Goal: Task Accomplishment & Management: Manage account settings

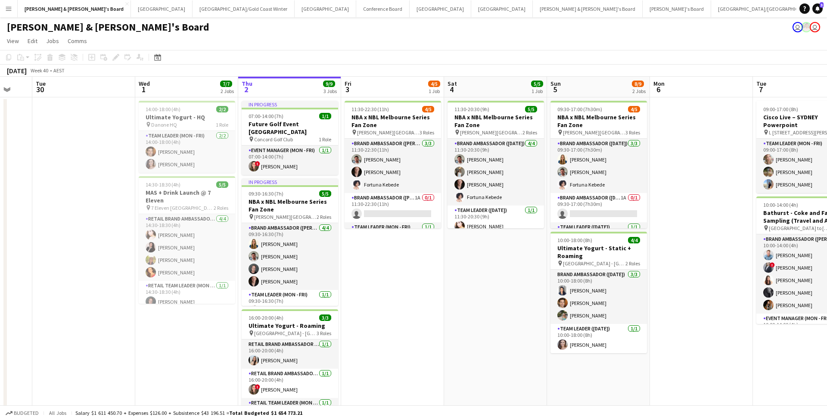
scroll to position [0, 265]
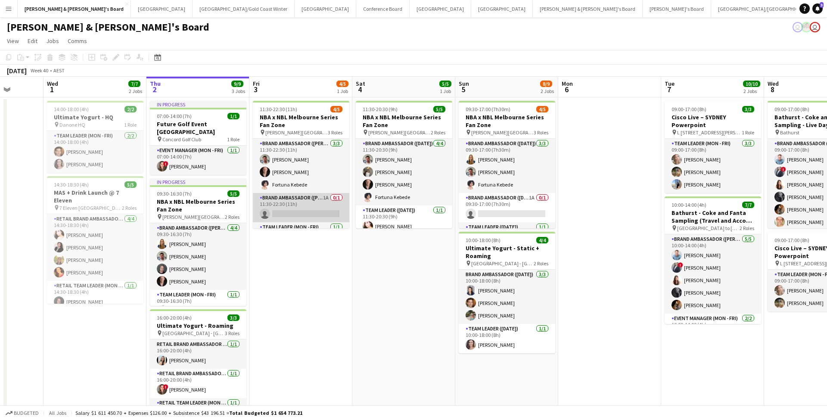
click at [305, 187] on app-card-role "Brand Ambassador (Mon - Fri) 1A 0/1 11:30-22:30 (11h) single-neutral-actions" at bounding box center [301, 207] width 96 height 29
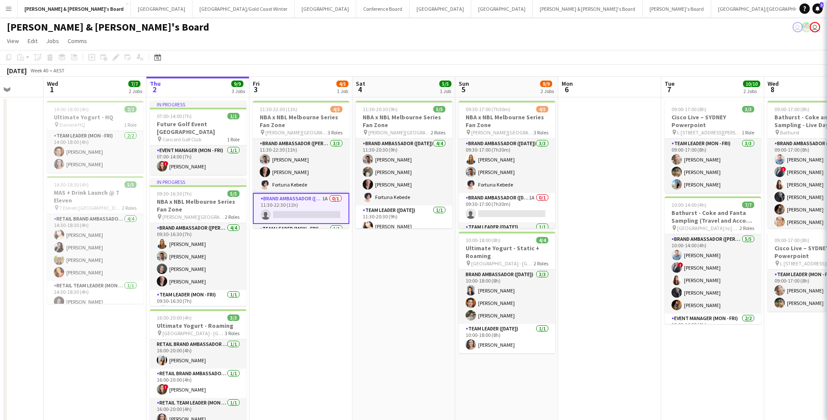
click at [305, 187] on app-card-role "Brand Ambassador (Mon - Fri) 1A 0/1 11:30-22:30 (11h) single-neutral-actions" at bounding box center [301, 208] width 96 height 31
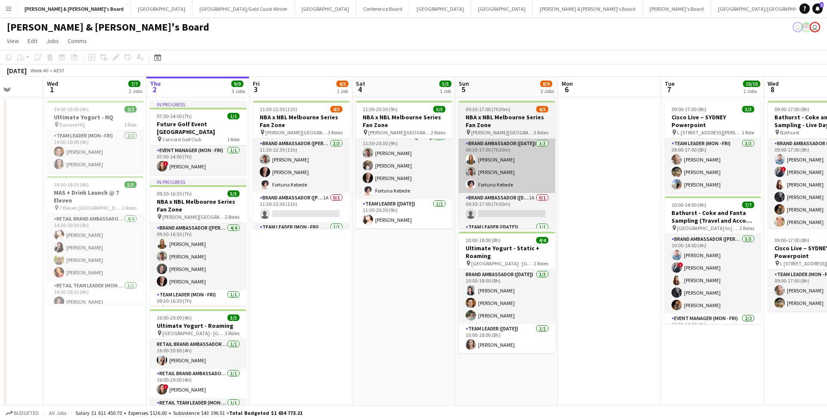
scroll to position [6, 0]
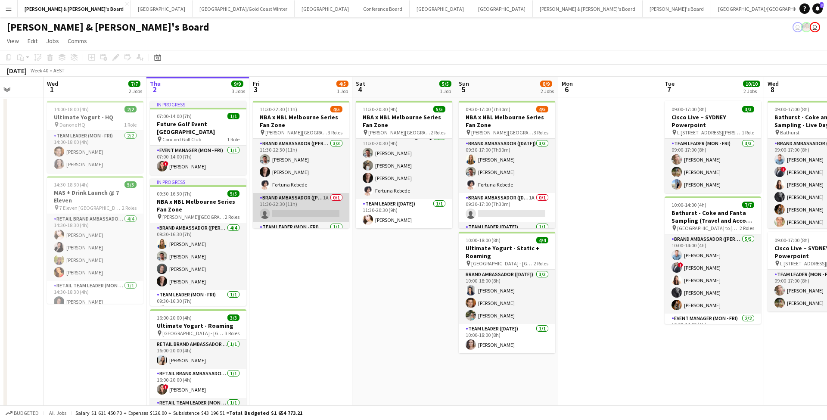
click at [304, 187] on app-card-role "Brand Ambassador (Mon - Fri) 1A 0/1 11:30-22:30 (11h) single-neutral-actions" at bounding box center [301, 207] width 96 height 29
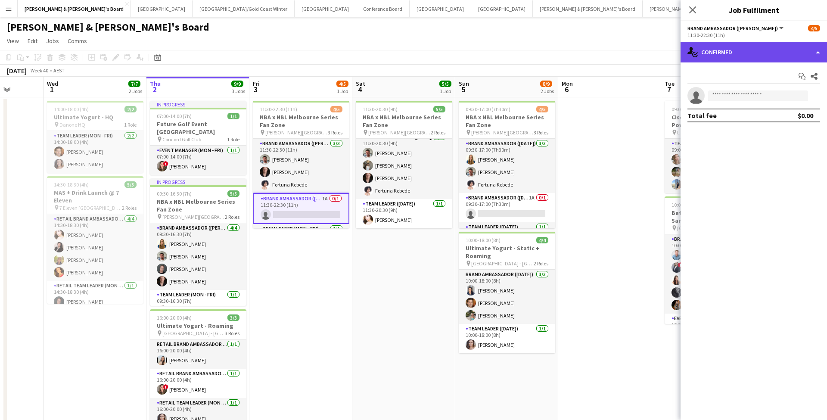
click at [408, 47] on div "single-neutral-actions-check-2 Confirmed" at bounding box center [753, 52] width 146 height 21
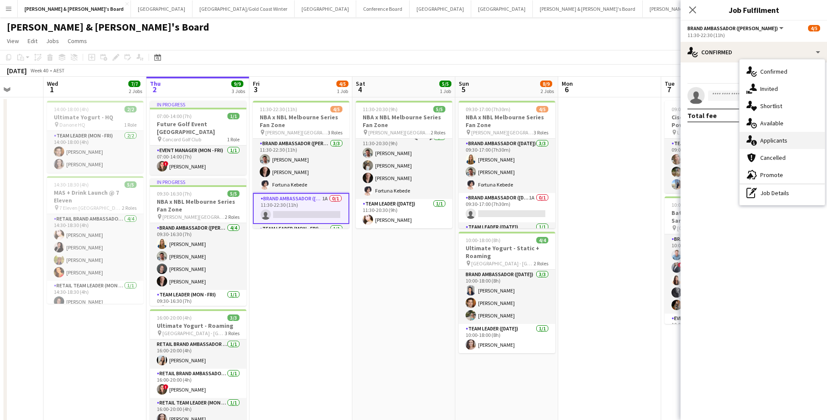
click at [408, 141] on div "single-neutral-actions-information Applicants" at bounding box center [781, 140] width 85 height 17
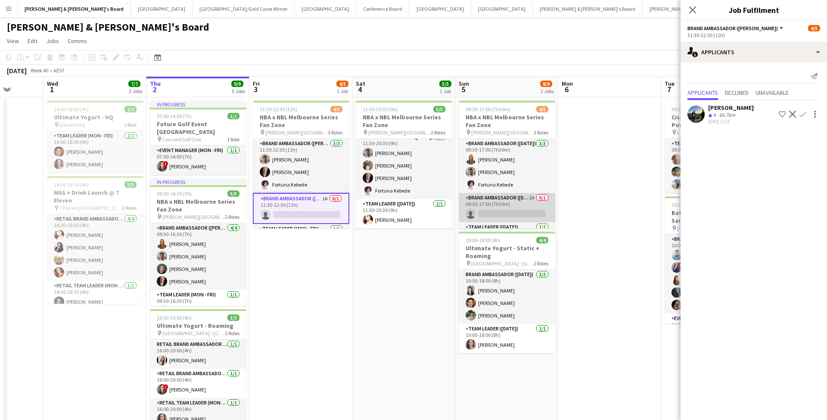
click at [408, 187] on app-card-role "Brand Ambassador ([DATE]) 1A 0/1 09:30-17:00 (7h30m) single-neutral-actions" at bounding box center [507, 207] width 96 height 29
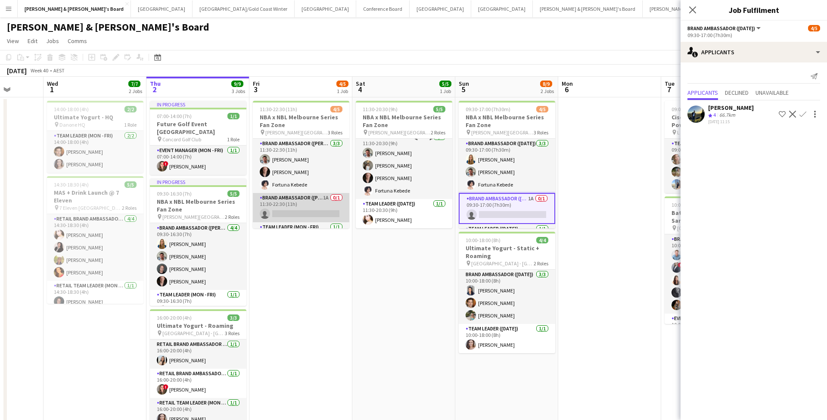
click at [311, 187] on app-card-role "Brand Ambassador (Mon - Fri) 1A 0/1 11:30-22:30 (11h) single-neutral-actions" at bounding box center [301, 207] width 96 height 29
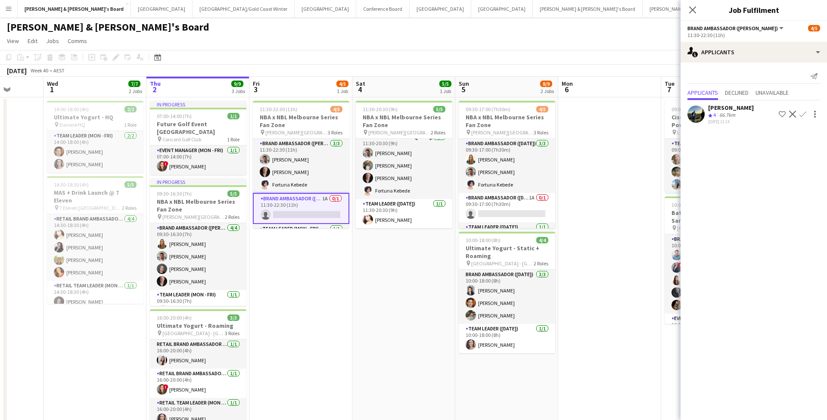
click at [288, 187] on app-date-cell "11:30-22:30 (11h) 4/5 NBA x NBL Melbourne Series Fan Zone pin Rod Laver Arena, …" at bounding box center [300, 275] width 103 height 356
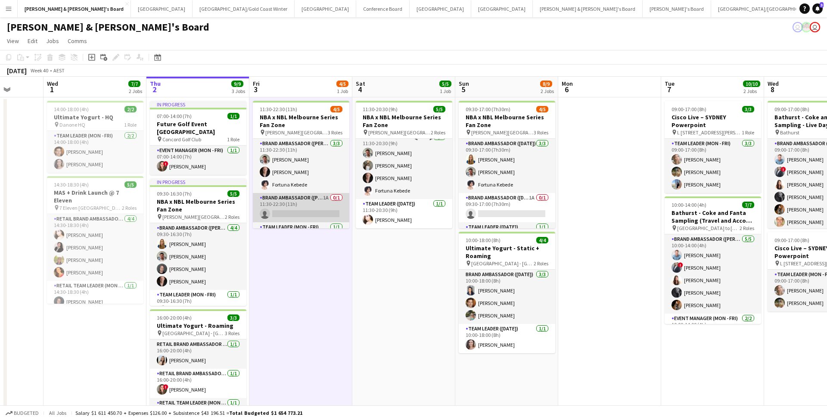
click at [333, 187] on app-card-role "Brand Ambassador (Mon - Fri) 1A 0/1 11:30-22:30 (11h) single-neutral-actions" at bounding box center [301, 207] width 96 height 29
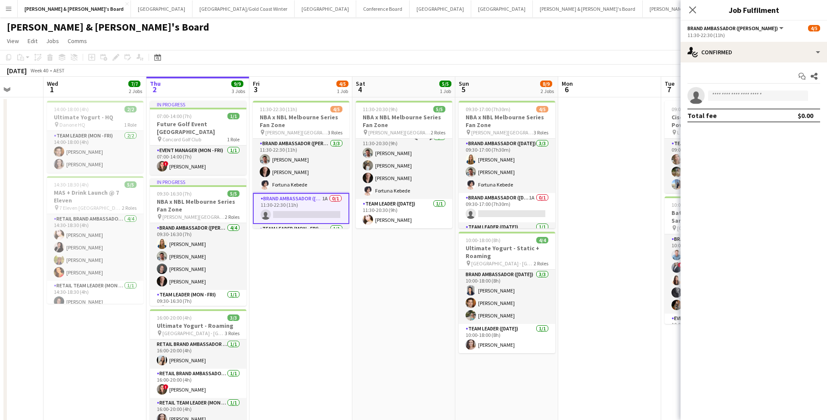
click at [329, 187] on app-card-role "Brand Ambassador (Mon - Fri) 1A 0/1 11:30-22:30 (11h) single-neutral-actions" at bounding box center [301, 208] width 96 height 31
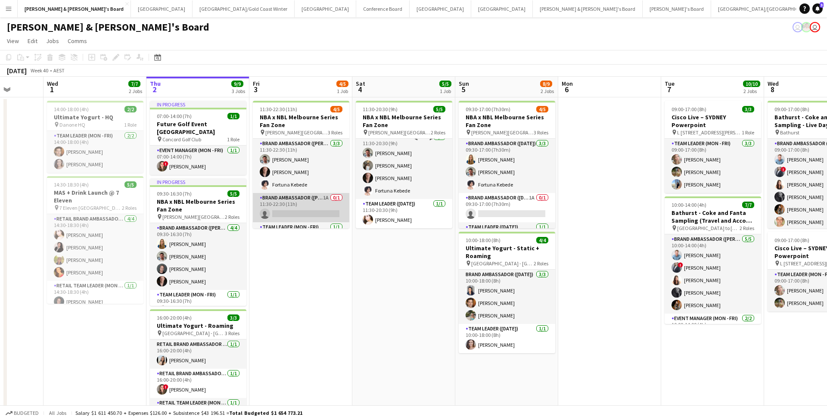
click at [329, 187] on app-card-role "Brand Ambassador (Mon - Fri) 1A 0/1 11:30-22:30 (11h) single-neutral-actions" at bounding box center [301, 207] width 96 height 29
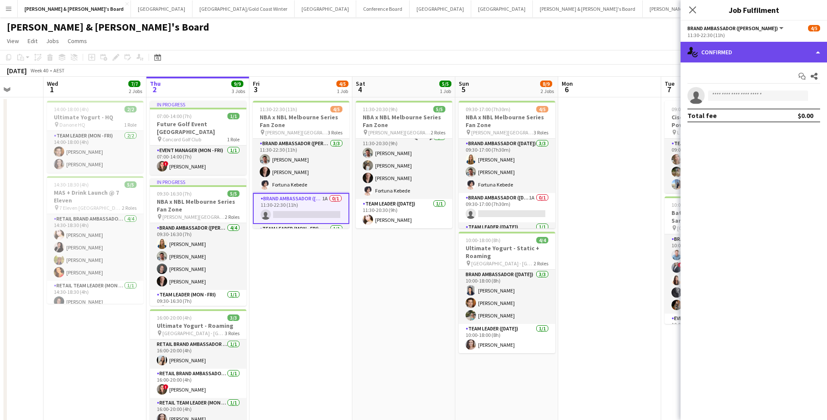
click at [408, 57] on div "single-neutral-actions-check-2 Confirmed" at bounding box center [753, 52] width 146 height 21
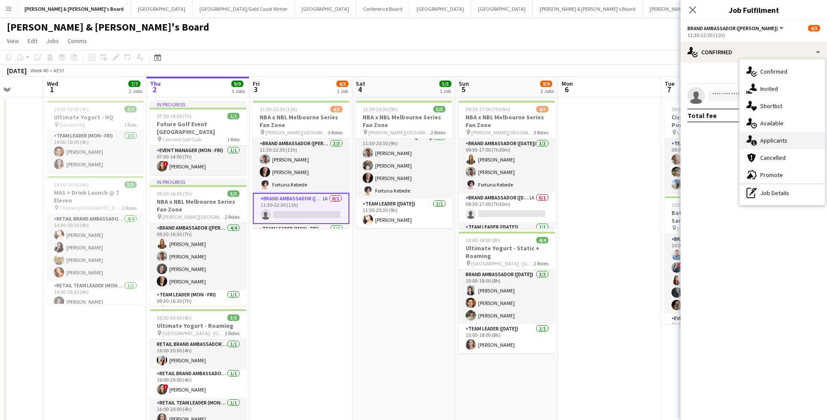
click at [408, 146] on div "single-neutral-actions-information Applicants" at bounding box center [781, 140] width 85 height 17
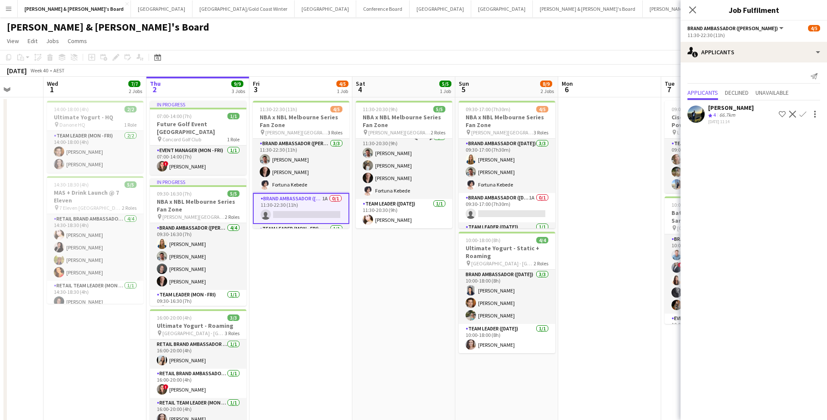
click at [408, 111] on div "[PERSON_NAME]" at bounding box center [731, 108] width 46 height 8
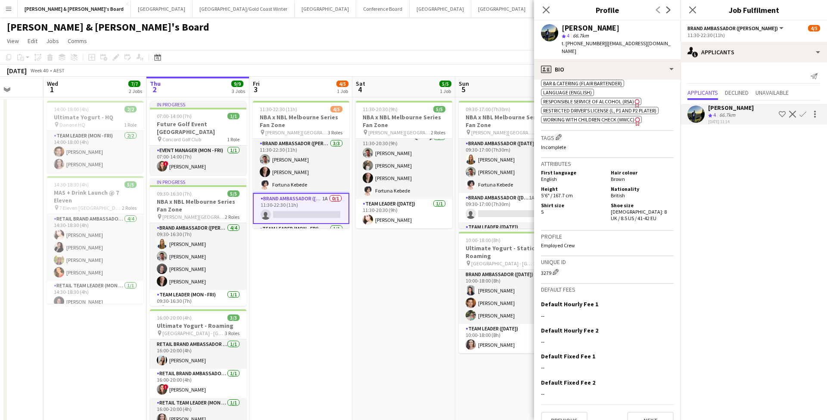
scroll to position [457, 0]
click at [408, 187] on button "Next" at bounding box center [650, 420] width 47 height 17
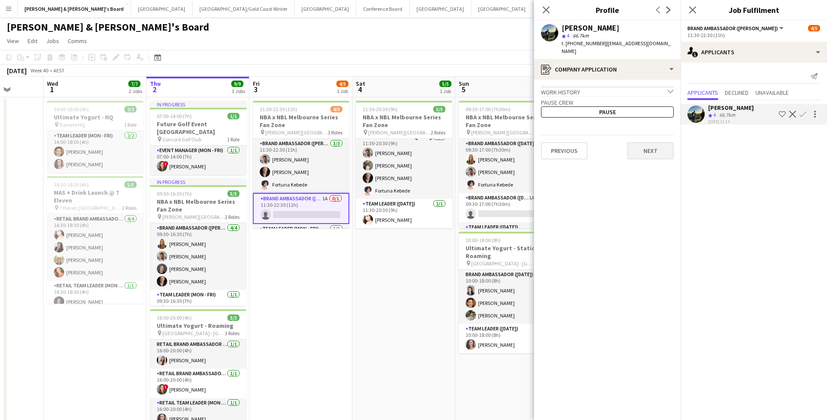
click at [408, 145] on button "Next" at bounding box center [650, 150] width 47 height 17
click at [408, 111] on button "Next" at bounding box center [650, 119] width 47 height 17
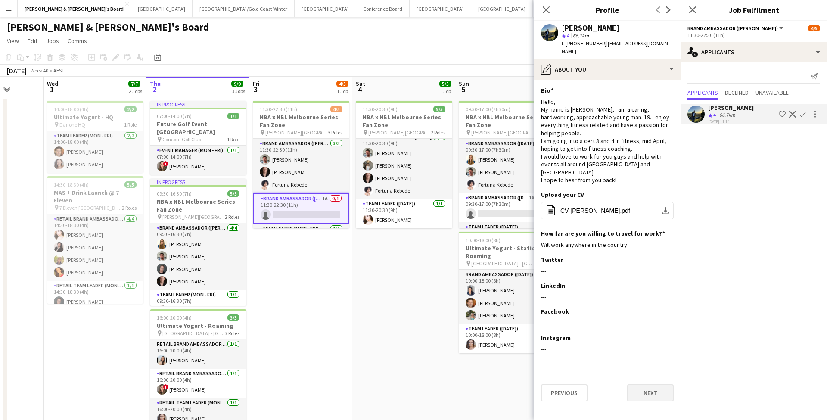
click at [408, 187] on button "Next" at bounding box center [650, 392] width 47 height 17
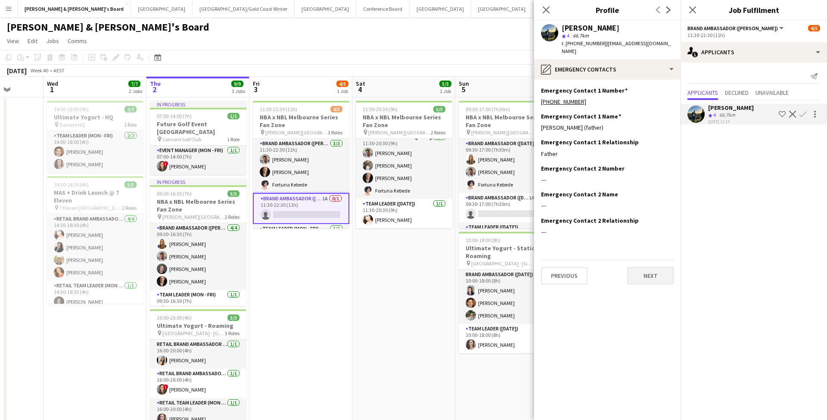
click at [408, 187] on button "Next" at bounding box center [650, 275] width 47 height 17
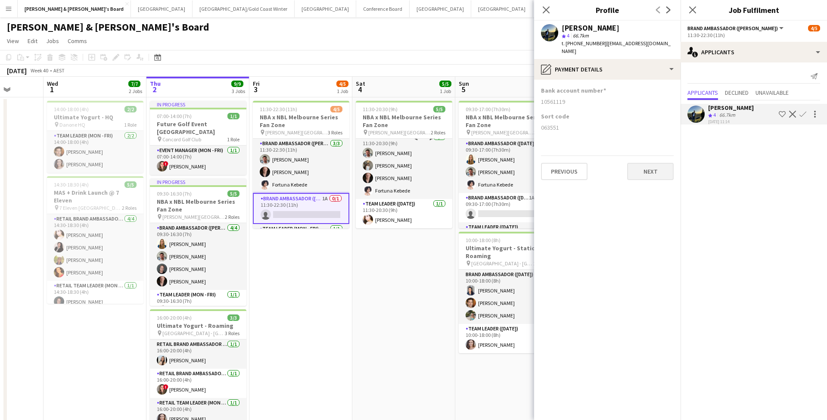
click at [408, 165] on button "Next" at bounding box center [650, 171] width 47 height 17
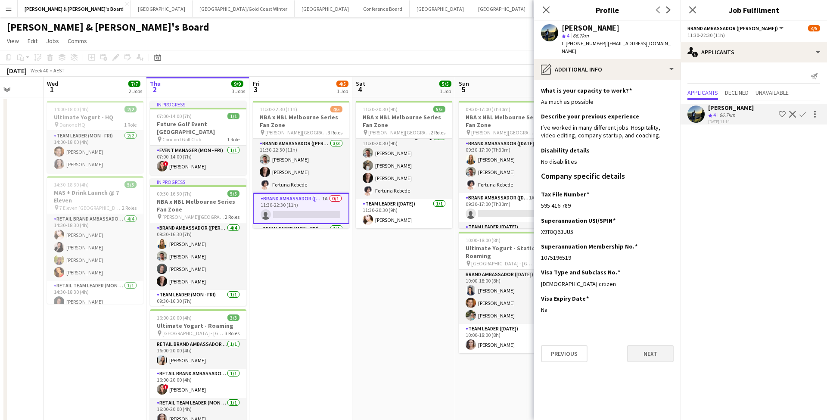
click at [408, 187] on button "Next" at bounding box center [650, 353] width 47 height 17
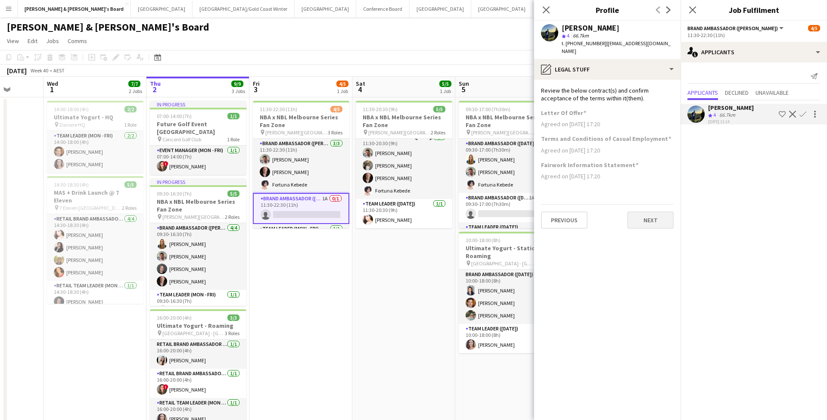
click at [408, 187] on button "Next" at bounding box center [650, 219] width 47 height 17
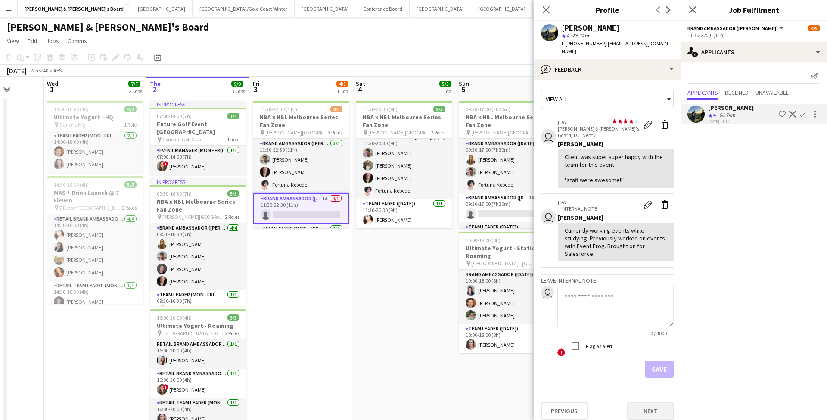
click at [408, 187] on button "Next" at bounding box center [650, 410] width 47 height 17
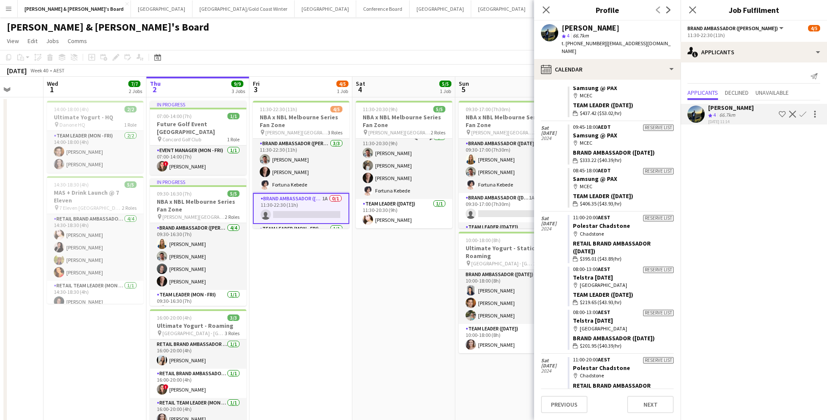
scroll to position [6998, 0]
click at [324, 187] on app-card-role "Brand Ambassador (Mon - Fri) 1A 0/1 11:30-22:30 (11h) single-neutral-actions" at bounding box center [301, 208] width 96 height 31
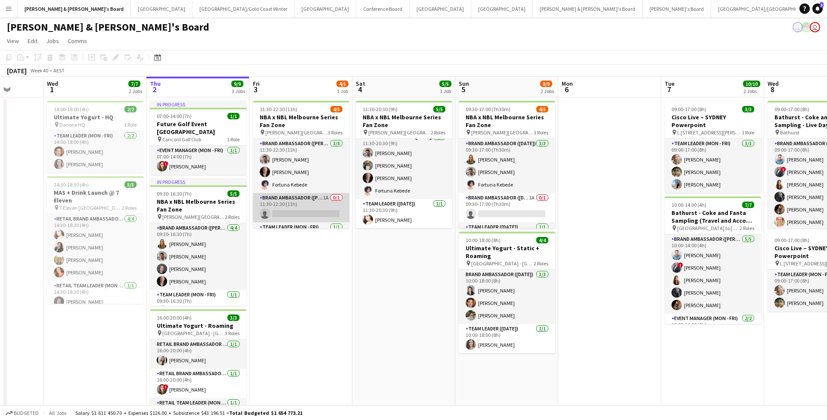
click at [324, 187] on app-card-role "Brand Ambassador (Mon - Fri) 1A 0/1 11:30-22:30 (11h) single-neutral-actions" at bounding box center [301, 207] width 96 height 29
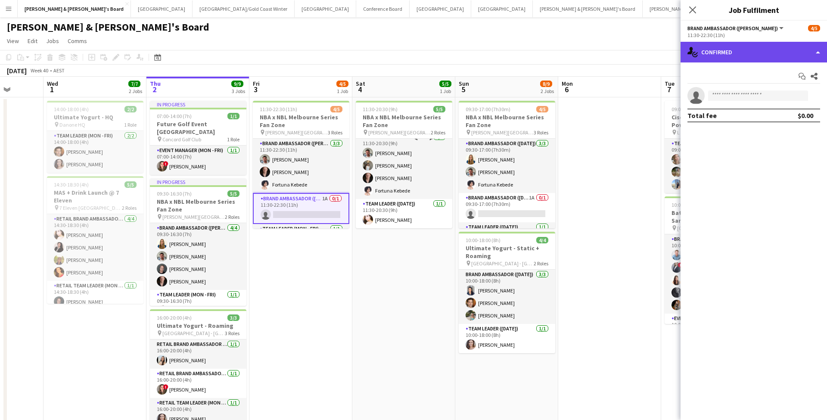
click at [408, 52] on div "single-neutral-actions-check-2 Confirmed" at bounding box center [753, 52] width 146 height 21
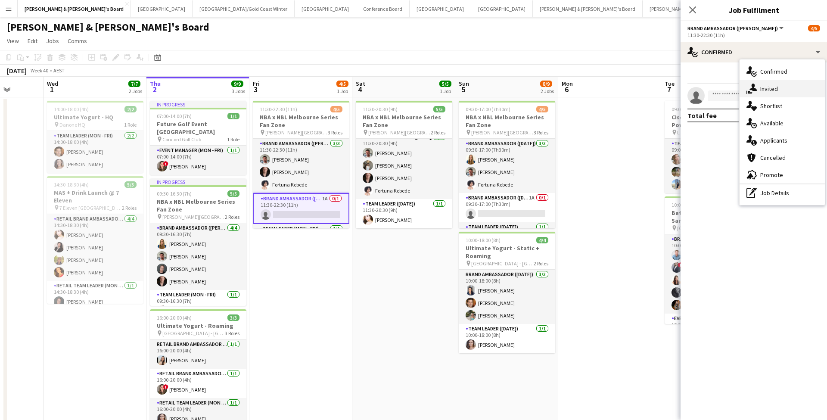
click at [408, 90] on div "single-neutral-actions-share-1 Invited" at bounding box center [781, 88] width 85 height 17
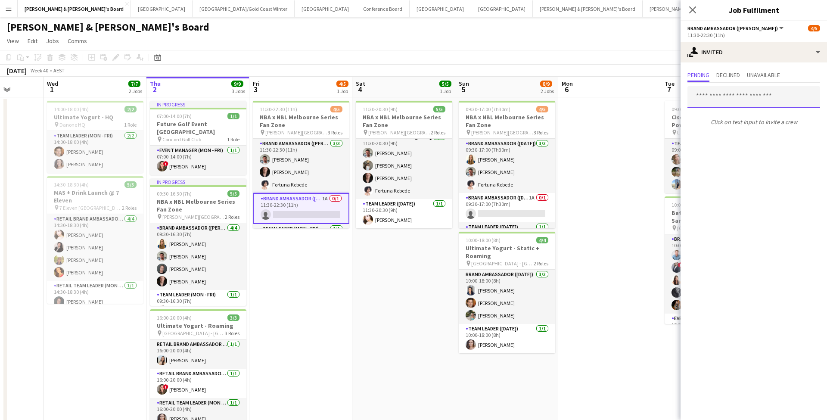
click at [408, 96] on input "text" at bounding box center [753, 97] width 133 height 22
type input "*****"
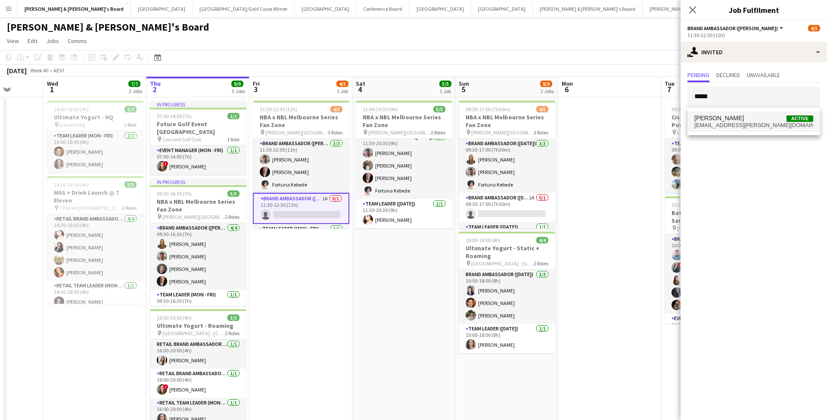
click at [408, 127] on span "szentannai.agnes@gmail.com" at bounding box center [753, 125] width 119 height 7
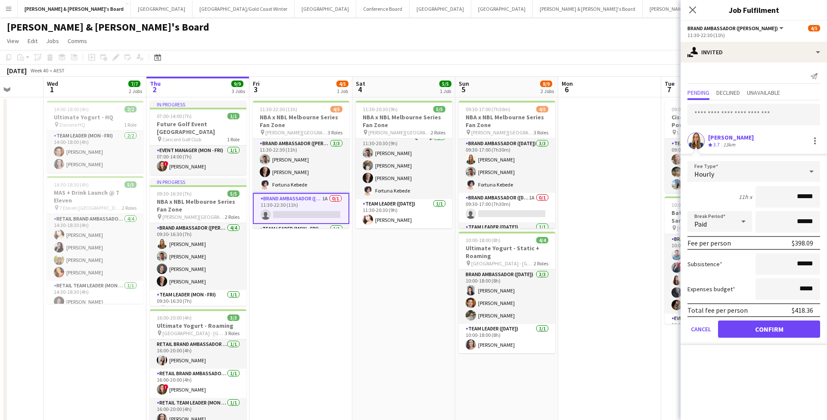
click at [408, 187] on button "Confirm" at bounding box center [769, 328] width 102 height 17
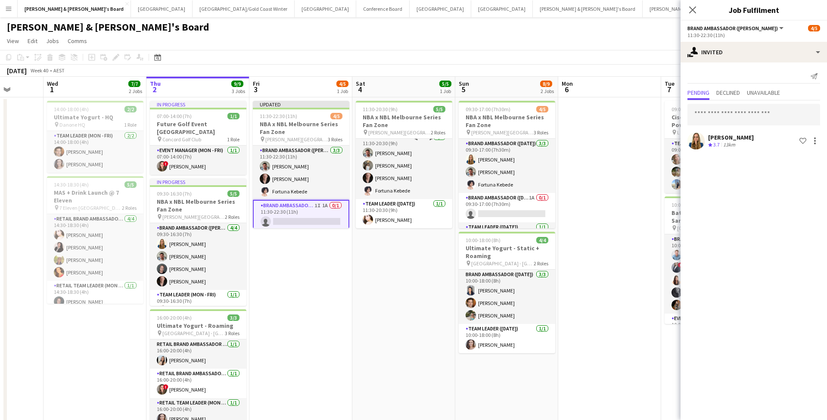
click at [408, 187] on app-date-cell at bounding box center [609, 275] width 103 height 356
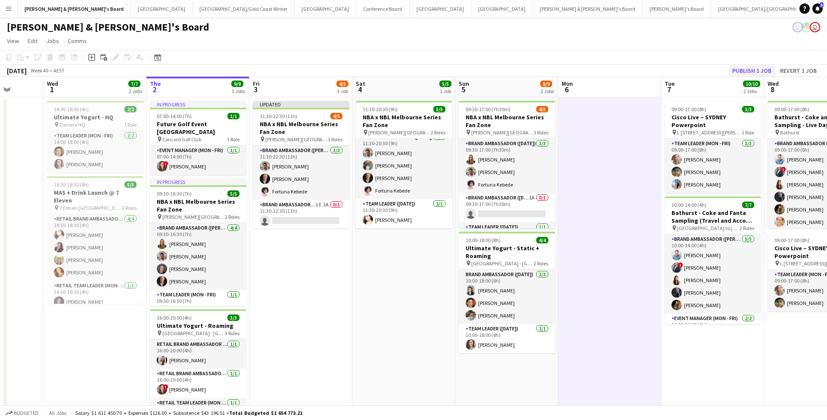
click at [408, 70] on button "Publish 1 job" at bounding box center [752, 70] width 46 height 11
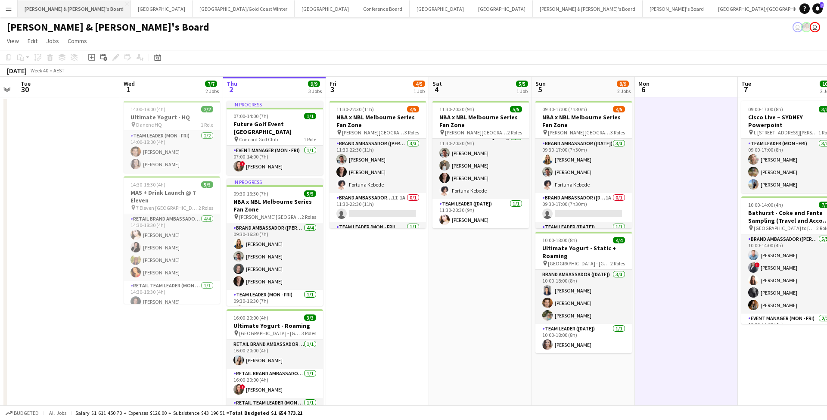
scroll to position [0, 186]
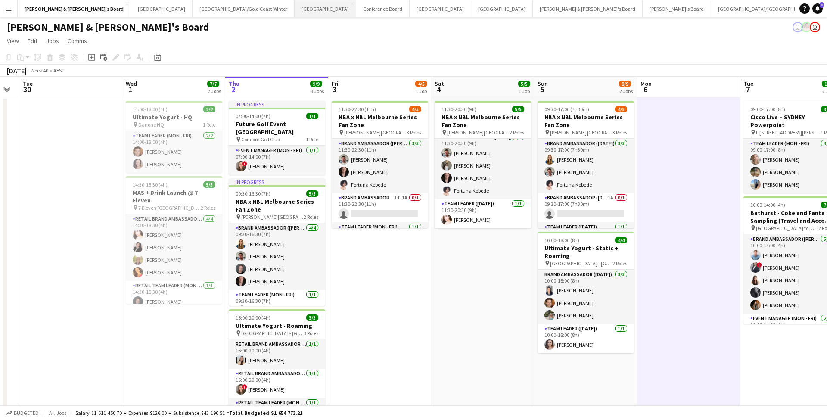
click at [295, 9] on button "Sydney Close" at bounding box center [326, 8] width 62 height 17
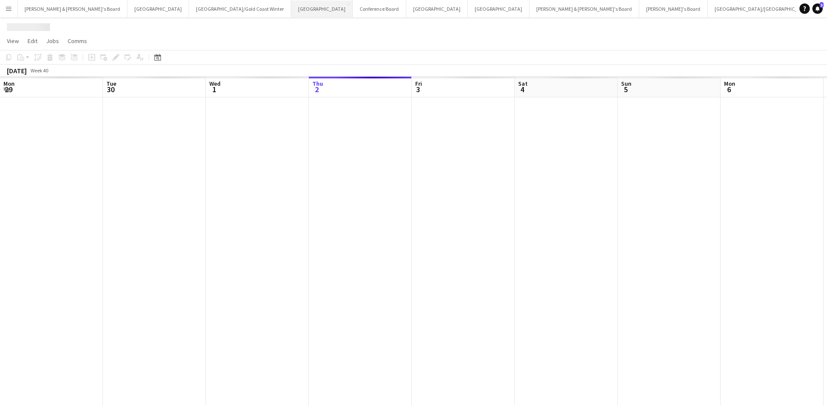
scroll to position [0, 206]
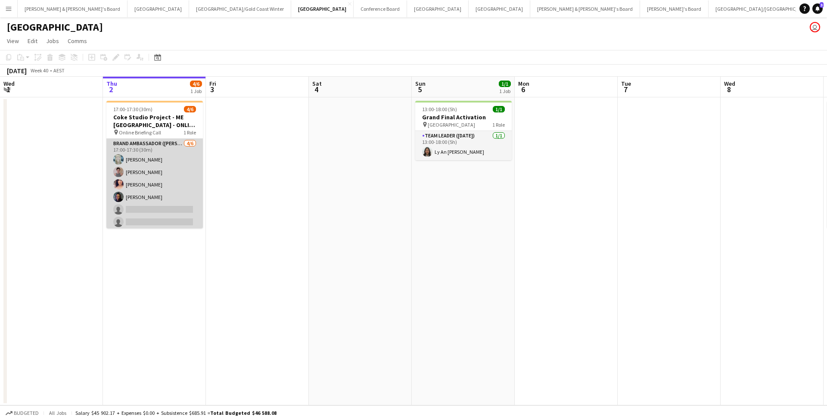
click at [181, 180] on app-card-role "Brand Ambassador (Mon - Fri) 4/6 17:00-17:30 (30m) Brittany Smith Isabel Macmas…" at bounding box center [154, 185] width 96 height 92
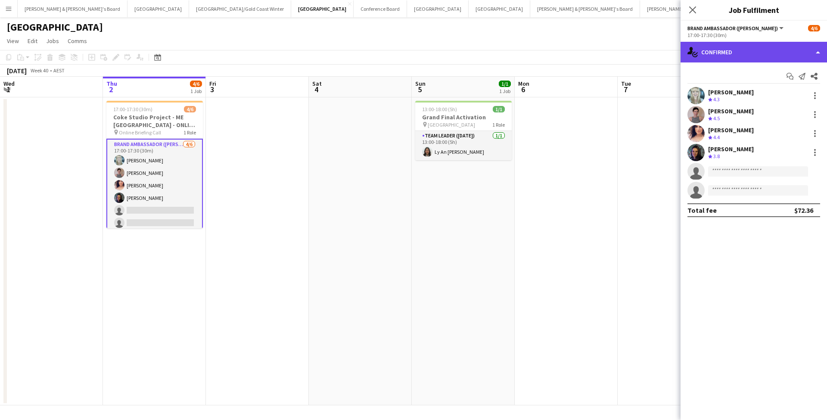
click at [408, 50] on div "single-neutral-actions-check-2 Confirmed" at bounding box center [753, 52] width 146 height 21
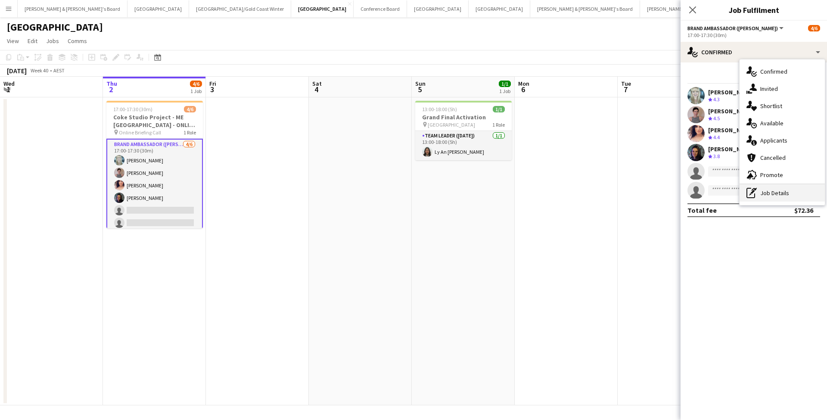
click at [408, 187] on div "pen-write Job Details" at bounding box center [781, 192] width 85 height 17
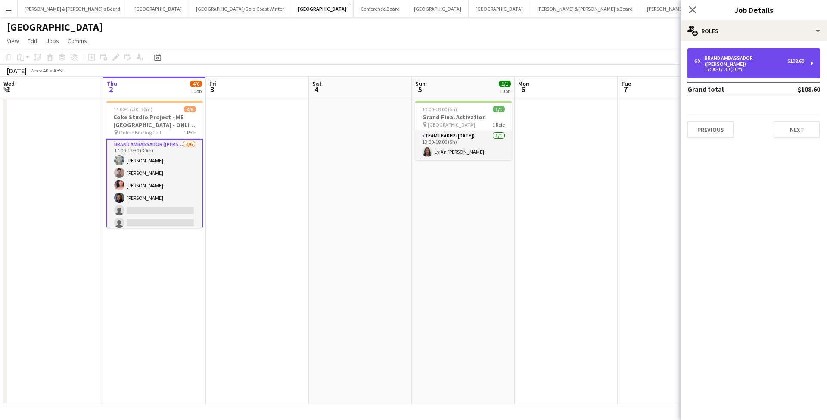
click at [408, 67] on div "17:00-17:30 (30m)" at bounding box center [749, 69] width 110 height 4
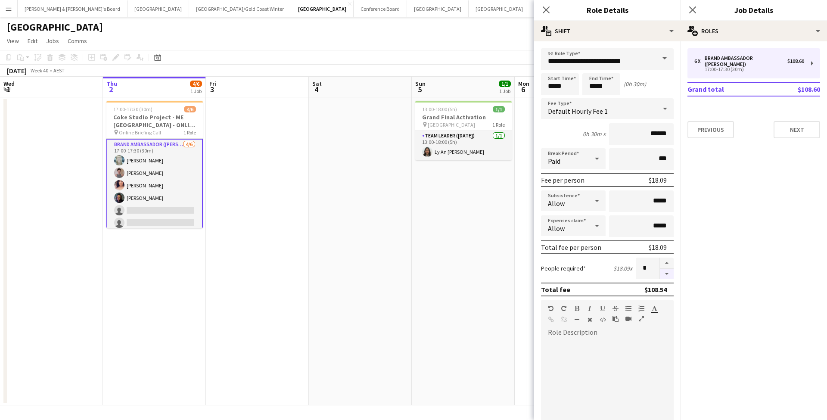
click at [408, 187] on button "button" at bounding box center [667, 274] width 14 height 11
type input "*"
click at [408, 187] on app-date-cell "13:00-18:00 (5h) 1/1 Grand Final Activation pin Accor Stadium 1 Role Team Leade…" at bounding box center [463, 251] width 103 height 308
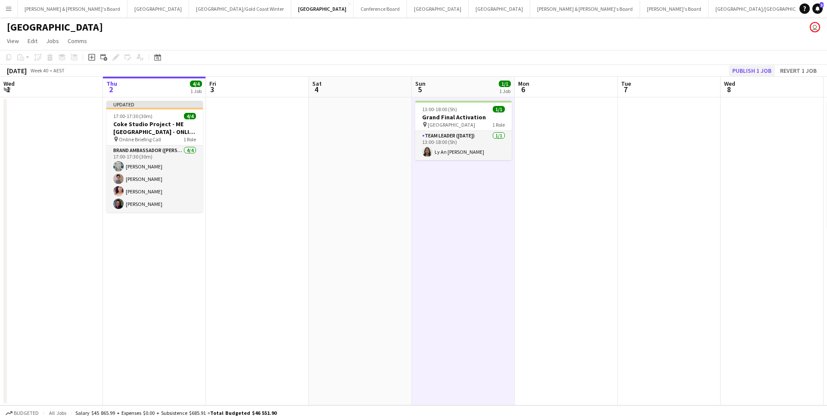
click at [408, 72] on button "Publish 1 job" at bounding box center [752, 70] width 46 height 11
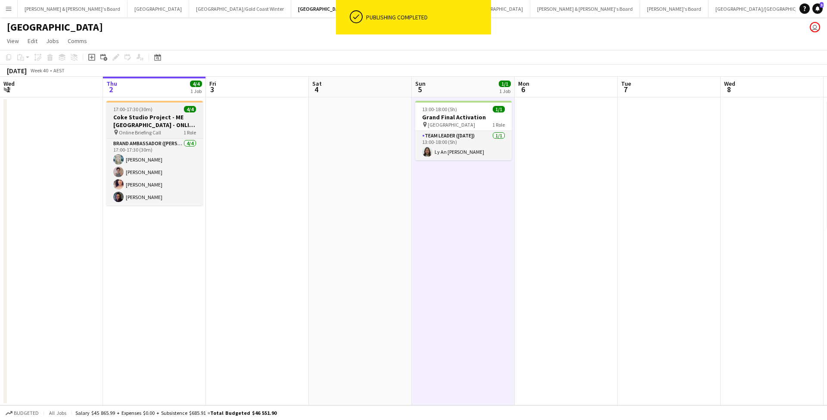
click at [165, 125] on h3 "Coke Studio Project - ME [GEOGRAPHIC_DATA] - ONLINE BRIEFING" at bounding box center [154, 121] width 96 height 16
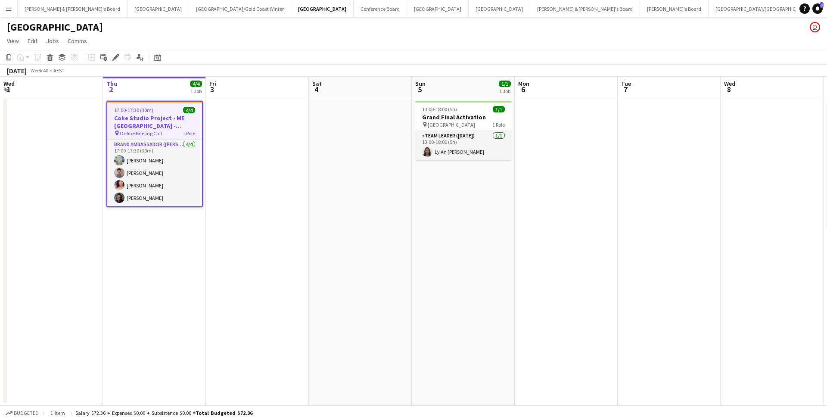
click at [296, 187] on app-date-cell at bounding box center [257, 251] width 103 height 308
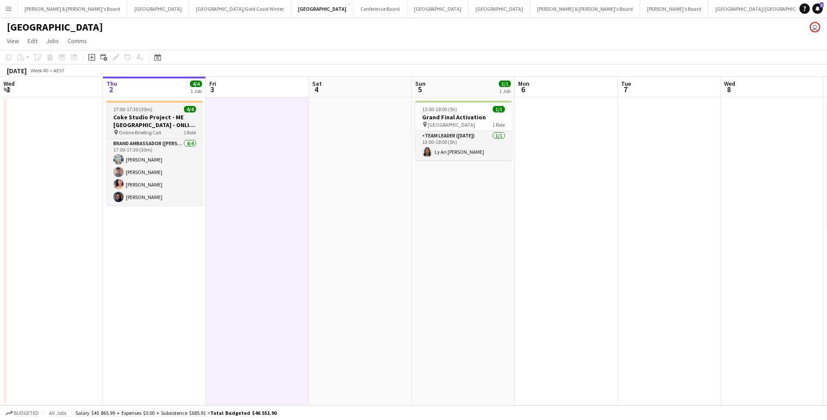
click at [184, 127] on h3 "Coke Studio Project - ME [GEOGRAPHIC_DATA] - ONLINE BRIEFING" at bounding box center [154, 121] width 96 height 16
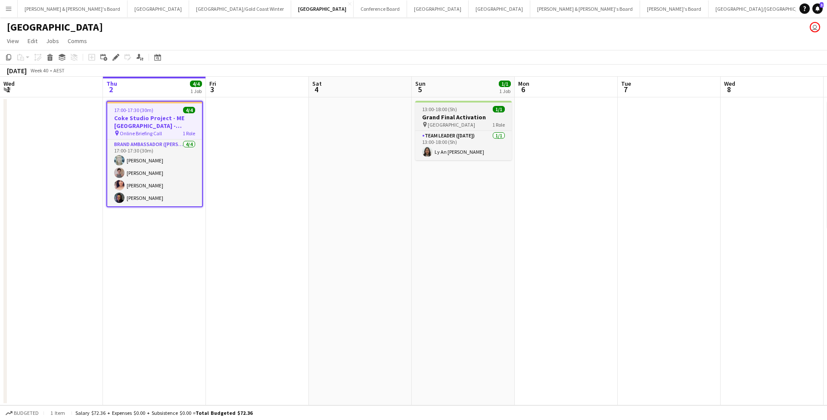
click at [408, 118] on h3 "Grand Final Activation" at bounding box center [463, 117] width 96 height 8
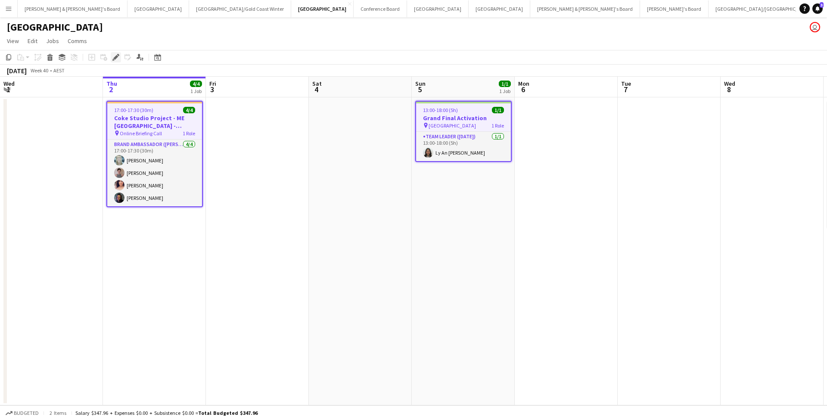
click at [115, 57] on icon at bounding box center [115, 57] width 5 height 5
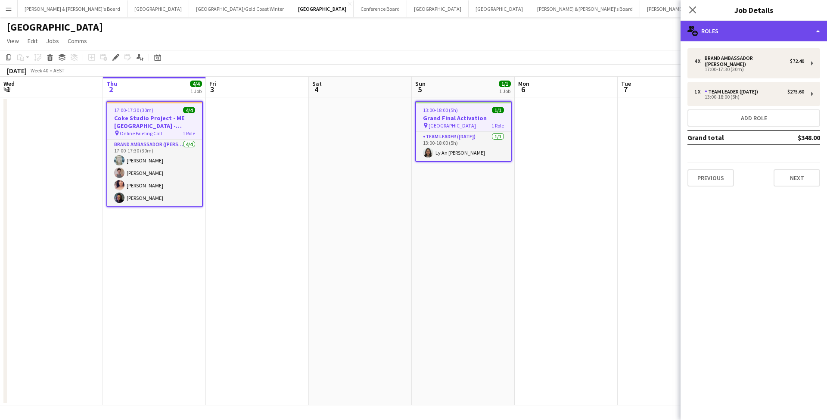
click at [408, 31] on div "multiple-users-add Roles" at bounding box center [753, 31] width 146 height 21
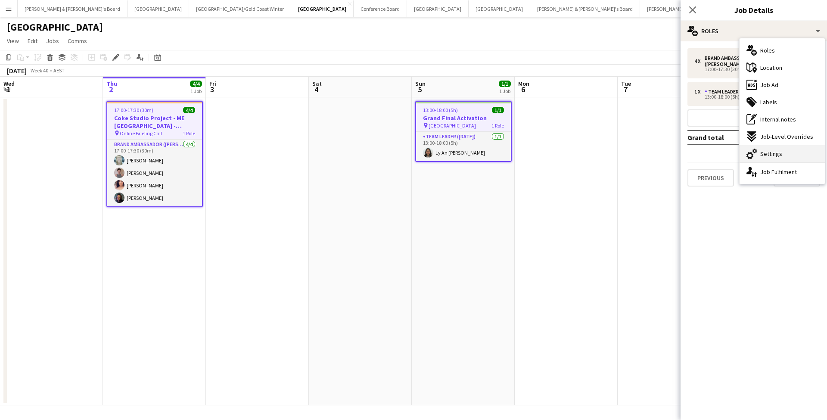
click at [408, 152] on span "Settings" at bounding box center [771, 154] width 22 height 8
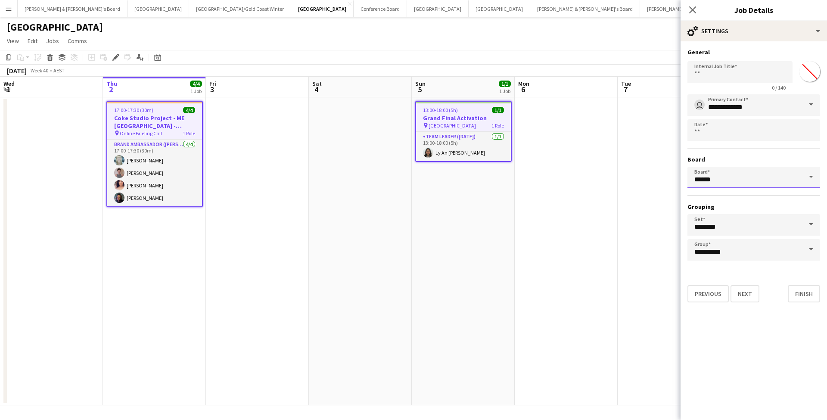
click at [408, 175] on input "******" at bounding box center [753, 178] width 133 height 22
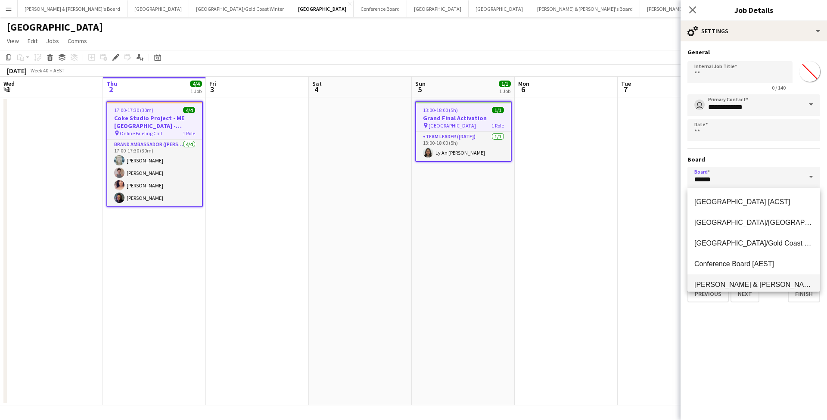
click at [408, 187] on span "James & Arrence's Board [AEST]" at bounding box center [779, 284] width 171 height 7
type input "**********"
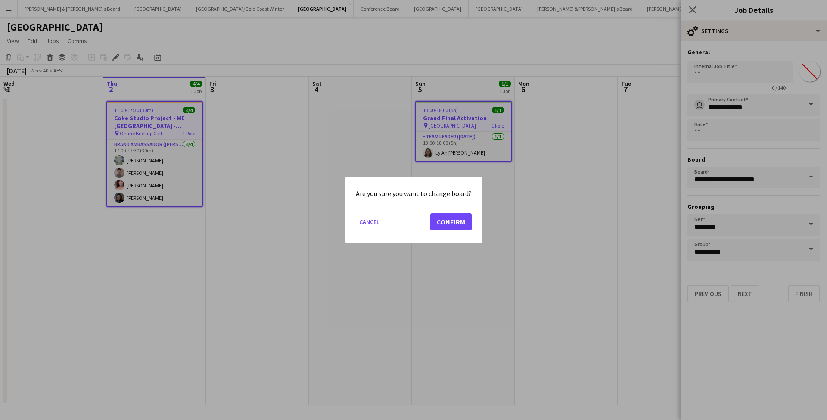
click at [408, 187] on button "Confirm" at bounding box center [450, 221] width 41 height 17
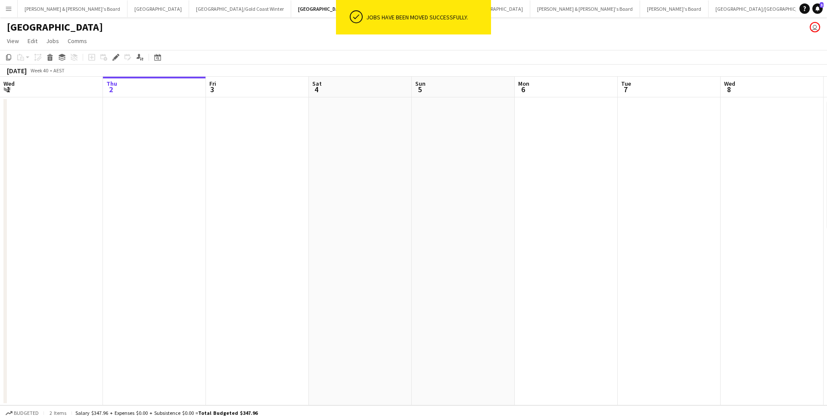
click at [408, 187] on app-date-cell at bounding box center [566, 251] width 103 height 308
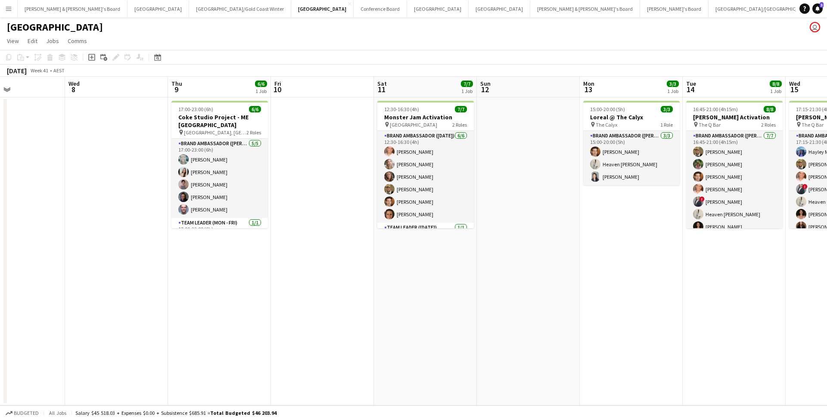
scroll to position [0, 245]
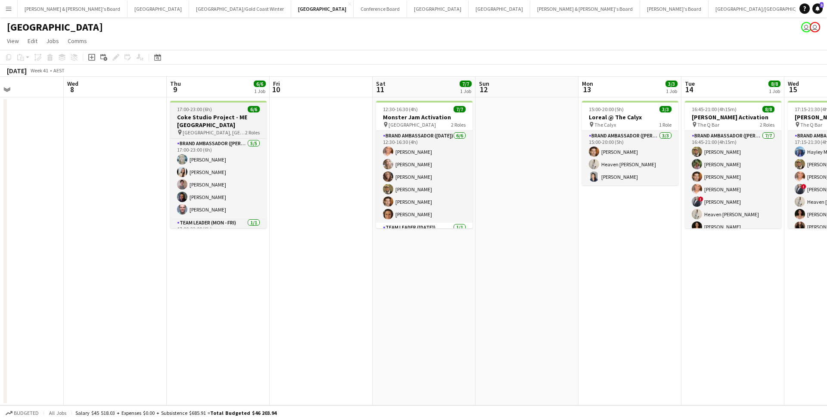
click at [221, 125] on h3 "Coke Studio Project - ME [GEOGRAPHIC_DATA]" at bounding box center [218, 121] width 96 height 16
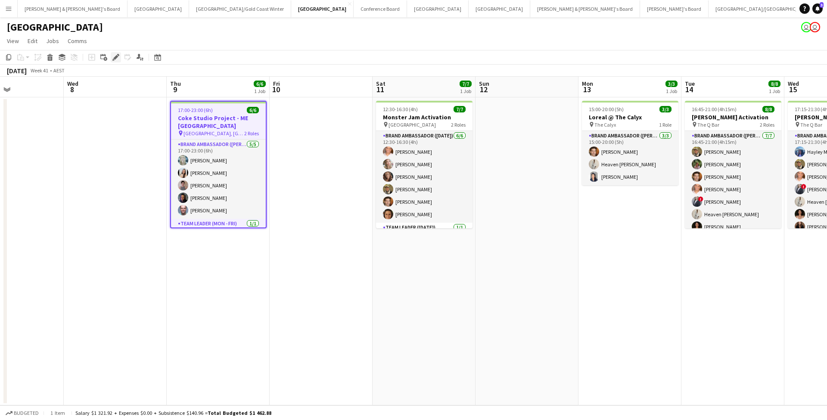
click at [116, 57] on icon at bounding box center [115, 57] width 5 height 5
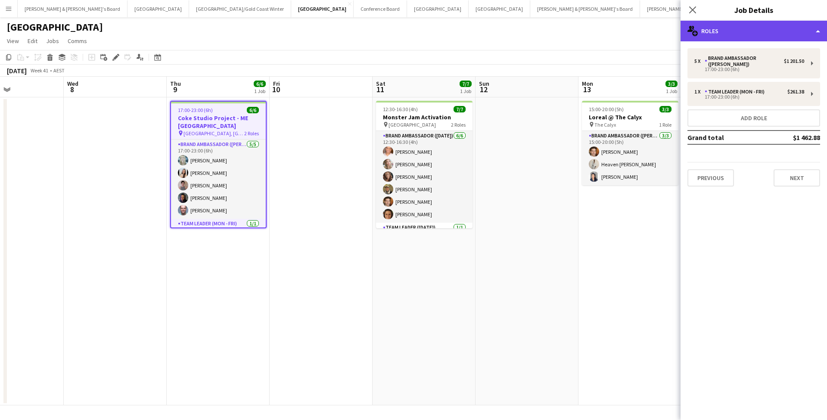
click at [408, 31] on div "multiple-users-add Roles" at bounding box center [753, 31] width 146 height 21
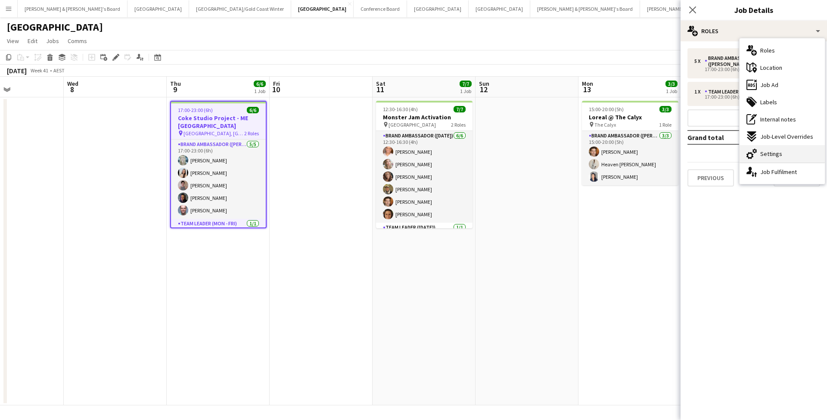
click at [408, 157] on span "Settings" at bounding box center [771, 154] width 22 height 8
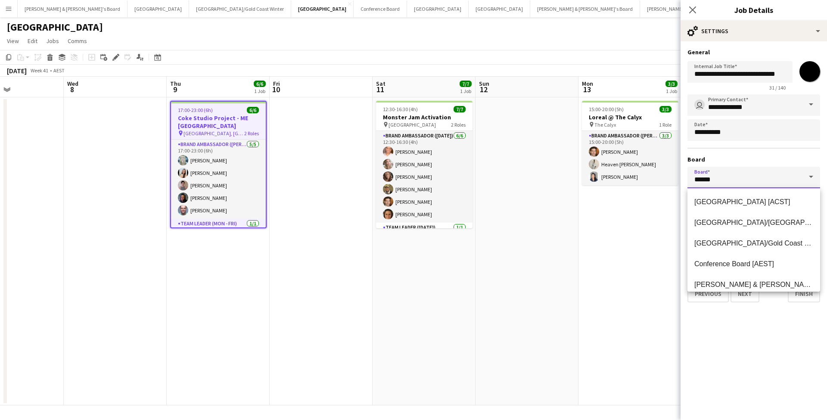
click at [408, 180] on input "******" at bounding box center [753, 178] width 133 height 22
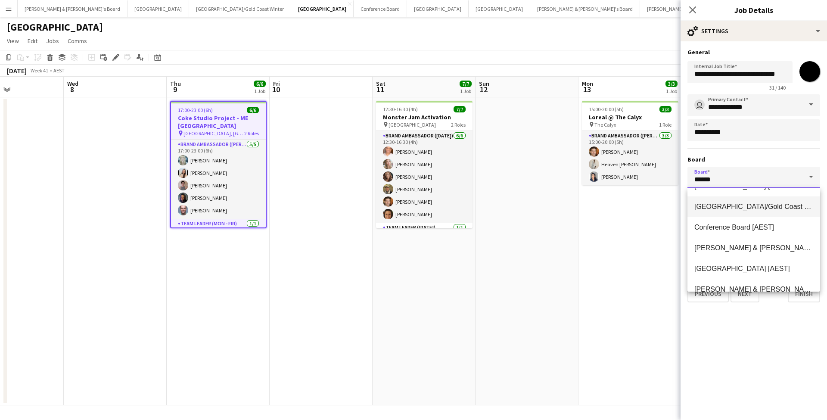
scroll to position [40, 0]
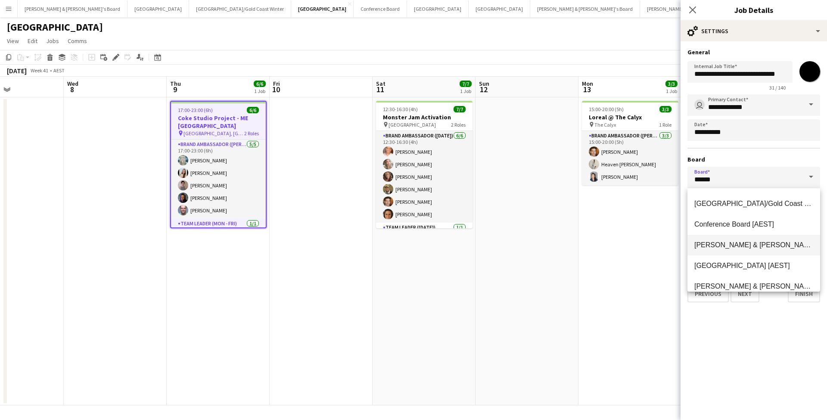
click at [408, 187] on span "James & Arrence's Board [AEST]" at bounding box center [779, 244] width 171 height 7
type input "**********"
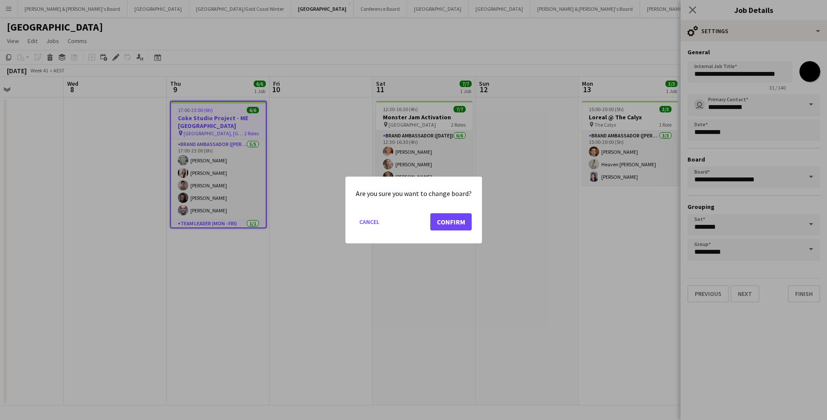
click at [408, 187] on button "Confirm" at bounding box center [450, 221] width 41 height 17
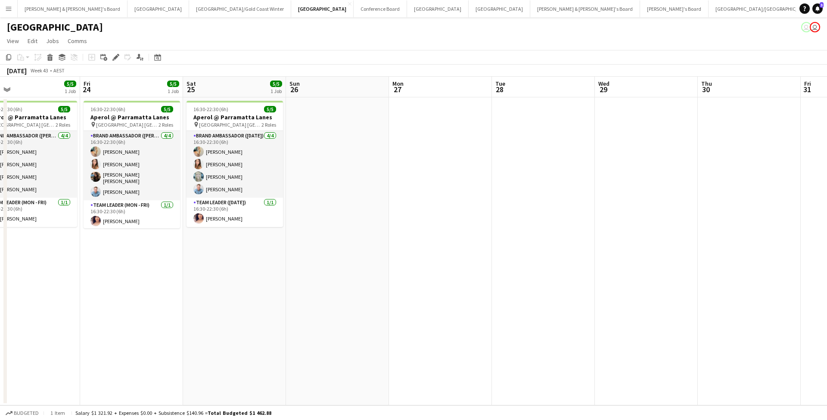
scroll to position [0, 437]
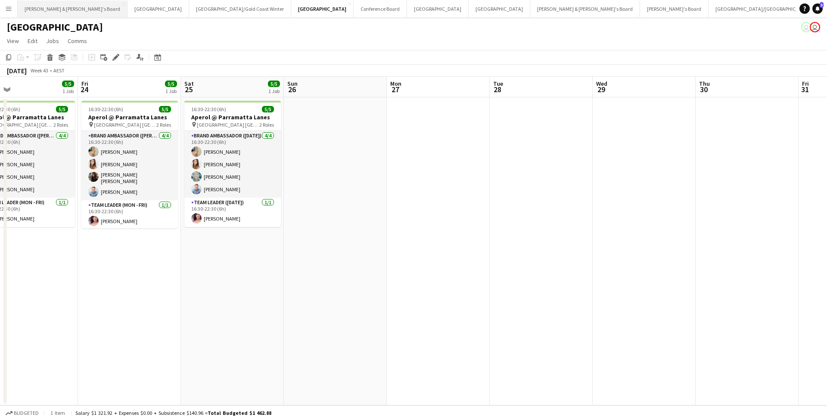
click at [52, 10] on button "[PERSON_NAME] & [PERSON_NAME]'s Board Close" at bounding box center [73, 8] width 110 height 17
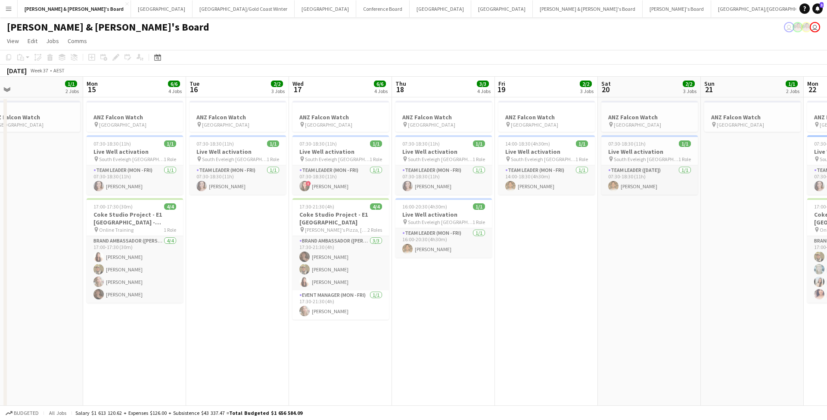
scroll to position [0, 225]
click at [240, 187] on app-date-cell "ANZ Falcon Watch pin Brisbane 07:30-18:30 (11h) 1/1 Live Well activation pin So…" at bounding box center [238, 329] width 103 height 465
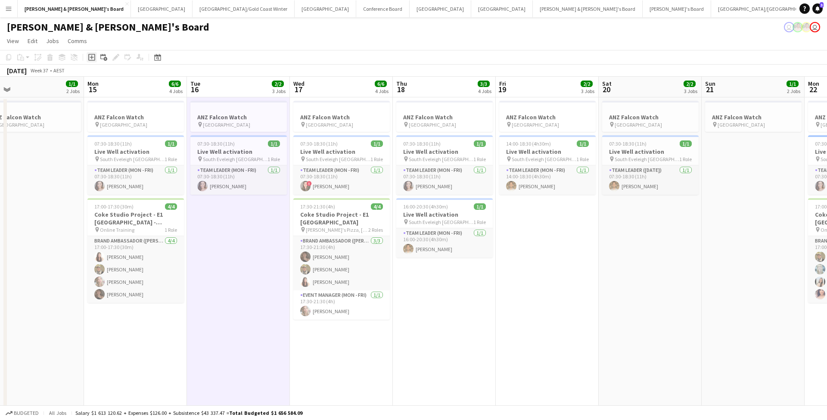
click at [93, 59] on icon "Add job" at bounding box center [91, 57] width 7 height 7
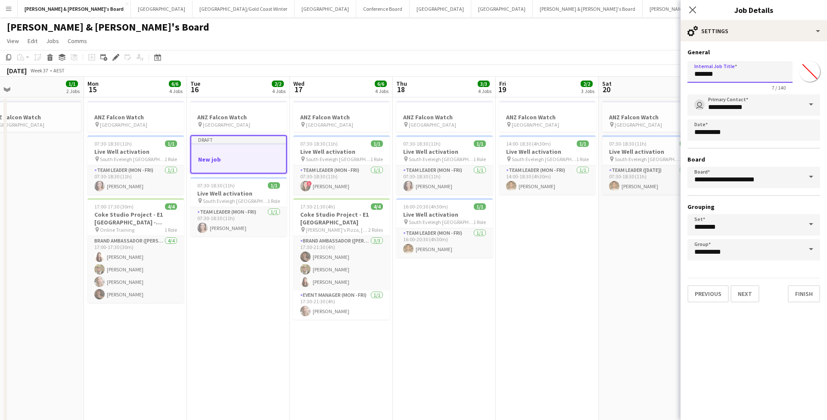
drag, startPoint x: 724, startPoint y: 75, endPoint x: 667, endPoint y: 75, distance: 57.7
click at [408, 75] on body "Menu Boards Boards Boards All jobs Status Workforce Workforce My Workforce Recr…" at bounding box center [413, 339] width 827 height 679
type input "**********"
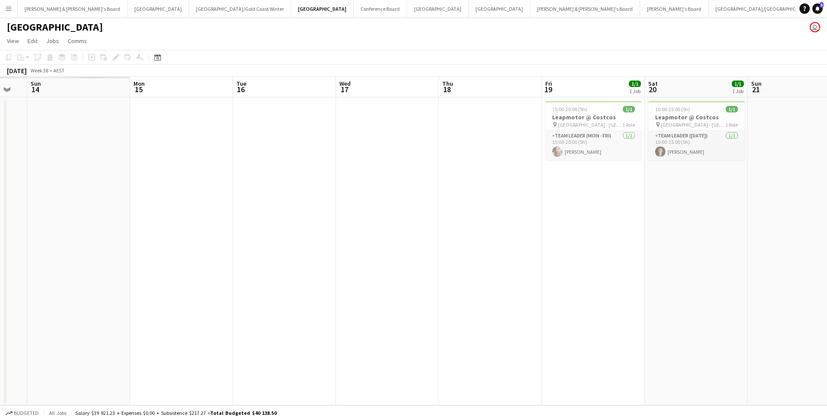
scroll to position [0, 177]
click at [50, 9] on button "[PERSON_NAME] & [PERSON_NAME]'s Board Close" at bounding box center [73, 8] width 110 height 17
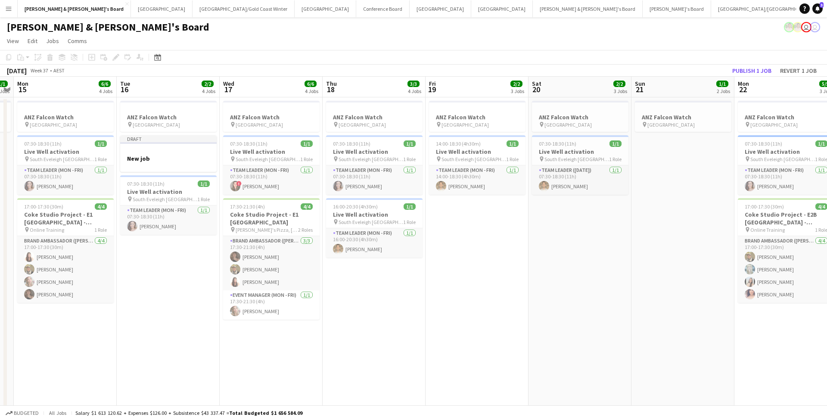
scroll to position [0, 265]
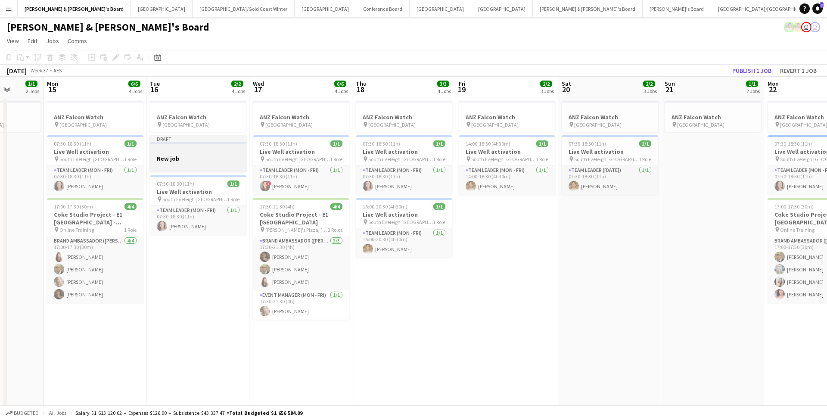
click at [193, 148] on div at bounding box center [198, 150] width 96 height 6
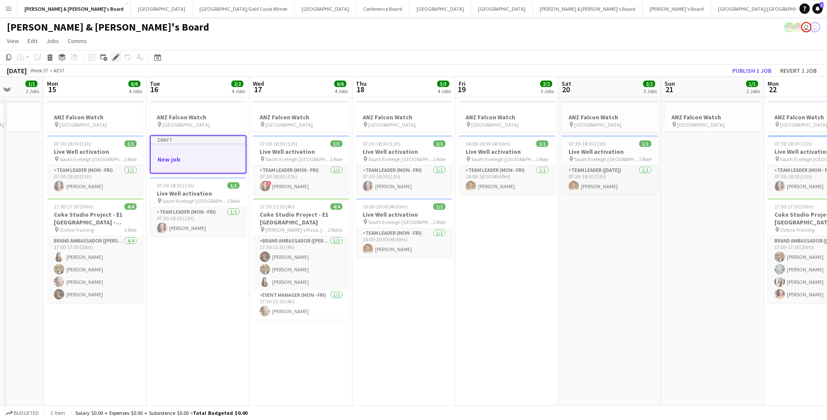
click at [114, 59] on icon at bounding box center [115, 57] width 5 height 5
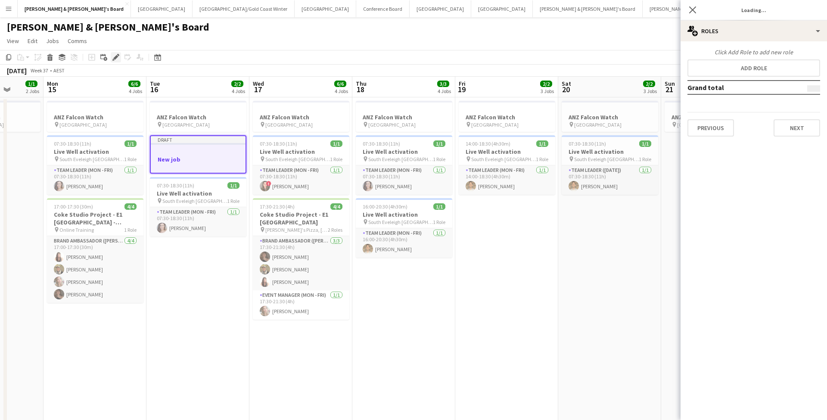
type input "*******"
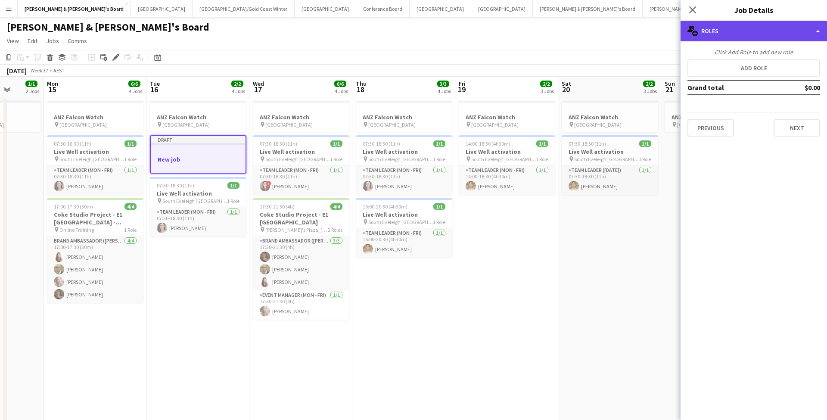
click at [408, 33] on div "multiple-users-add Roles" at bounding box center [753, 31] width 146 height 21
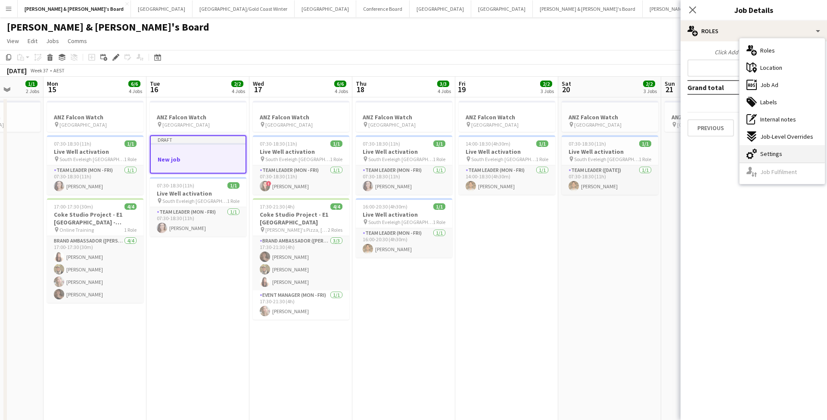
click at [408, 152] on div "cog-double-3 Settings" at bounding box center [781, 153] width 85 height 17
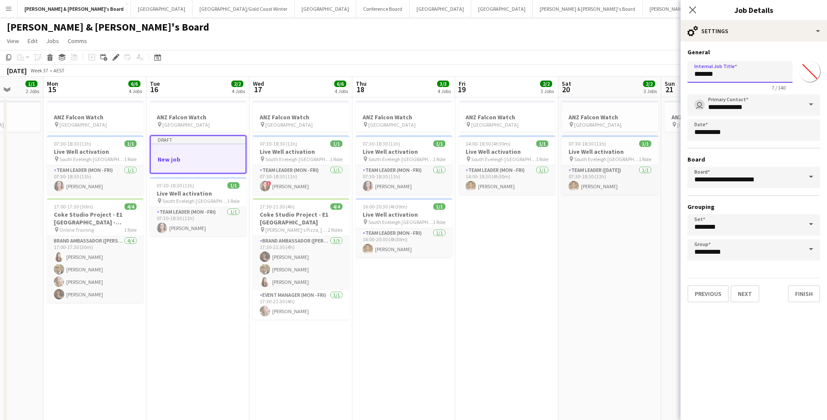
drag, startPoint x: 728, startPoint y: 75, endPoint x: 662, endPoint y: 71, distance: 66.0
click at [408, 72] on body "Menu Boards Boards Boards All jobs Status Workforce Workforce My Workforce Recr…" at bounding box center [413, 339] width 827 height 679
type input "**********"
click at [408, 187] on button "Next" at bounding box center [744, 293] width 29 height 17
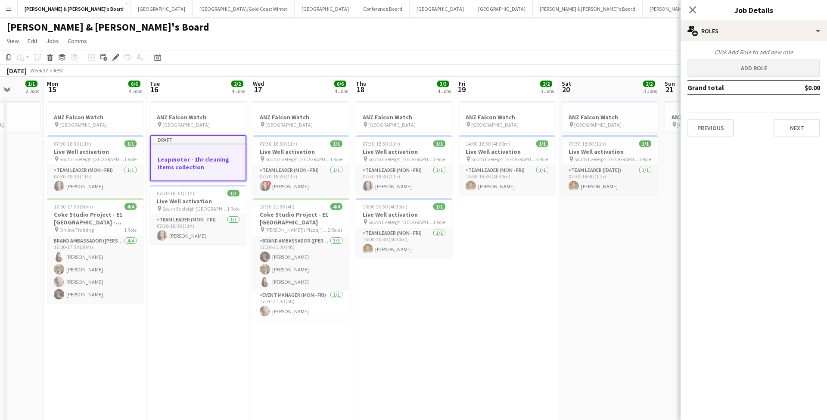
click at [408, 66] on button "Add role" at bounding box center [753, 67] width 133 height 17
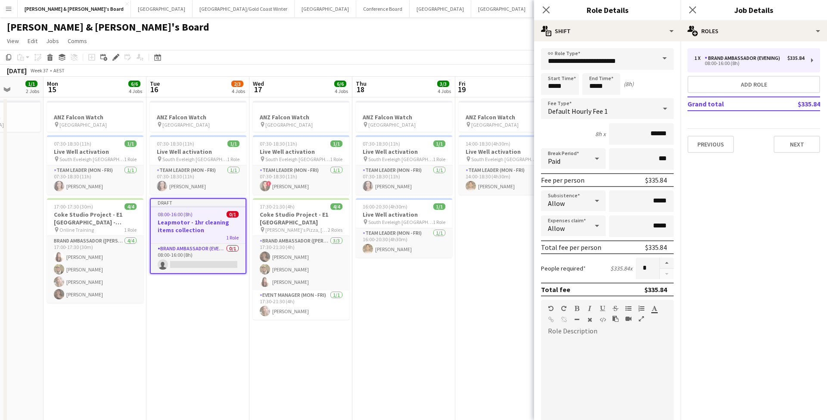
click at [408, 61] on span at bounding box center [665, 58] width 18 height 21
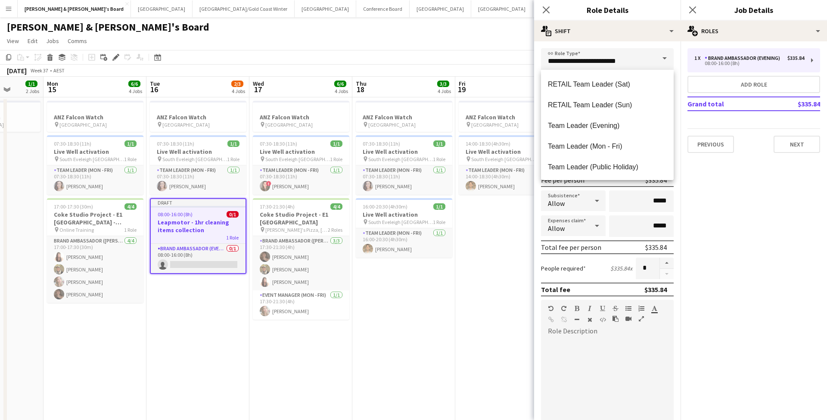
scroll to position [806, 0]
click at [408, 144] on span "Team Leader (Mon - Fri)" at bounding box center [607, 145] width 119 height 8
type input "**********"
type input "******"
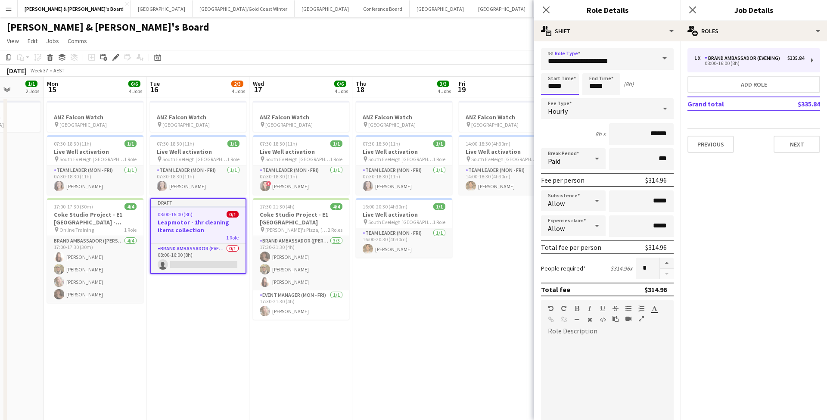
click at [408, 85] on input "*****" at bounding box center [560, 84] width 38 height 22
click at [408, 68] on div at bounding box center [551, 69] width 17 height 9
click at [408, 97] on div at bounding box center [551, 99] width 17 height 9
type input "*****"
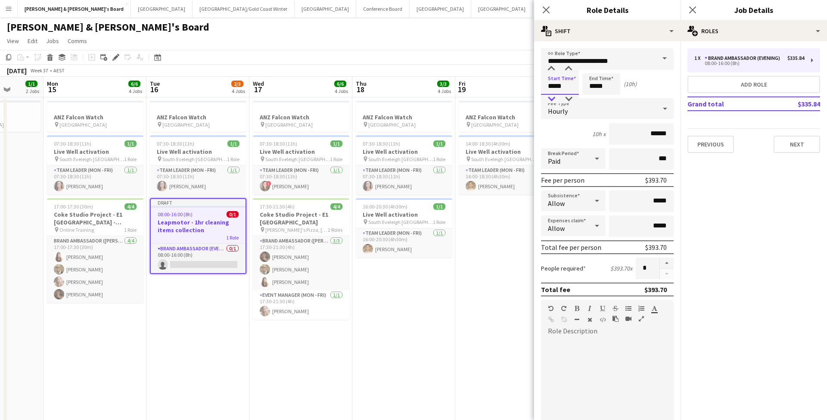
click at [408, 97] on div at bounding box center [551, 99] width 17 height 9
click at [408, 87] on input "*****" at bounding box center [601, 84] width 38 height 22
click at [408, 97] on div at bounding box center [592, 99] width 17 height 9
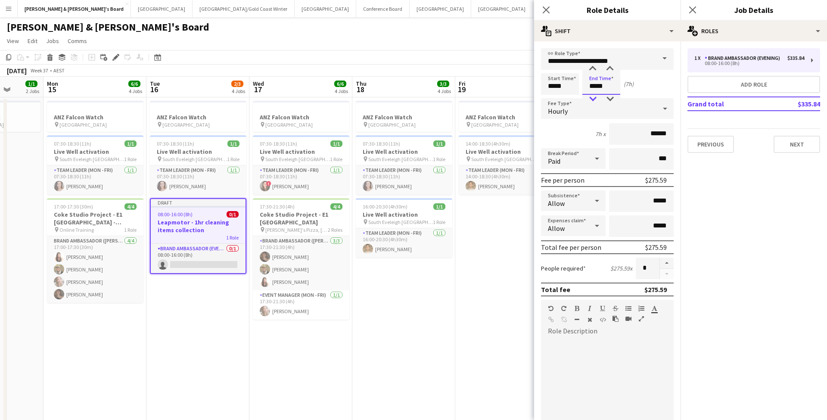
click at [408, 97] on div at bounding box center [592, 99] width 17 height 9
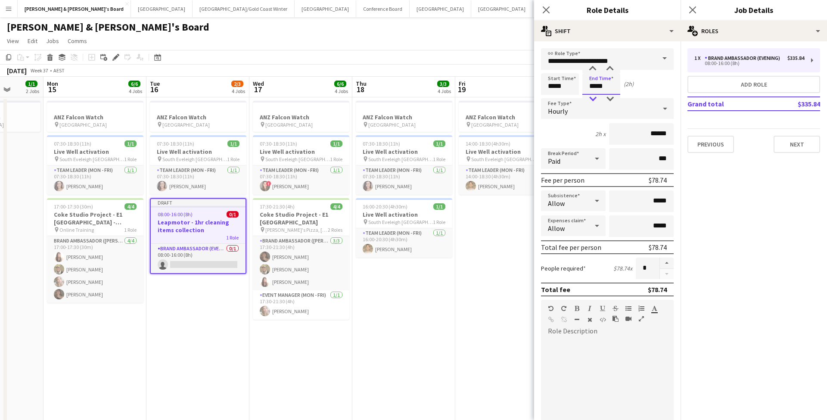
type input "*****"
click at [408, 97] on div at bounding box center [592, 99] width 17 height 9
click at [408, 187] on button "button" at bounding box center [667, 263] width 14 height 11
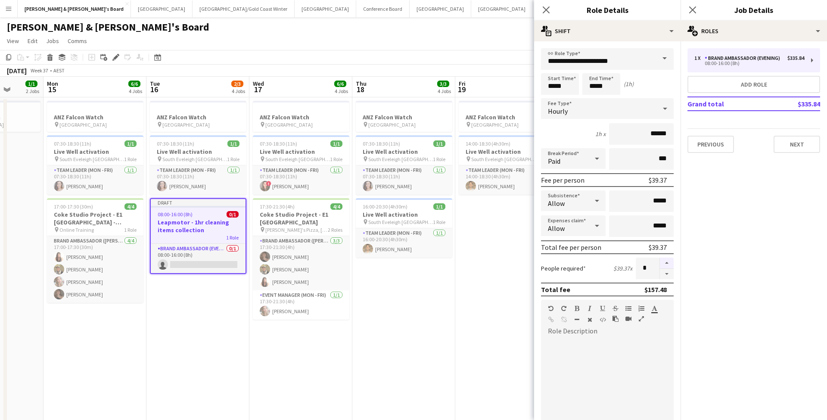
click at [408, 187] on button "button" at bounding box center [667, 263] width 14 height 11
type input "*"
click at [408, 187] on app-date-cell "ANZ Falcon Watch pin Brisbane 07:30-18:30 (11h) 1/1 Live Well activation pin So…" at bounding box center [403, 329] width 103 height 465
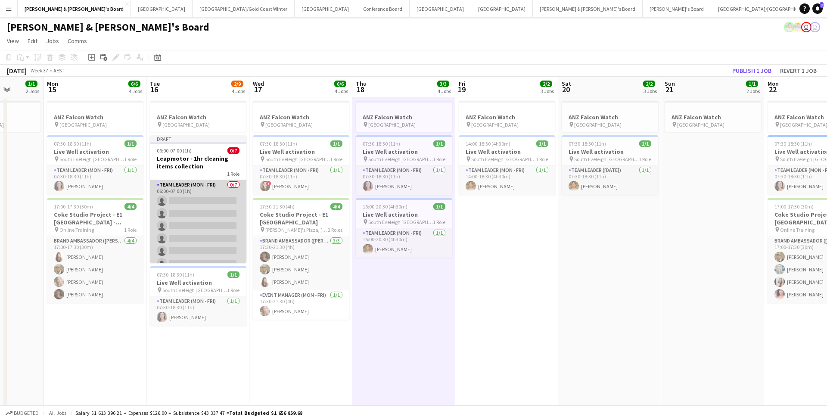
click at [204, 187] on app-card-role "Team Leader (Mon - Fri) 0/7 06:00-07:00 (1h) single-neutral-actions single-neut…" at bounding box center [198, 232] width 96 height 104
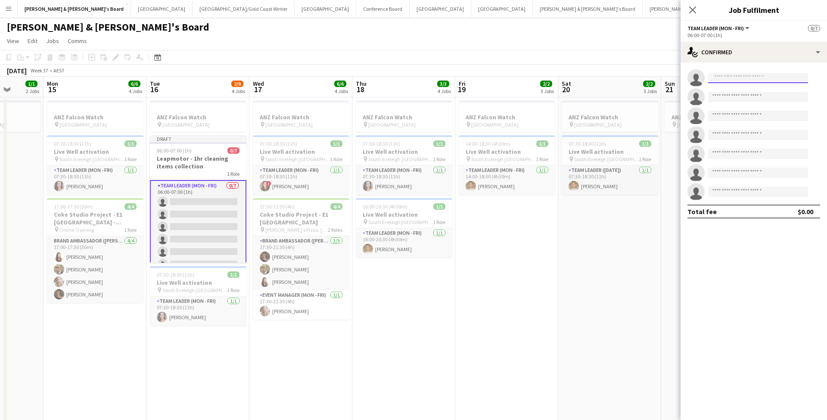
click at [408, 75] on input at bounding box center [758, 78] width 100 height 10
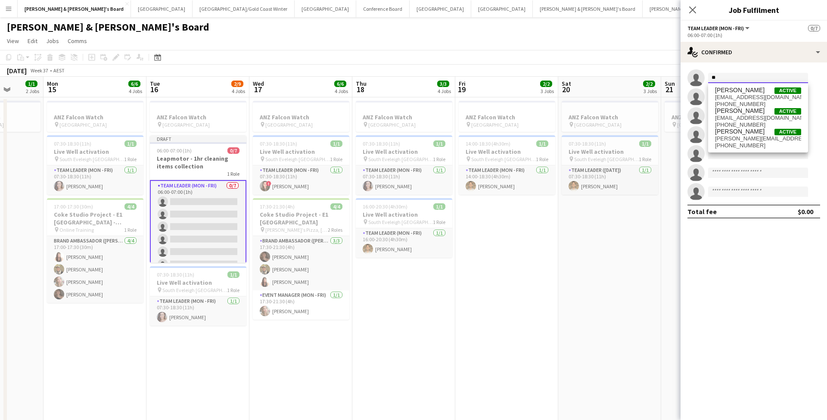
type input "*"
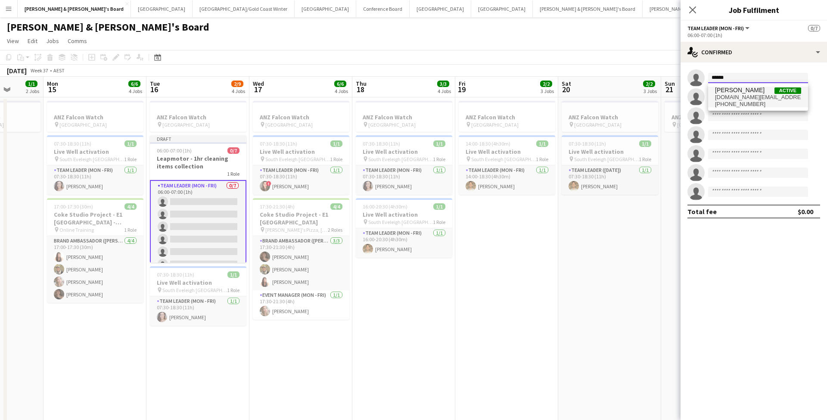
type input "******"
click at [408, 99] on span "palmerk.dance@gmail.com" at bounding box center [758, 97] width 86 height 7
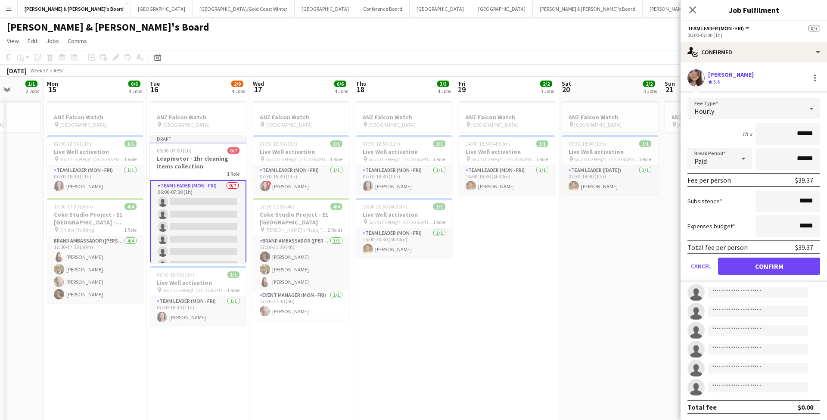
click at [408, 187] on button "Confirm" at bounding box center [769, 266] width 102 height 17
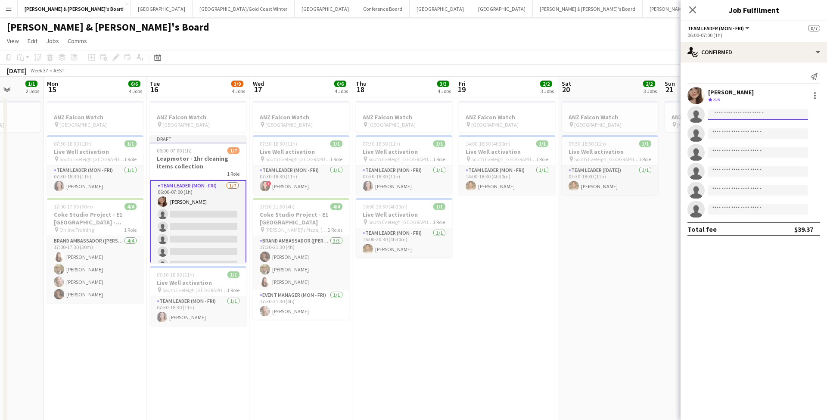
click at [408, 113] on input at bounding box center [758, 114] width 100 height 10
type input "**********"
drag, startPoint x: 734, startPoint y: 128, endPoint x: 767, endPoint y: 133, distance: 33.6
click at [408, 133] on span "sally.dobson@resonatebroadcasting.com.au" at bounding box center [758, 133] width 86 height 7
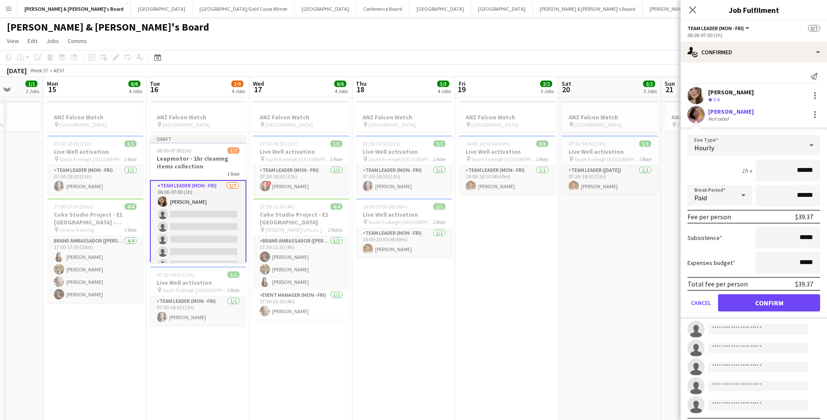
click at [408, 187] on button "Confirm" at bounding box center [769, 302] width 102 height 17
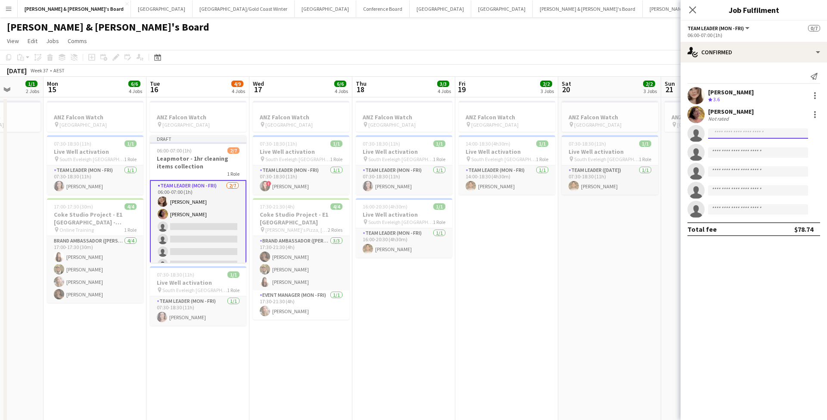
click at [408, 135] on input at bounding box center [758, 133] width 100 height 10
type input "**********"
click at [408, 149] on span "Liris Weinhardt" at bounding box center [740, 145] width 50 height 7
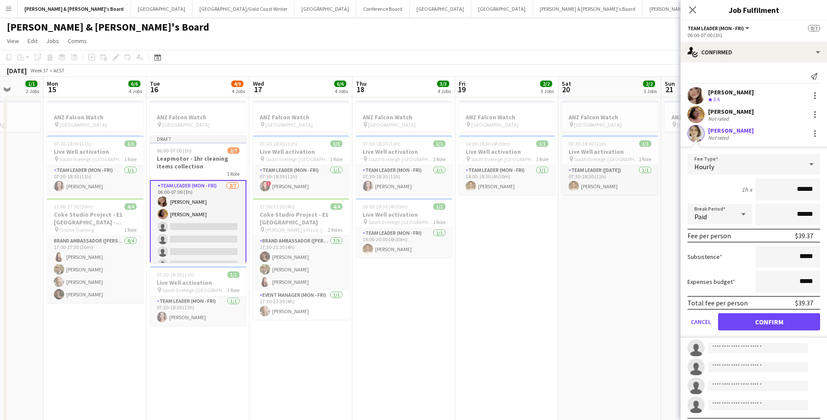
click at [408, 187] on button "Confirm" at bounding box center [769, 321] width 102 height 17
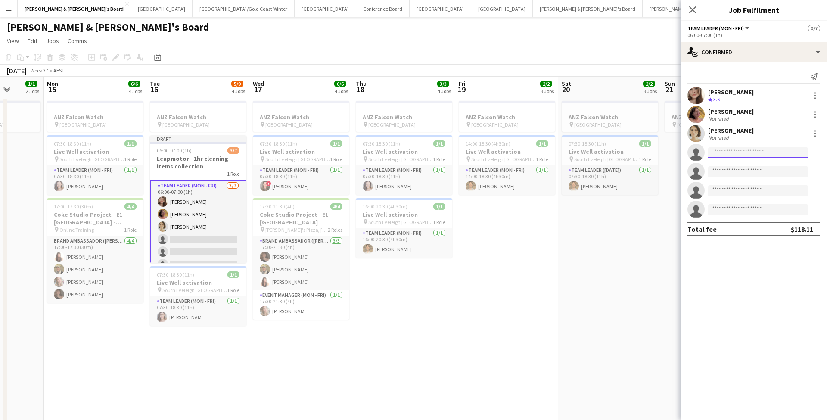
click at [408, 152] on input at bounding box center [758, 152] width 100 height 10
type input "****"
click at [408, 181] on span "+610400770353" at bounding box center [758, 178] width 86 height 7
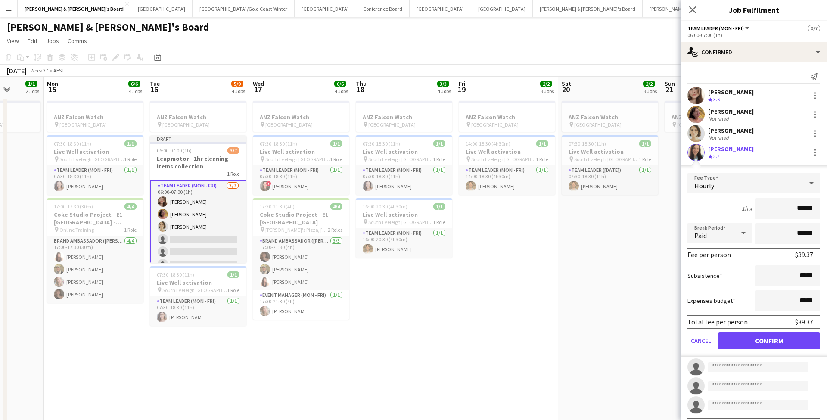
click at [408, 187] on button "Confirm" at bounding box center [769, 340] width 102 height 17
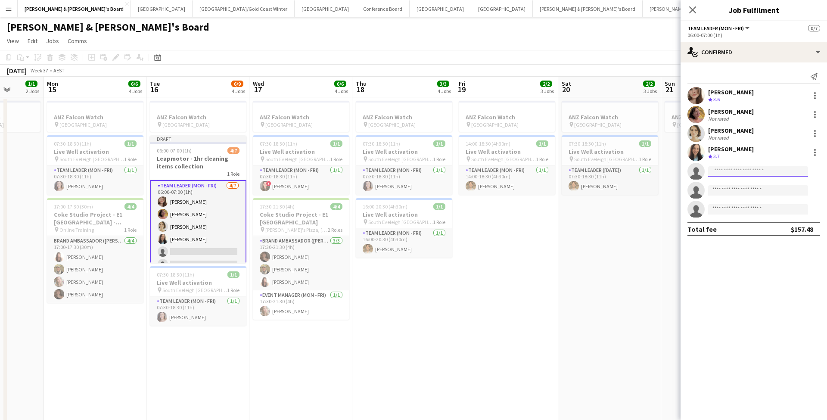
click at [408, 172] on input at bounding box center [758, 171] width 100 height 10
type input "******"
drag, startPoint x: 740, startPoint y: 172, endPoint x: 759, endPoint y: 200, distance: 33.7
click at [408, 187] on span "+61452188642" at bounding box center [758, 197] width 86 height 7
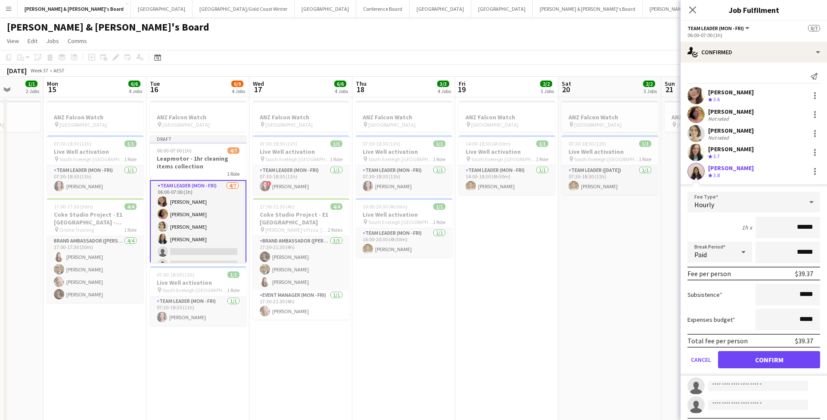
click at [408, 187] on button "Confirm" at bounding box center [769, 359] width 102 height 17
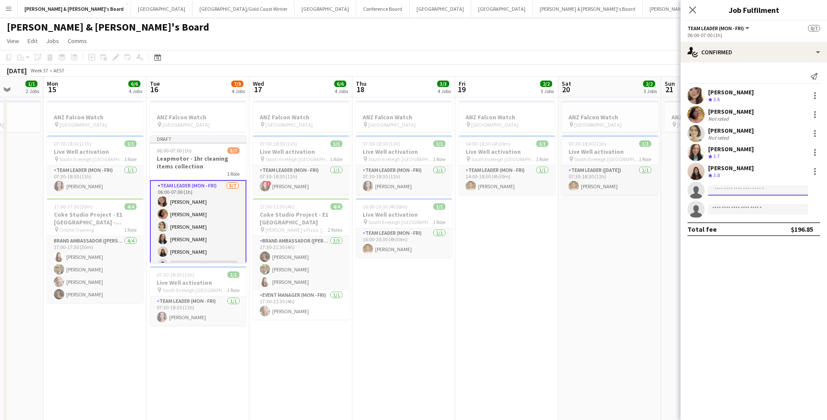
click at [408, 187] on input at bounding box center [758, 190] width 100 height 10
type input "*****"
click at [408, 187] on span "herowang@hotmail.com" at bounding box center [758, 209] width 86 height 7
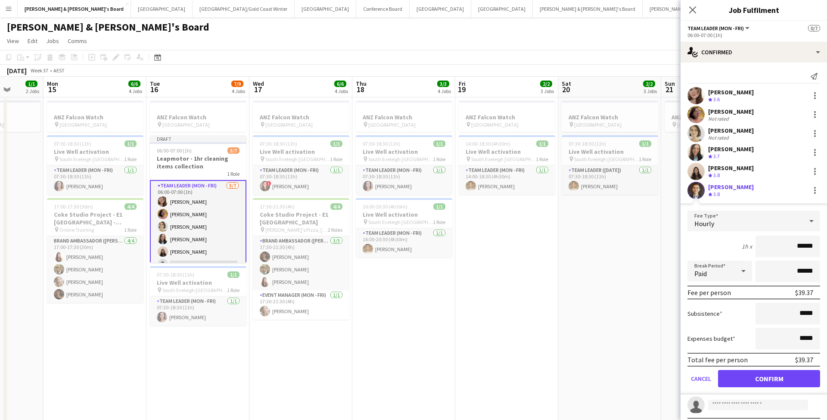
click at [408, 187] on button "Confirm" at bounding box center [769, 378] width 102 height 17
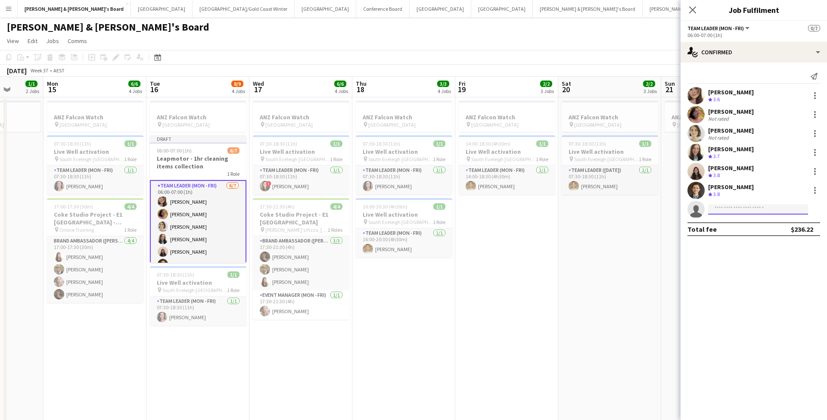
click at [408, 187] on input at bounding box center [758, 209] width 100 height 10
type input "*********"
click at [408, 187] on span "annieainderson@gmail.com" at bounding box center [758, 228] width 86 height 7
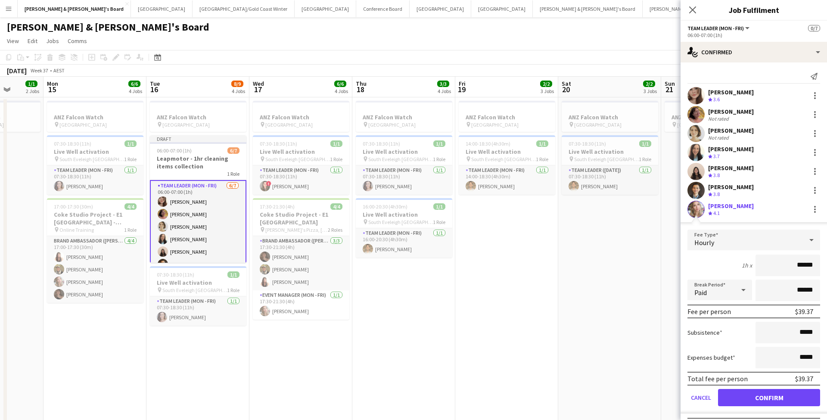
click at [408, 187] on button "Confirm" at bounding box center [769, 397] width 102 height 17
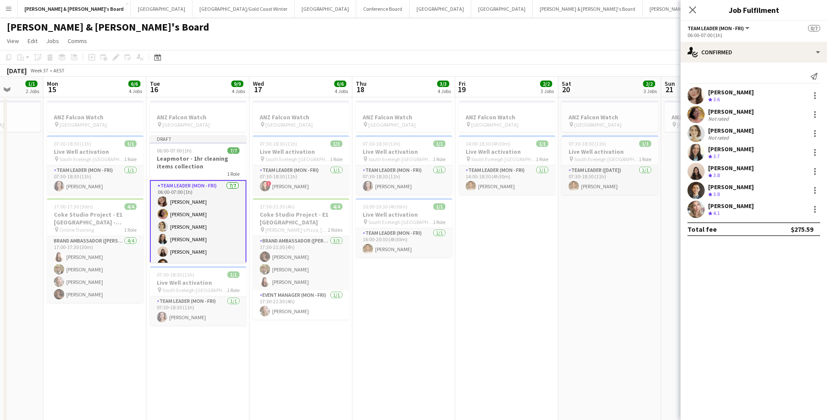
click at [408, 187] on app-date-cell "ANZ Falcon Watch pin Brisbane 07:30-18:30 (11h) 1/1 Live Well activation pin So…" at bounding box center [609, 329] width 103 height 465
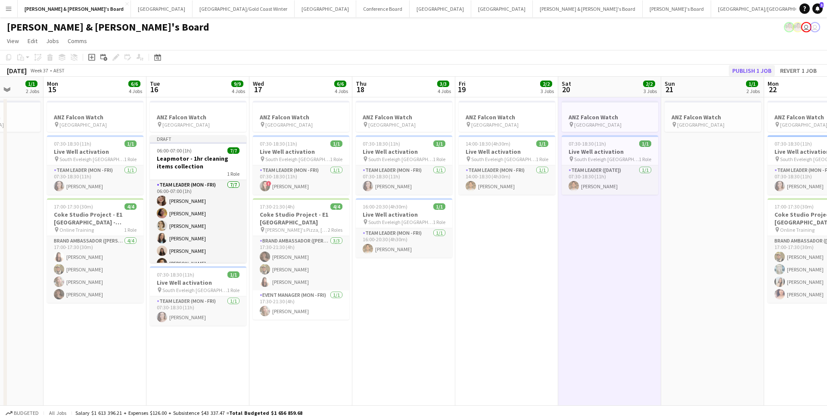
click at [408, 72] on button "Publish 1 job" at bounding box center [752, 70] width 46 height 11
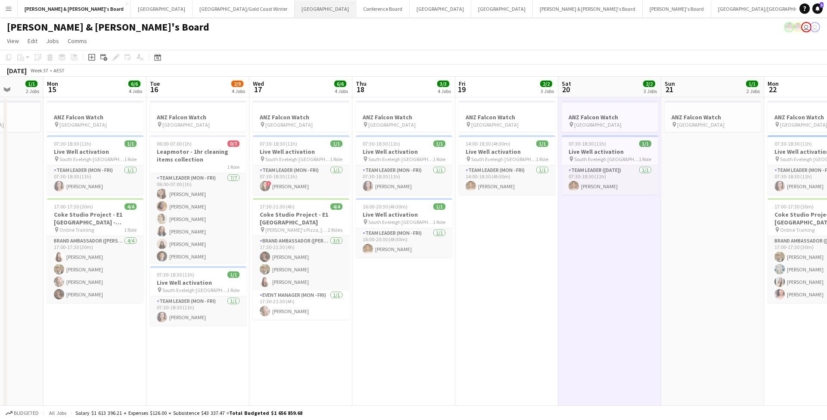
click at [295, 9] on button "Sydney Close" at bounding box center [326, 8] width 62 height 17
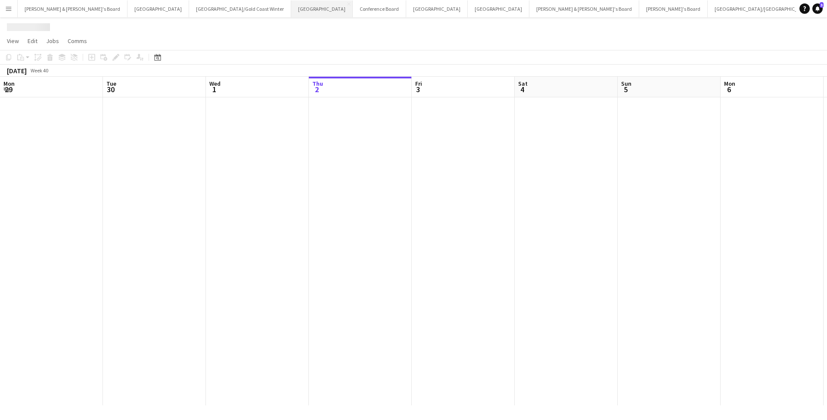
click at [291, 9] on button "Sydney Close" at bounding box center [322, 8] width 62 height 17
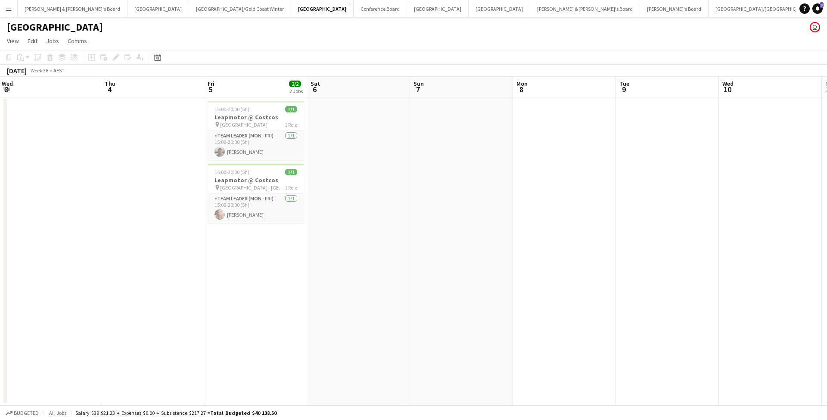
scroll to position [0, 311]
click at [270, 119] on h3 "Leapmotor @ Costcos" at bounding box center [255, 117] width 96 height 8
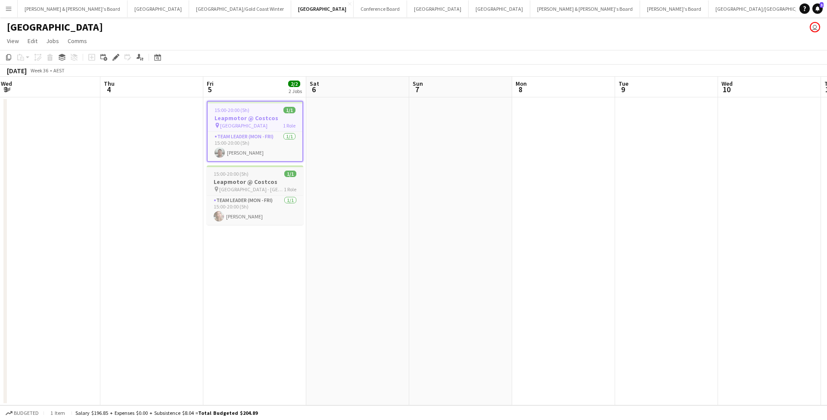
click at [264, 184] on h3 "Leapmotor @ Costcos" at bounding box center [255, 182] width 96 height 8
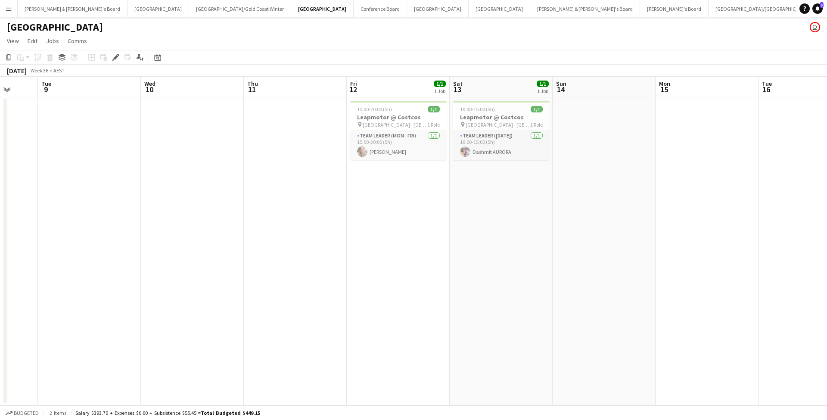
scroll to position [0, 284]
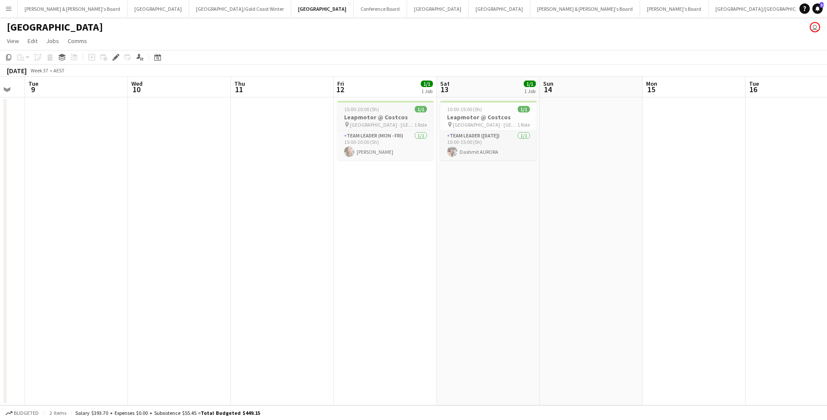
click at [393, 118] on h3 "Leapmotor @ Costcos" at bounding box center [385, 117] width 96 height 8
click at [408, 126] on div "pin Marsden Park - NSW 1 Role" at bounding box center [488, 124] width 96 height 7
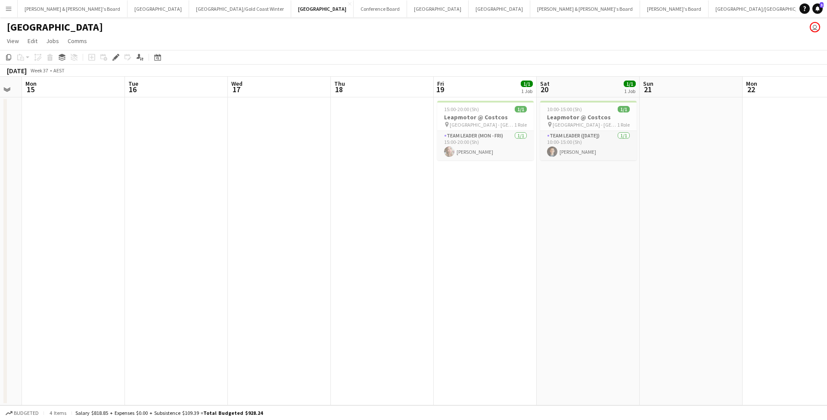
scroll to position [0, 301]
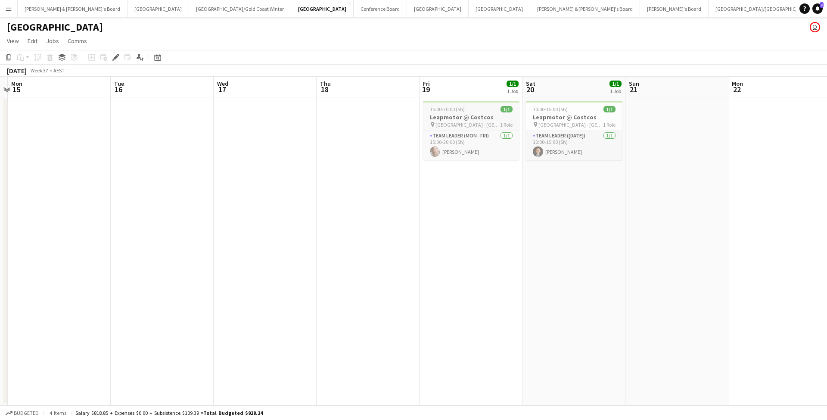
click at [408, 118] on h3 "Leapmotor @ Costcos" at bounding box center [471, 117] width 96 height 8
click at [408, 116] on h3 "Leapmotor @ Costcos" at bounding box center [574, 117] width 96 height 8
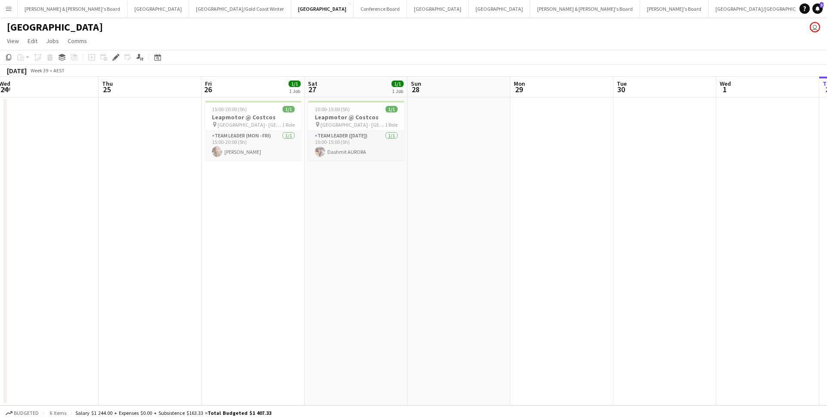
scroll to position [0, 202]
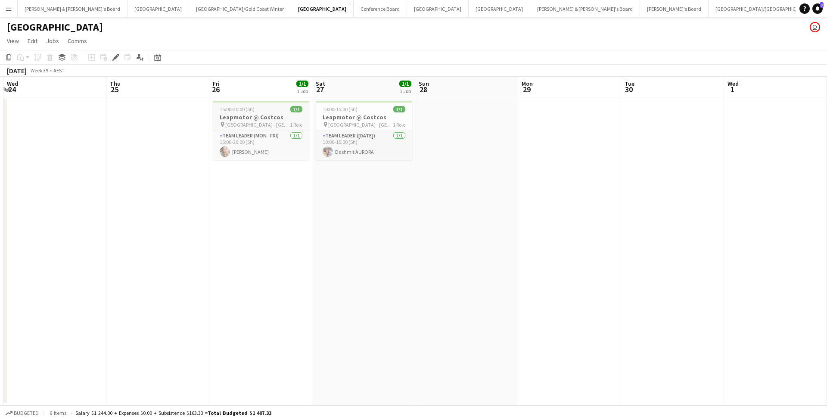
click at [264, 118] on h3 "Leapmotor @ Costcos" at bounding box center [261, 117] width 96 height 8
click at [349, 117] on h3 "Leapmotor @ Costcos" at bounding box center [364, 117] width 96 height 8
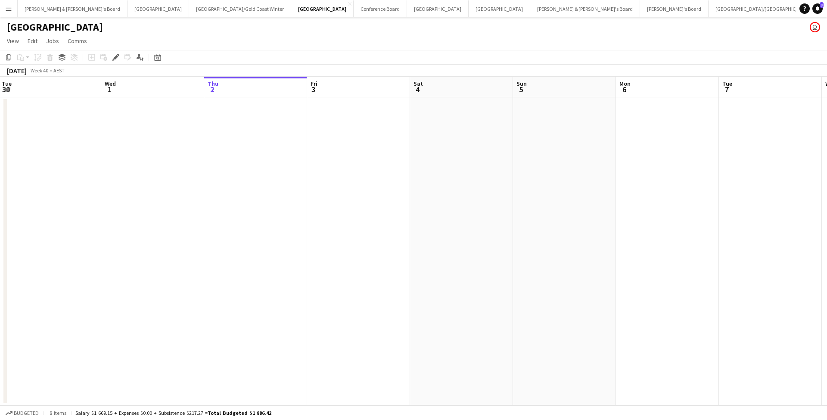
scroll to position [0, 415]
click at [407, 6] on button "Melbourne Close" at bounding box center [438, 8] width 62 height 17
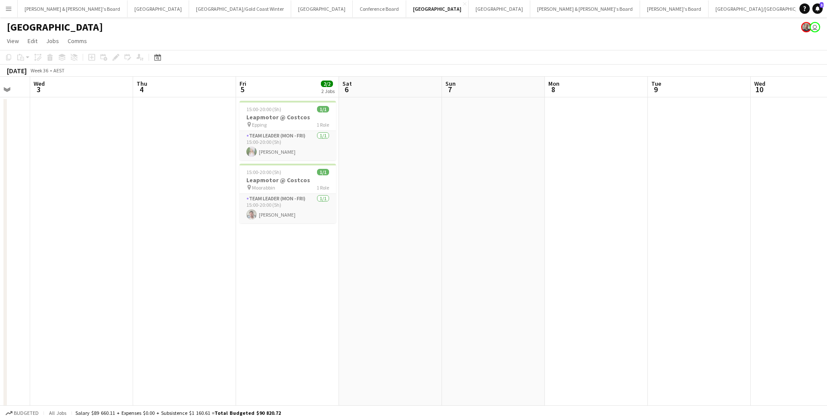
scroll to position [0, 180]
click at [283, 122] on div "pin Epping 1 Role" at bounding box center [283, 124] width 96 height 7
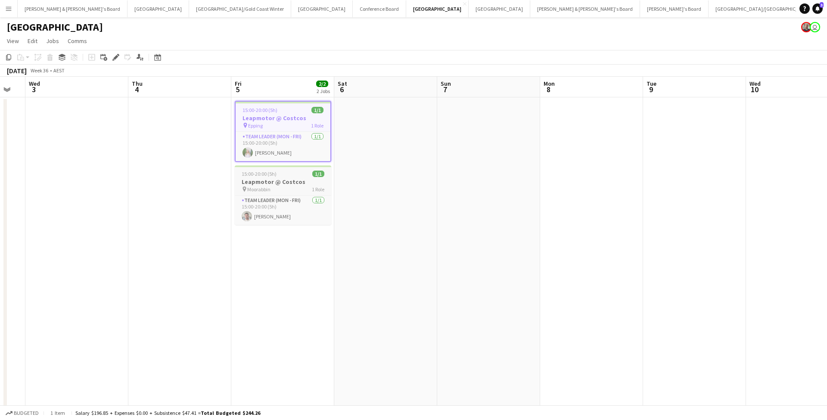
click at [277, 186] on div "pin Moorabbin 1 Role" at bounding box center [283, 189] width 96 height 7
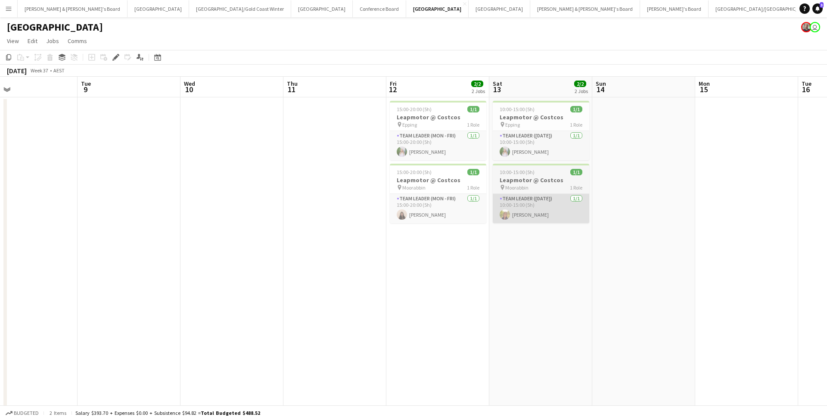
scroll to position [0, 337]
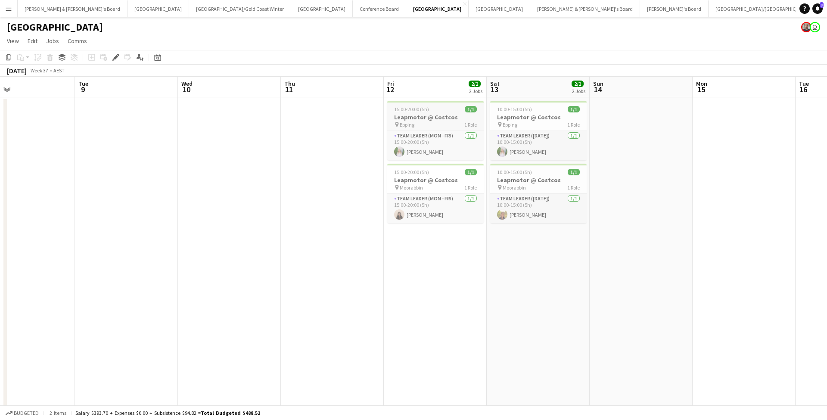
click at [408, 121] on div "pin Epping 1 Role" at bounding box center [435, 124] width 96 height 7
click at [408, 124] on span "Epping" at bounding box center [510, 124] width 15 height 6
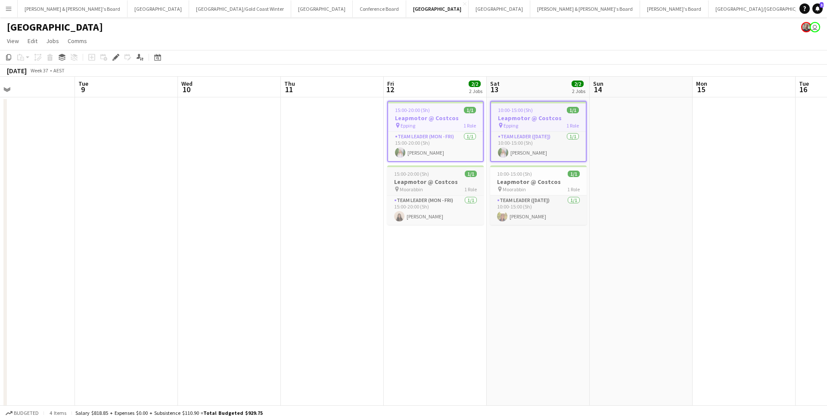
click at [408, 185] on h3 "Leapmotor @ Costcos" at bounding box center [435, 182] width 96 height 8
click at [408, 183] on h3 "Leapmotor @ Costcos" at bounding box center [538, 182] width 96 height 8
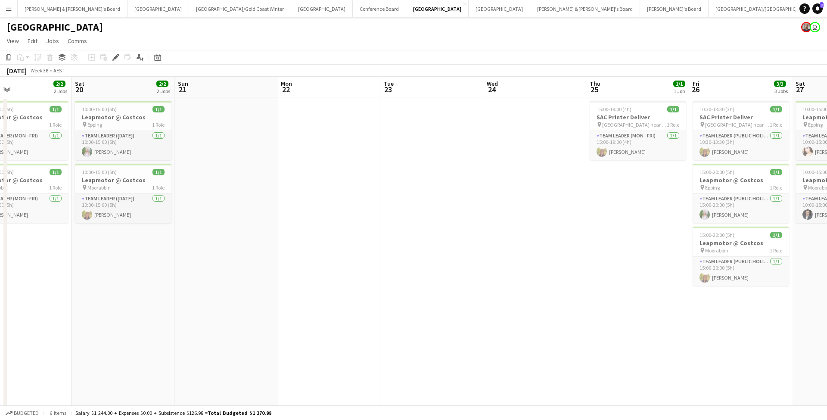
scroll to position [0, 245]
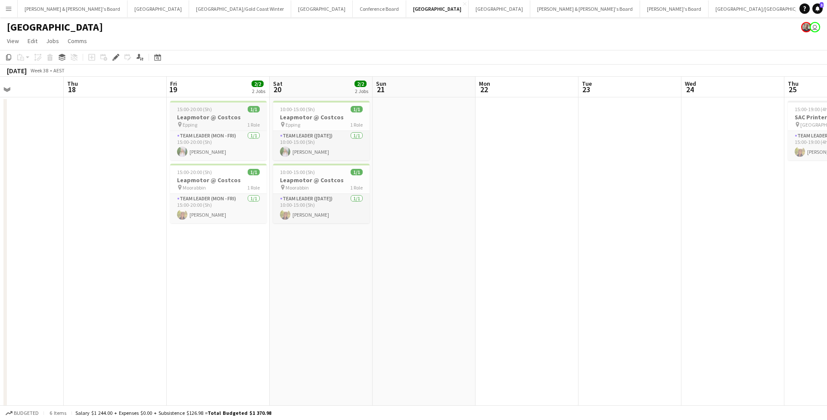
click at [211, 113] on h3 "Leapmotor @ Costcos" at bounding box center [218, 117] width 96 height 8
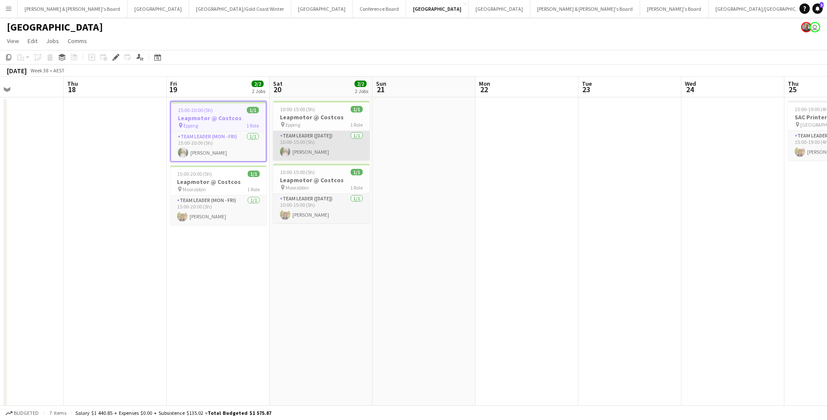
click at [303, 131] on app-card-role "Team Leader (Saturday) 1/1 10:00-15:00 (5h) Katie Wardley" at bounding box center [321, 145] width 96 height 29
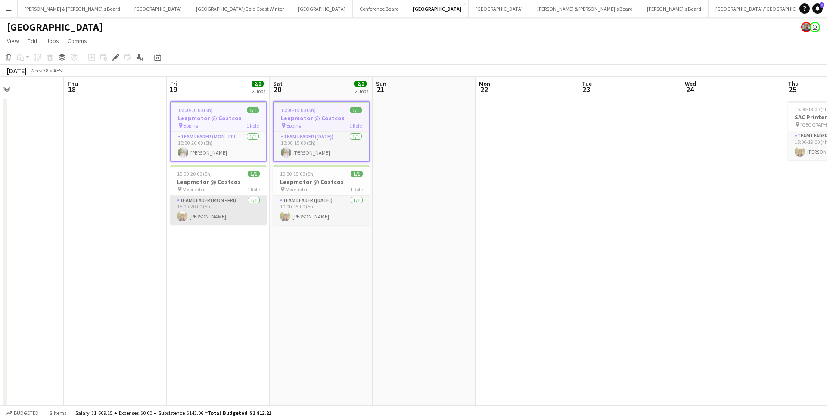
click at [224, 187] on app-card-role "Team Leader (Mon - Fri) 1/1 15:00-20:00 (5h) Samantha Bourjau" at bounding box center [218, 210] width 96 height 29
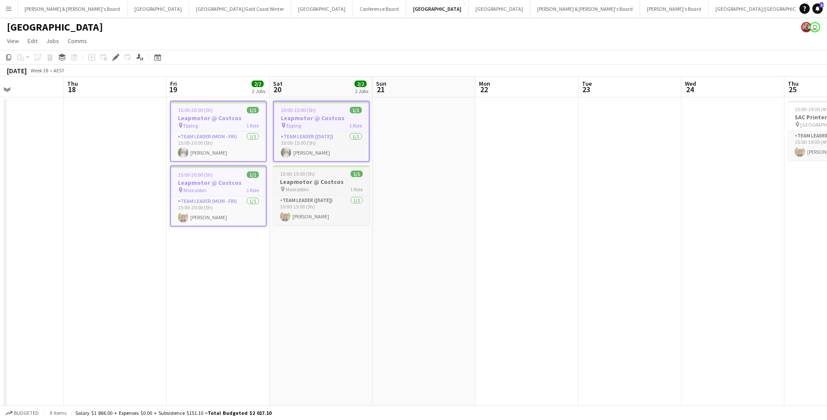
click at [316, 186] on div "pin Moorabbin 1 Role" at bounding box center [321, 189] width 96 height 7
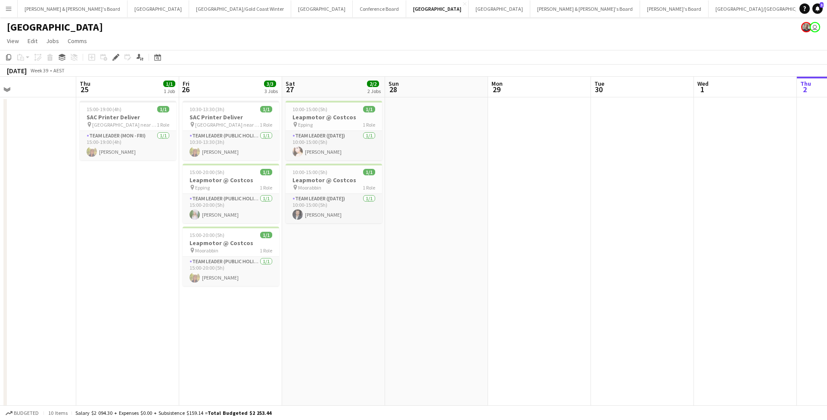
scroll to position [0, 336]
click at [227, 183] on h3 "Leapmotor @ Costcos" at bounding box center [231, 180] width 96 height 8
click at [249, 187] on h3 "Leapmotor @ Costcos" at bounding box center [231, 245] width 96 height 8
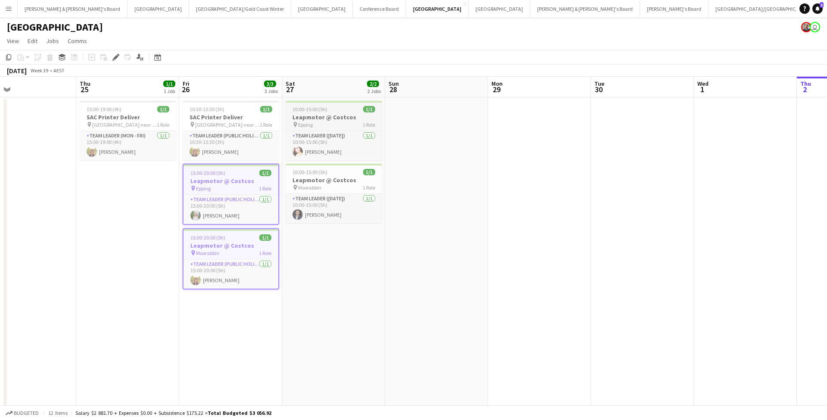
click at [326, 118] on h3 "Leapmotor @ Costcos" at bounding box center [334, 117] width 96 height 8
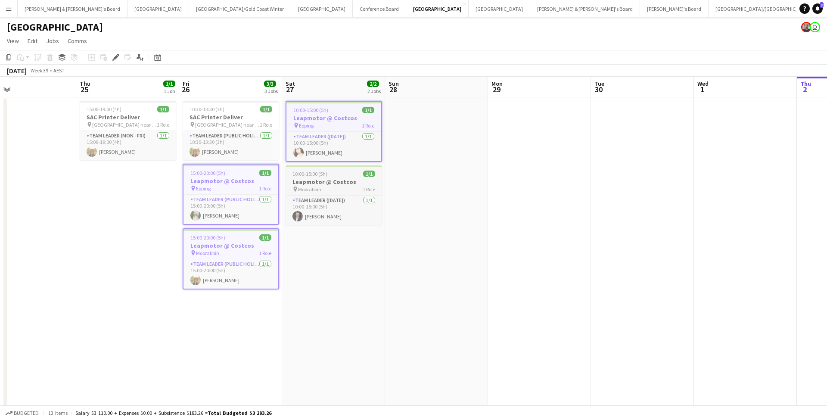
click at [330, 180] on h3 "Leapmotor @ Costcos" at bounding box center [334, 182] width 96 height 8
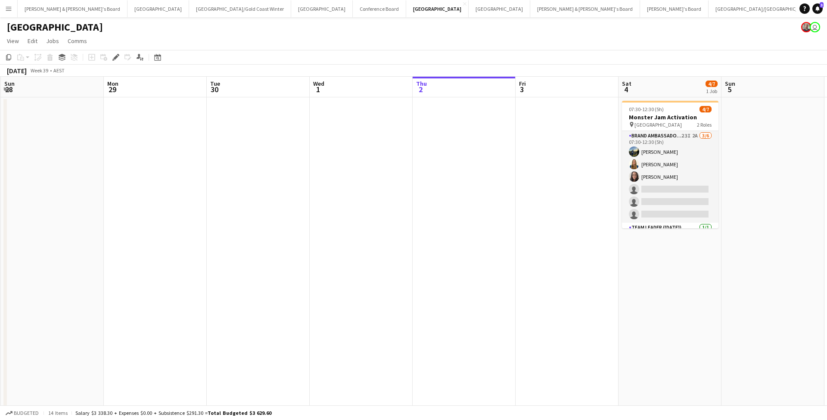
scroll to position [0, 308]
click at [189, 12] on button "Brisbane/Gold Coast Winter Close" at bounding box center [240, 8] width 102 height 17
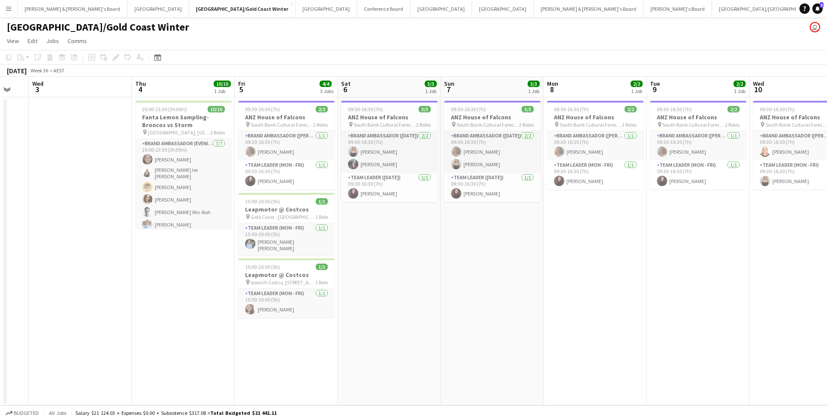
scroll to position [0, 176]
click at [294, 187] on div "pin Gold Coast - QLD 1 Role" at bounding box center [287, 216] width 96 height 7
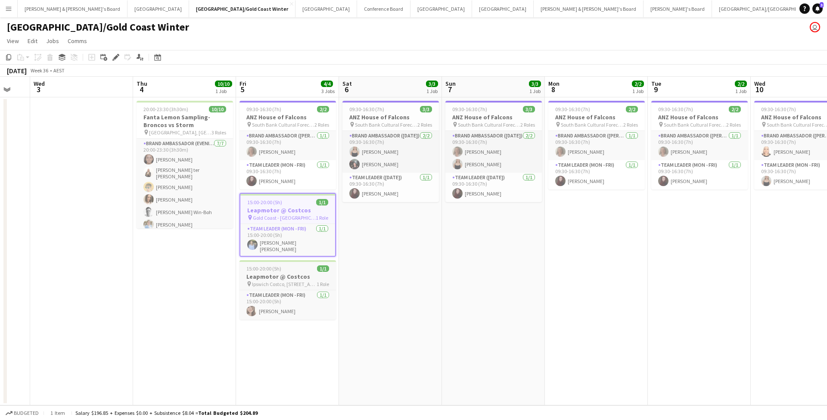
click at [287, 187] on span "Ipswich Costco, 1 Wood Street Bundamba QLD 4304" at bounding box center [284, 284] width 65 height 6
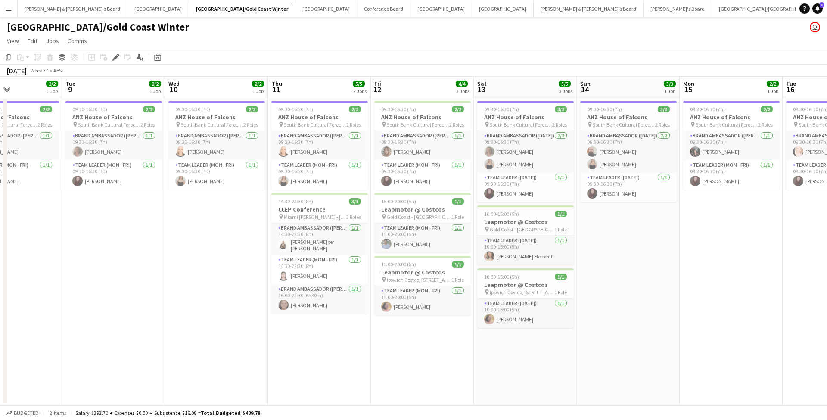
scroll to position [0, 350]
click at [408, 187] on h3 "Leapmotor @ Costcos" at bounding box center [422, 209] width 96 height 8
click at [408, 187] on app-job-card "15:00-20:00 (5h) 1/1 Leapmotor @ Costcos pin Ipswich Costco, 1 Wood Street Bund…" at bounding box center [422, 287] width 96 height 59
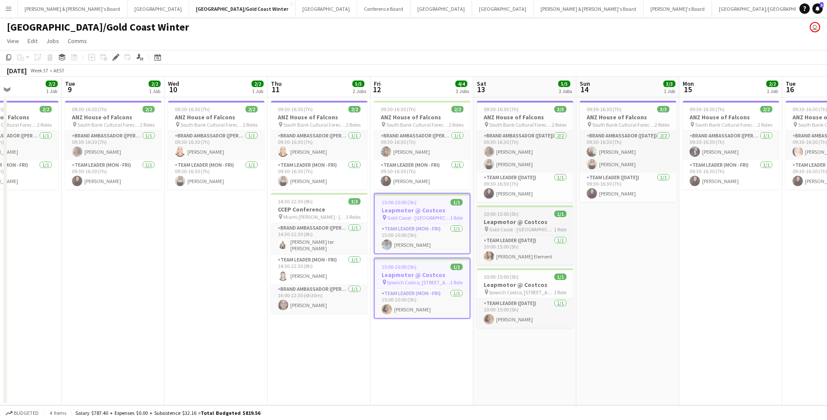
click at [408, 187] on app-job-card "10:00-15:00 (5h) 1/1 Leapmotor @ Costcos pin Gold Coast - QLD 1 Role Team Leade…" at bounding box center [525, 234] width 96 height 59
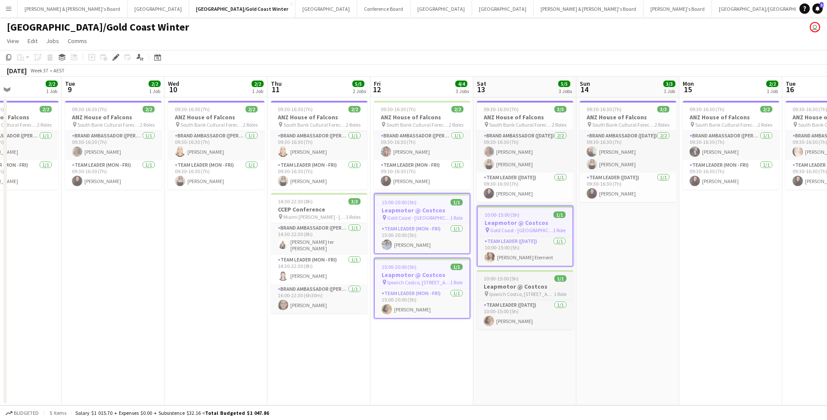
click at [408, 187] on app-job-card "10:00-15:00 (5h) 1/1 Leapmotor @ Costcos pin Ipswich Costco, 1 Wood Street Bund…" at bounding box center [525, 299] width 96 height 59
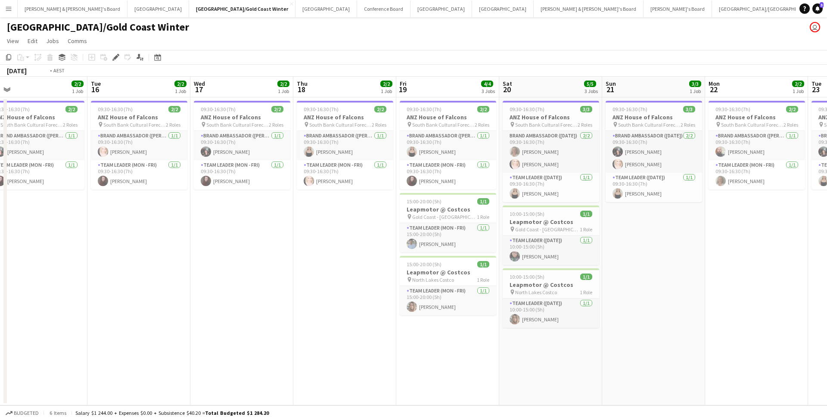
scroll to position [0, 242]
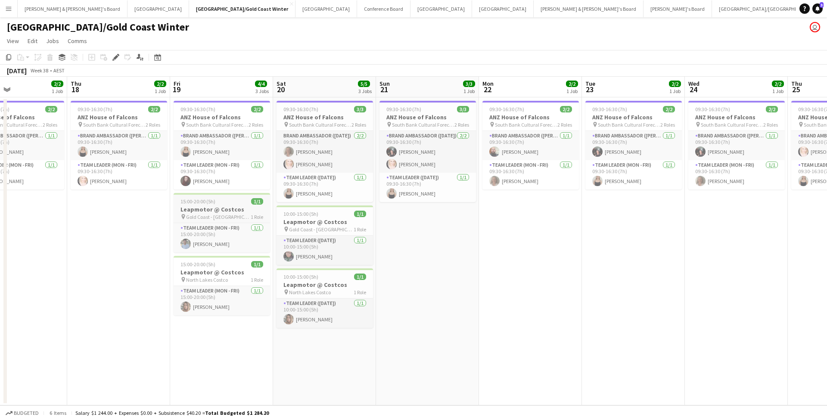
click at [226, 187] on h3 "Leapmotor @ Costcos" at bounding box center [222, 209] width 96 height 8
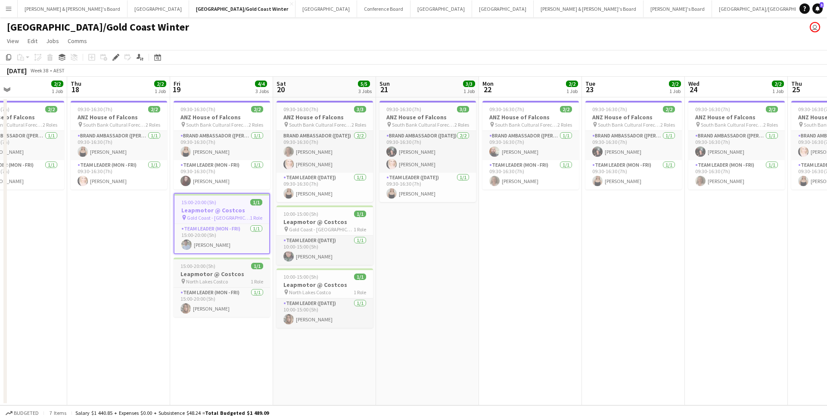
click at [241, 187] on div "15:00-20:00 (5h) 1/1" at bounding box center [222, 266] width 96 height 6
click at [323, 187] on h3 "Leapmotor @ Costcos" at bounding box center [325, 222] width 96 height 8
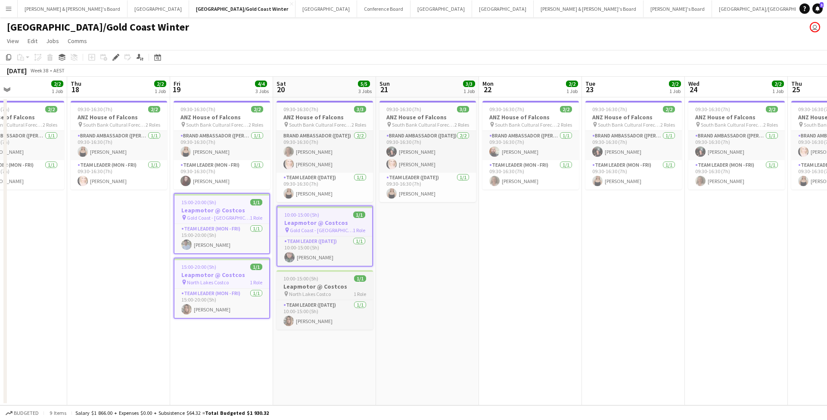
click at [327, 187] on h3 "Leapmotor @ Costcos" at bounding box center [325, 287] width 96 height 8
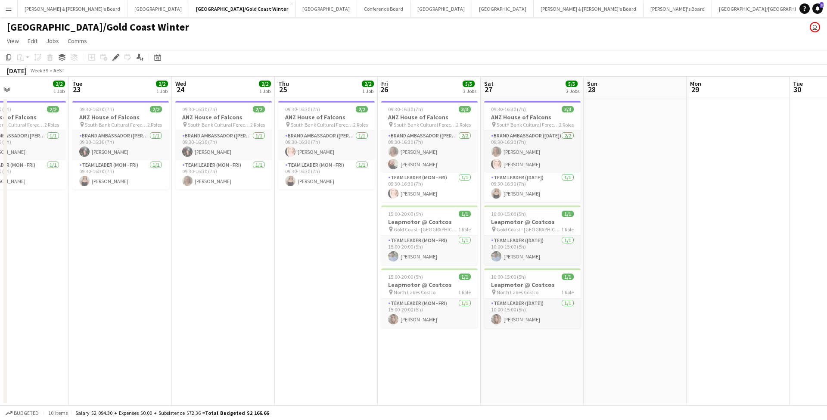
scroll to position [0, 348]
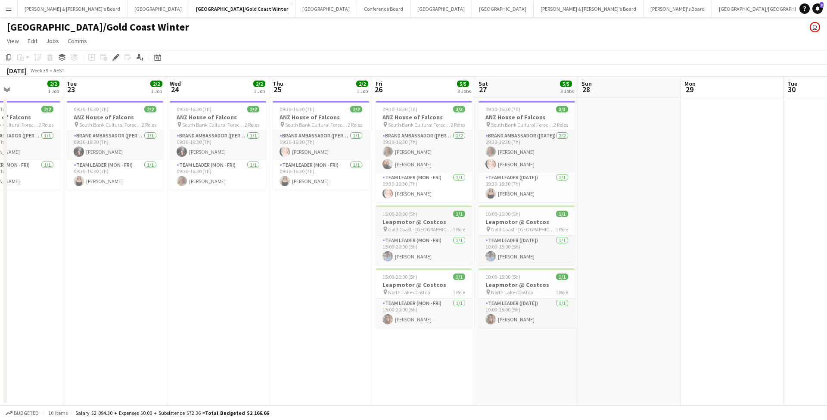
click at [408, 187] on div "pin Gold Coast - QLD 1 Role" at bounding box center [424, 229] width 96 height 7
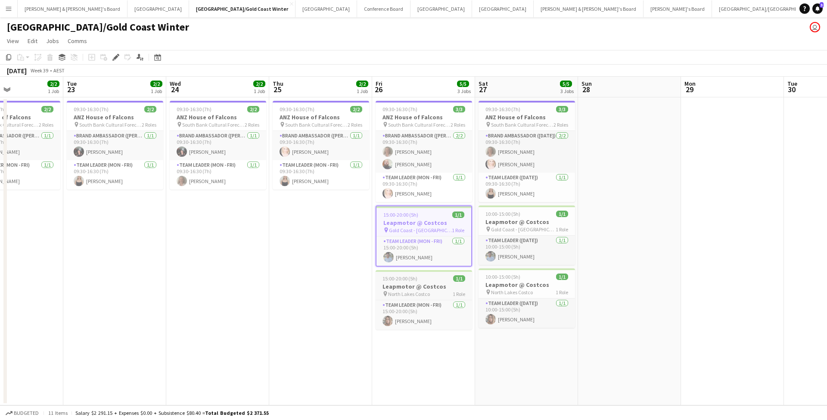
click at [408, 187] on app-job-card "15:00-20:00 (5h) 1/1 Leapmotor @ Costcos pin North Lakes Costco 1 Role Team Lea…" at bounding box center [424, 299] width 96 height 59
click at [408, 187] on h3 "Leapmotor @ Costcos" at bounding box center [526, 222] width 96 height 8
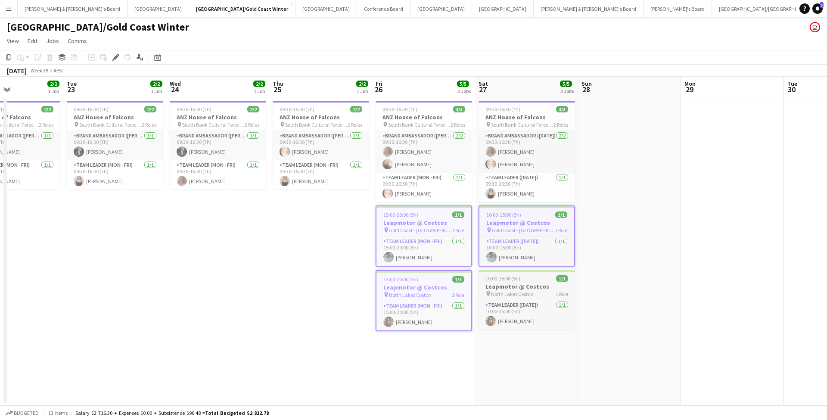
click at [408, 187] on div "10:00-15:00 (5h) 1/1" at bounding box center [526, 278] width 96 height 6
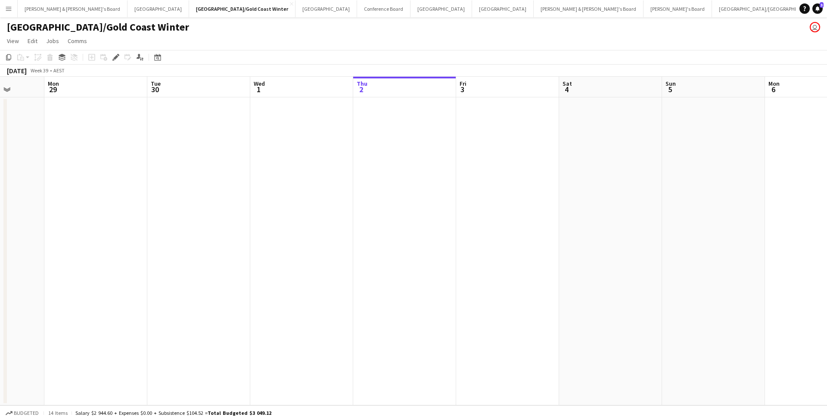
scroll to position [0, 368]
click at [408, 9] on button "Adelaide Close" at bounding box center [503, 8] width 62 height 17
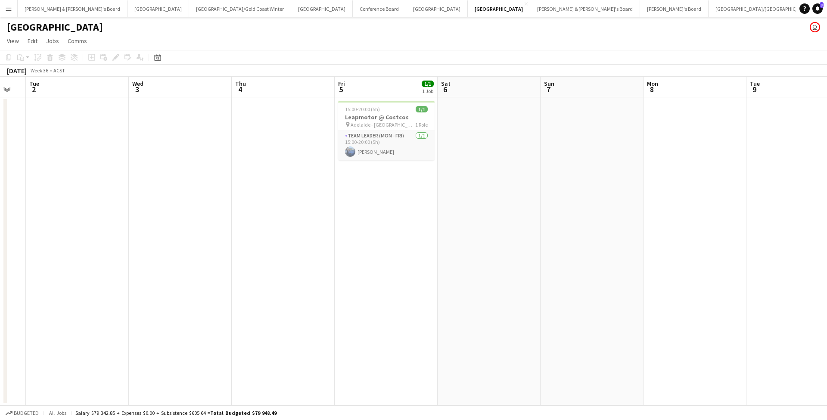
scroll to position [0, 392]
click at [373, 118] on h3 "Leapmotor @ Costcos" at bounding box center [380, 117] width 96 height 8
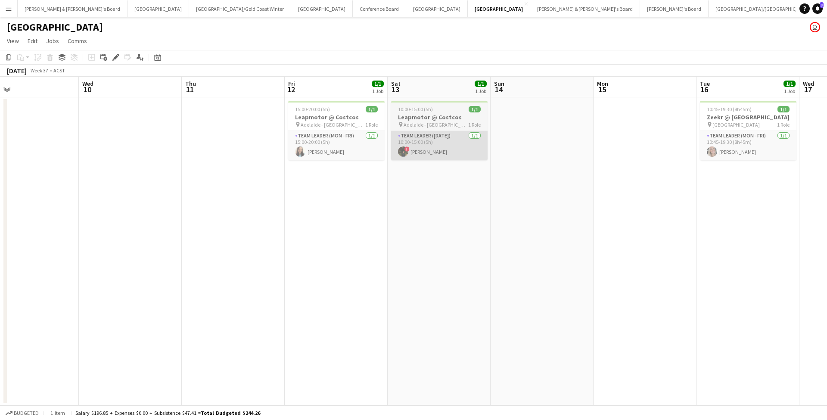
scroll to position [0, 334]
click at [347, 119] on h3 "Leapmotor @ Costcos" at bounding box center [335, 117] width 96 height 8
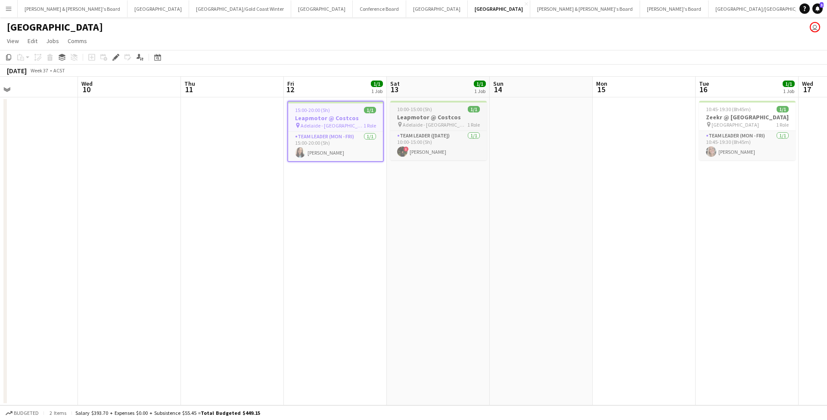
click at [408, 121] on span "Adelaide - SA" at bounding box center [435, 124] width 65 height 6
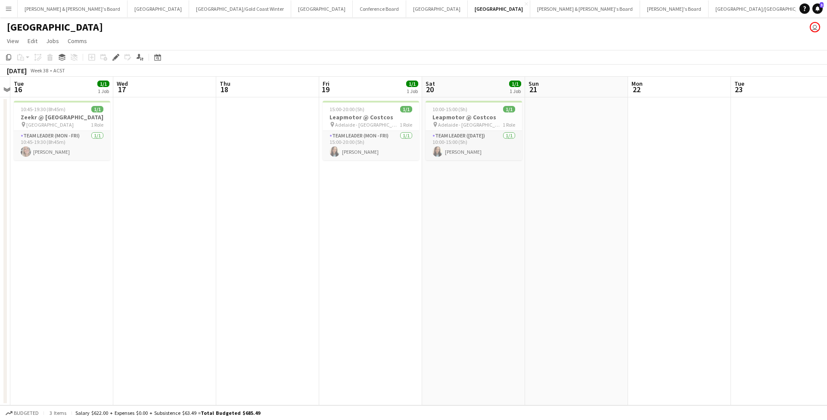
scroll to position [0, 404]
click at [371, 122] on div "pin Adelaide - SA 1 Role" at bounding box center [368, 124] width 96 height 7
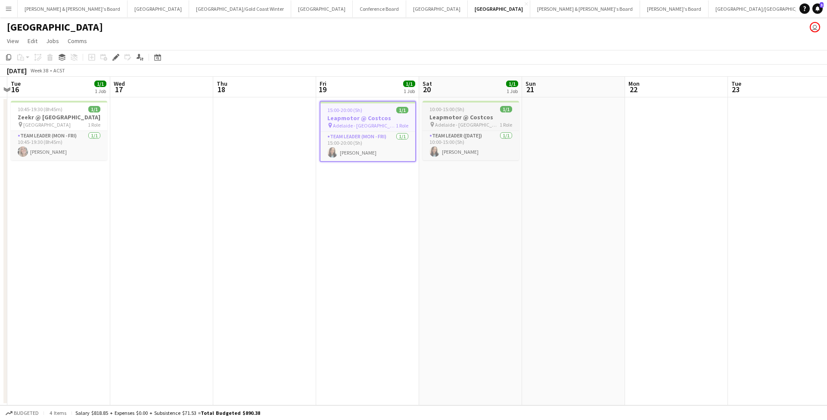
click at [408, 124] on span "Adelaide - SA" at bounding box center [467, 124] width 65 height 6
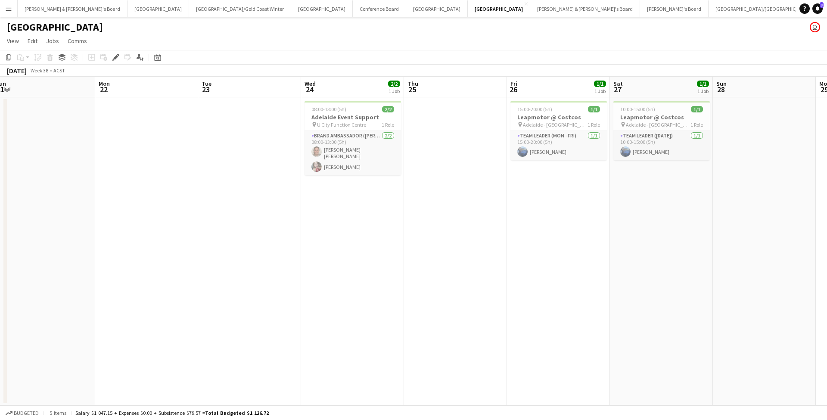
scroll to position [0, 323]
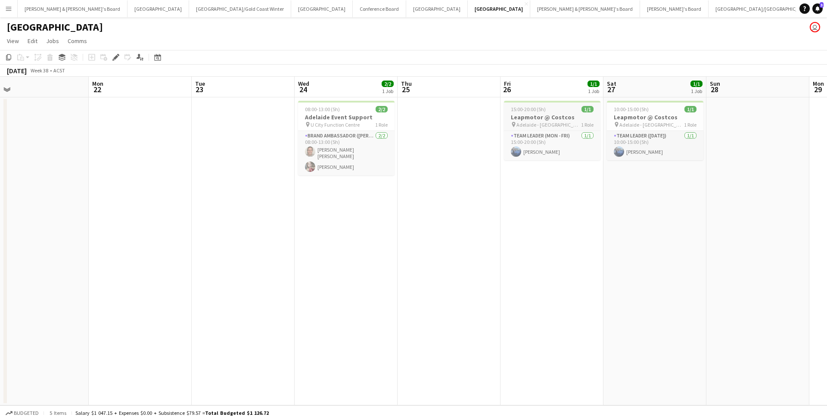
click at [408, 116] on h3 "Leapmotor @ Costcos" at bounding box center [552, 117] width 96 height 8
click at [408, 111] on div "10:00-15:00 (5h) 1/1" at bounding box center [655, 109] width 96 height 6
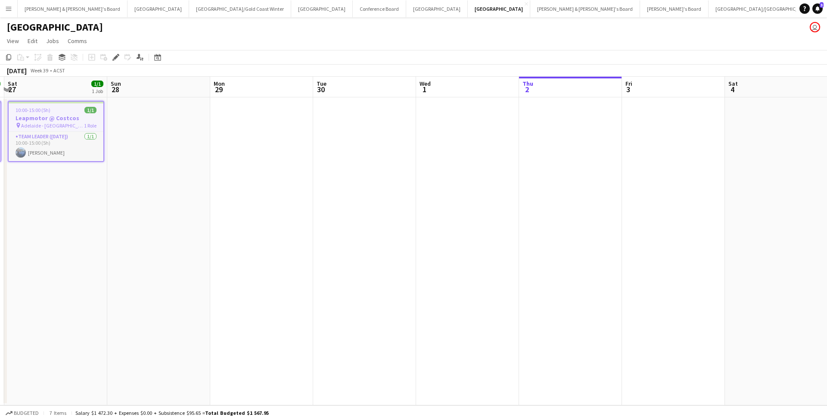
scroll to position [0, 305]
click at [127, 6] on button "Perth Close" at bounding box center [158, 8] width 62 height 17
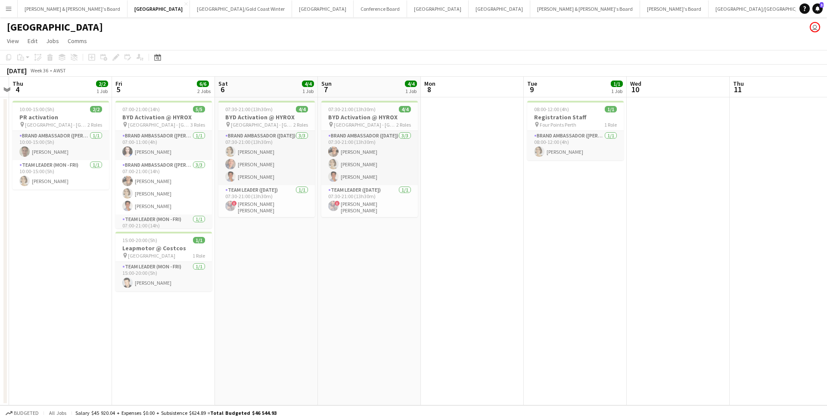
scroll to position [0, 402]
click at [168, 187] on div "pin Perth Airport 1 Role" at bounding box center [164, 255] width 96 height 7
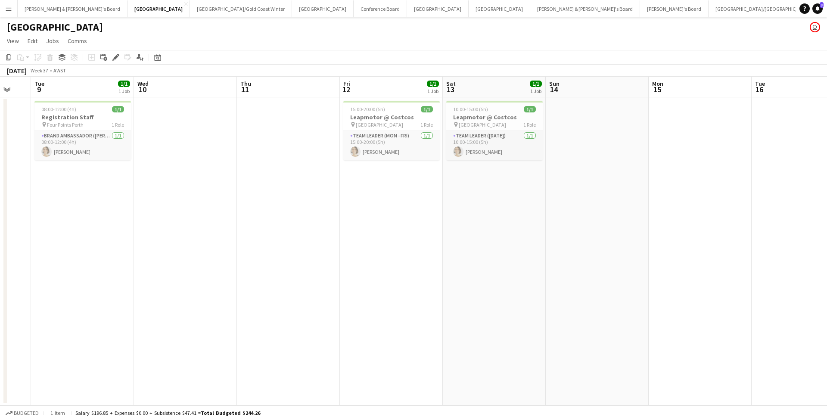
scroll to position [0, 281]
click at [393, 115] on h3 "Leapmotor @ Costcos" at bounding box center [388, 117] width 96 height 8
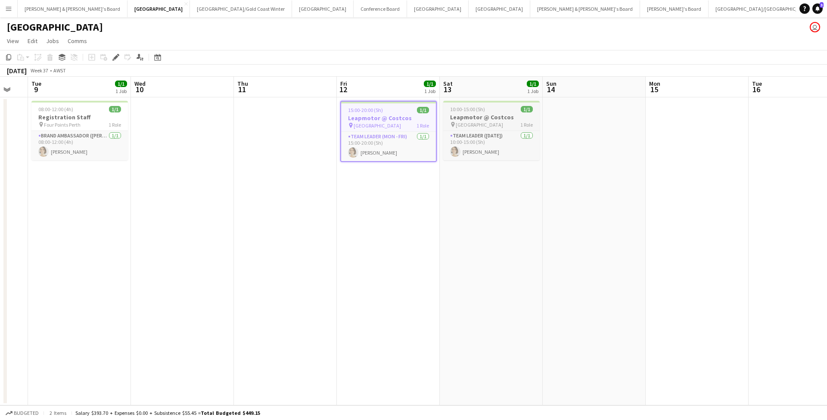
click at [408, 127] on span "Perth Airport" at bounding box center [479, 124] width 47 height 6
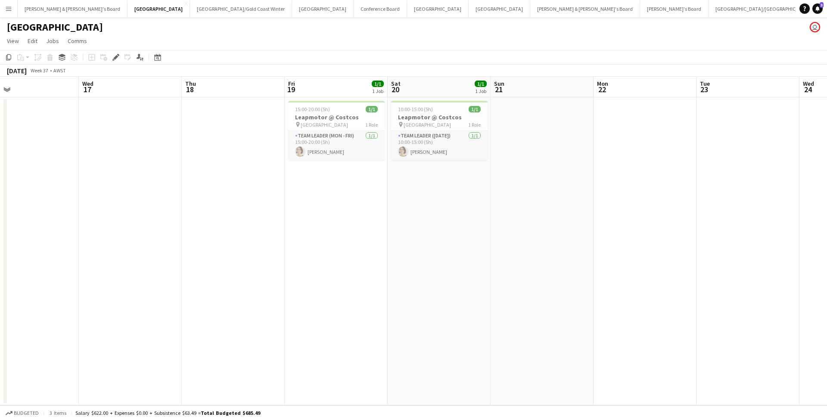
scroll to position [0, 250]
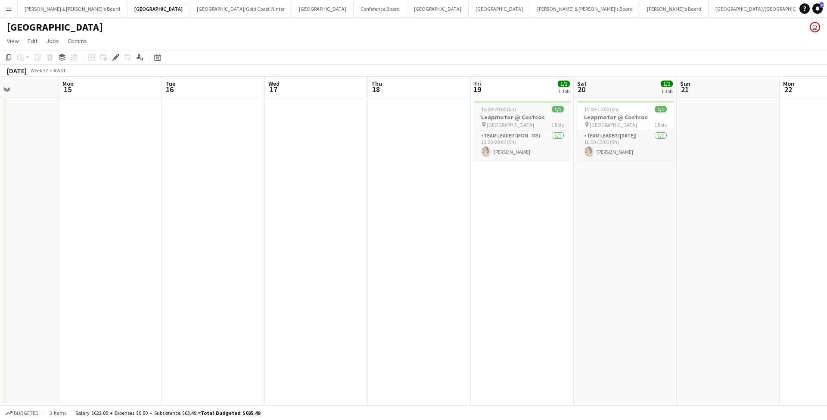
click at [408, 120] on h3 "Leapmotor @ Costcos" at bounding box center [522, 117] width 96 height 8
click at [408, 124] on span "Perth Airport" at bounding box center [613, 124] width 47 height 6
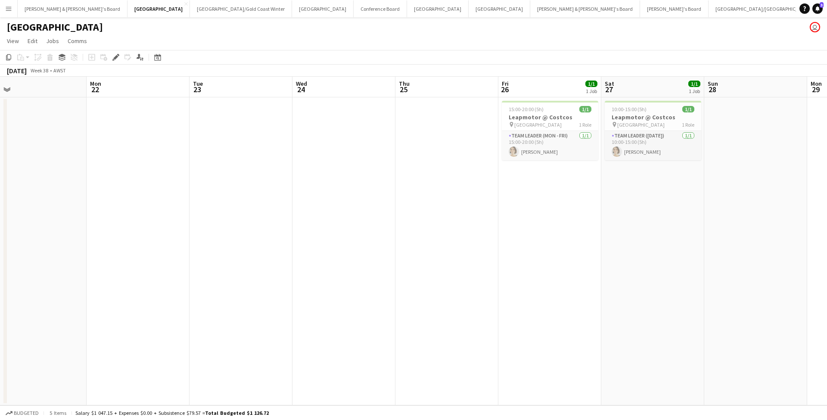
scroll to position [0, 328]
click at [408, 123] on div "pin Perth Airport 1 Role" at bounding box center [547, 124] width 96 height 7
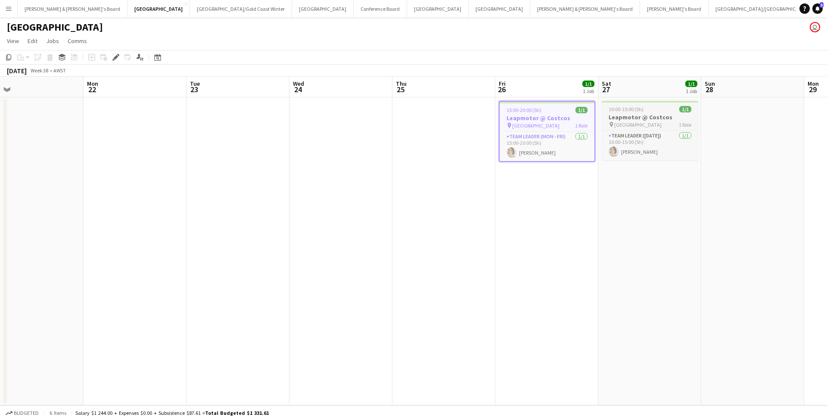
click at [408, 119] on h3 "Leapmotor @ Costcos" at bounding box center [650, 117] width 96 height 8
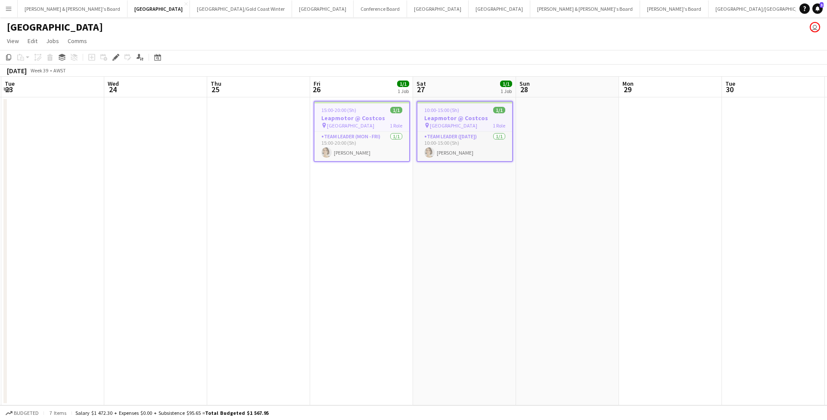
scroll to position [0, 308]
click at [58, 8] on button "[PERSON_NAME] & [PERSON_NAME]'s Board Close" at bounding box center [73, 8] width 110 height 17
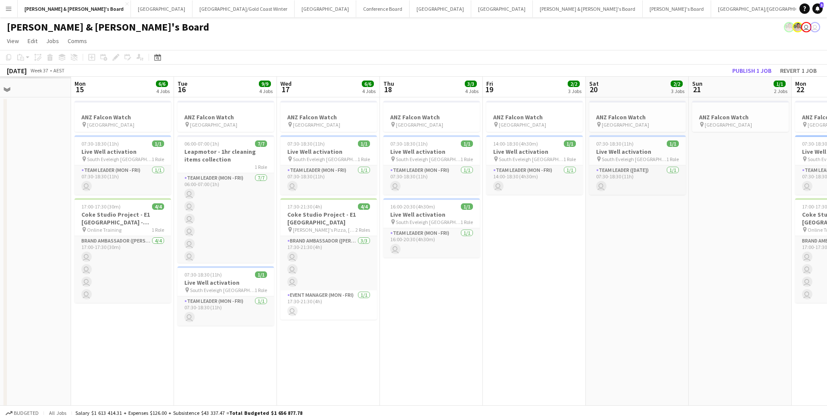
scroll to position [0, 395]
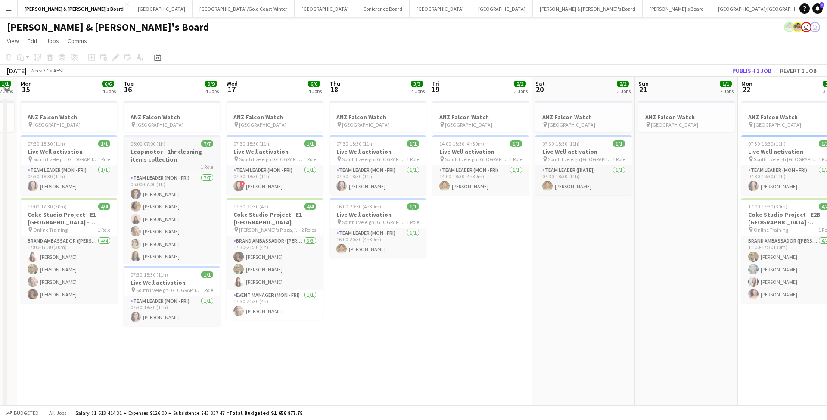
click at [184, 156] on h3 "Leapmotor - 1hr cleaning items collection" at bounding box center [172, 156] width 96 height 16
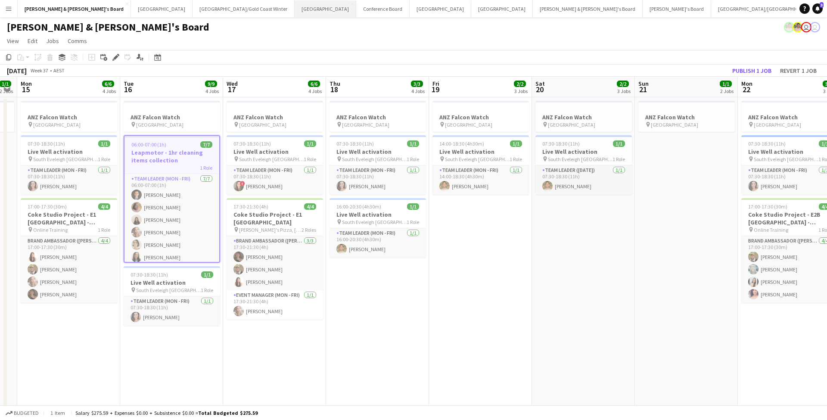
click at [295, 13] on button "Sydney Close" at bounding box center [326, 8] width 62 height 17
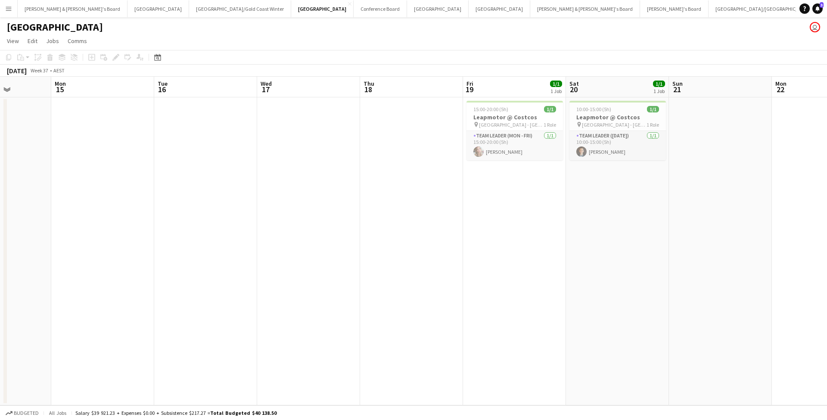
scroll to position [0, 258]
click at [408, 142] on app-card-role "Team Leader (Mon - Fri) 1/1 15:00-20:00 (5h) Annie Anderson" at bounding box center [514, 145] width 96 height 29
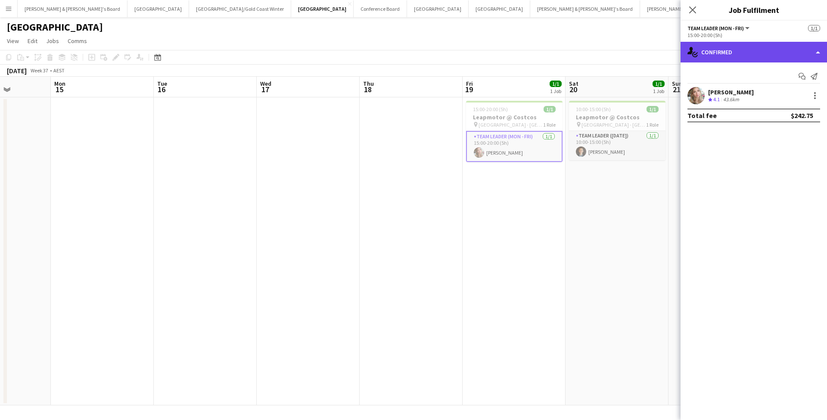
click at [408, 54] on div "single-neutral-actions-check-2 Confirmed" at bounding box center [753, 52] width 146 height 21
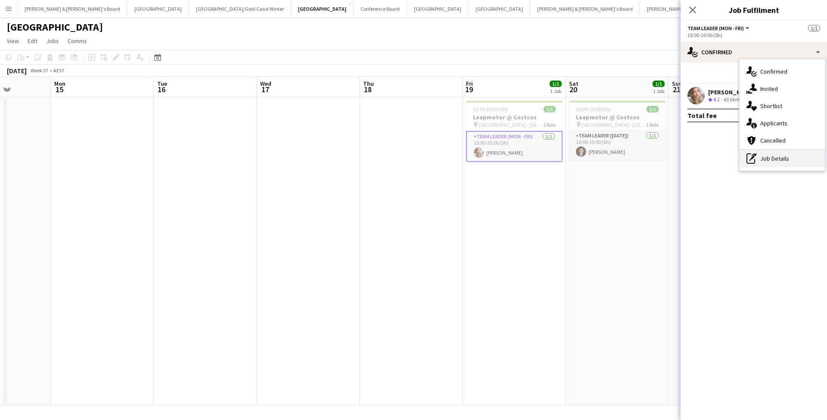
click at [408, 166] on div "pen-write Job Details" at bounding box center [781, 158] width 85 height 17
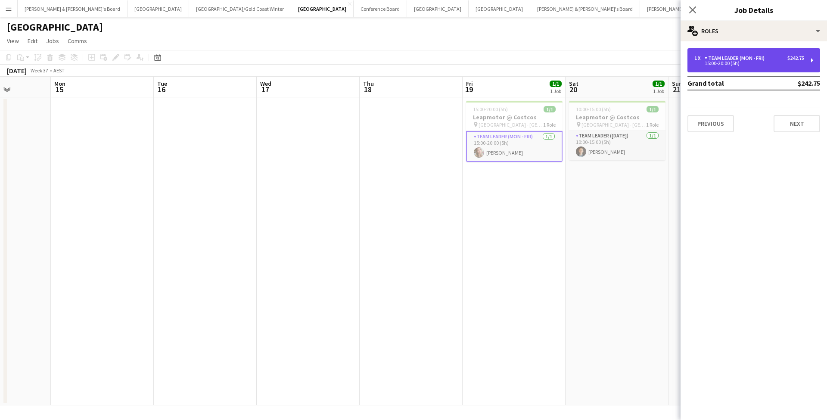
click at [408, 61] on div "Team Leader (Mon - Fri)" at bounding box center [736, 58] width 63 height 6
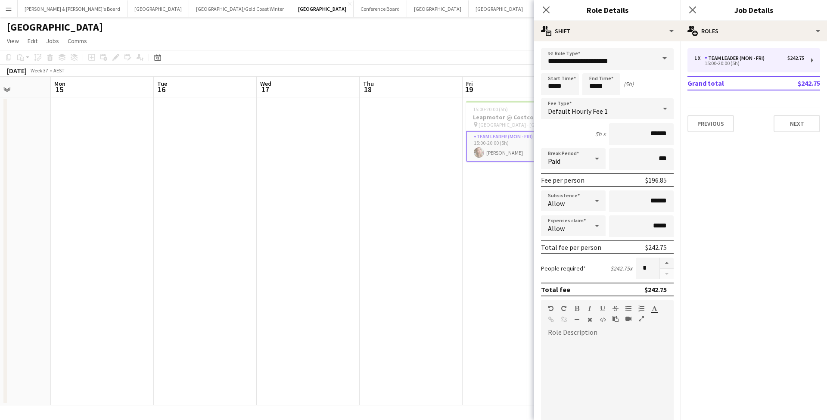
click at [408, 187] on app-date-cell at bounding box center [411, 251] width 103 height 308
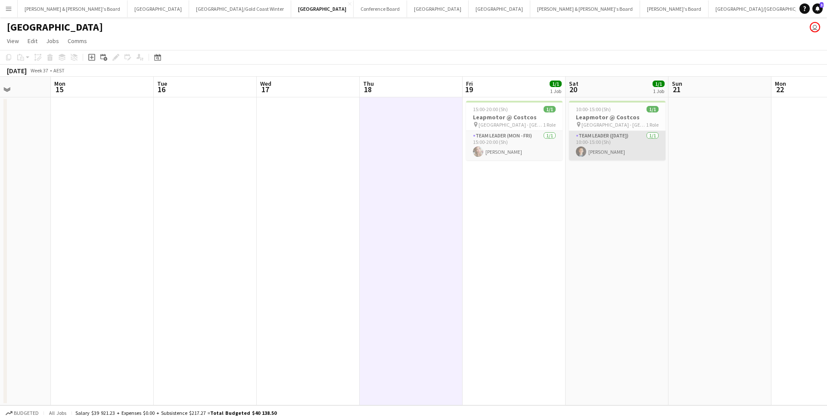
click at [408, 142] on app-card-role "Team Leader (Saturday) 1/1 10:00-15:00 (5h) Kaili Wang" at bounding box center [617, 145] width 96 height 29
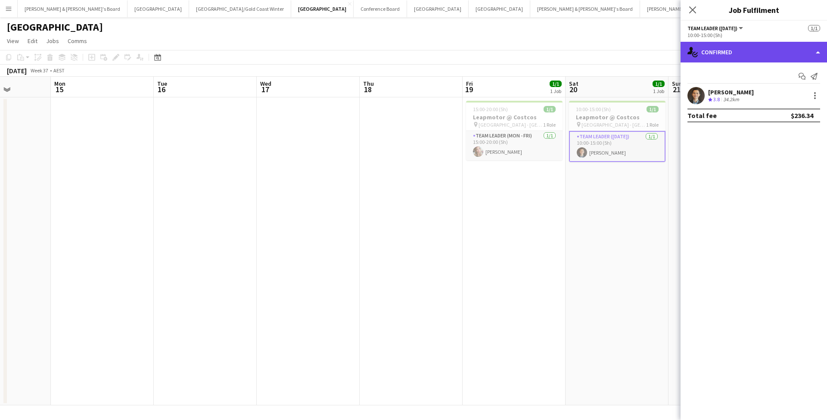
click at [408, 50] on div "single-neutral-actions-check-2 Confirmed" at bounding box center [753, 52] width 146 height 21
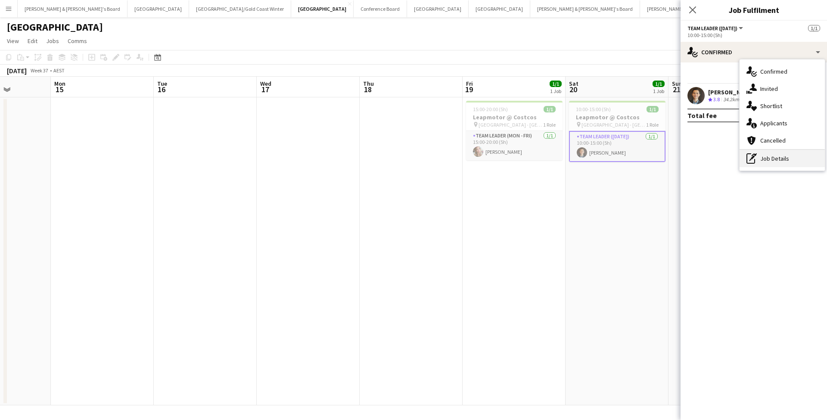
click at [408, 159] on div "pen-write Job Details" at bounding box center [781, 158] width 85 height 17
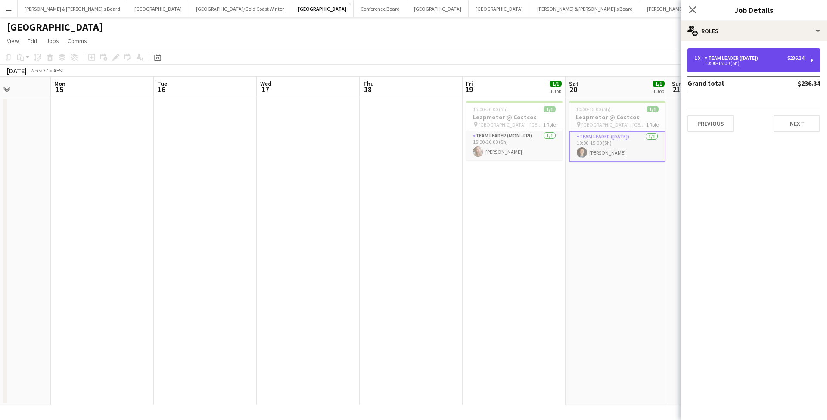
click at [408, 49] on div "1 x Team Leader (Saturday) $236.34 10:00-15:00 (5h)" at bounding box center [753, 60] width 133 height 24
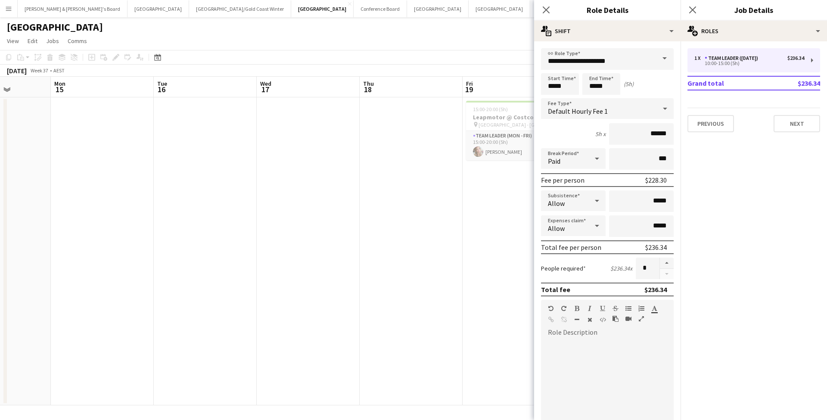
click at [408, 187] on app-date-cell at bounding box center [411, 251] width 103 height 308
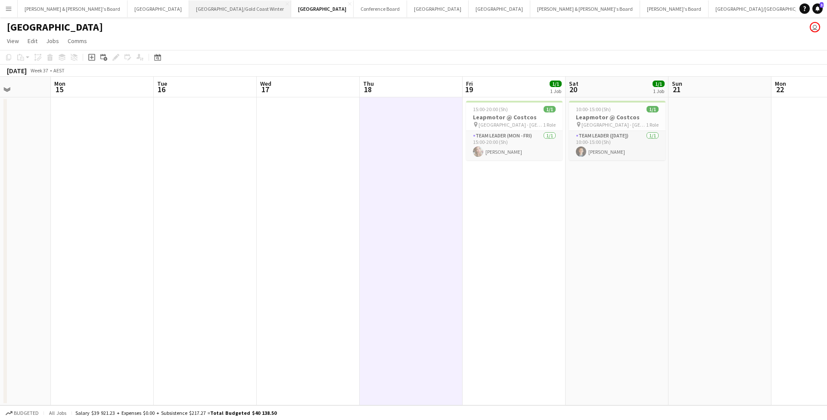
click at [189, 13] on button "Brisbane/Gold Coast Winter Close" at bounding box center [240, 8] width 102 height 17
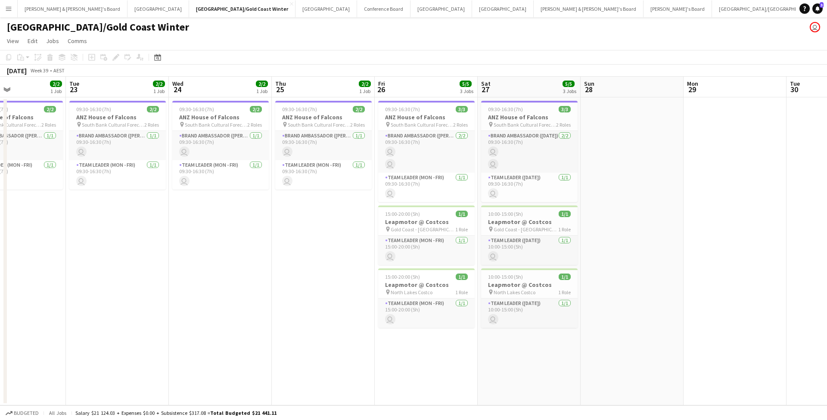
scroll to position [0, 242]
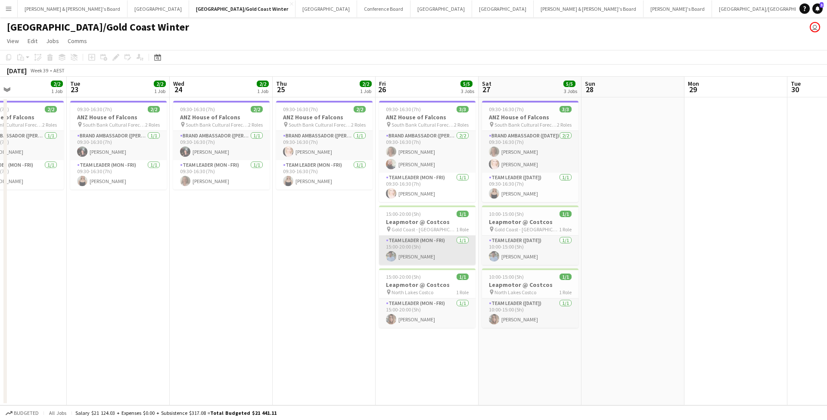
click at [408, 187] on app-card-role "Team Leader (Mon - Fri) 1/1 15:00-20:00 (5h) Akshat Jain" at bounding box center [427, 250] width 96 height 29
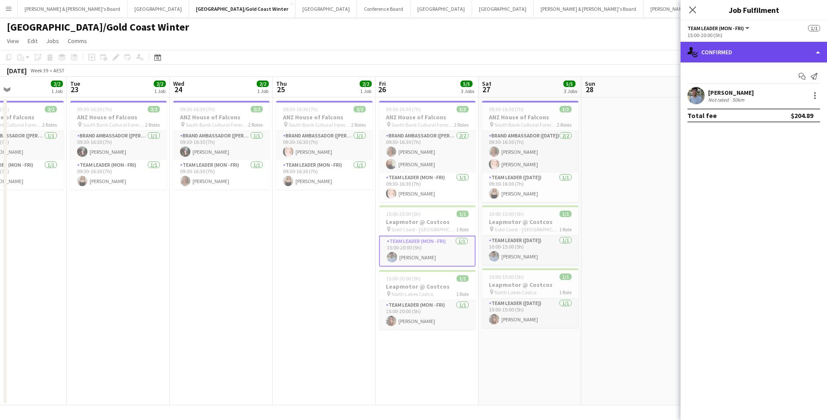
click at [408, 56] on div "single-neutral-actions-check-2 Confirmed" at bounding box center [753, 52] width 146 height 21
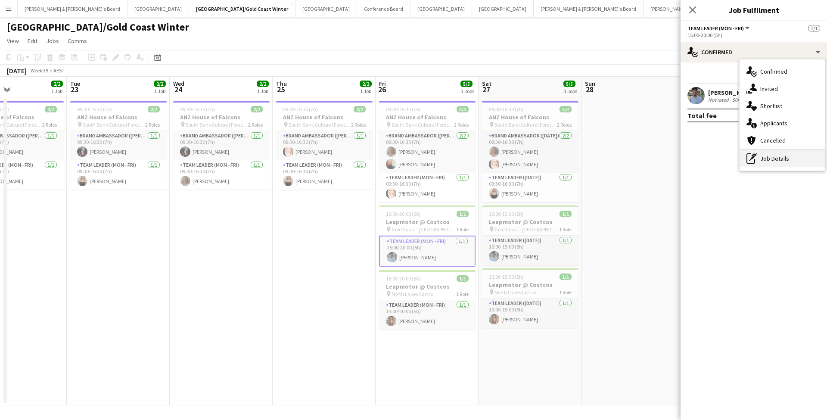
click at [408, 160] on div "pen-write Job Details" at bounding box center [781, 158] width 85 height 17
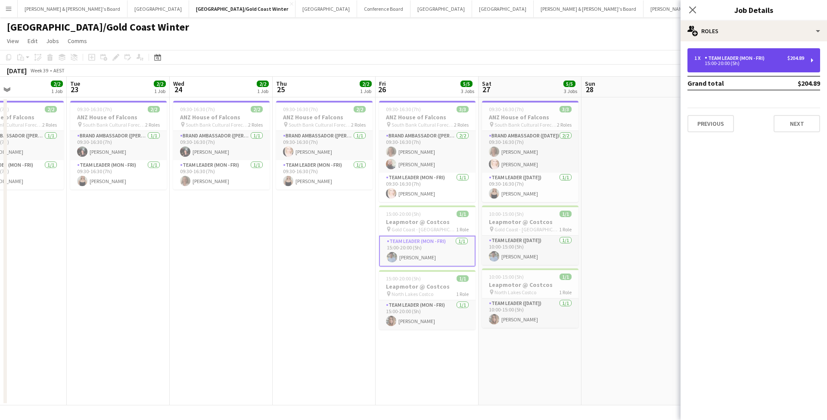
click at [408, 65] on div "15:00-20:00 (5h)" at bounding box center [749, 63] width 110 height 4
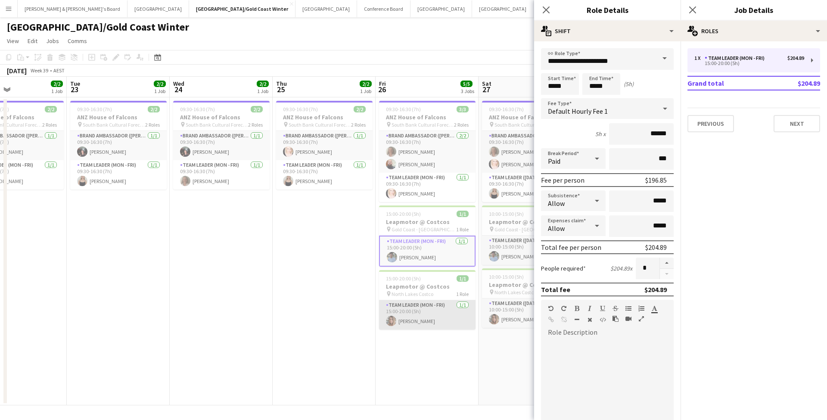
click at [408, 187] on app-card-role "Team Leader (Mon - Fri) 1/1 15:00-20:00 (5h) Kirsten Rolph" at bounding box center [427, 314] width 96 height 29
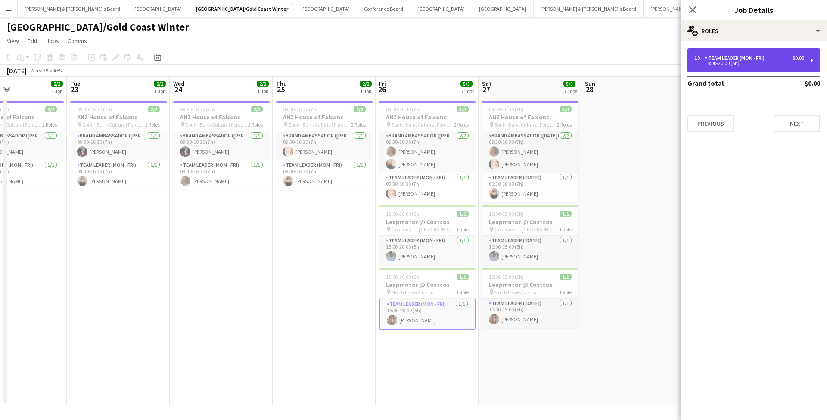
click at [408, 65] on div "1 x Team Leader (Mon - Fri) $0.00 15:00-20:00 (5h)" at bounding box center [753, 60] width 133 height 24
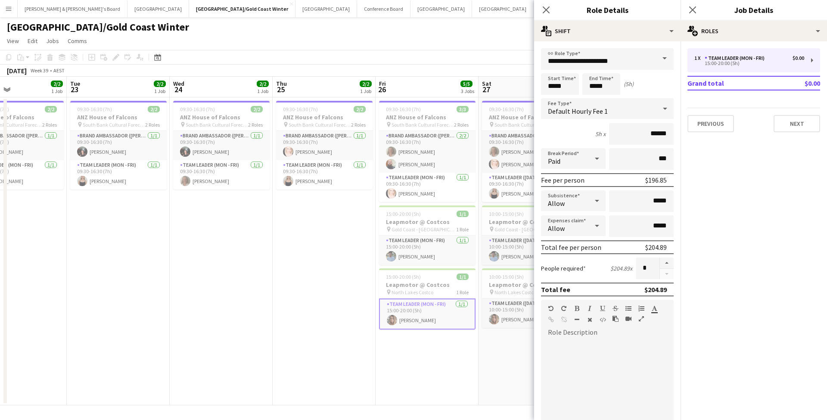
click at [208, 187] on app-date-cell "09:30-16:30 (7h) 2/2 ANZ House of Falcons pin South Bank Cultural Forecourt 2 R…" at bounding box center [221, 251] width 103 height 308
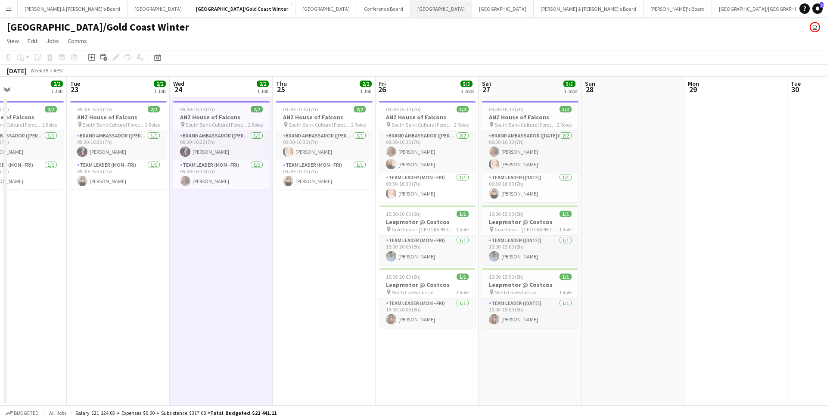
click at [408, 11] on button "Melbourne Close" at bounding box center [441, 8] width 62 height 17
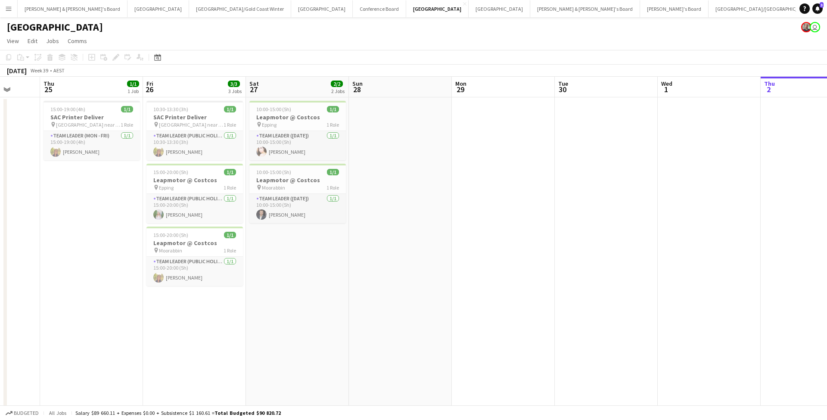
scroll to position [0, 267]
click at [307, 187] on app-card-role "Team Leader (Saturday) 1/1 10:00-15:00 (5h) Loris Prina" at bounding box center [299, 208] width 96 height 29
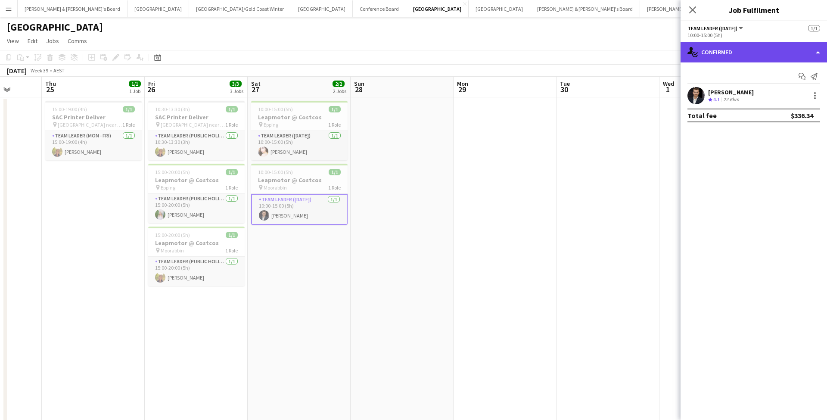
click at [408, 54] on div "single-neutral-actions-check-2 Confirmed" at bounding box center [753, 52] width 146 height 21
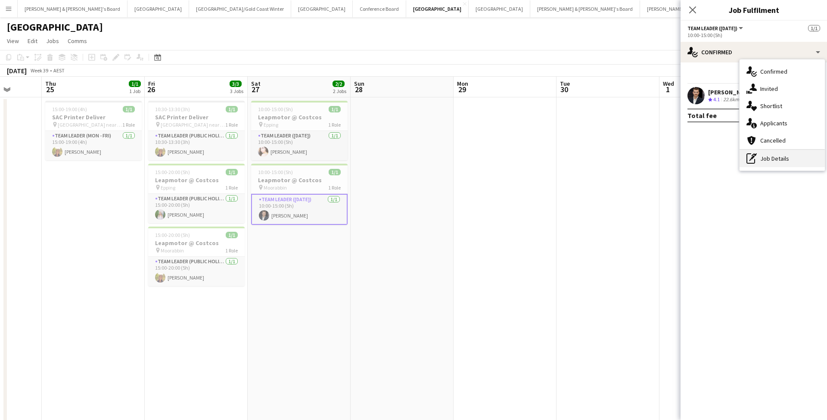
click at [408, 161] on div "pen-write Job Details" at bounding box center [781, 158] width 85 height 17
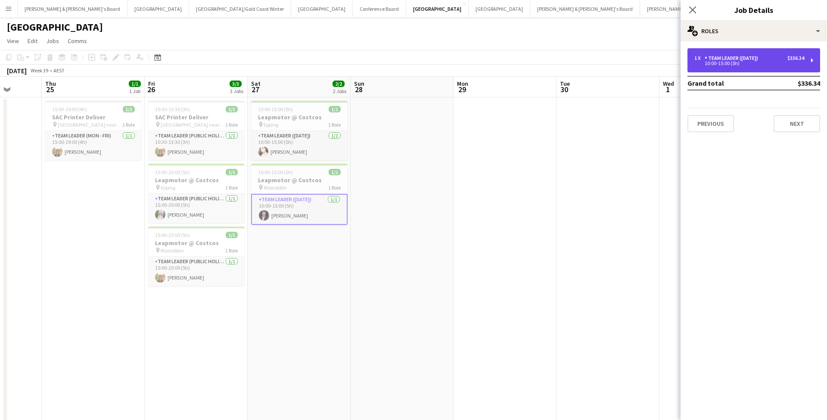
click at [408, 53] on div "1 x Team Leader (Saturday) $336.34 10:00-15:00 (5h)" at bounding box center [753, 60] width 133 height 24
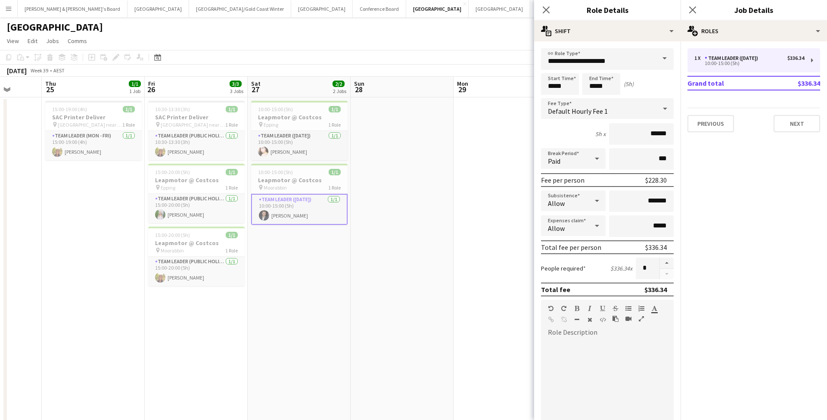
click at [389, 187] on app-date-cell at bounding box center [402, 333] width 103 height 472
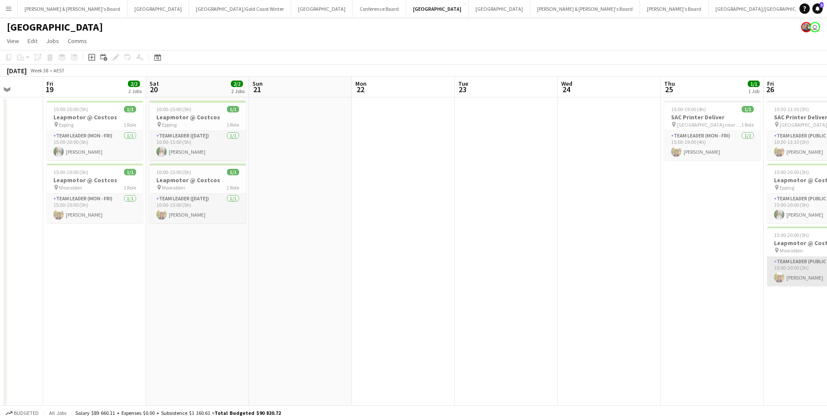
scroll to position [0, 265]
click at [219, 187] on app-card-role "Team Leader (Saturday) 1/1 10:00-15:00 (5h) Samantha Bourjau" at bounding box center [198, 208] width 96 height 29
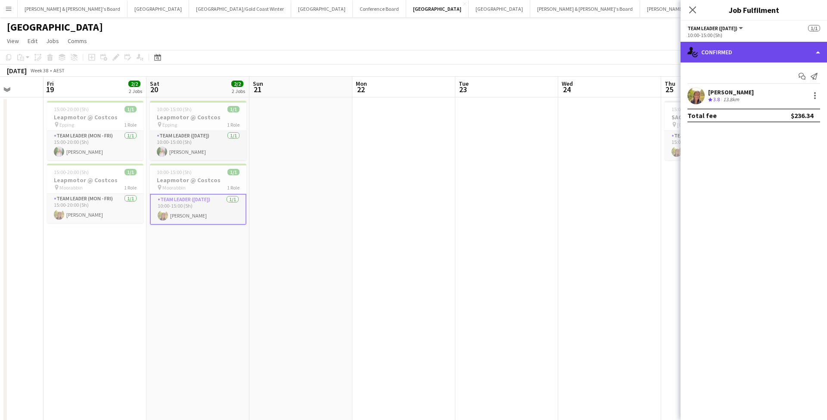
click at [408, 47] on div "single-neutral-actions-check-2 Confirmed" at bounding box center [753, 52] width 146 height 21
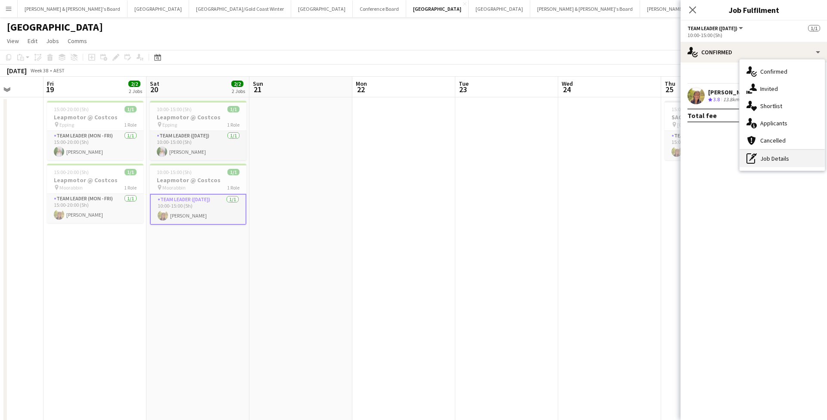
click at [408, 156] on div "pen-write Job Details" at bounding box center [781, 158] width 85 height 17
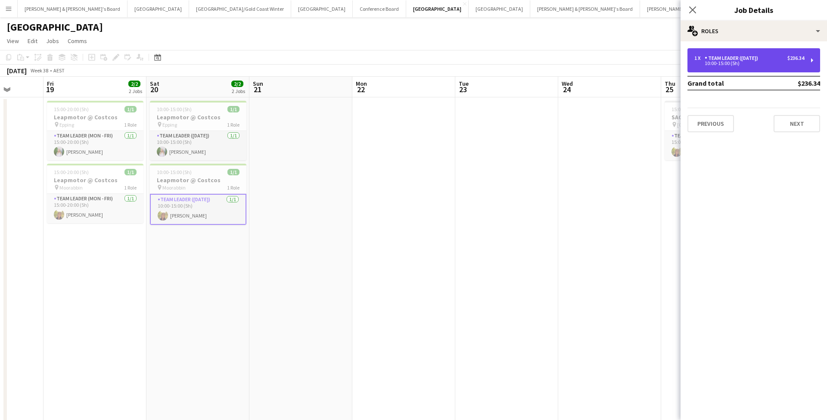
click at [408, 61] on div "Team Leader ([DATE])" at bounding box center [733, 58] width 57 height 6
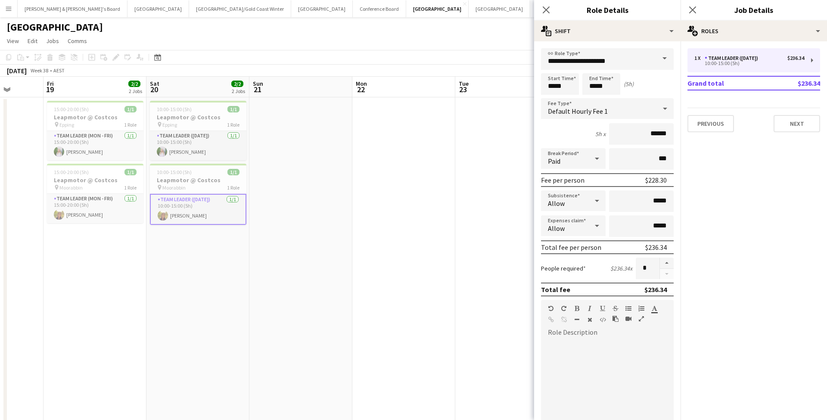
click at [408, 187] on app-date-cell at bounding box center [506, 333] width 103 height 472
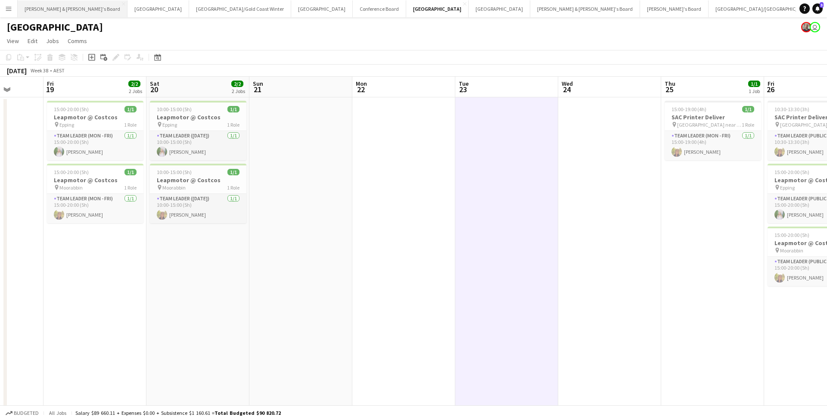
click at [62, 9] on button "[PERSON_NAME] & [PERSON_NAME]'s Board Close" at bounding box center [73, 8] width 110 height 17
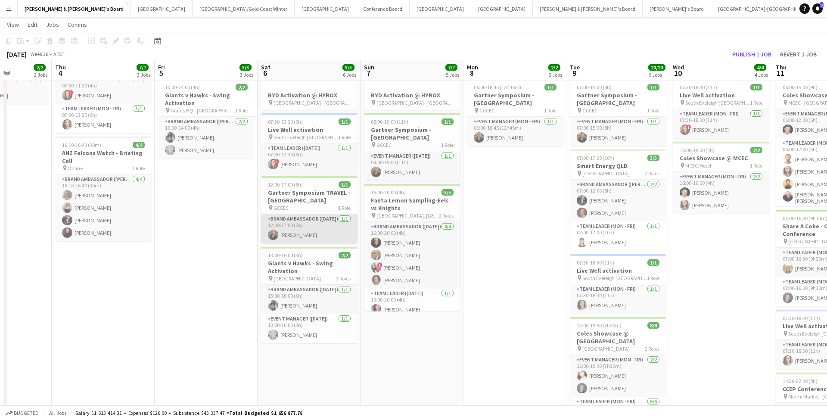
scroll to position [0, 377]
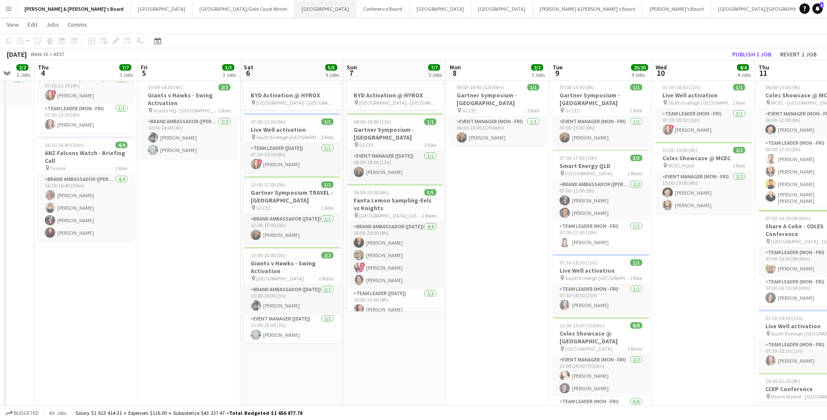
click at [295, 6] on button "Sydney Close" at bounding box center [326, 8] width 62 height 17
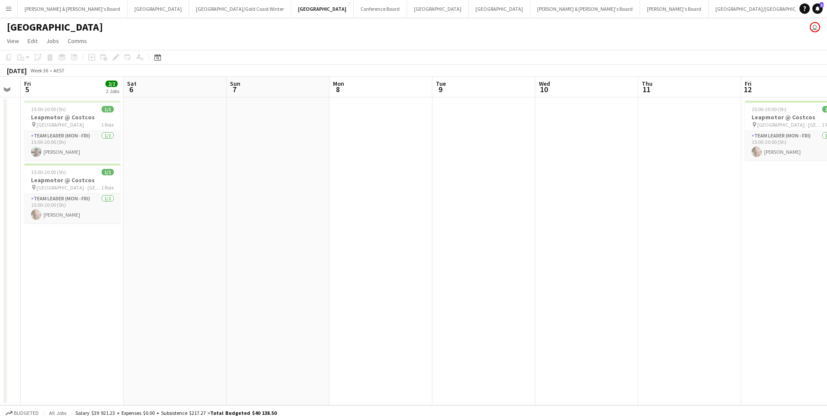
scroll to position [0, 180]
click at [71, 123] on span "Canberra Airport" at bounding box center [64, 124] width 47 height 6
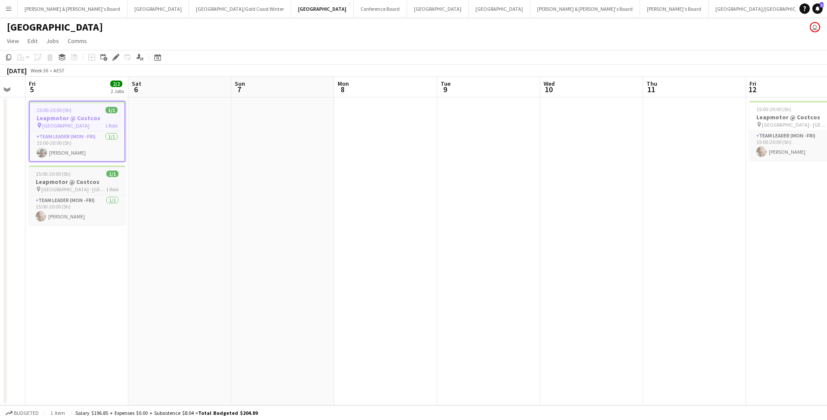
click at [85, 184] on h3 "Leapmotor @ Costcos" at bounding box center [77, 182] width 96 height 8
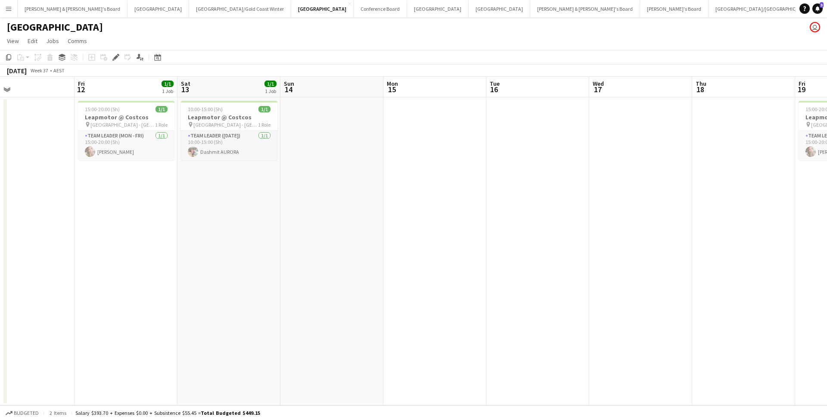
scroll to position [0, 239]
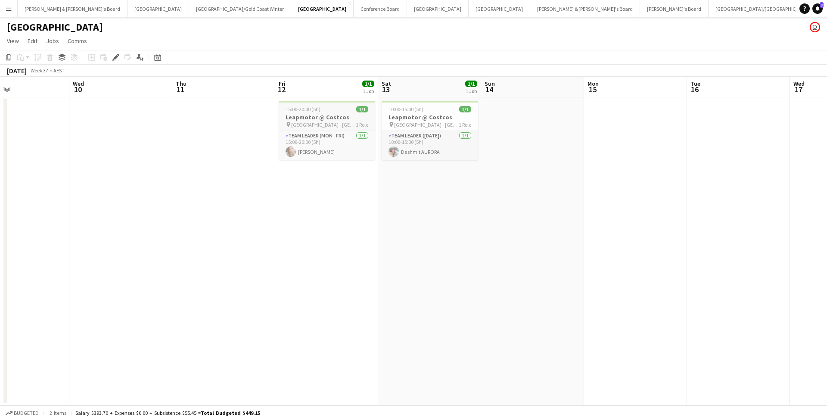
click at [333, 119] on h3 "Leapmotor @ Costcos" at bounding box center [327, 117] width 96 height 8
click at [408, 123] on div "pin Marsden Park - NSW 1 Role" at bounding box center [430, 124] width 96 height 7
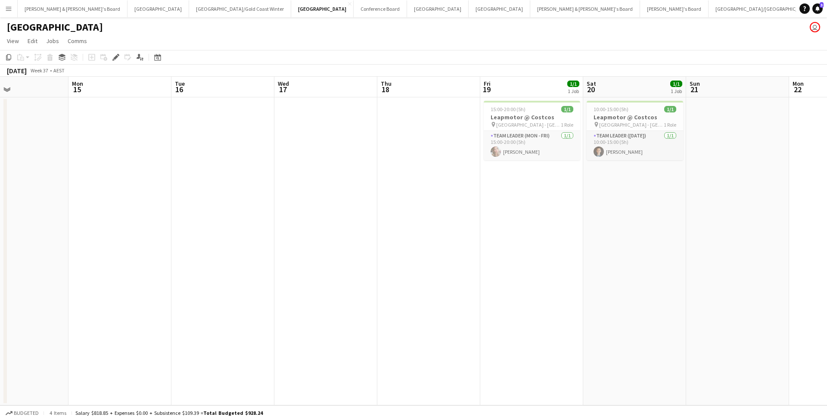
scroll to position [0, 362]
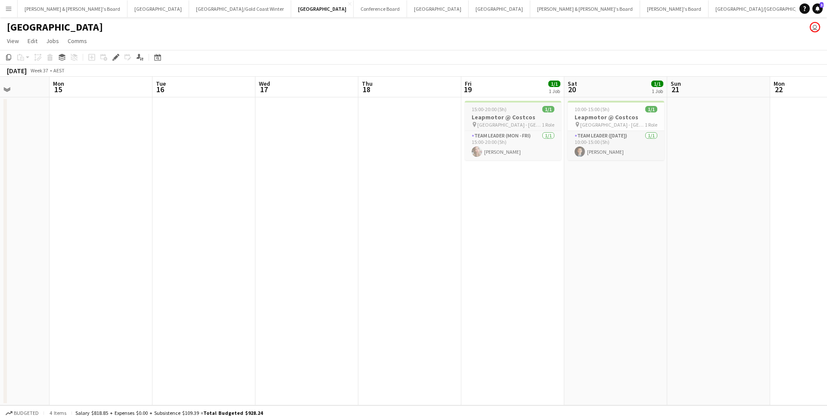
click at [408, 125] on div "pin Marsden Park - NSW 1 Role" at bounding box center [513, 124] width 96 height 7
click at [408, 124] on span "Marsden Park - NSW" at bounding box center [612, 124] width 65 height 6
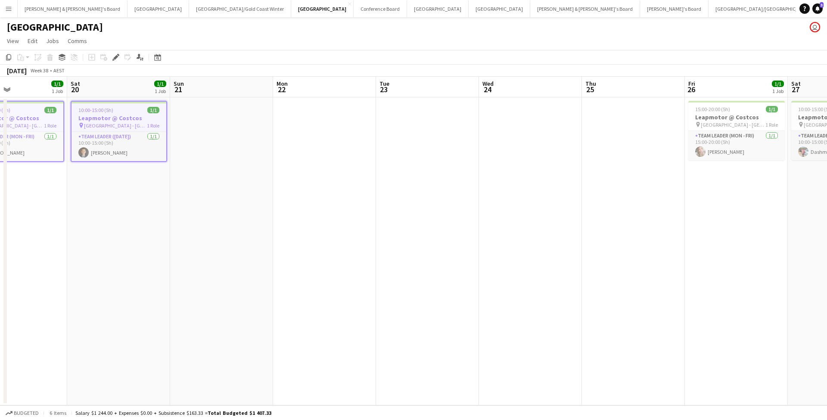
scroll to position [0, 243]
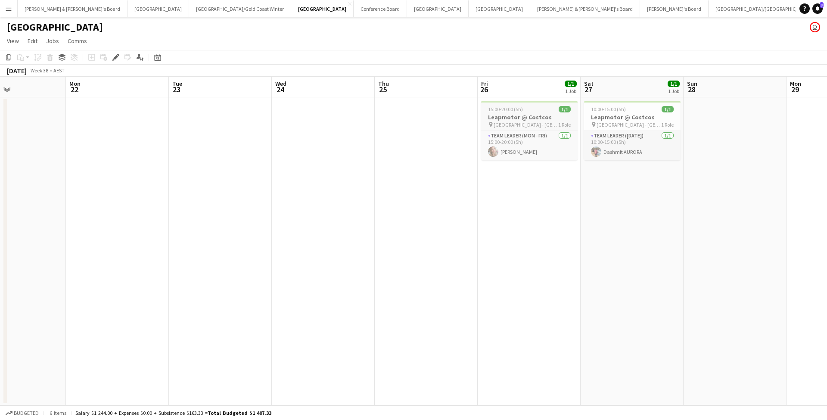
click at [408, 117] on h3 "Leapmotor @ Costcos" at bounding box center [529, 117] width 96 height 8
click at [408, 113] on app-job-card "10:00-15:00 (5h) 1/1 Leapmotor @ Costcos pin Marsden Park - NSW 1 Role Team Lea…" at bounding box center [632, 130] width 96 height 59
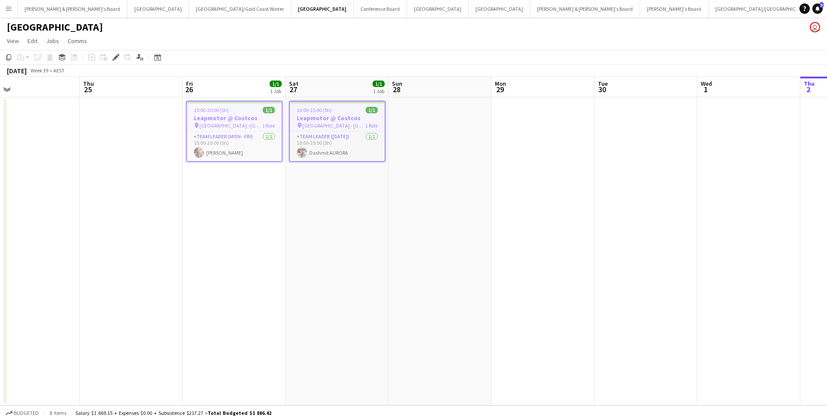
scroll to position [0, 335]
click at [407, 14] on button "Melbourne Close" at bounding box center [438, 8] width 62 height 17
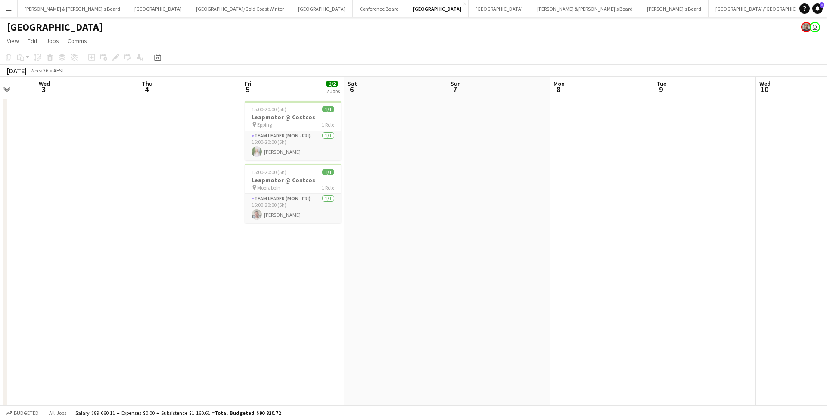
scroll to position [0, 382]
click at [288, 116] on h3 "Leapmotor @ Costcos" at bounding box center [287, 117] width 96 height 8
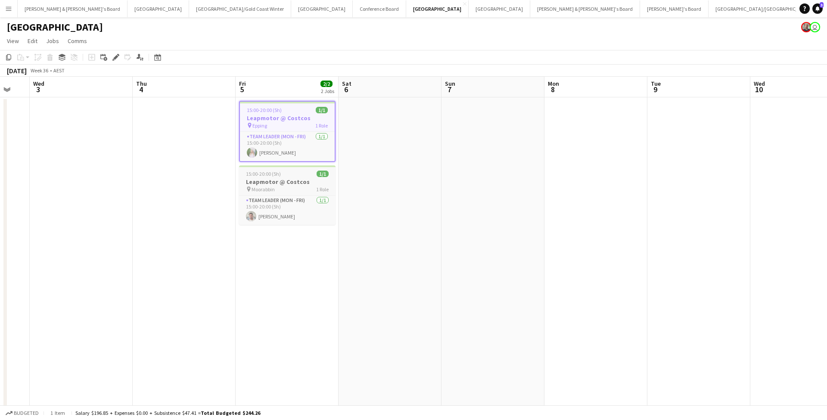
click at [303, 180] on h3 "Leapmotor @ Costcos" at bounding box center [287, 182] width 96 height 8
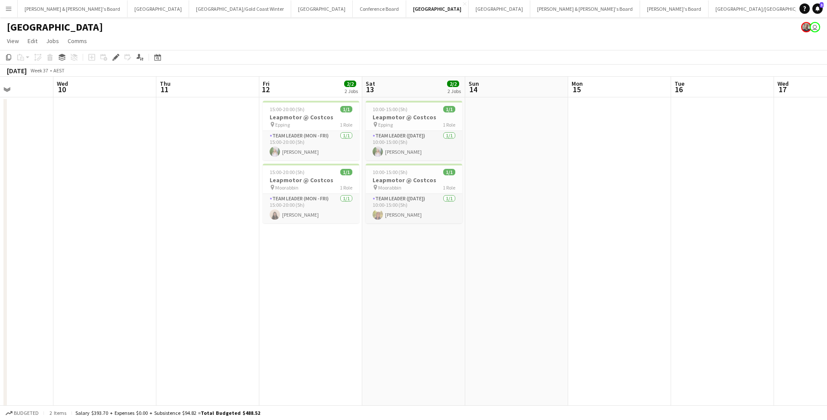
scroll to position [0, 280]
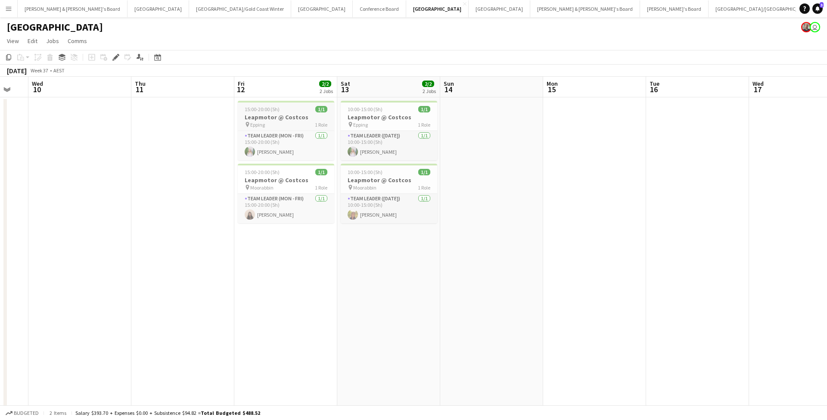
click at [282, 117] on h3 "Leapmotor @ Costcos" at bounding box center [286, 117] width 96 height 8
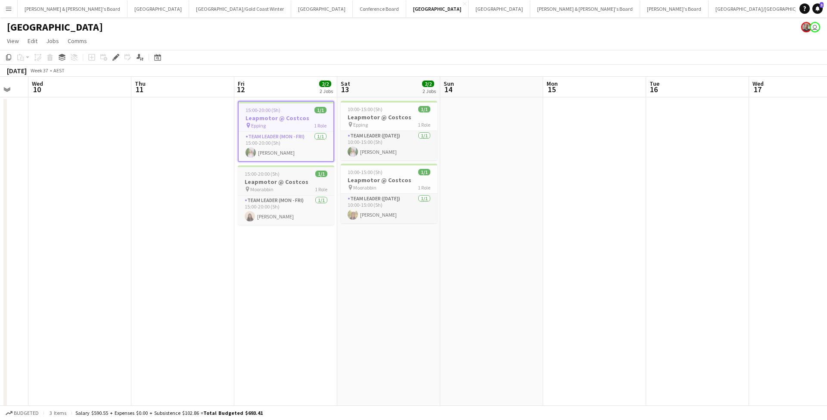
click at [297, 186] on div "pin Moorabbin 1 Role" at bounding box center [286, 189] width 96 height 7
click at [391, 121] on div "pin Epping 1 Role" at bounding box center [389, 124] width 96 height 7
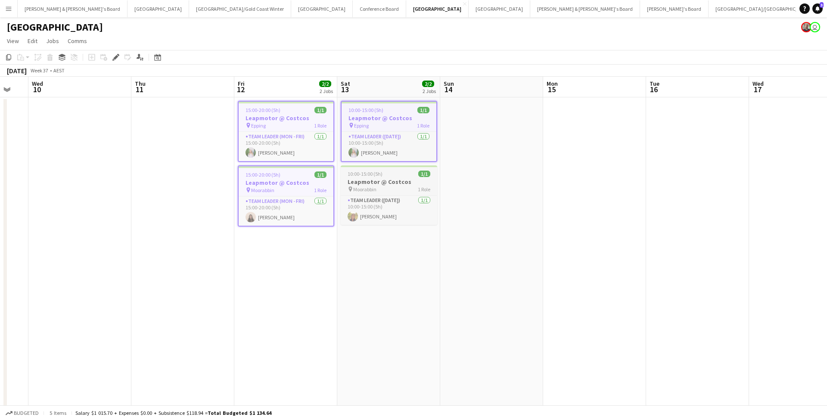
click at [393, 180] on h3 "Leapmotor @ Costcos" at bounding box center [389, 182] width 96 height 8
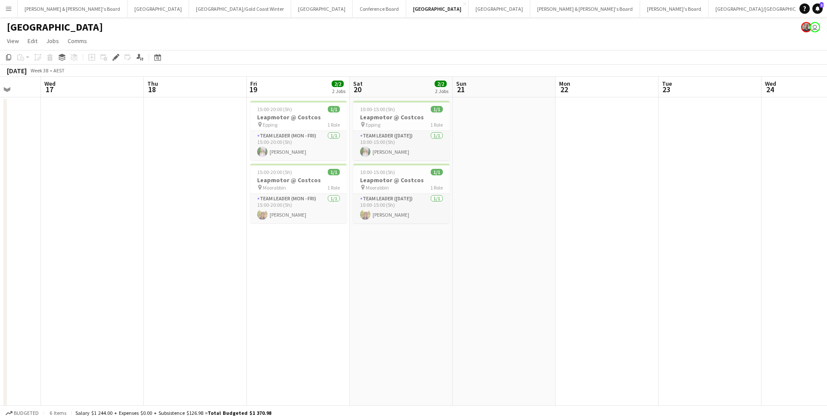
scroll to position [0, 386]
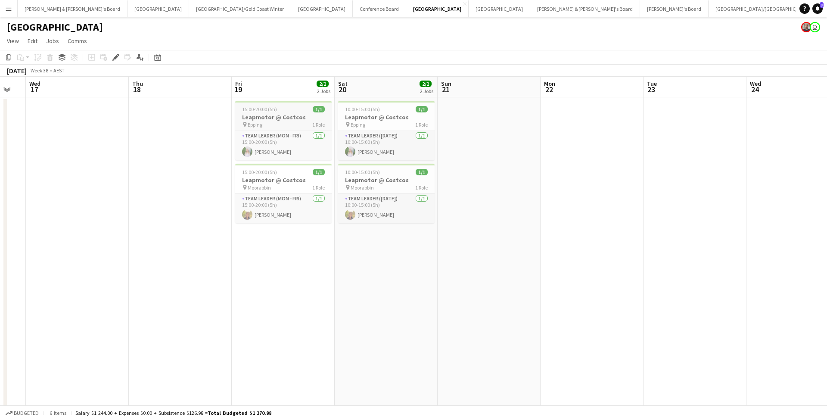
click at [293, 116] on h3 "Leapmotor @ Costcos" at bounding box center [283, 117] width 96 height 8
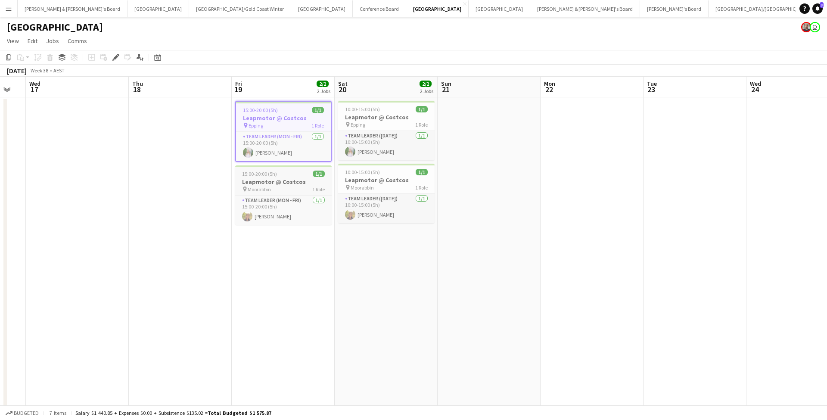
click at [291, 181] on h3 "Leapmotor @ Costcos" at bounding box center [283, 182] width 96 height 8
click at [394, 124] on div "pin Epping 1 Role" at bounding box center [386, 124] width 96 height 7
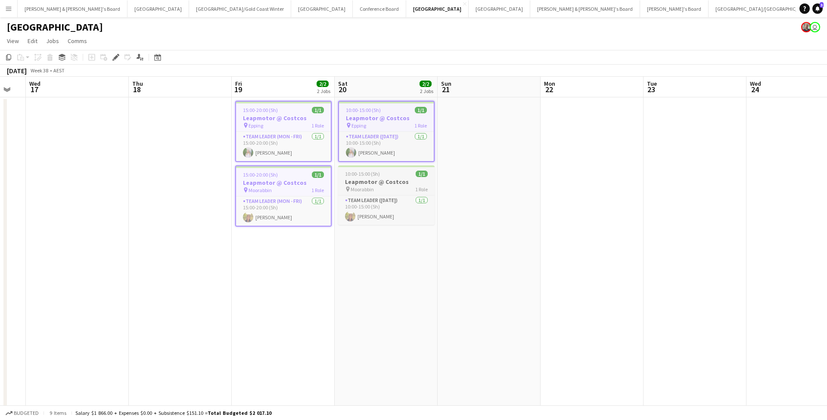
click at [400, 187] on div "pin Moorabbin 1 Role" at bounding box center [386, 189] width 96 height 7
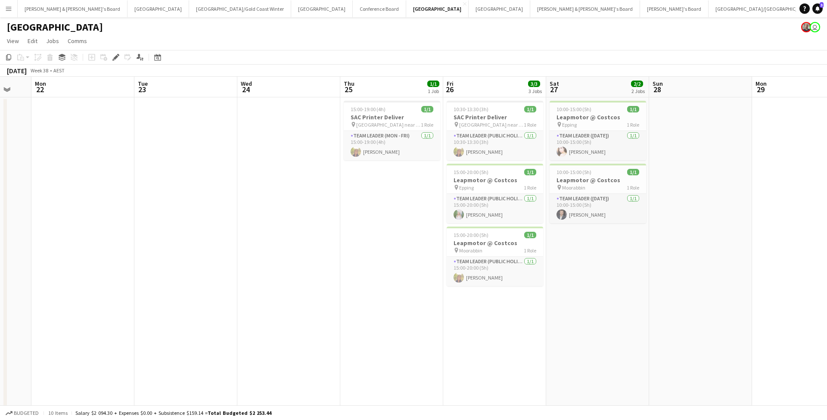
scroll to position [0, 279]
click at [408, 181] on h3 "Leapmotor @ Costcos" at bounding box center [493, 180] width 96 height 8
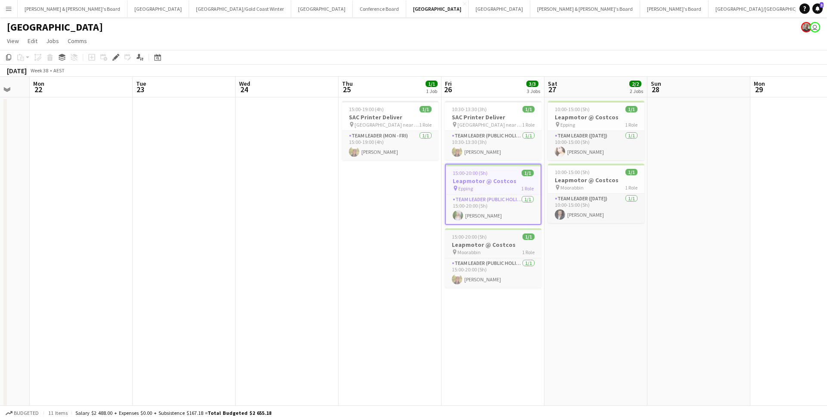
click at [408, 187] on div "pin Moorabbin 1 Role" at bounding box center [493, 252] width 96 height 7
click at [408, 119] on h3 "Leapmotor @ Costcos" at bounding box center [596, 117] width 96 height 8
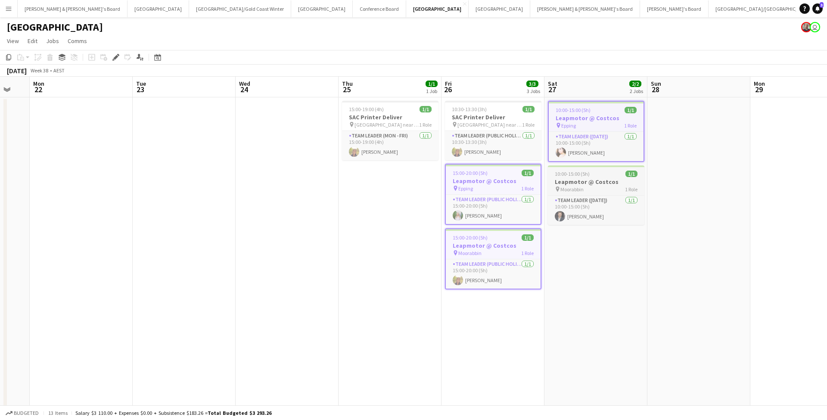
click at [408, 180] on h3 "Leapmotor @ Costcos" at bounding box center [596, 182] width 96 height 8
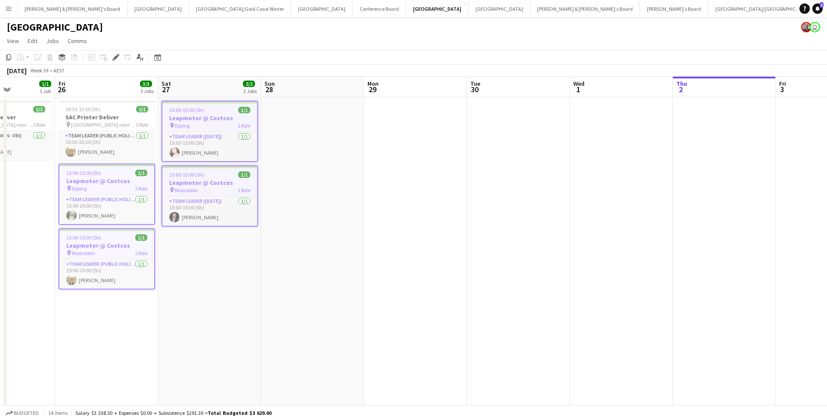
scroll to position [0, 253]
click at [189, 10] on button "Brisbane/Gold Coast Winter Close" at bounding box center [240, 8] width 102 height 17
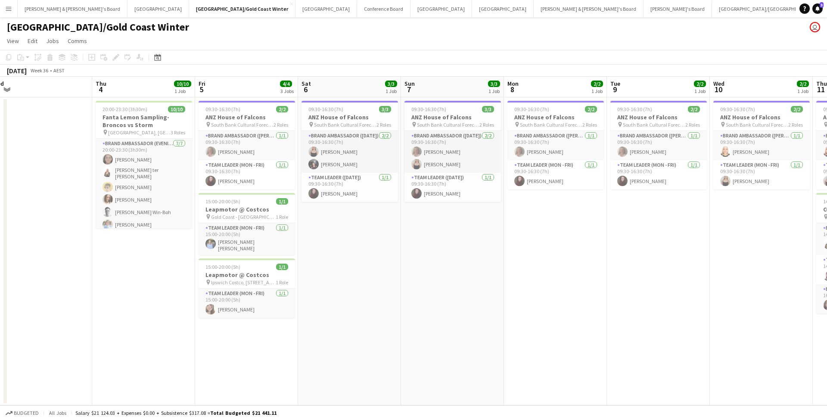
scroll to position [0, 189]
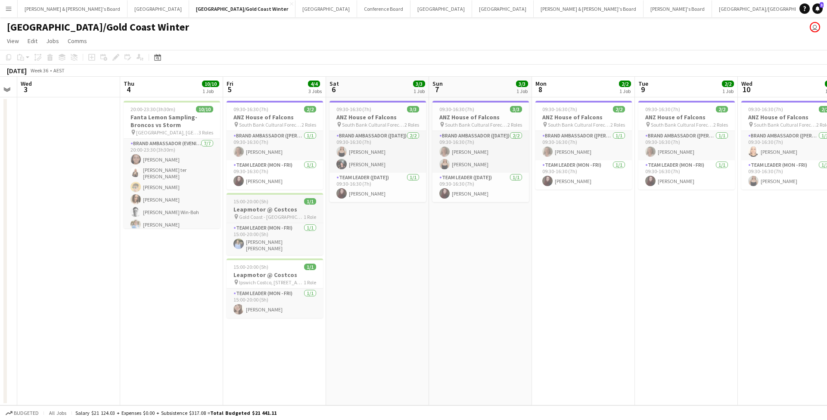
click at [273, 187] on span "Gold Coast - QLD" at bounding box center [271, 217] width 65 height 6
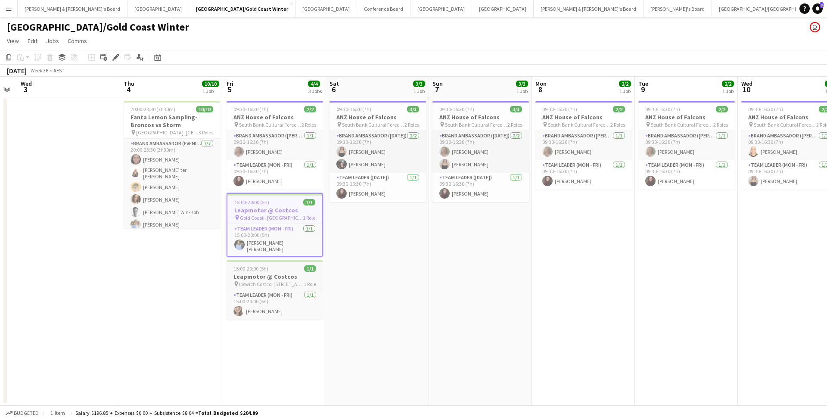
click at [281, 187] on h3 "Leapmotor @ Costcos" at bounding box center [275, 277] width 96 height 8
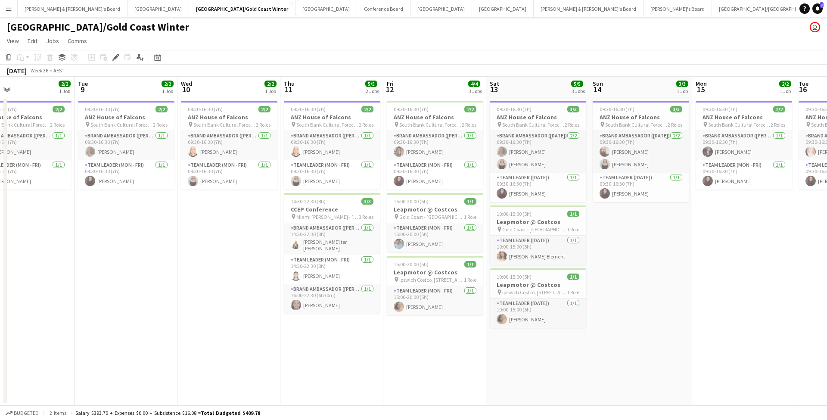
scroll to position [0, 342]
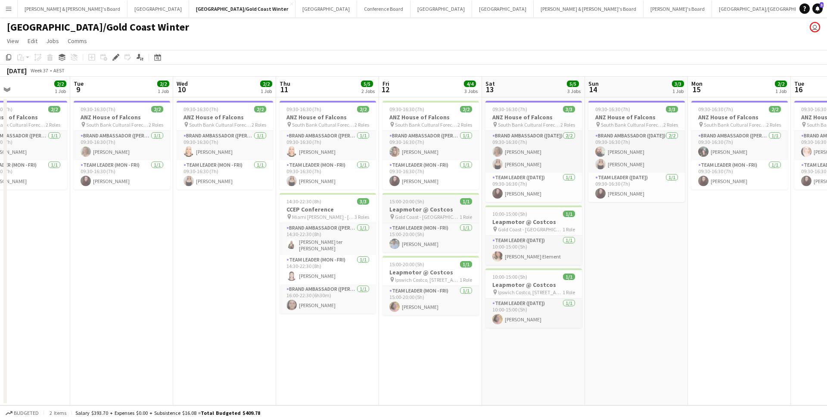
click at [408, 187] on h3 "Leapmotor @ Costcos" at bounding box center [430, 209] width 96 height 8
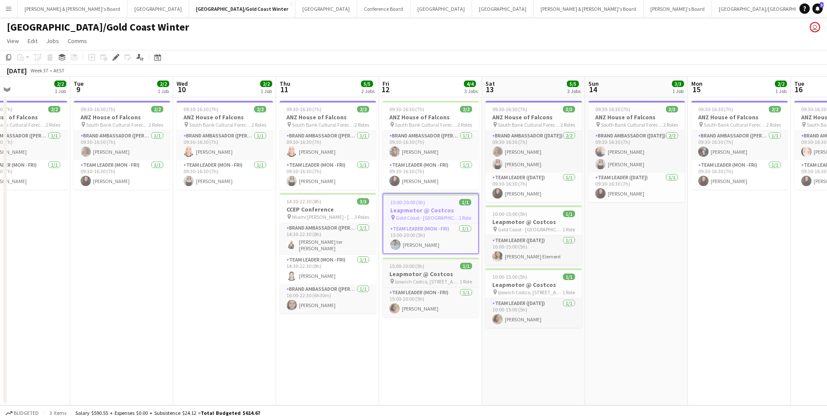
click at [408, 187] on h3 "Leapmotor @ Costcos" at bounding box center [430, 274] width 96 height 8
click at [408, 187] on h3 "Leapmotor @ Costcos" at bounding box center [533, 222] width 96 height 8
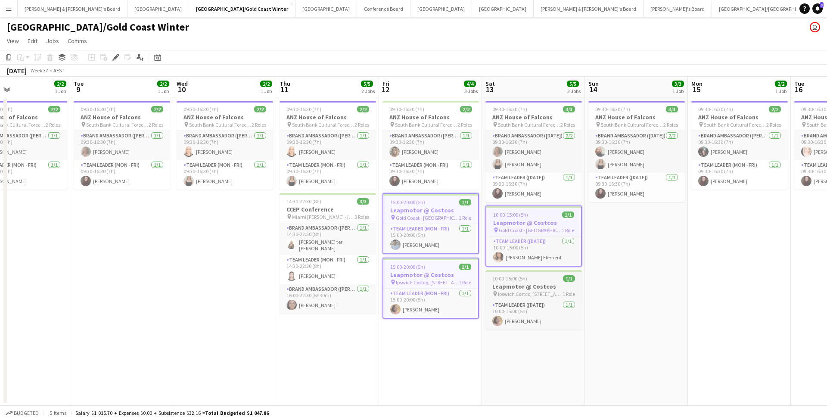
click at [408, 187] on h3 "Leapmotor @ Costcos" at bounding box center [533, 287] width 96 height 8
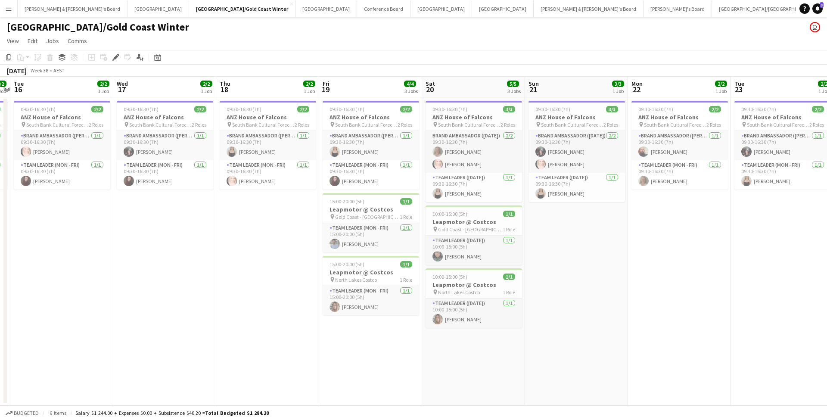
scroll to position [0, 323]
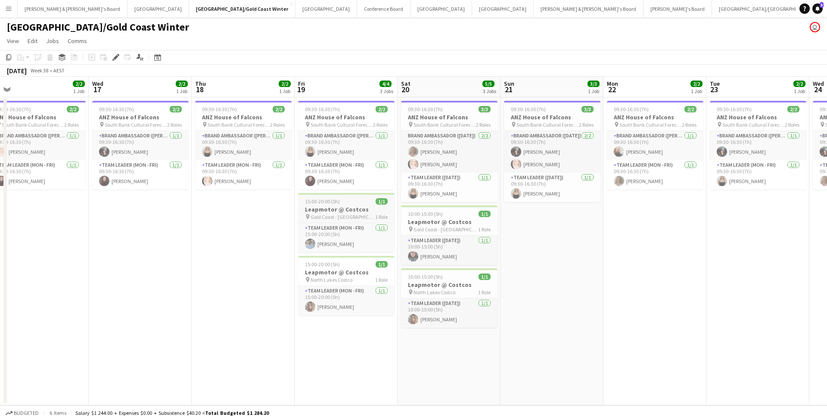
click at [354, 187] on div "pin Gold Coast - QLD 1 Role" at bounding box center [346, 216] width 96 height 7
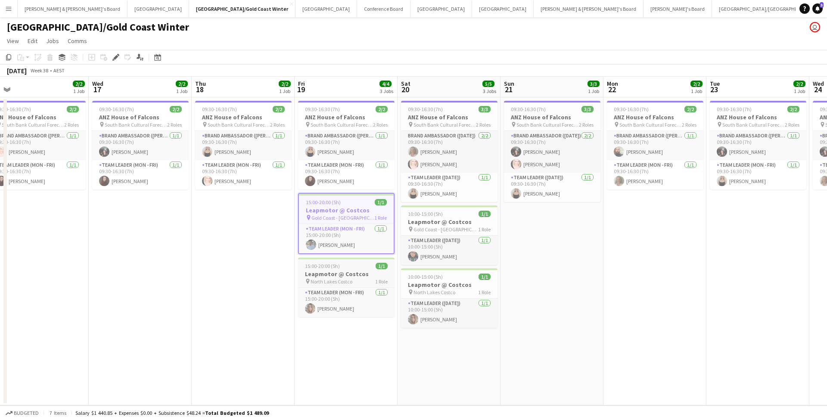
click at [359, 187] on div "pin North Lakes Costco 1 Role" at bounding box center [346, 281] width 96 height 7
click at [408, 187] on span "Gold Coast - QLD" at bounding box center [445, 229] width 65 height 6
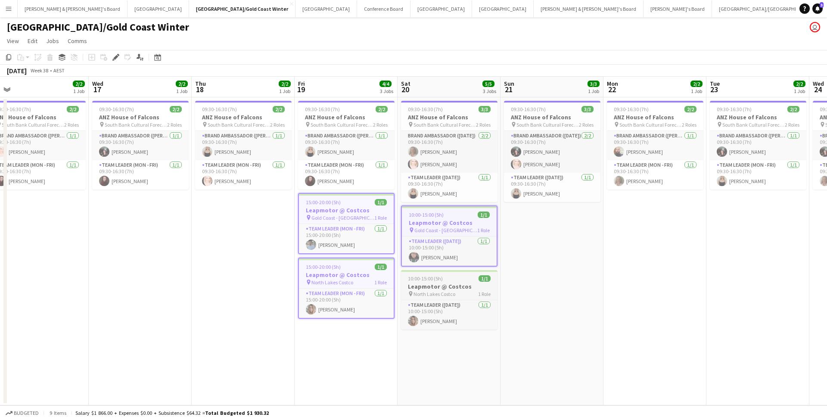
click at [408, 187] on span "North Lakes Costco" at bounding box center [434, 294] width 42 height 6
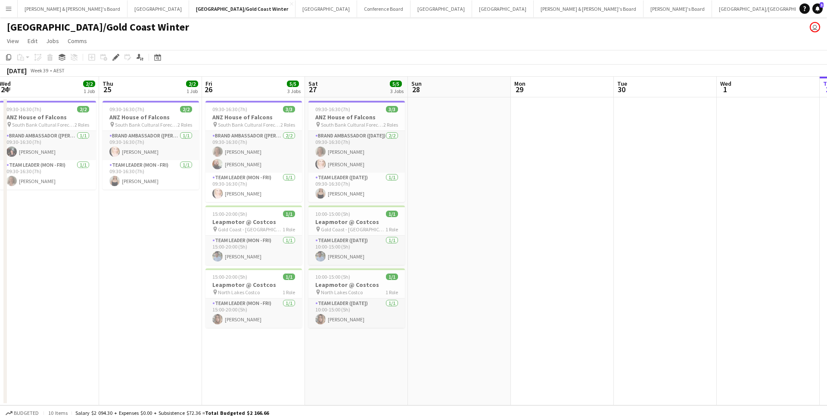
scroll to position [0, 312]
click at [262, 187] on div "pin Gold Coast - QLD 1 Role" at bounding box center [254, 229] width 96 height 7
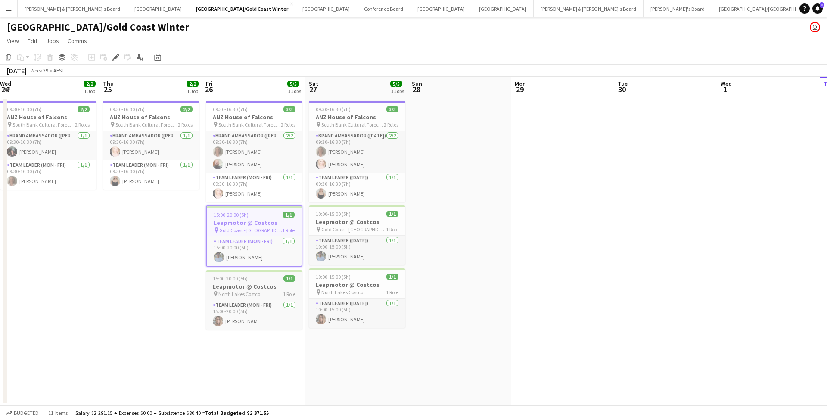
click at [270, 187] on div "pin North Lakes Costco 1 Role" at bounding box center [254, 293] width 96 height 7
click at [372, 187] on div "pin Gold Coast - QLD 1 Role" at bounding box center [357, 229] width 96 height 7
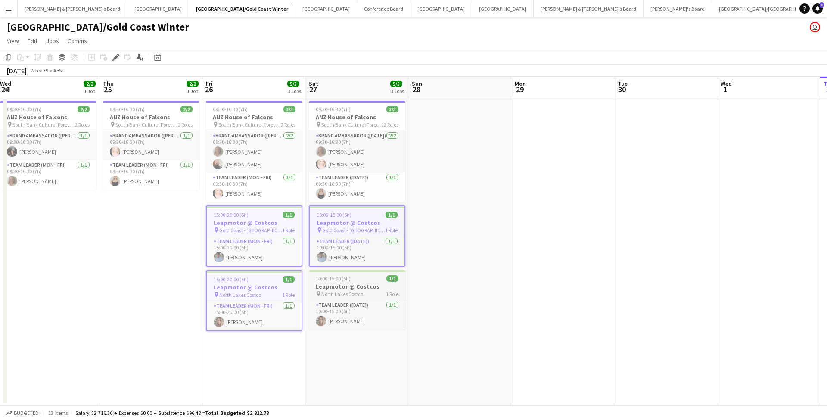
click at [366, 187] on div "pin North Lakes Costco 1 Role" at bounding box center [357, 293] width 96 height 7
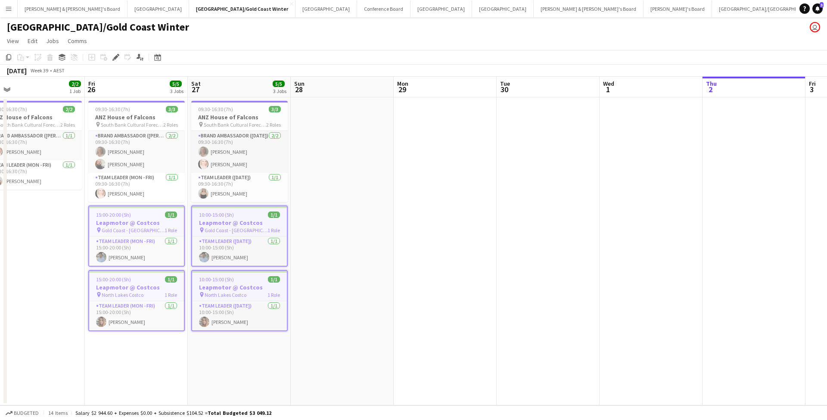
scroll to position [0, 432]
click at [408, 9] on button "Adelaide Close" at bounding box center [503, 8] width 62 height 17
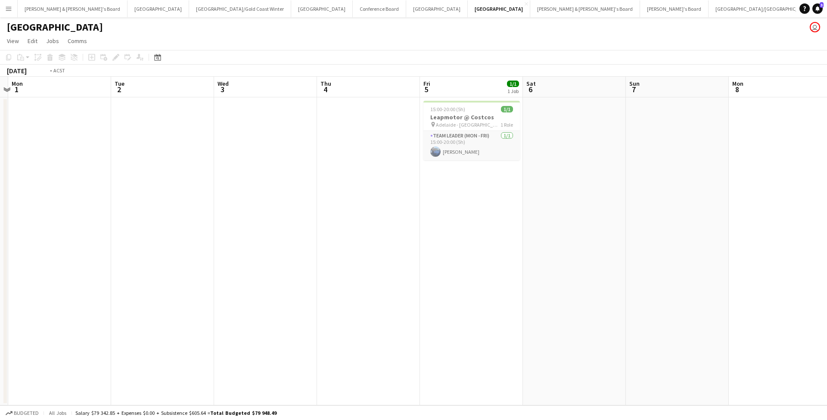
scroll to position [0, 358]
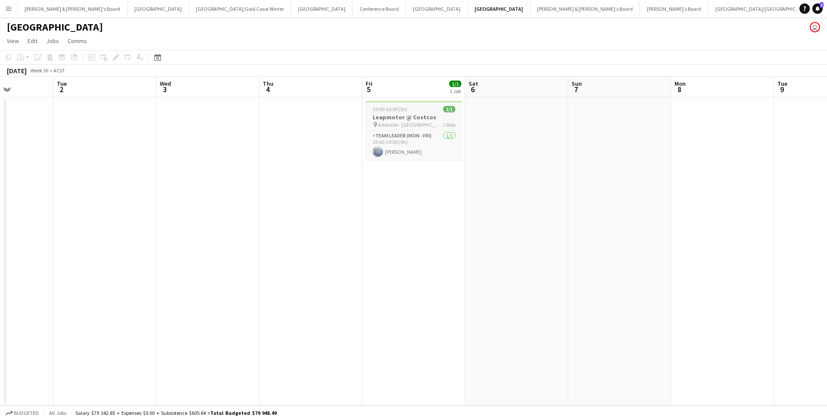
click at [398, 111] on span "15:00-20:00 (5h)" at bounding box center [390, 109] width 35 height 6
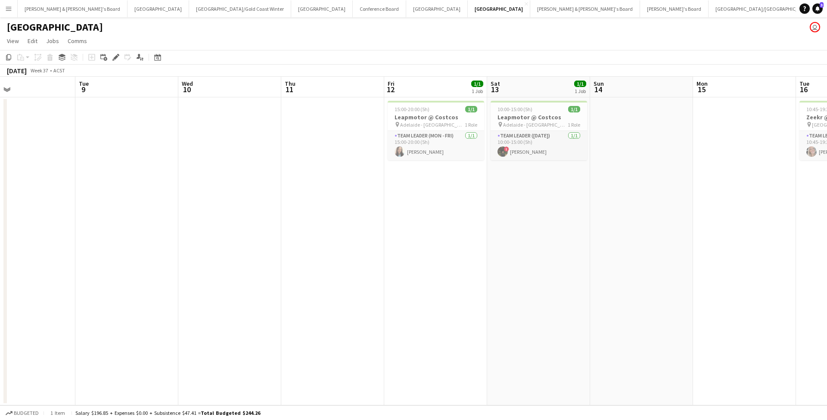
scroll to position [0, 244]
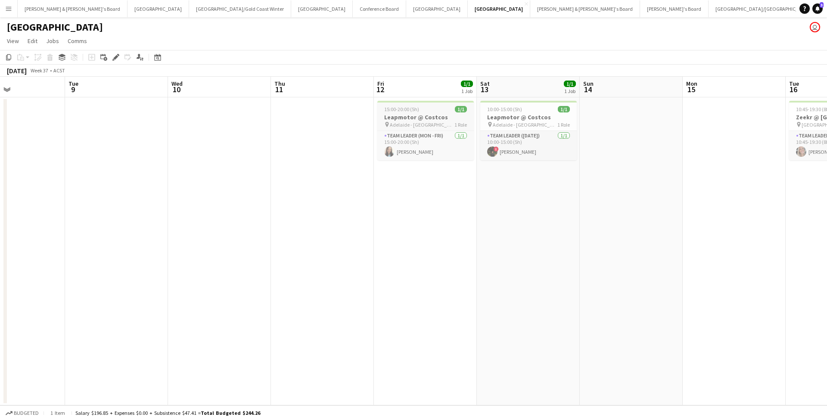
click at [408, 123] on div "pin Adelaide - SA 1 Role" at bounding box center [425, 124] width 96 height 7
click at [408, 122] on span "Adelaide - SA" at bounding box center [525, 124] width 65 height 6
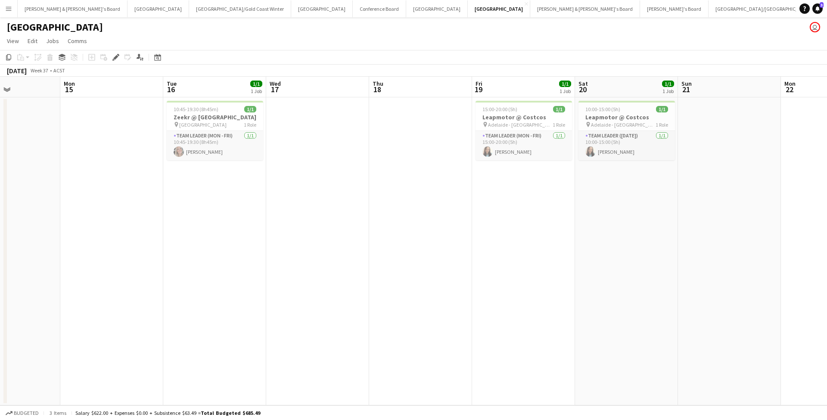
scroll to position [0, 266]
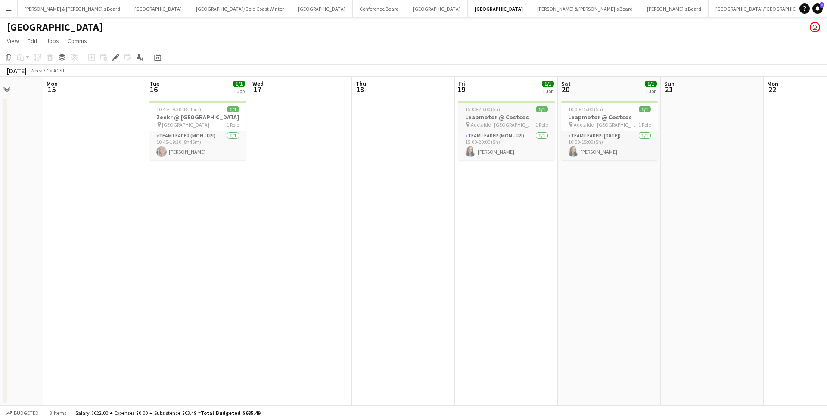
click at [408, 123] on div "pin Adelaide - SA 1 Role" at bounding box center [506, 124] width 96 height 7
click at [408, 122] on span "Adelaide - SA" at bounding box center [606, 124] width 65 height 6
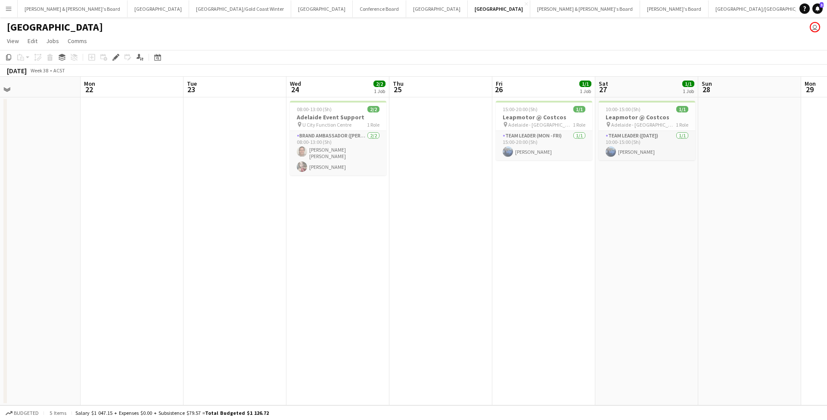
scroll to position [0, 343]
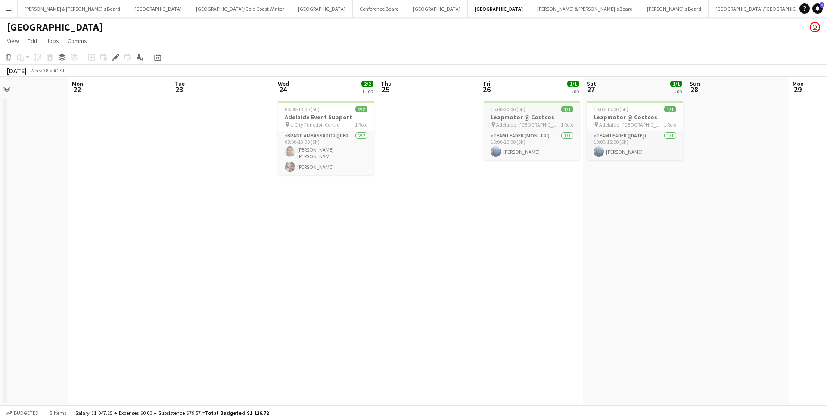
click at [408, 115] on h3 "Leapmotor @ Costcos" at bounding box center [532, 117] width 96 height 8
click at [408, 117] on h3 "Leapmotor @ Costcos" at bounding box center [635, 117] width 96 height 8
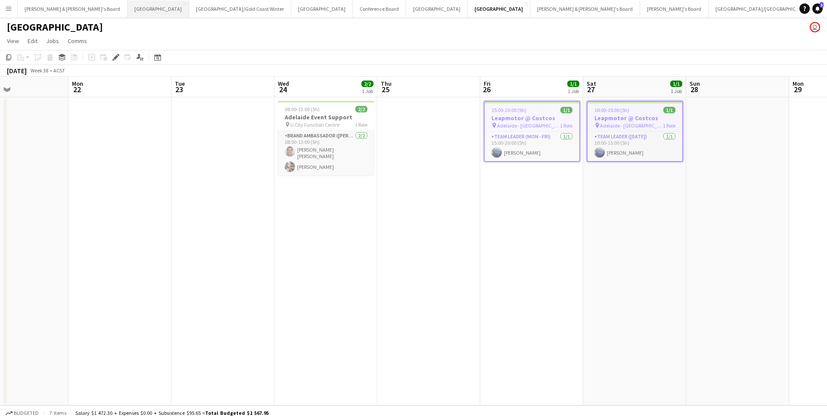
click at [127, 10] on button "Perth Close" at bounding box center [158, 8] width 62 height 17
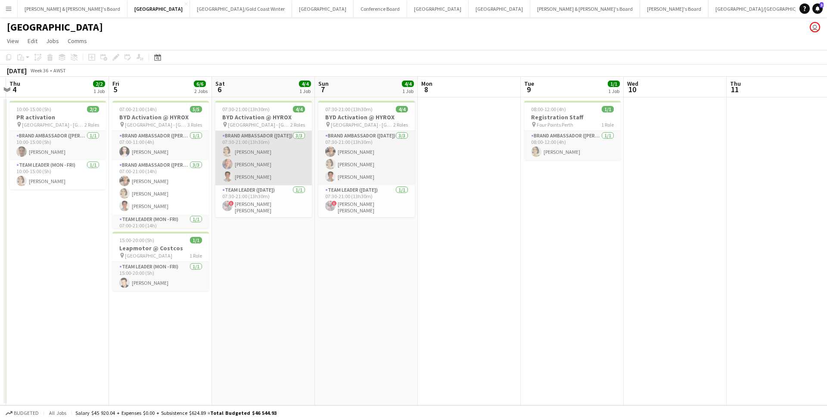
scroll to position [0, 199]
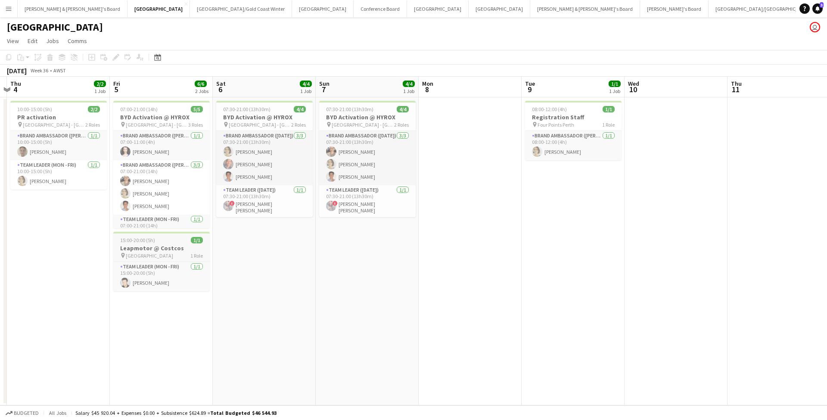
click at [159, 187] on h3 "Leapmotor @ Costcos" at bounding box center [161, 248] width 96 height 8
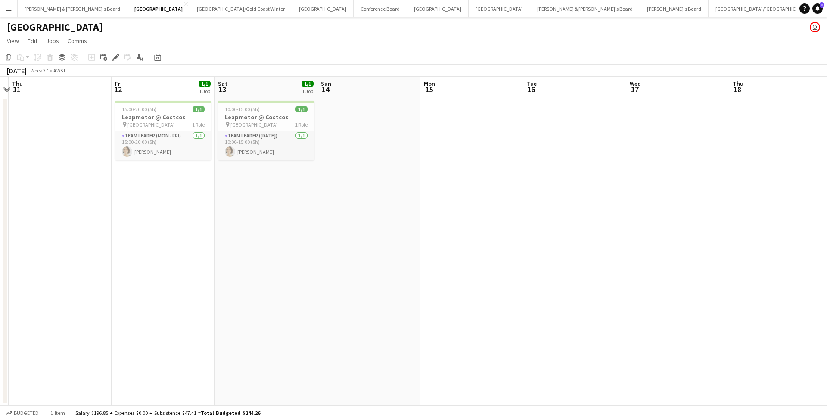
scroll to position [0, 304]
click at [157, 125] on div "pin Perth Airport 1 Role" at bounding box center [160, 124] width 96 height 7
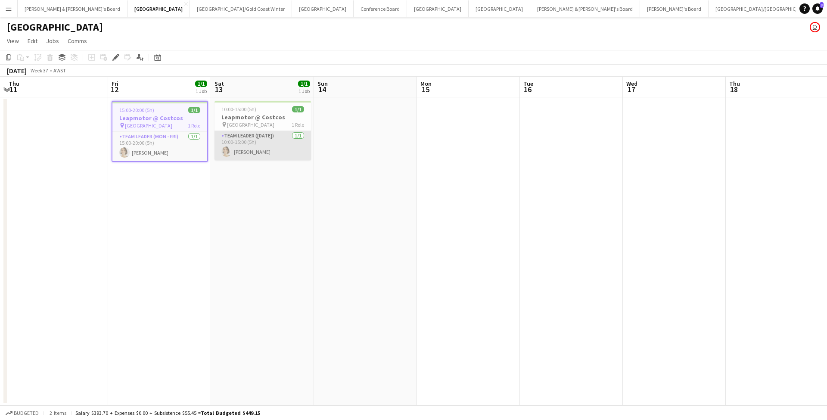
click at [260, 131] on app-card-role "Team Leader (Saturday) 1/1 10:00-15:00 (5h) Liris Weinhardt" at bounding box center [262, 145] width 96 height 29
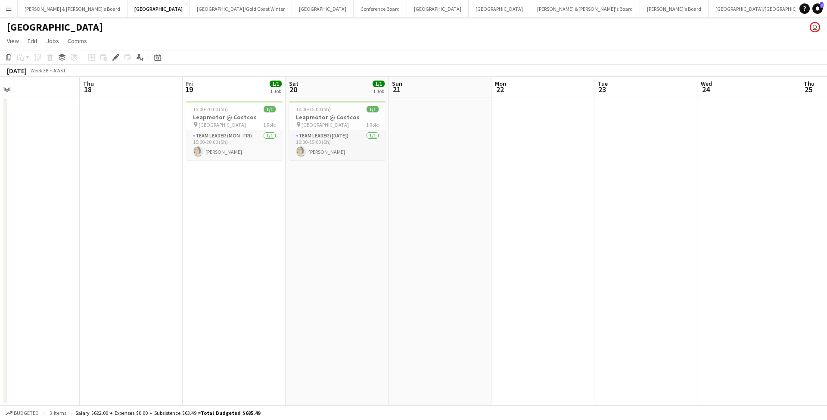
scroll to position [0, 382]
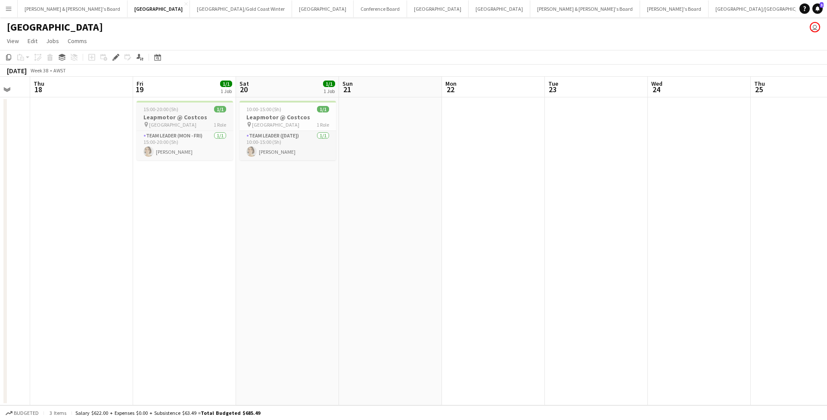
click at [183, 124] on div "pin Perth Airport 1 Role" at bounding box center [185, 124] width 96 height 7
click at [280, 122] on div "pin Perth Airport 1 Role" at bounding box center [287, 124] width 96 height 7
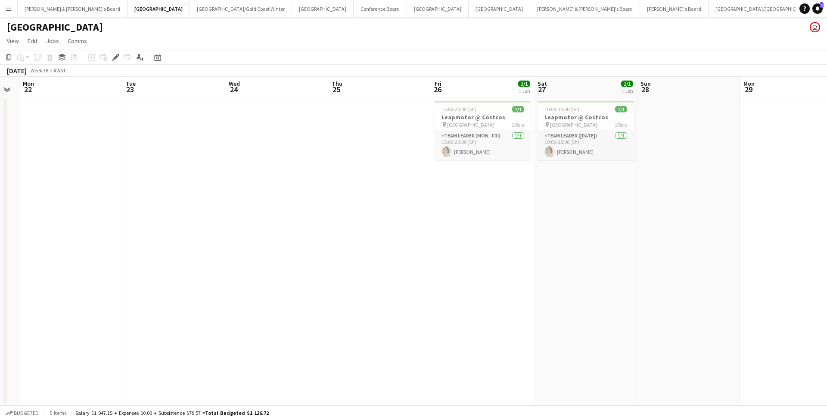
scroll to position [0, 410]
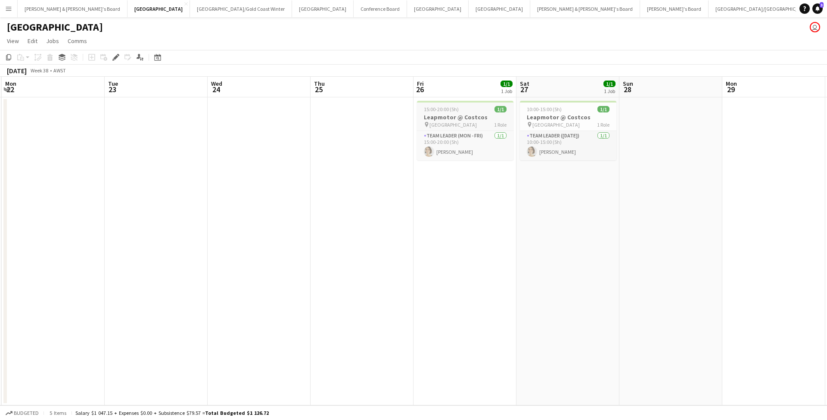
click at [408, 117] on h3 "Leapmotor @ Costcos" at bounding box center [465, 117] width 96 height 8
click at [408, 112] on div "10:00-15:00 (5h) 1/1" at bounding box center [568, 109] width 96 height 6
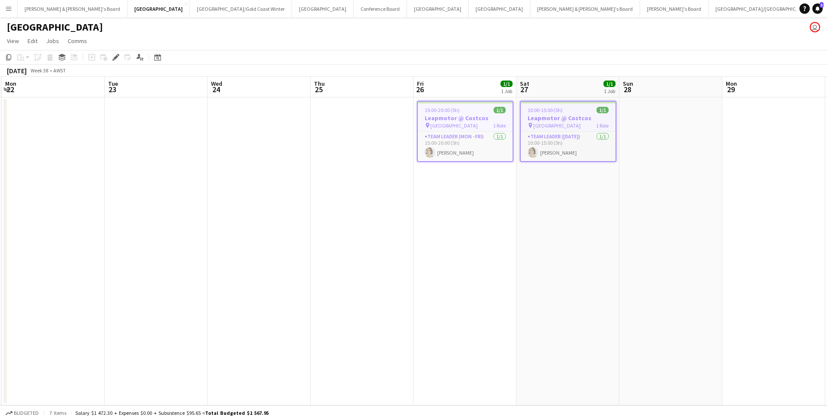
click at [408, 187] on app-date-cell "10:00-15:00 (5h) 1/1 Leapmotor @ Costcos pin Perth Airport 1 Role Team Leader (…" at bounding box center [567, 251] width 103 height 308
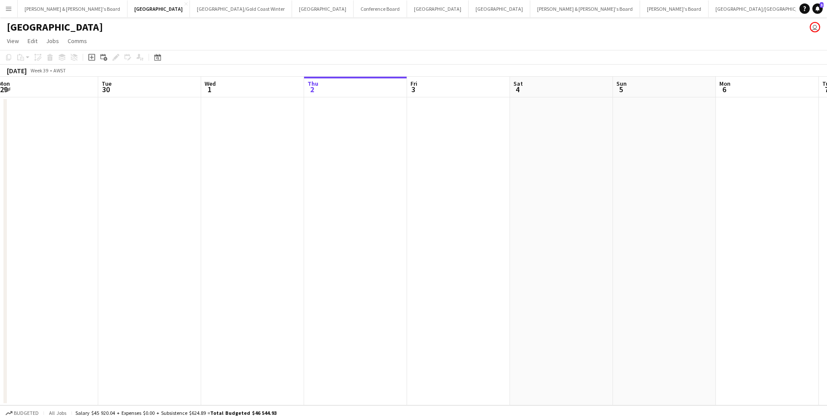
scroll to position [0, 199]
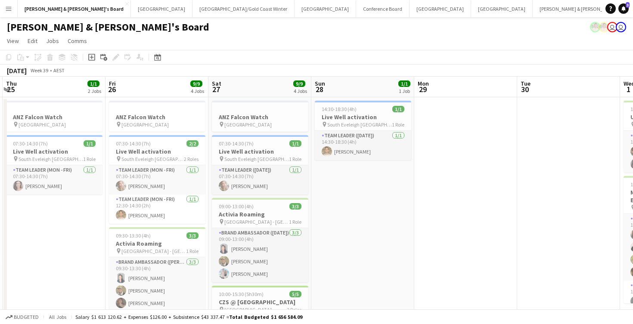
scroll to position [0, 202]
click at [193, 8] on button "[GEOGRAPHIC_DATA]/[GEOGRAPHIC_DATA] Winter Close" at bounding box center [244, 8] width 102 height 17
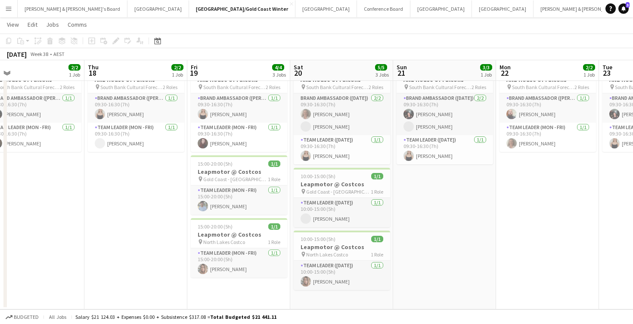
scroll to position [0, 328]
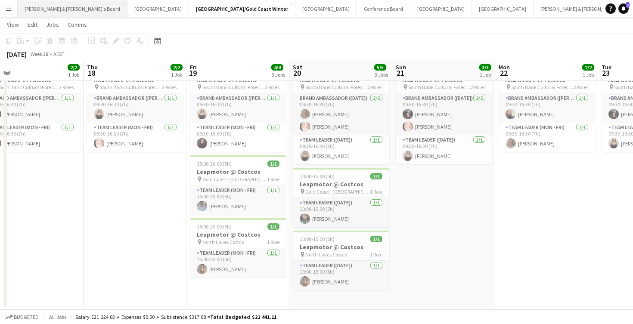
click at [42, 4] on button "[PERSON_NAME] & [PERSON_NAME]'s Board Close" at bounding box center [73, 8] width 110 height 17
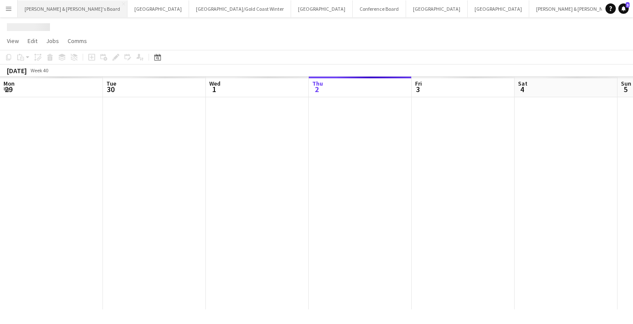
scroll to position [0, 206]
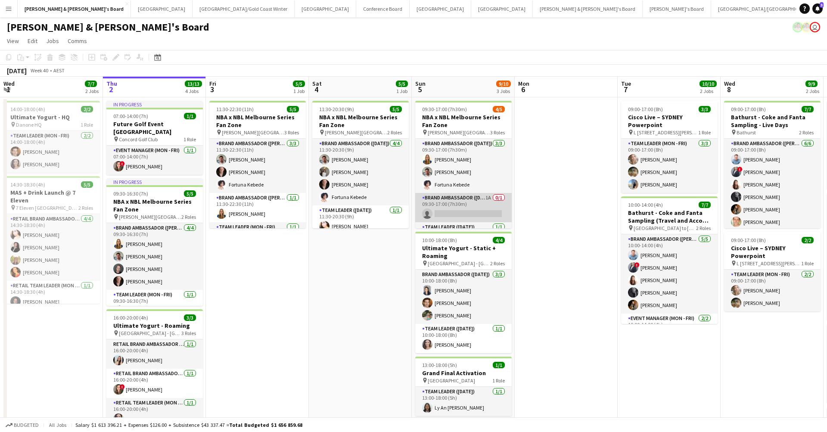
click at [452, 210] on app-card-role "Brand Ambassador ([DATE]) 1A 0/1 09:30-17:00 (7h30m) single-neutral-actions" at bounding box center [463, 207] width 96 height 29
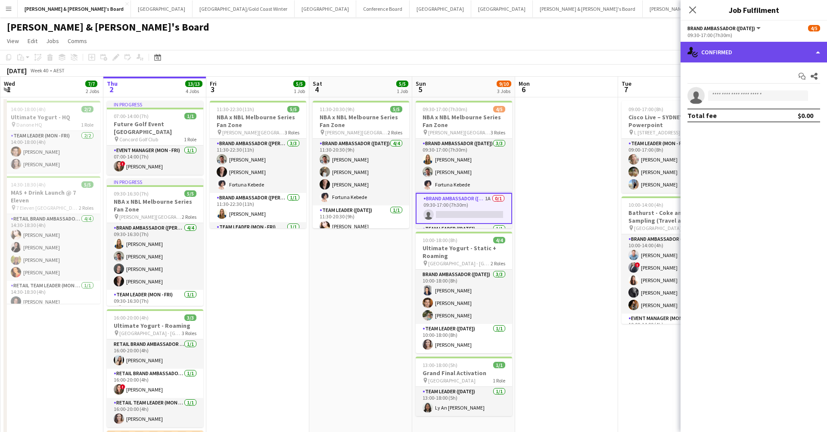
click at [633, 53] on div "single-neutral-actions-check-2 Confirmed" at bounding box center [753, 52] width 146 height 21
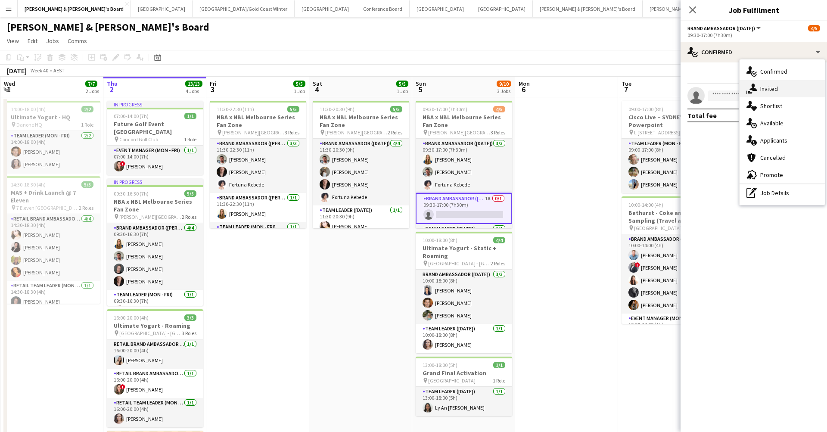
click at [633, 90] on span "Invited" at bounding box center [769, 89] width 18 height 8
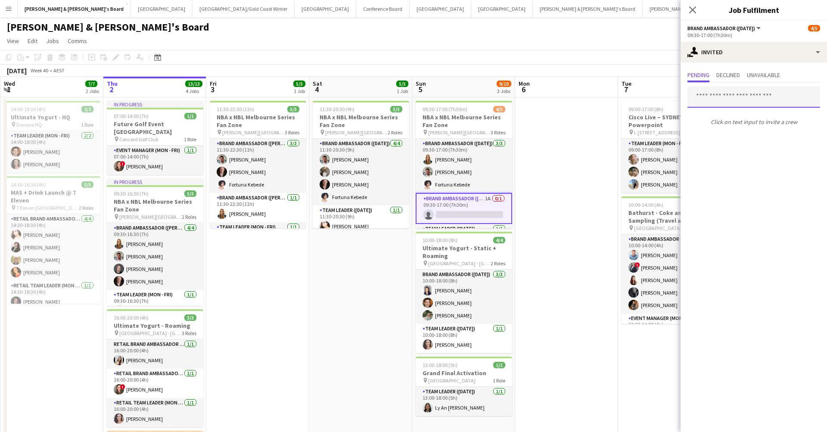
click at [633, 102] on input "text" at bounding box center [753, 97] width 133 height 22
type input "*****"
drag, startPoint x: 733, startPoint y: 102, endPoint x: 727, endPoint y: 122, distance: 21.4
click at [633, 122] on span "[EMAIL_ADDRESS][DOMAIN_NAME]" at bounding box center [753, 125] width 119 height 7
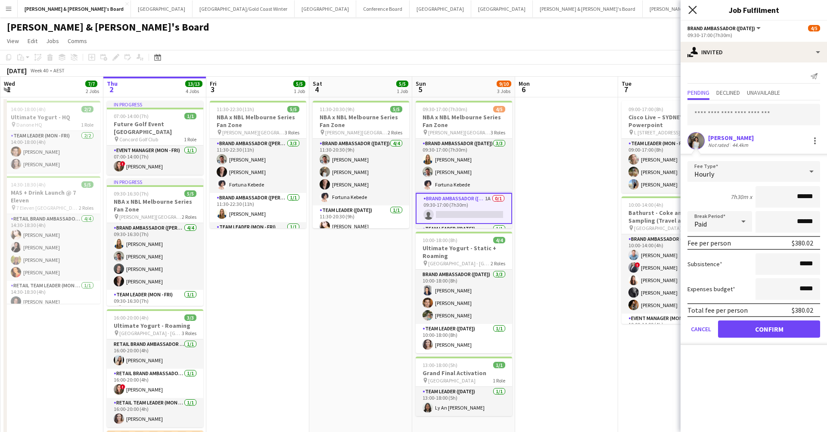
click at [633, 9] on icon at bounding box center [692, 10] width 8 height 8
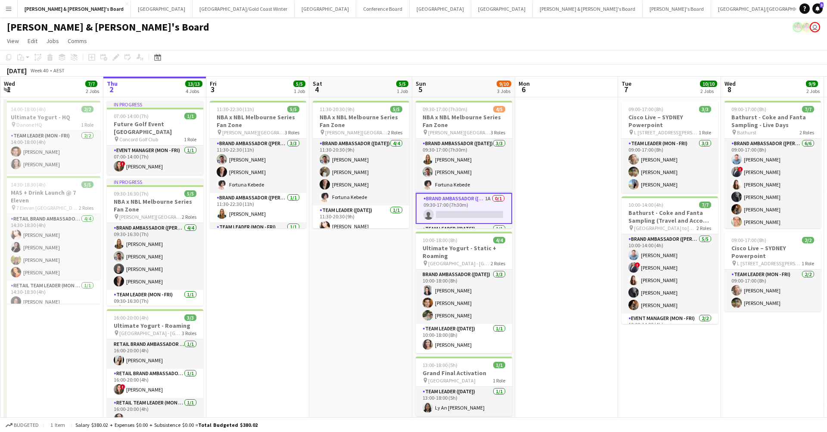
click at [557, 178] on app-date-cell at bounding box center [566, 329] width 103 height 465
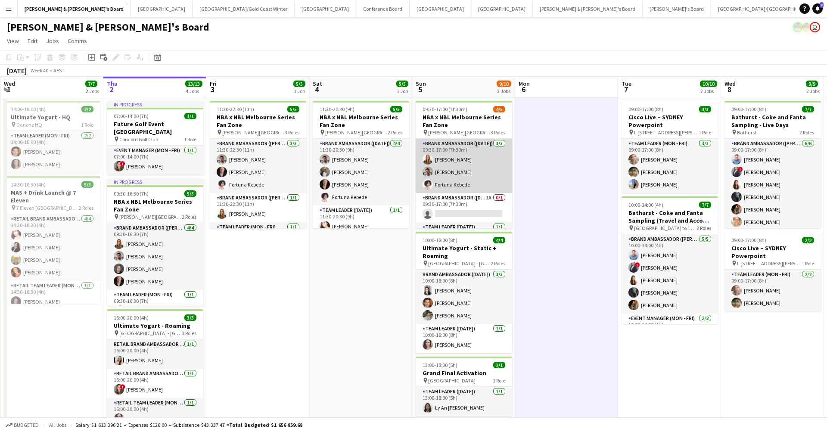
click at [468, 166] on app-card-role "Brand Ambassador ([DATE]) [DATE] 09:30-17:00 (7h30m) [PERSON_NAME] [PERSON_NAME…" at bounding box center [464, 166] width 96 height 54
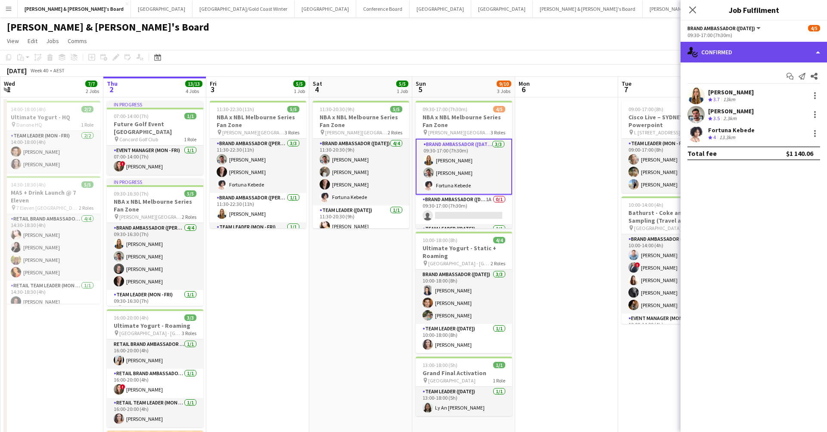
click at [633, 53] on div "single-neutral-actions-check-2 Confirmed" at bounding box center [753, 52] width 146 height 21
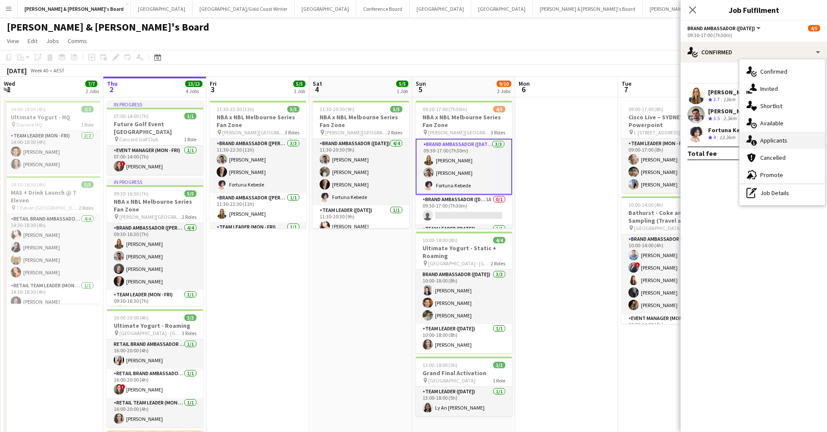
click at [633, 142] on span "Applicants" at bounding box center [773, 141] width 27 height 8
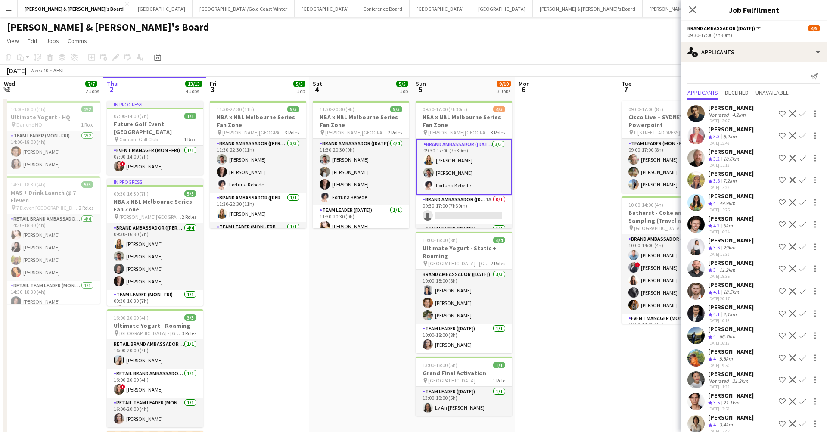
scroll to position [0, 0]
click at [571, 323] on app-date-cell at bounding box center [566, 329] width 103 height 465
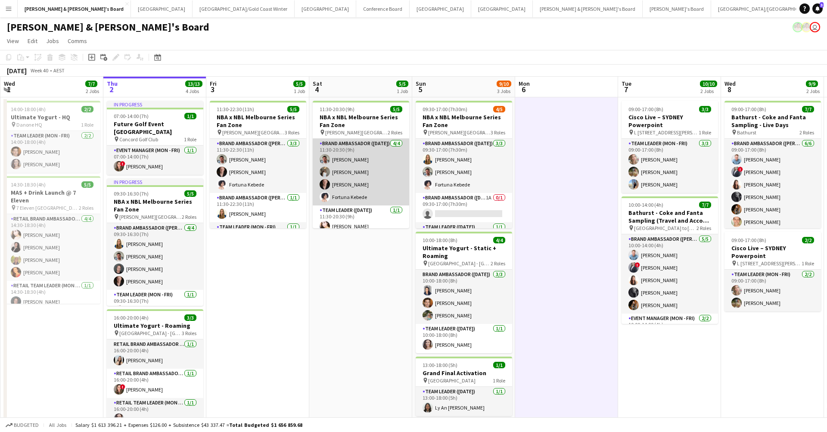
click at [344, 172] on app-card-role "Brand Ambassador ([DATE]) [DATE] 11:30-20:30 (9h) [PERSON_NAME] [PERSON_NAME] […" at bounding box center [361, 172] width 96 height 67
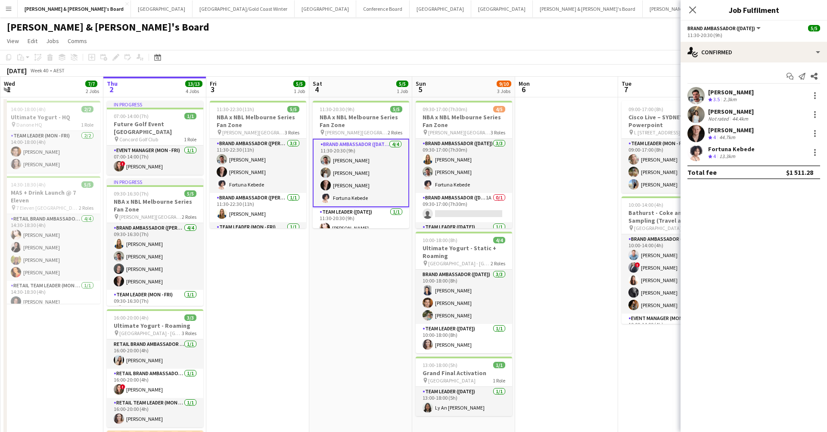
click at [633, 119] on div "Not rated" at bounding box center [719, 118] width 22 height 6
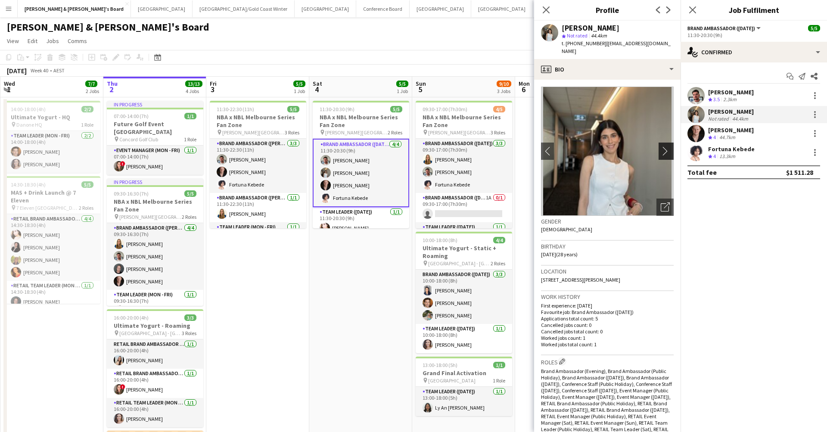
click at [633, 146] on app-icon "chevron-right" at bounding box center [667, 150] width 13 height 9
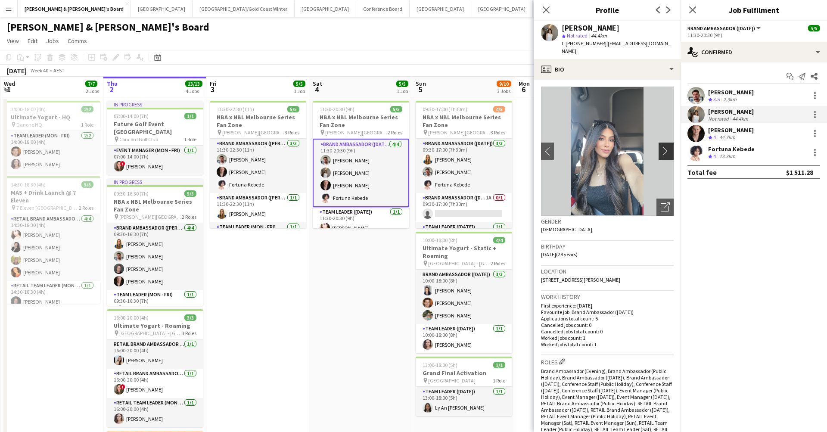
click at [633, 146] on app-icon "chevron-right" at bounding box center [667, 150] width 13 height 9
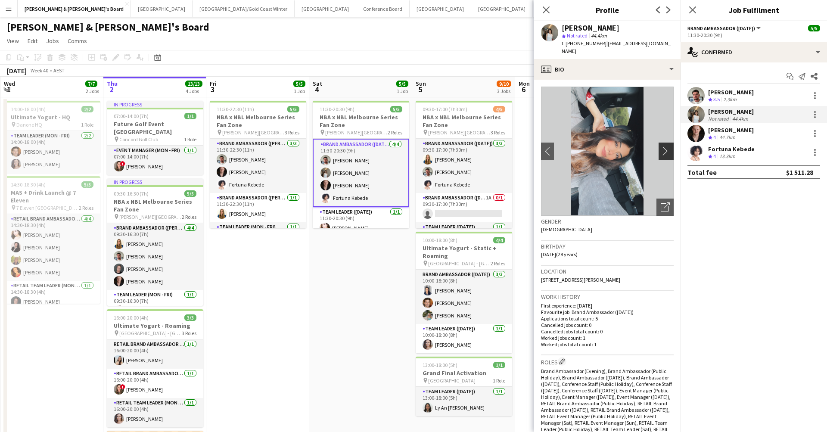
click at [633, 146] on app-icon "chevron-right" at bounding box center [667, 150] width 13 height 9
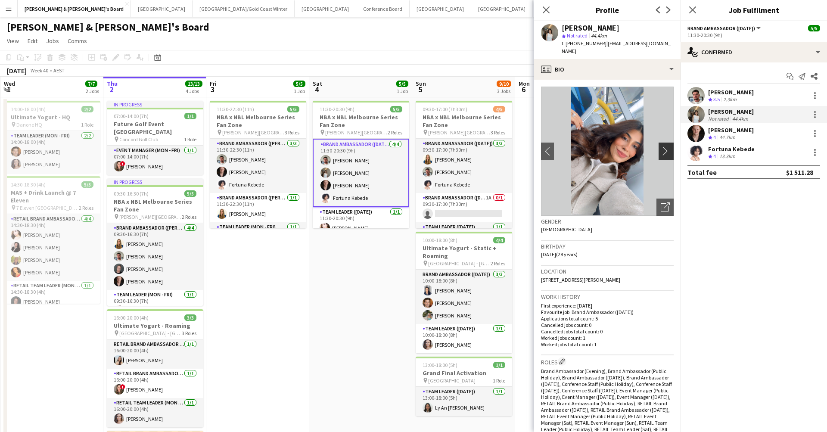
click at [633, 146] on app-icon "chevron-right" at bounding box center [667, 150] width 13 height 9
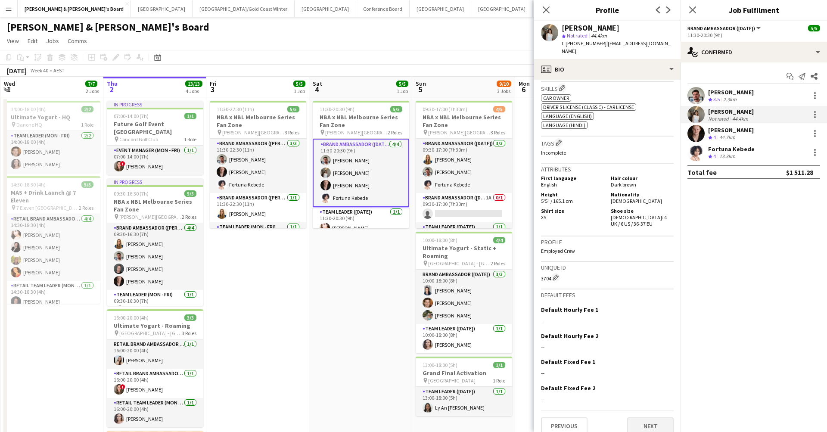
scroll to position [397, 0]
click at [633, 328] on button "Next" at bounding box center [650, 426] width 47 height 17
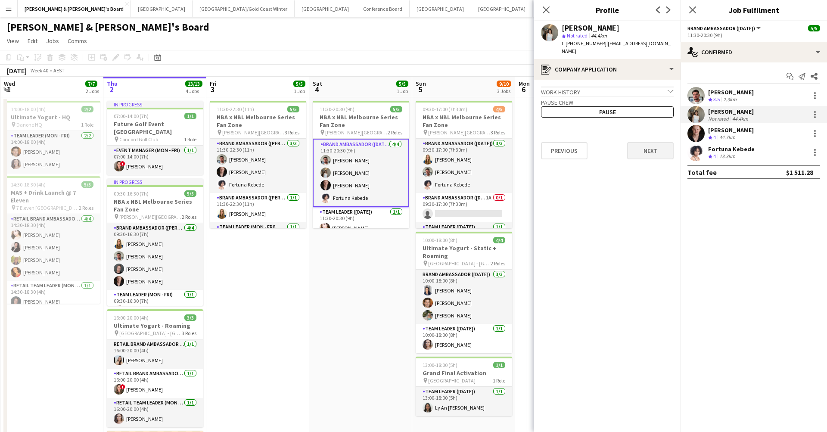
click at [633, 145] on button "Next" at bounding box center [650, 150] width 47 height 17
click at [633, 113] on button "Next" at bounding box center [650, 119] width 47 height 17
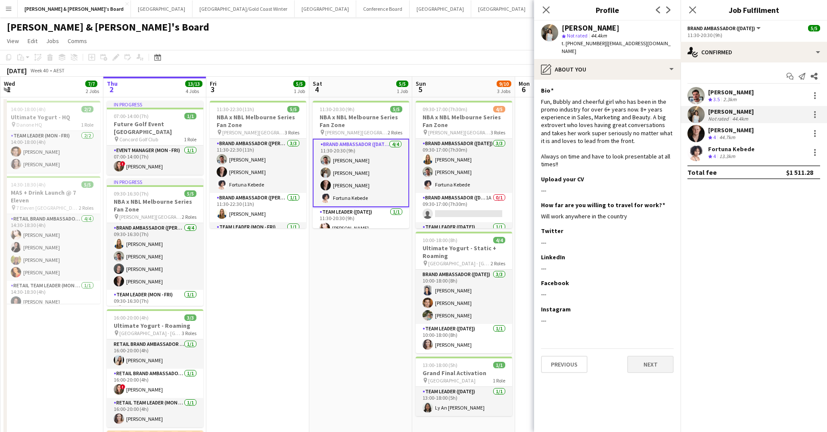
click at [633, 328] on button "Next" at bounding box center [650, 364] width 47 height 17
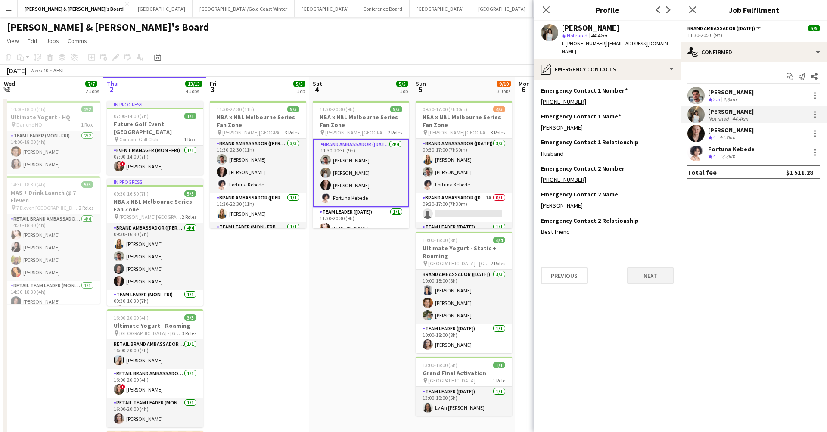
click at [633, 267] on button "Next" at bounding box center [650, 275] width 47 height 17
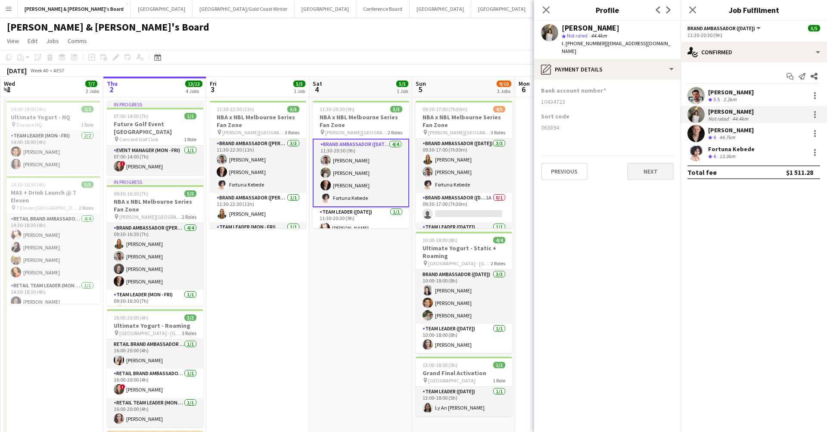
click at [633, 163] on button "Next" at bounding box center [650, 171] width 47 height 17
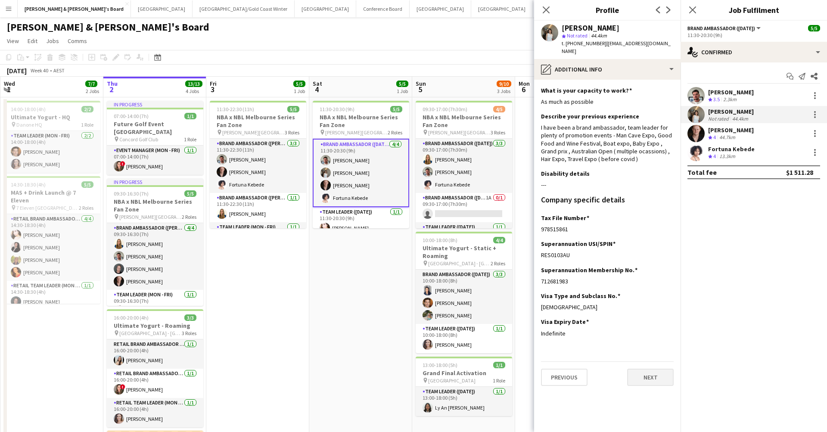
click at [633, 328] on button "Next" at bounding box center [650, 377] width 47 height 17
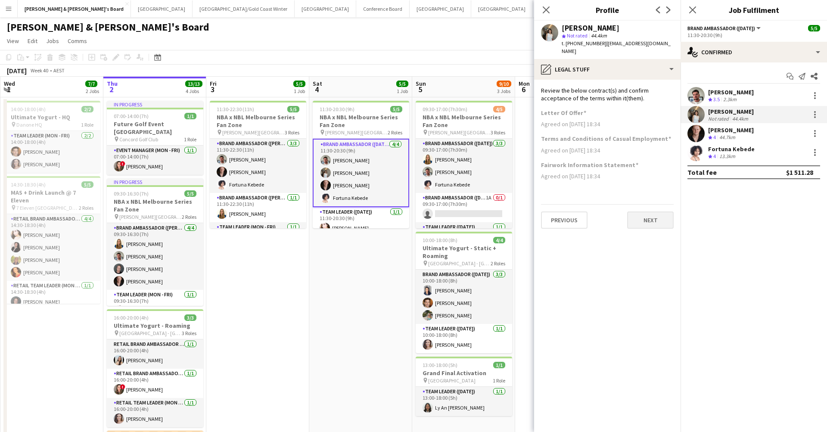
click at [633, 211] on button "Next" at bounding box center [650, 219] width 47 height 17
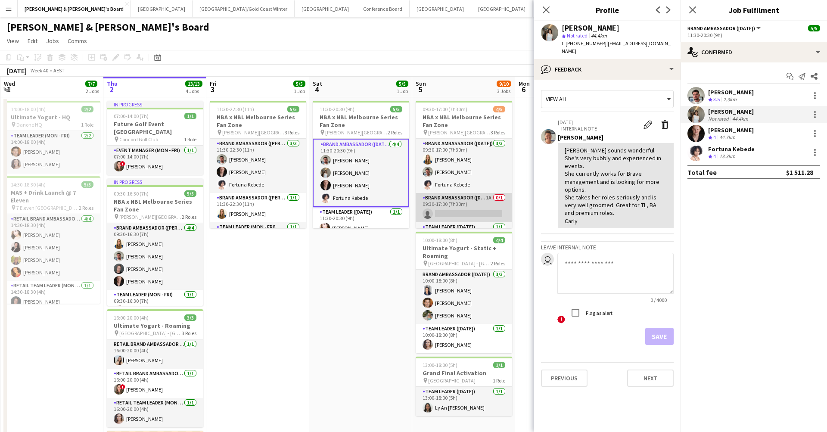
click at [474, 208] on app-card-role "Brand Ambassador ([DATE]) 1A 0/1 09:30-17:00 (7h30m) single-neutral-actions" at bounding box center [464, 207] width 96 height 29
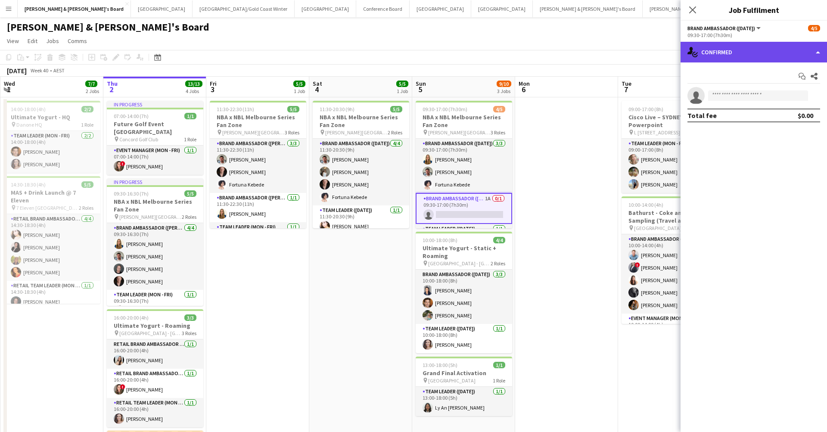
click at [633, 52] on div "single-neutral-actions-check-2 Confirmed" at bounding box center [753, 52] width 146 height 21
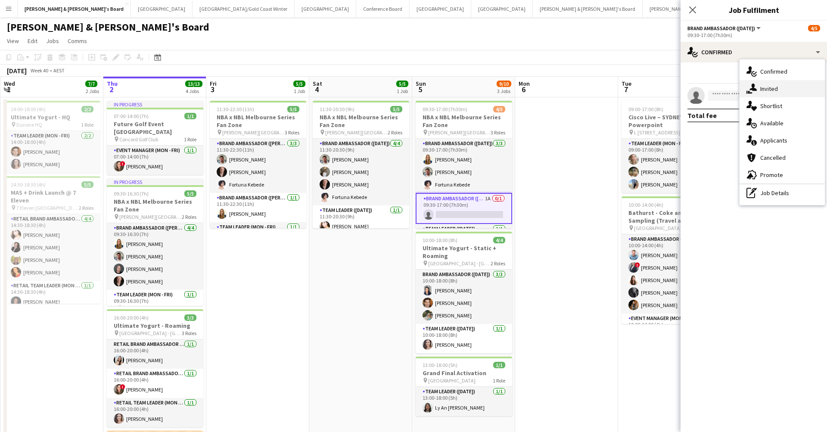
click at [633, 91] on span "Invited" at bounding box center [769, 89] width 18 height 8
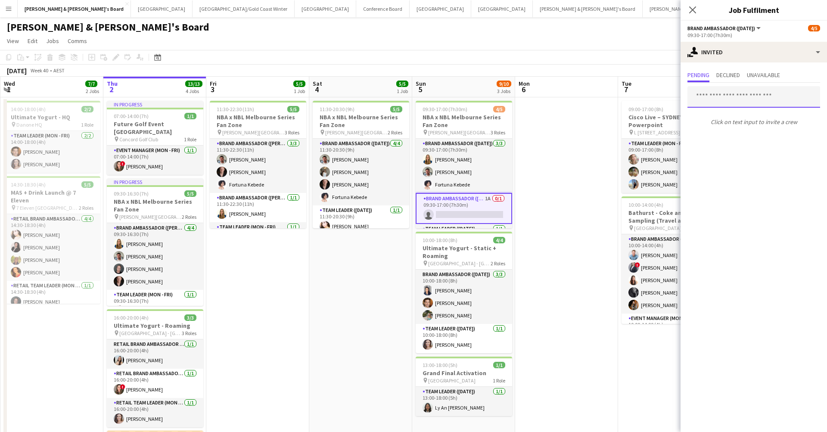
click at [633, 97] on input "text" at bounding box center [753, 97] width 133 height 22
type input "*****"
click at [633, 123] on span "[EMAIL_ADDRESS][DOMAIN_NAME]" at bounding box center [753, 125] width 119 height 7
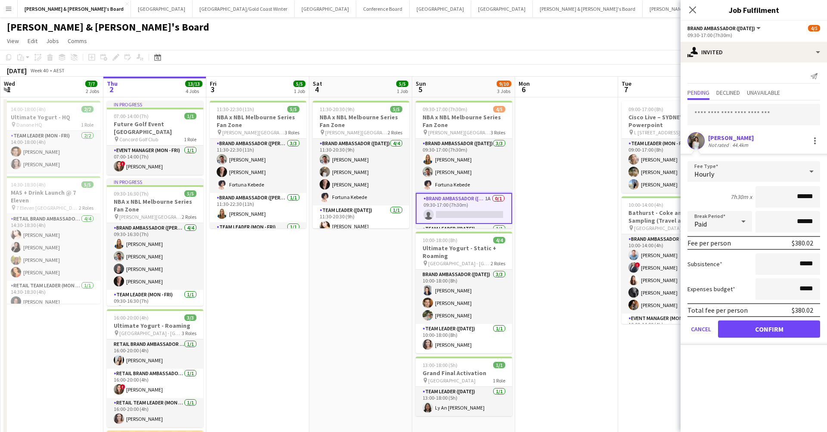
click at [633, 328] on button "Confirm" at bounding box center [769, 328] width 102 height 17
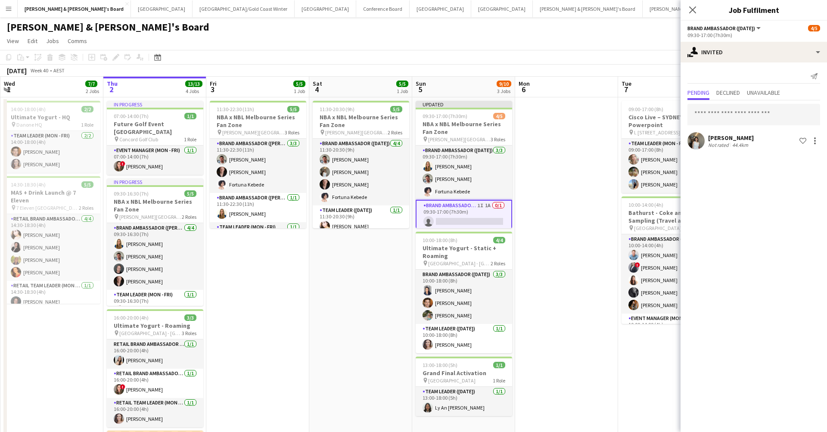
scroll to position [0, 208]
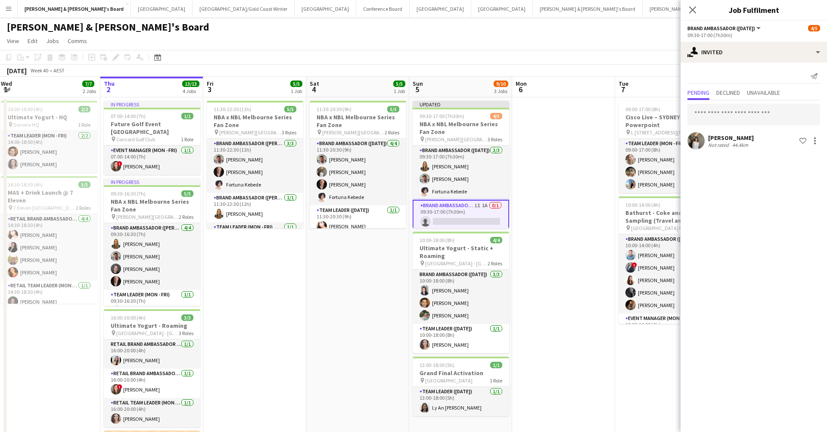
click at [603, 328] on app-date-cell at bounding box center [563, 329] width 103 height 465
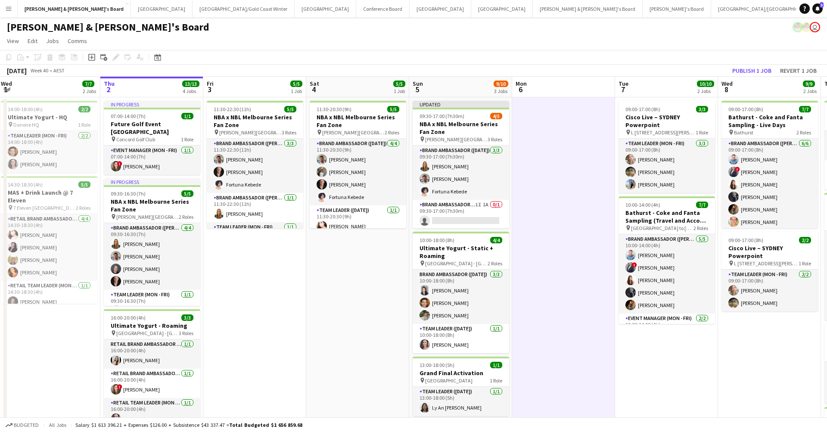
click at [633, 64] on app-toolbar "Copy Paste Paste Command V Paste with crew Command Shift V Paste linked Job [GE…" at bounding box center [413, 57] width 827 height 15
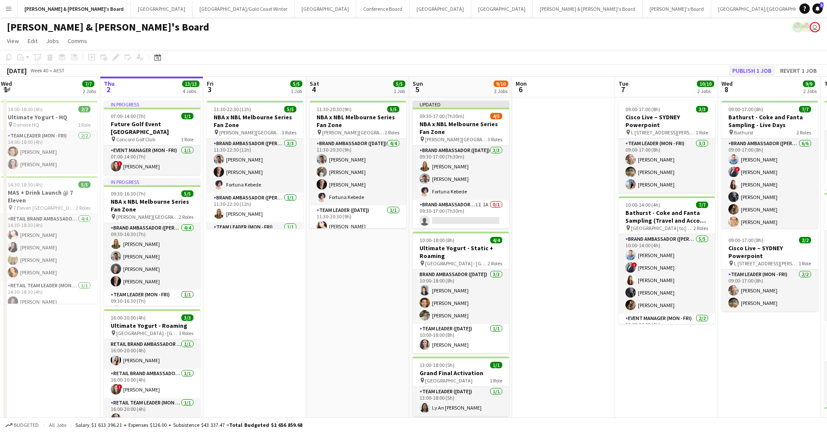
click at [633, 68] on button "Publish 1 job" at bounding box center [752, 70] width 46 height 11
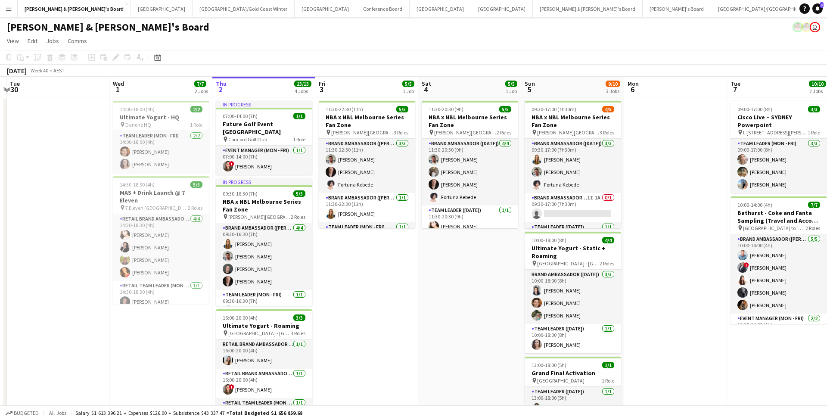
scroll to position [0, 303]
click at [568, 202] on app-card-role "Brand Ambassador ([DATE]) 1I 1A 0/1 09:30-17:00 (7h30m) single-neutral-actions" at bounding box center [572, 207] width 96 height 29
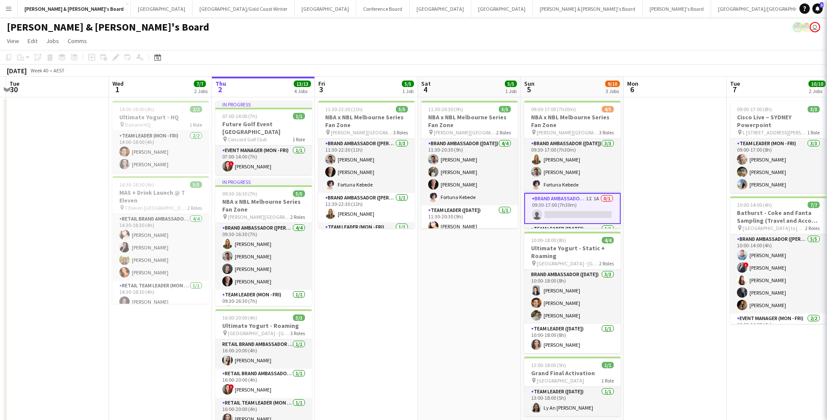
click at [568, 202] on app-card-role "Brand Ambassador ([DATE]) 1I 1A 0/1 09:30-17:00 (7h30m) single-neutral-actions" at bounding box center [572, 208] width 96 height 31
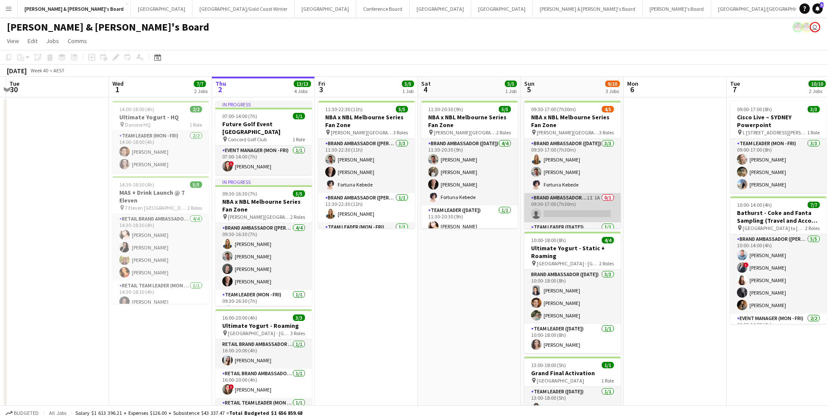
click at [585, 207] on app-card-role "Brand Ambassador ([DATE]) 1I 1A 0/1 09:30-17:00 (7h30m) single-neutral-actions" at bounding box center [572, 207] width 96 height 29
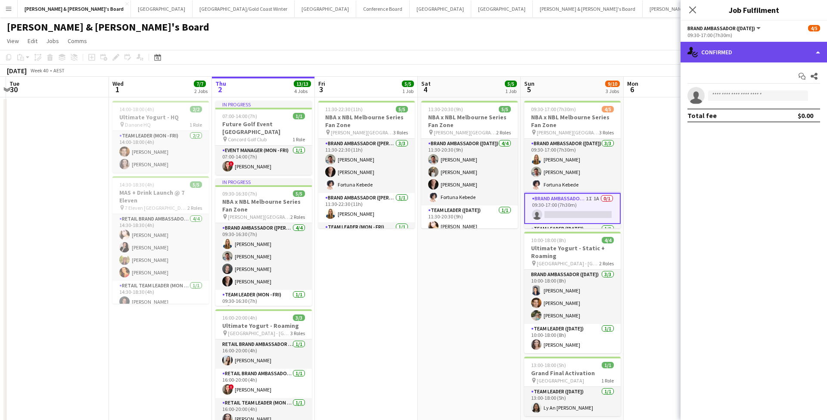
click at [633, 60] on div "single-neutral-actions-check-2 Confirmed" at bounding box center [753, 52] width 146 height 21
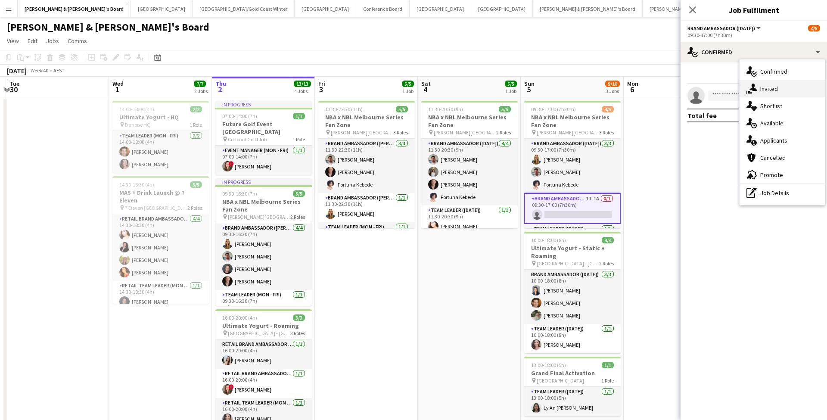
click at [633, 89] on span "Invited" at bounding box center [769, 89] width 18 height 8
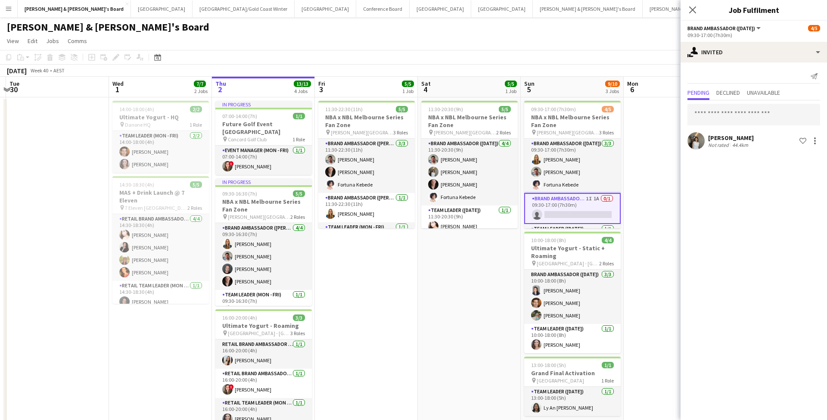
click at [633, 188] on app-date-cell at bounding box center [675, 329] width 103 height 465
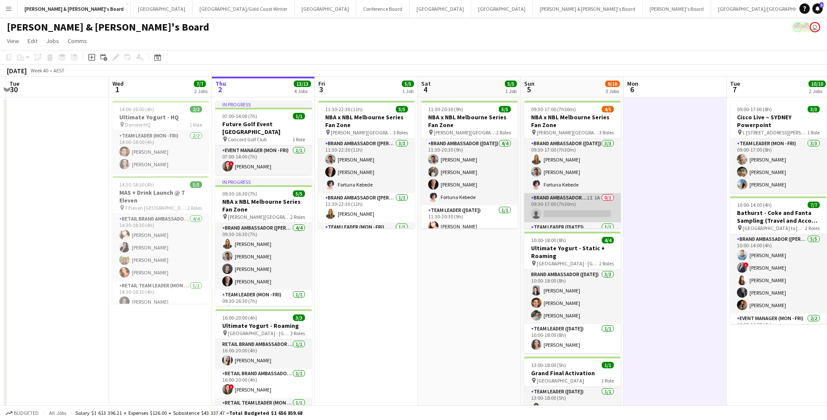
click at [573, 209] on app-card-role "Brand Ambassador ([DATE]) 1I 1A 0/1 09:30-17:00 (7h30m) single-neutral-actions" at bounding box center [572, 207] width 96 height 29
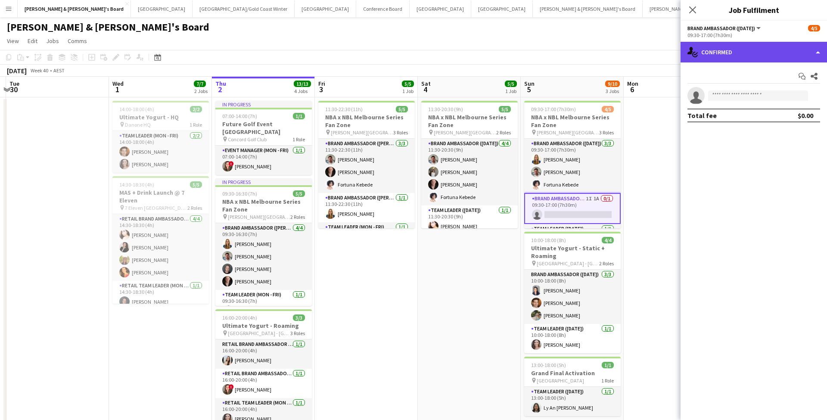
click at [633, 55] on div "single-neutral-actions-check-2 Confirmed" at bounding box center [753, 52] width 146 height 21
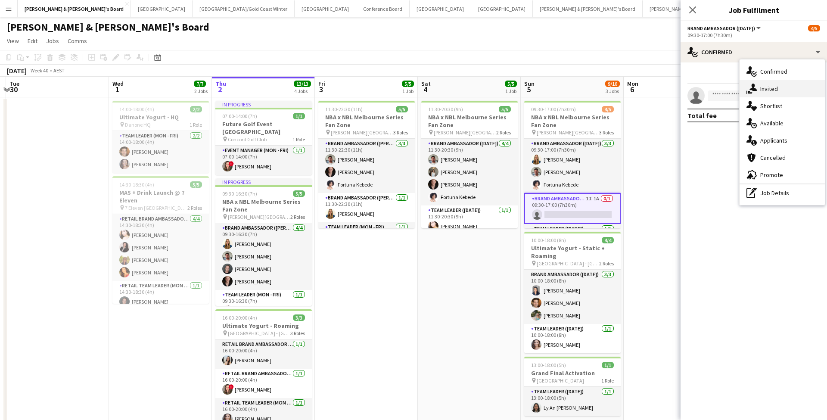
click at [633, 87] on span "Invited" at bounding box center [769, 89] width 18 height 8
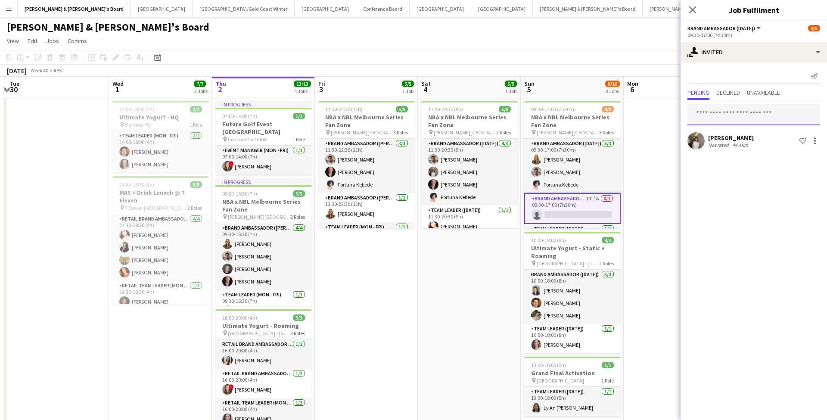
click at [633, 120] on input "text" at bounding box center [753, 115] width 133 height 22
type input "*****"
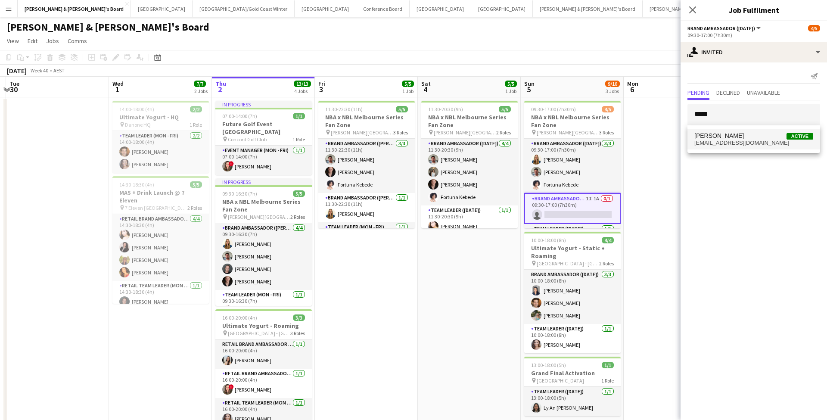
click at [633, 141] on span "[EMAIL_ADDRESS][DOMAIN_NAME]" at bounding box center [753, 143] width 119 height 7
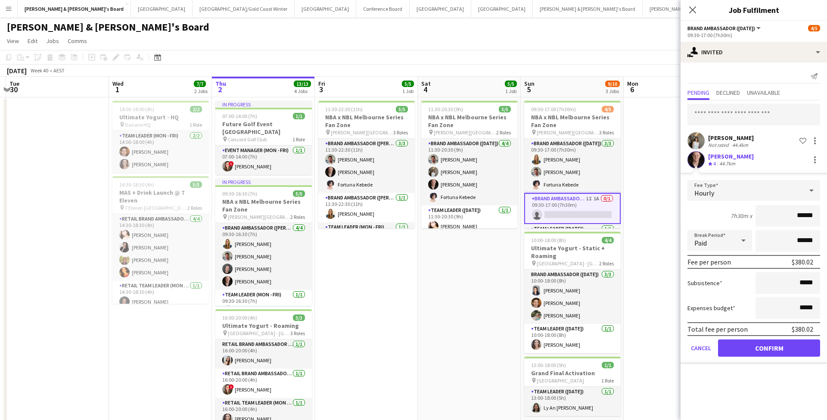
click at [633, 328] on button "Confirm" at bounding box center [769, 347] width 102 height 17
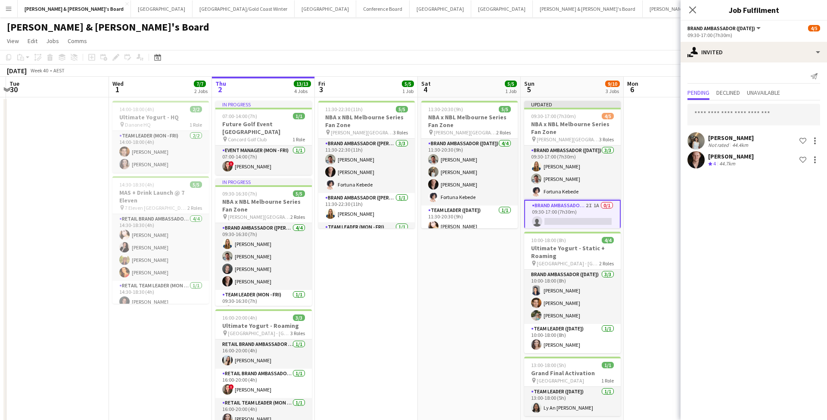
click at [444, 311] on app-date-cell "11:30-20:30 (9h) 5/5 NBA x NBL Melbourne Series Fan Zone pin [PERSON_NAME][GEOG…" at bounding box center [469, 329] width 103 height 465
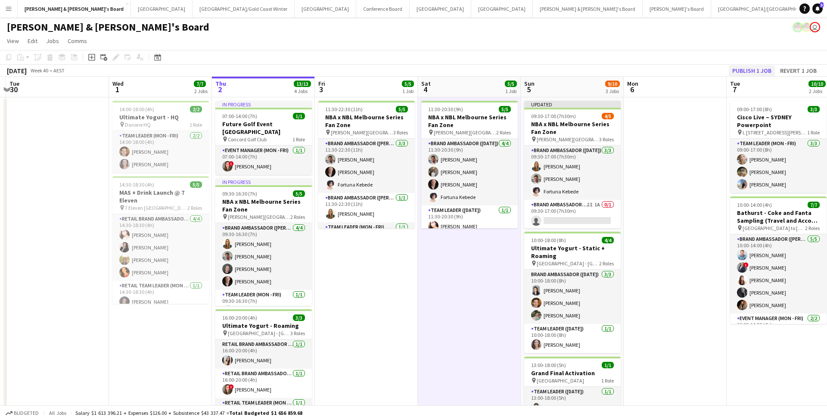
click at [633, 71] on button "Publish 1 job" at bounding box center [752, 70] width 46 height 11
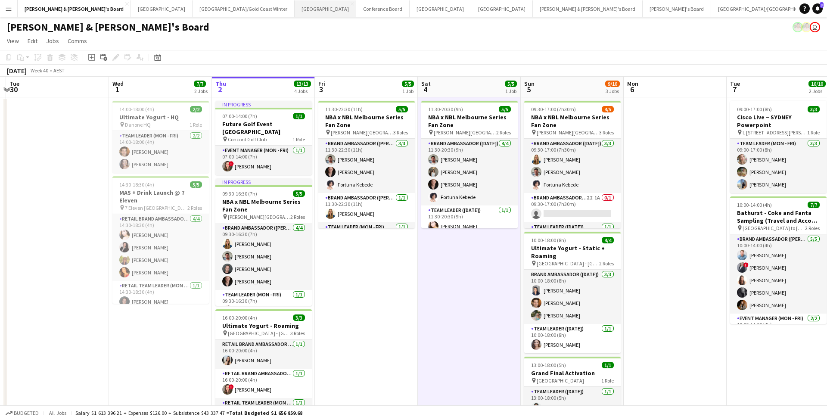
click at [295, 12] on button "Sydney Close" at bounding box center [326, 8] width 62 height 17
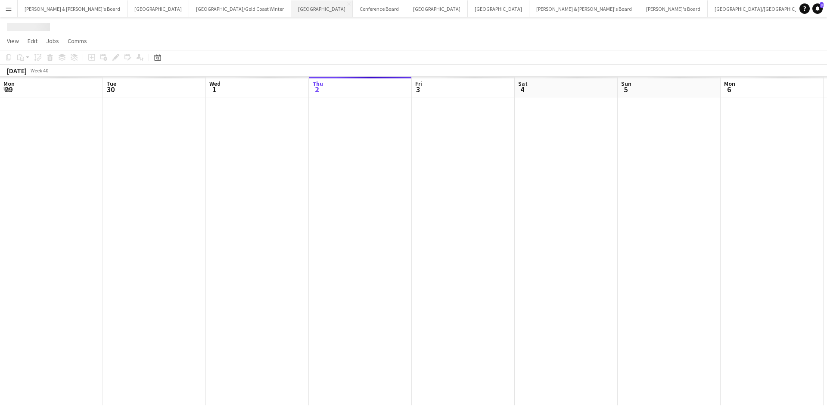
scroll to position [0, 206]
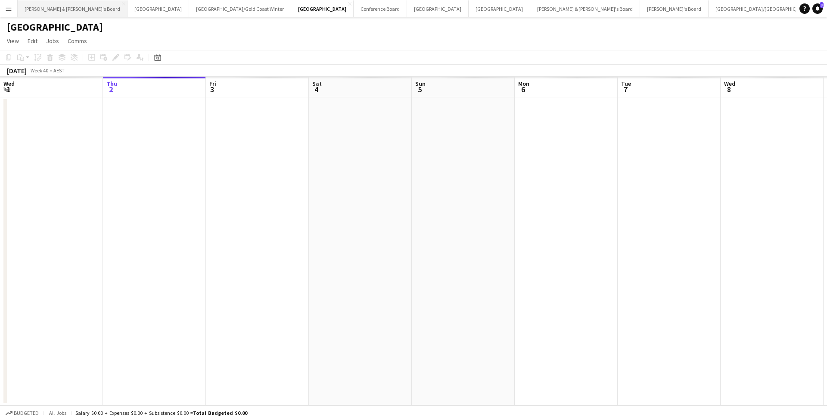
click at [66, 8] on button "[PERSON_NAME] & [PERSON_NAME]'s Board Close" at bounding box center [73, 8] width 110 height 17
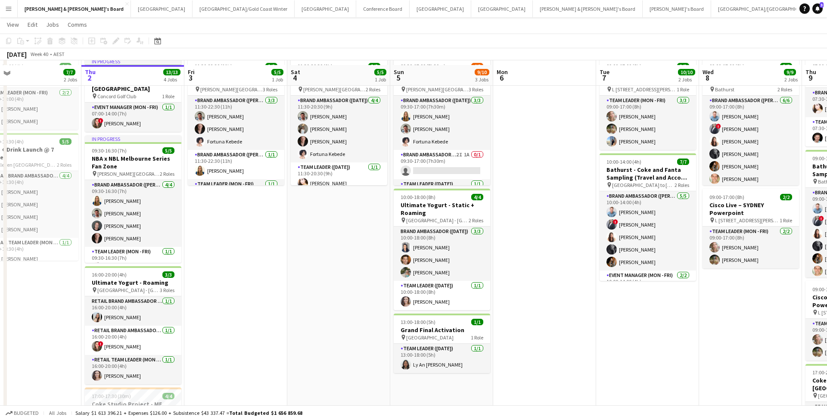
scroll to position [54, 0]
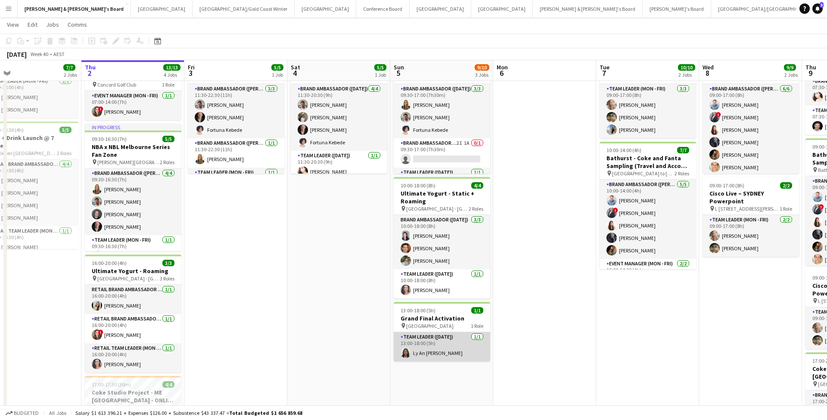
click at [455, 328] on app-card-role "Team Leader ([DATE]) [DATE] 13:00-18:00 (5h) Ly An [PERSON_NAME]" at bounding box center [442, 346] width 96 height 29
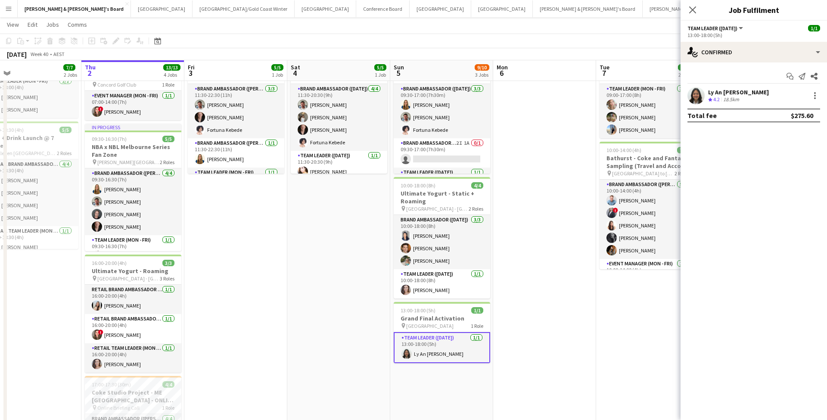
click at [633, 97] on div "18.5km" at bounding box center [730, 99] width 19 height 7
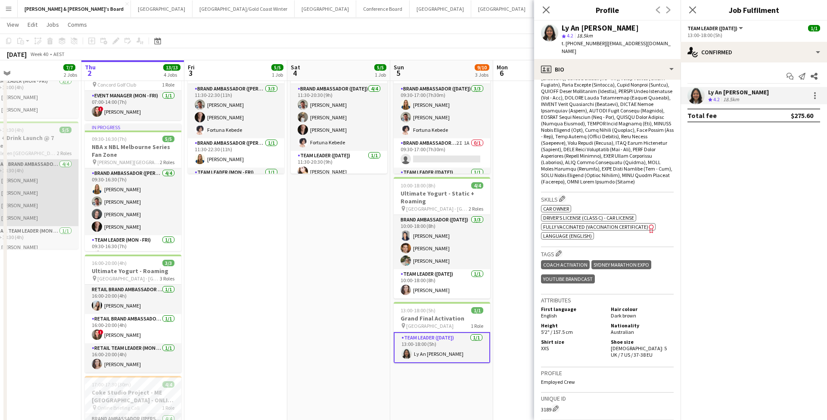
scroll to position [320, 0]
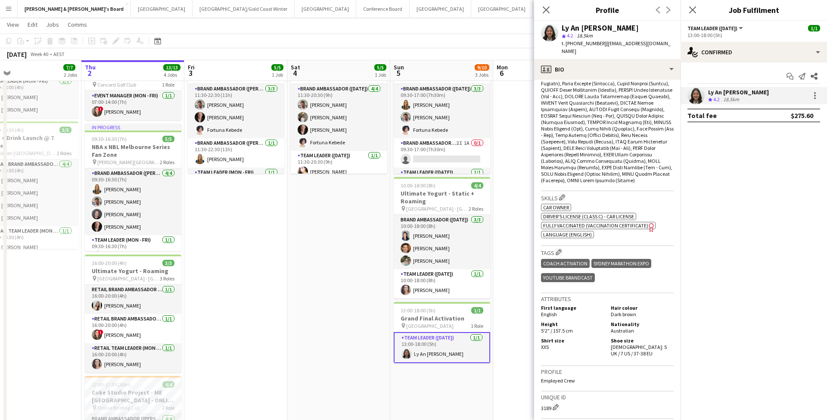
click at [315, 317] on app-date-cell "11:30-20:30 (9h) 5/5 NBA x NBL Melbourne Series Fan Zone pin [PERSON_NAME][GEOG…" at bounding box center [338, 275] width 103 height 465
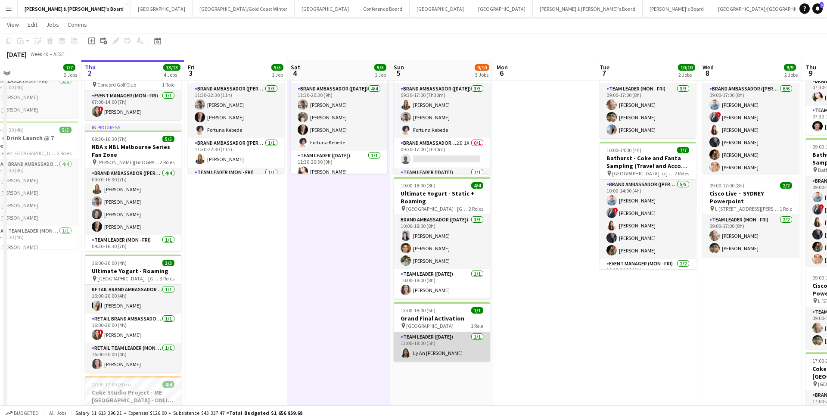
click at [431, 328] on app-card-role "Team Leader ([DATE]) [DATE] 13:00-18:00 (5h) Ly An [PERSON_NAME]" at bounding box center [442, 346] width 96 height 29
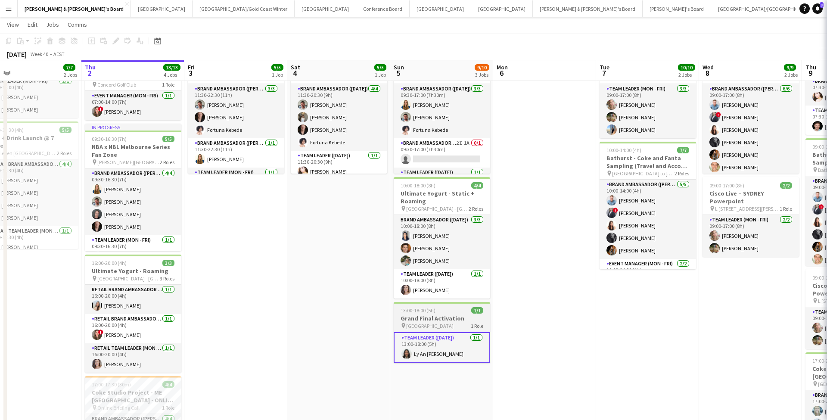
click at [436, 318] on h3 "Grand Final Activation" at bounding box center [442, 318] width 96 height 8
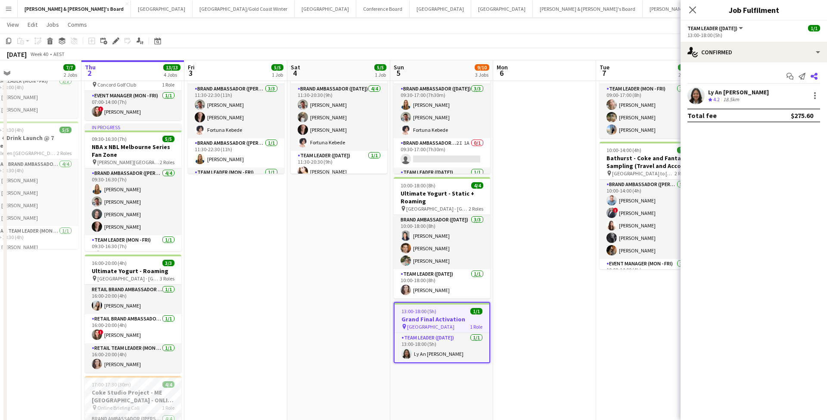
click at [633, 78] on icon at bounding box center [814, 76] width 7 height 7
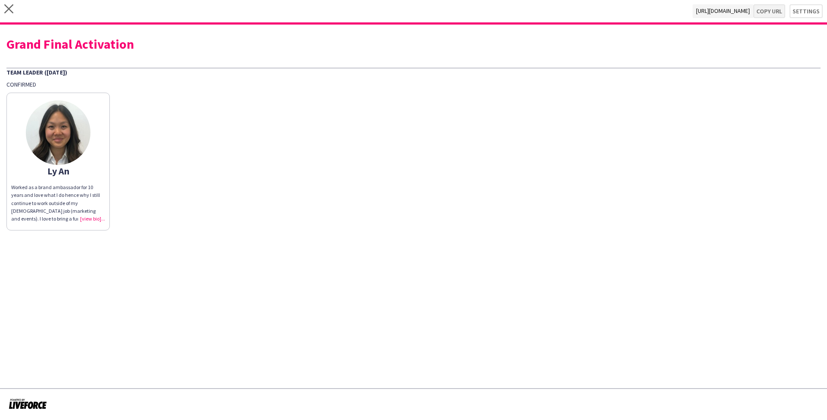
click at [633, 12] on button "Copy url" at bounding box center [769, 11] width 32 height 14
click at [9, 12] on icon "close" at bounding box center [8, 8] width 9 height 9
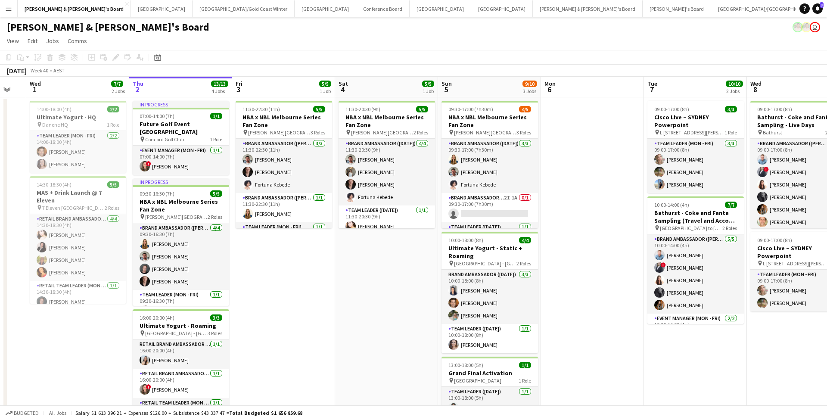
scroll to position [0, 285]
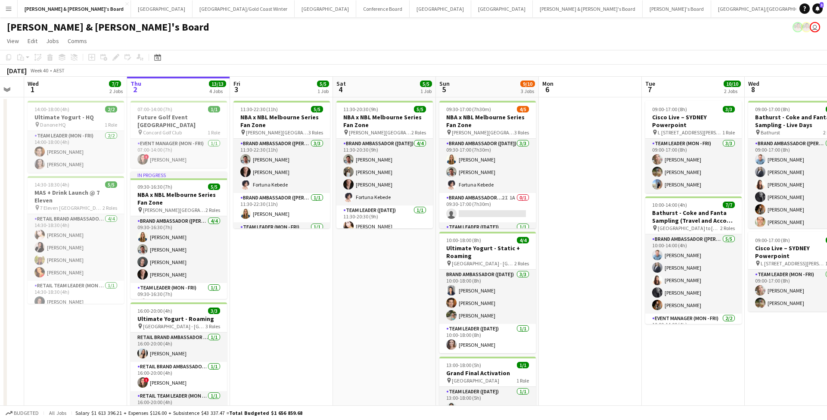
click at [106, 296] on app-card-role "RETAIL Team Leader (Mon - Fri) [DATE] 14:30-18:30 (4h) [PERSON_NAME]" at bounding box center [76, 295] width 96 height 29
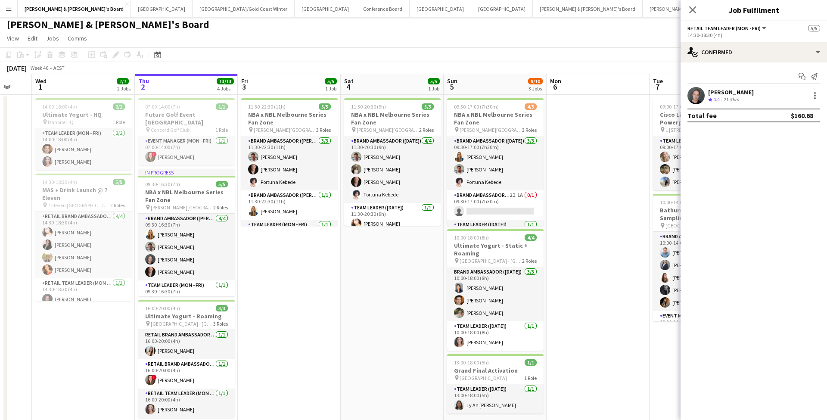
scroll to position [0, 0]
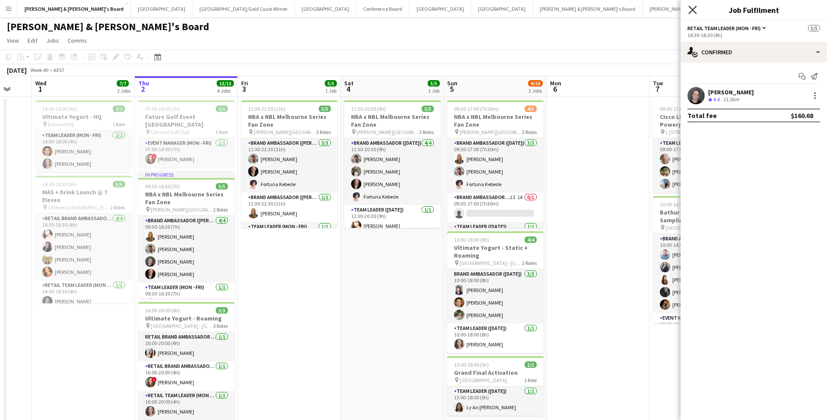
click at [633, 8] on icon at bounding box center [692, 10] width 8 height 8
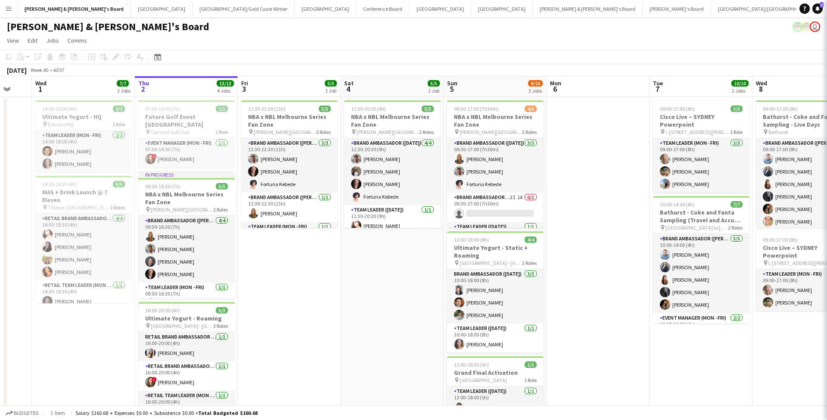
click at [633, 8] on div "Close pop-in" at bounding box center [839, 10] width 24 height 20
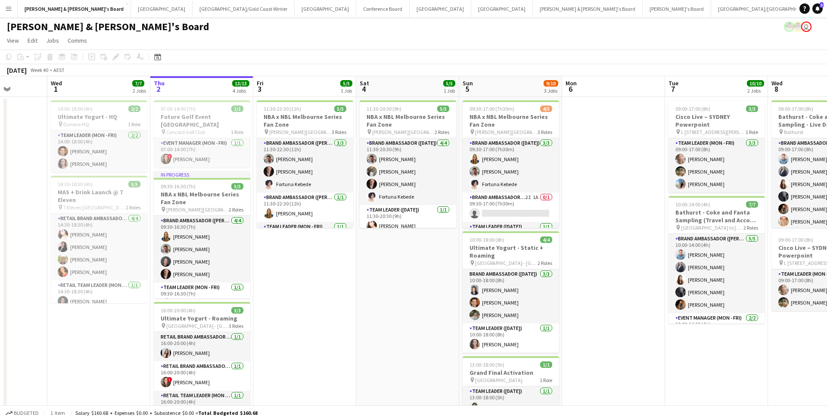
scroll to position [0, 0]
click at [633, 13] on button "Tennille's Board Close" at bounding box center [677, 8] width 68 height 17
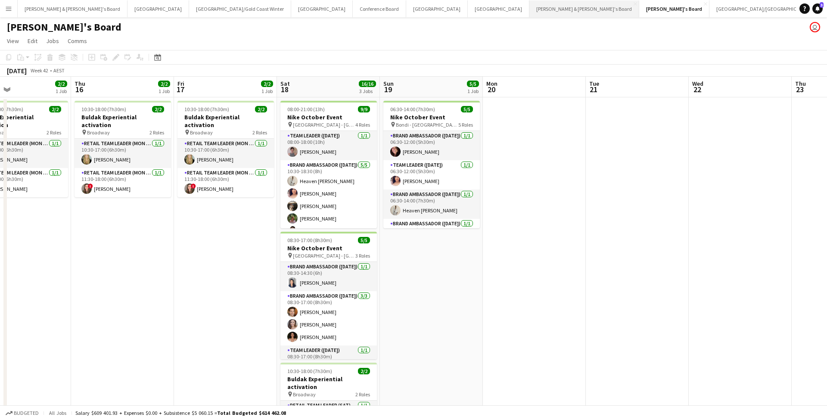
click at [529, 10] on button "[PERSON_NAME] & [PERSON_NAME]'s Board Close" at bounding box center [584, 8] width 110 height 17
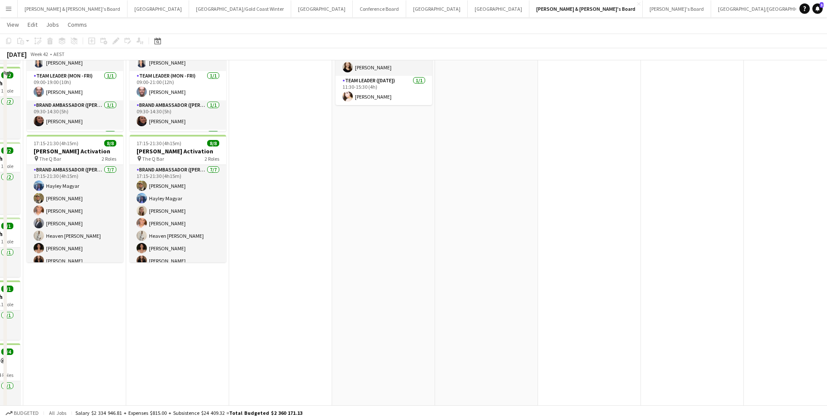
scroll to position [64, 0]
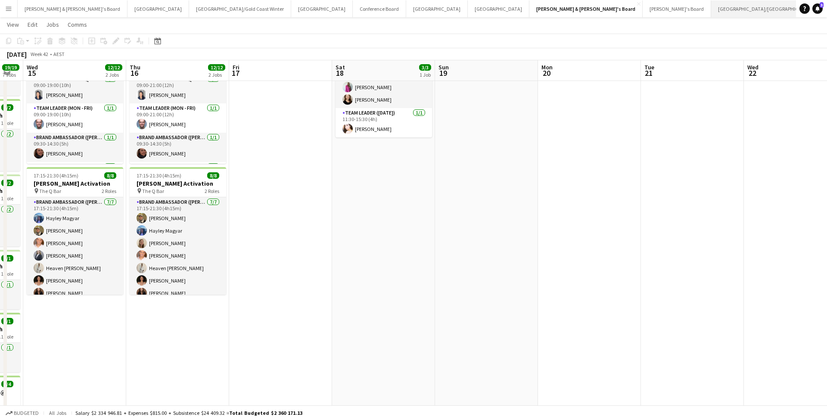
click at [633, 8] on button "[GEOGRAPHIC_DATA]/[GEOGRAPHIC_DATA] Close" at bounding box center [766, 8] width 111 height 17
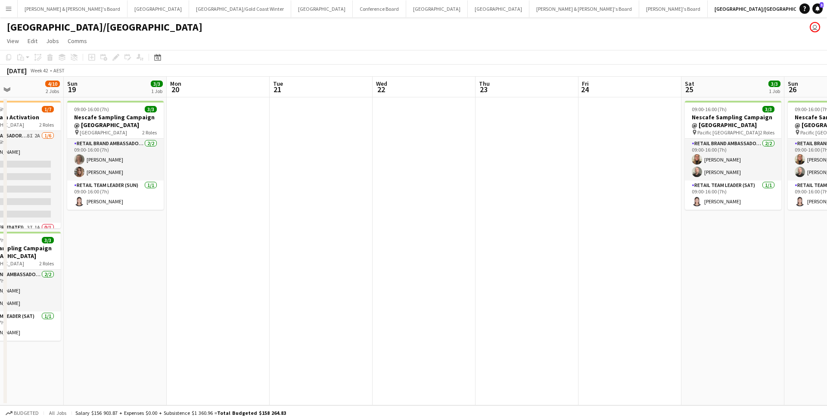
scroll to position [0, 352]
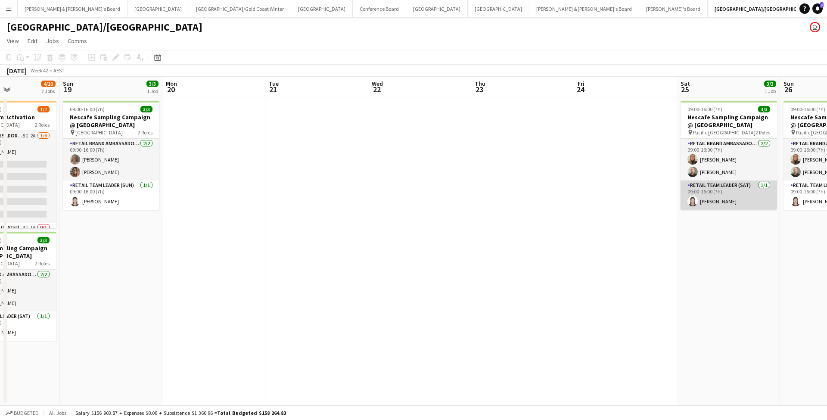
click at [633, 194] on app-card-role "RETAIL Team Leader (Sat) [DATE] 09:00-16:00 (7h) [PERSON_NAME]" at bounding box center [728, 194] width 96 height 29
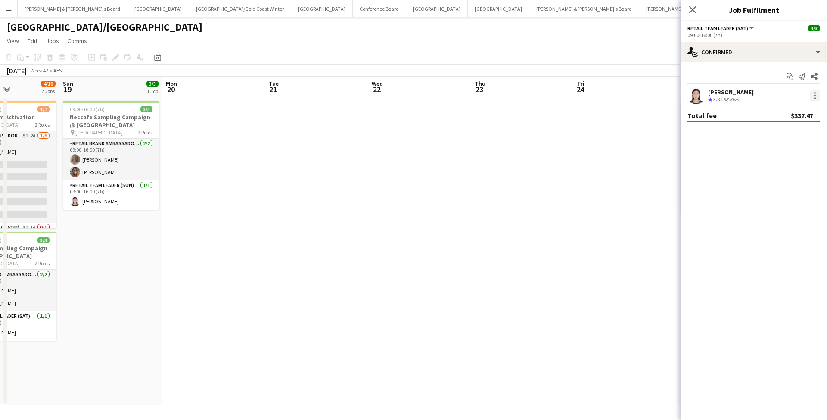
click at [633, 97] on div at bounding box center [815, 95] width 10 height 10
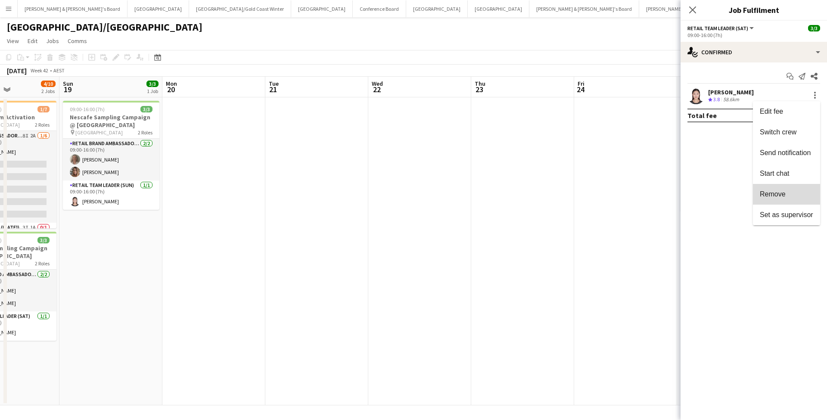
click at [633, 195] on span "Remove" at bounding box center [773, 193] width 26 height 7
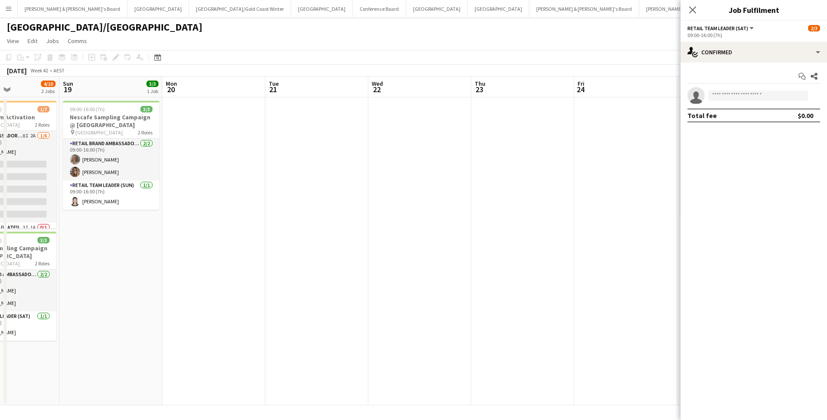
click at [547, 211] on app-date-cell at bounding box center [522, 251] width 103 height 308
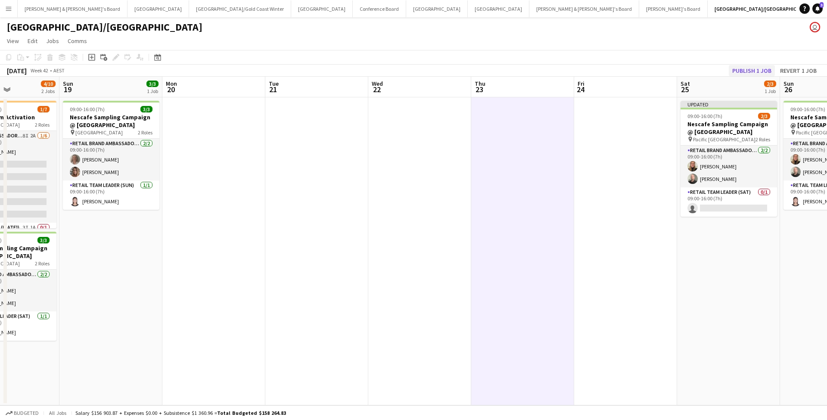
click at [633, 71] on button "Publish 1 job" at bounding box center [752, 70] width 46 height 11
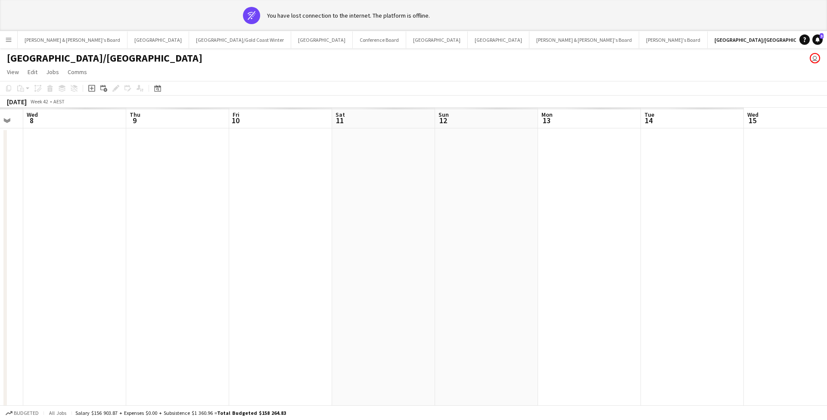
scroll to position [0, 218]
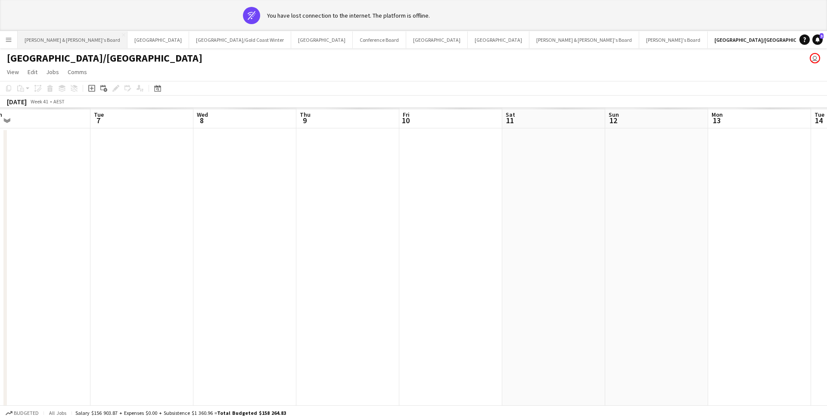
click at [54, 40] on button "[PERSON_NAME] & [PERSON_NAME]'s Board Close" at bounding box center [73, 39] width 110 height 17
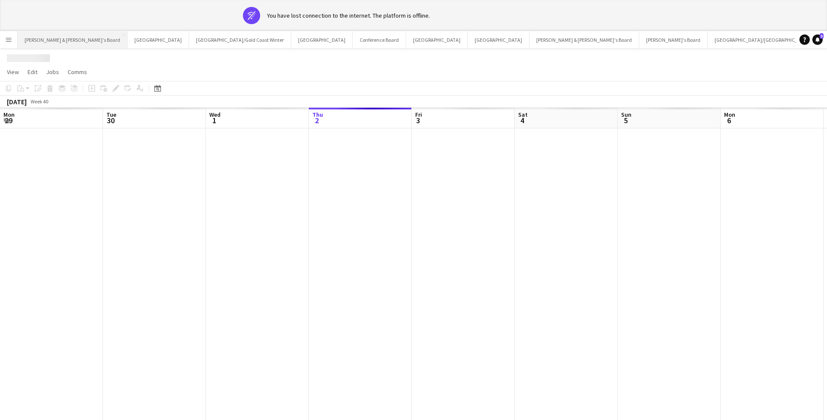
click at [54, 40] on button "[PERSON_NAME] & [PERSON_NAME]'s Board Close" at bounding box center [73, 39] width 110 height 17
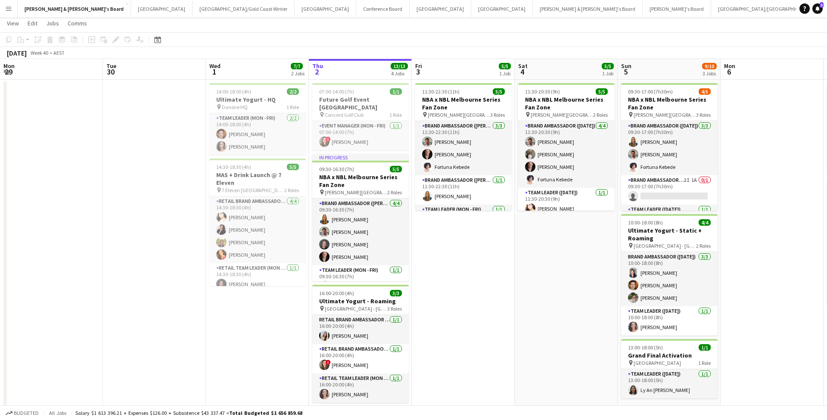
scroll to position [21, 0]
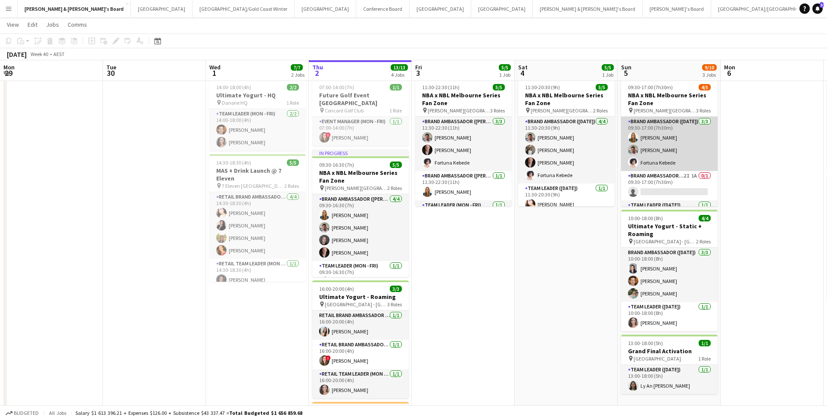
click at [633, 139] on app-card-role "Brand Ambassador ([DATE]) [DATE] 09:30-17:00 (7h30m) [PERSON_NAME] [PERSON_NAME…" at bounding box center [669, 144] width 96 height 54
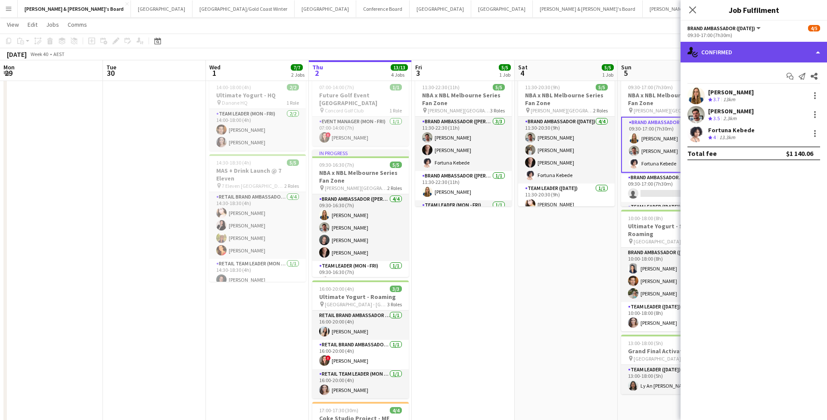
click at [633, 53] on div "single-neutral-actions-check-2 Confirmed" at bounding box center [753, 52] width 146 height 21
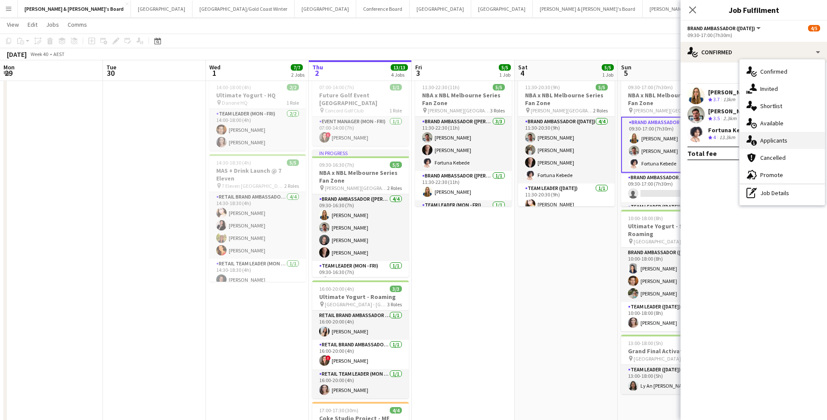
click at [633, 146] on div "single-neutral-actions-information Applicants" at bounding box center [781, 140] width 85 height 17
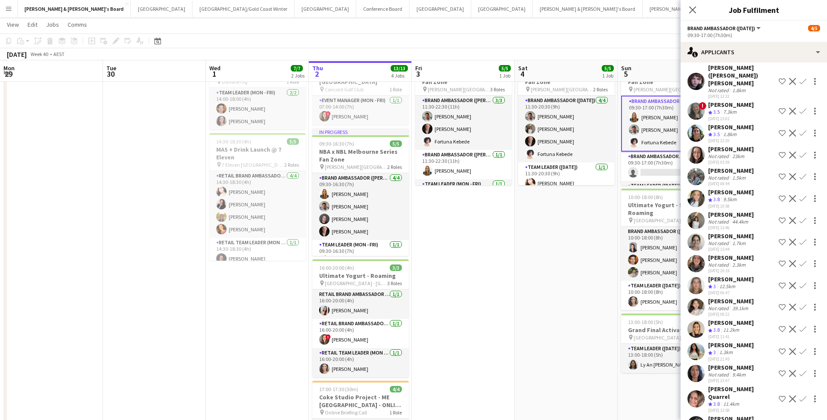
scroll to position [44, 0]
click at [515, 269] on app-date-cell "11:30-20:30 (9h) 5/5 NBA x NBL Melbourne Series Fan Zone pin [PERSON_NAME][GEOG…" at bounding box center [566, 284] width 103 height 463
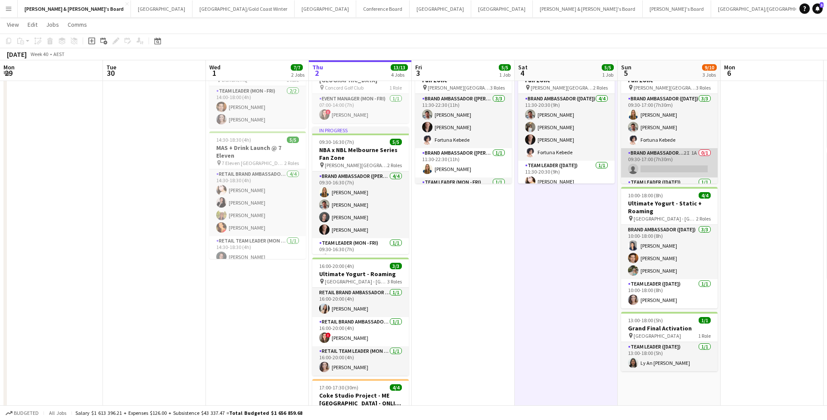
click at [633, 157] on app-card-role "Brand Ambassador ([DATE]) 2I 1A 0/1 09:30-17:00 (7h30m) single-neutral-actions" at bounding box center [669, 162] width 96 height 29
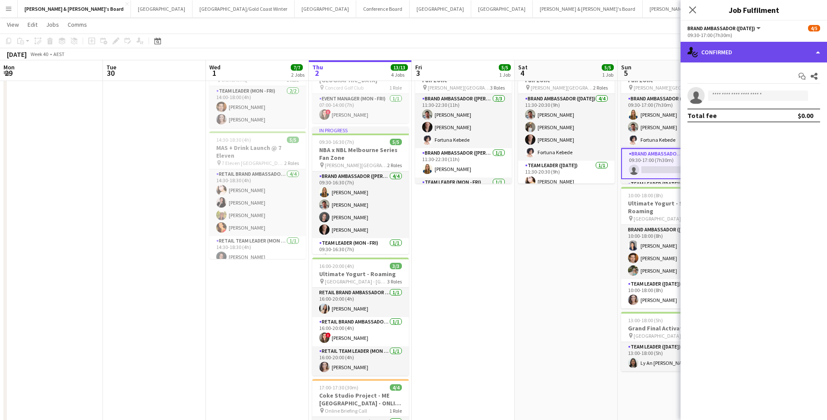
click at [633, 50] on div "single-neutral-actions-check-2 Confirmed" at bounding box center [753, 52] width 146 height 21
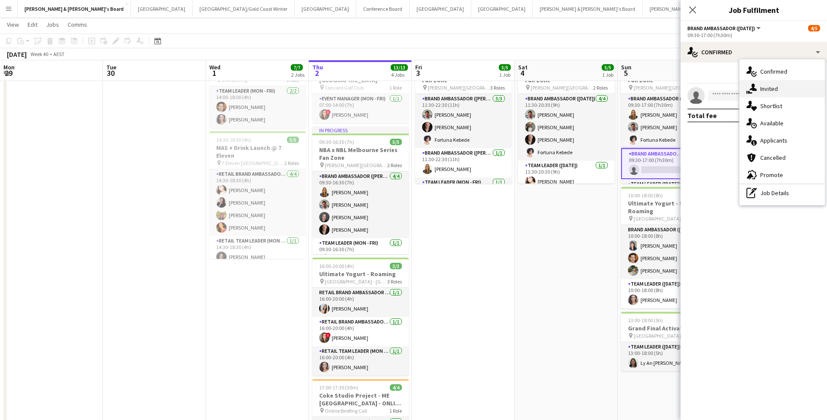
click at [633, 90] on div "single-neutral-actions-share-1 Invited" at bounding box center [781, 88] width 85 height 17
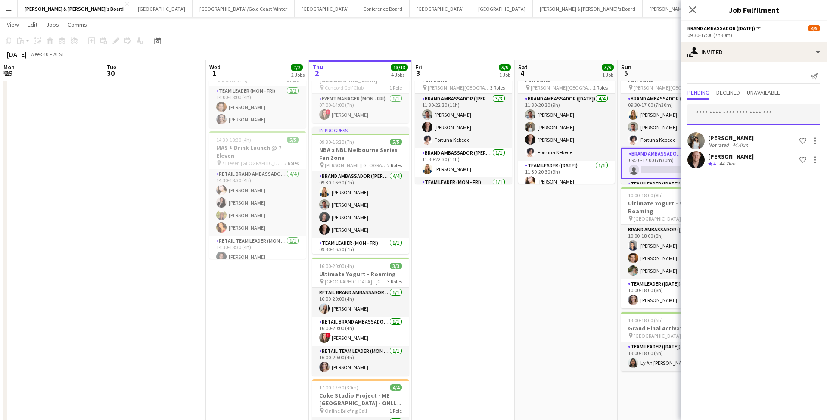
click at [633, 111] on input "text" at bounding box center [753, 115] width 133 height 22
type input "******"
click at [633, 143] on span "[EMAIL_ADDRESS][DOMAIN_NAME]" at bounding box center [753, 143] width 119 height 7
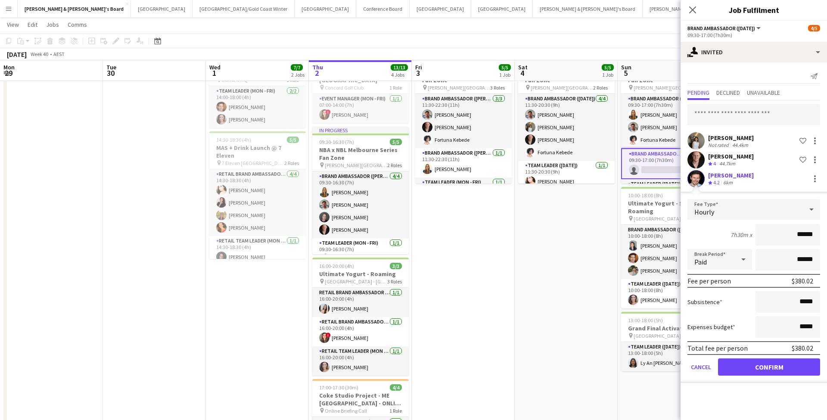
click at [633, 328] on button "Confirm" at bounding box center [769, 366] width 102 height 17
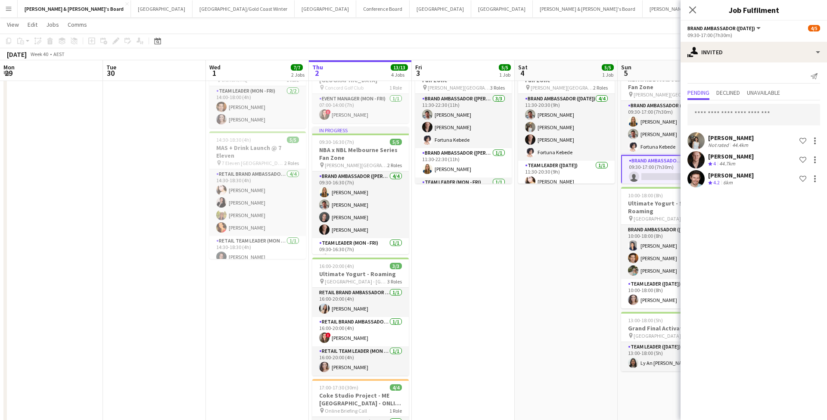
click at [572, 309] on app-date-cell "11:30-20:30 (9h) 5/5 NBA x NBL Melbourne Series Fan Zone pin [PERSON_NAME][GEOG…" at bounding box center [566, 284] width 103 height 463
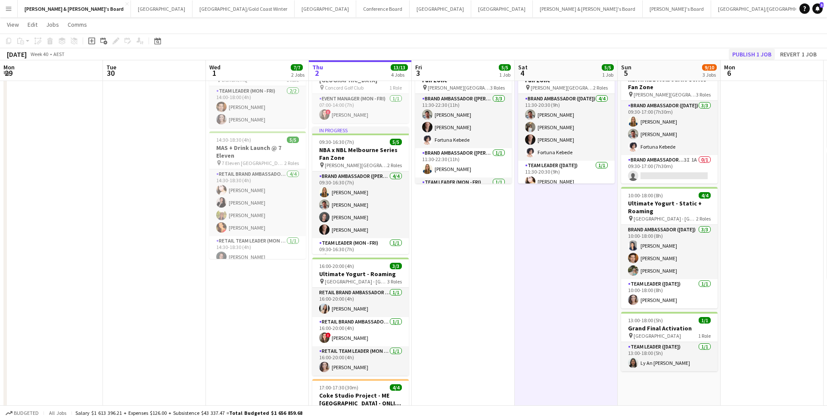
click at [633, 53] on button "Publish 1 job" at bounding box center [752, 54] width 46 height 11
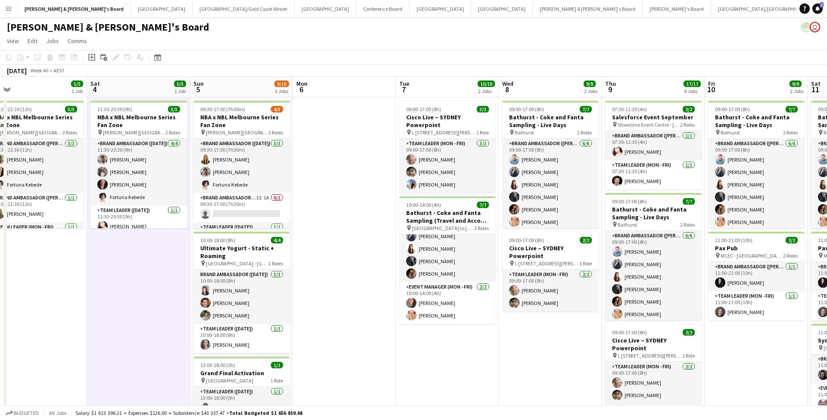
scroll to position [0, 0]
click at [295, 8] on button "Sydney Close" at bounding box center [326, 8] width 62 height 17
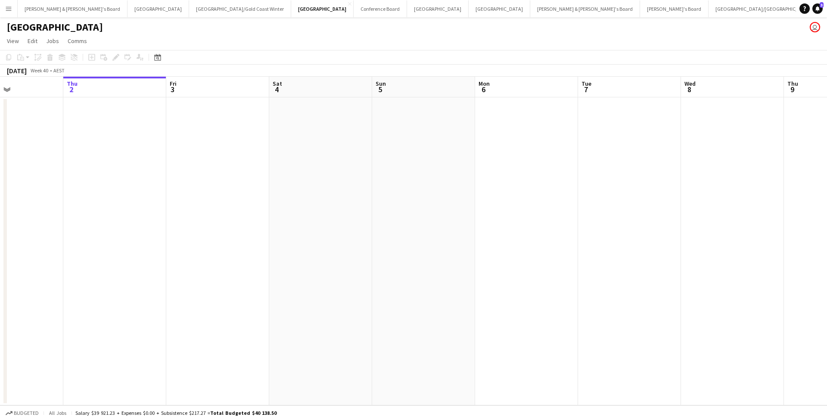
scroll to position [0, 223]
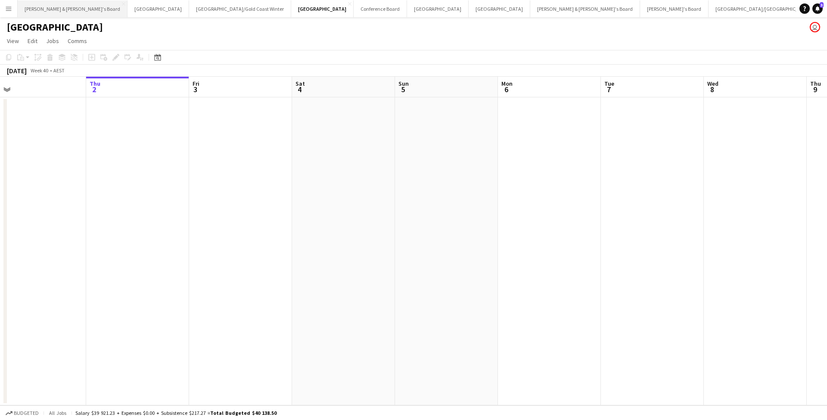
click at [63, 10] on button "[PERSON_NAME] & [PERSON_NAME]'s Board Close" at bounding box center [73, 8] width 110 height 17
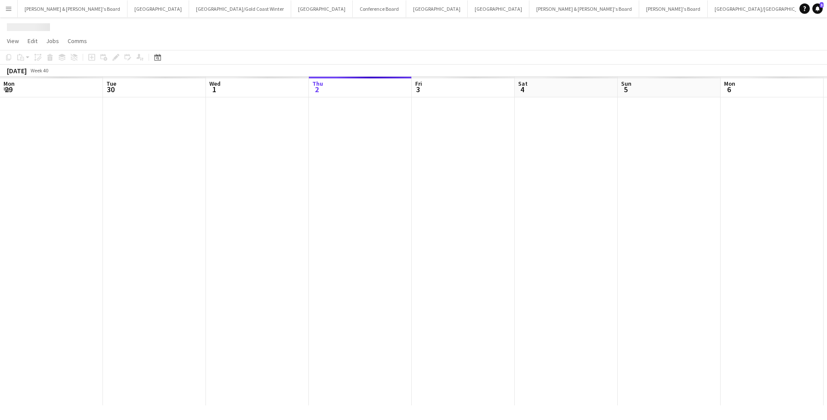
scroll to position [0, 206]
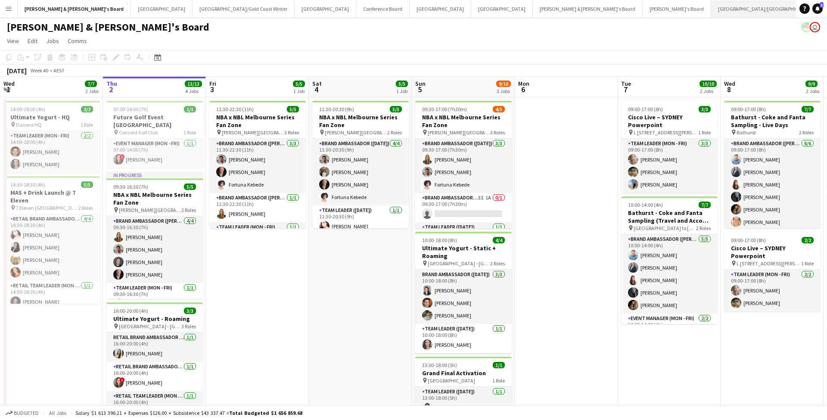
click at [633, 11] on button "[GEOGRAPHIC_DATA]/[GEOGRAPHIC_DATA] Close" at bounding box center [766, 8] width 111 height 17
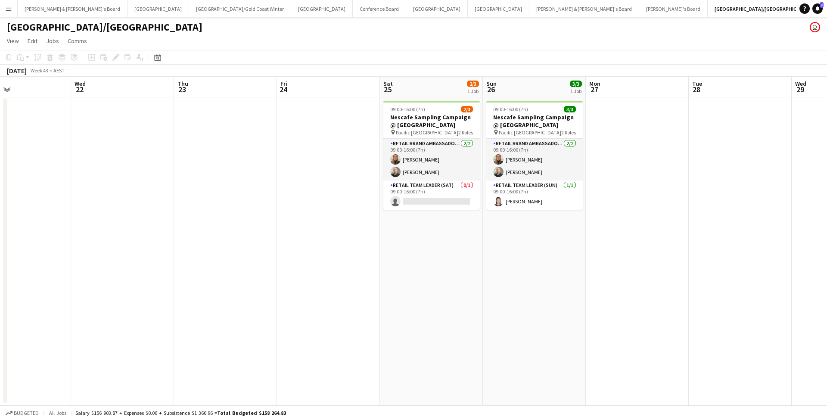
scroll to position [0, 310]
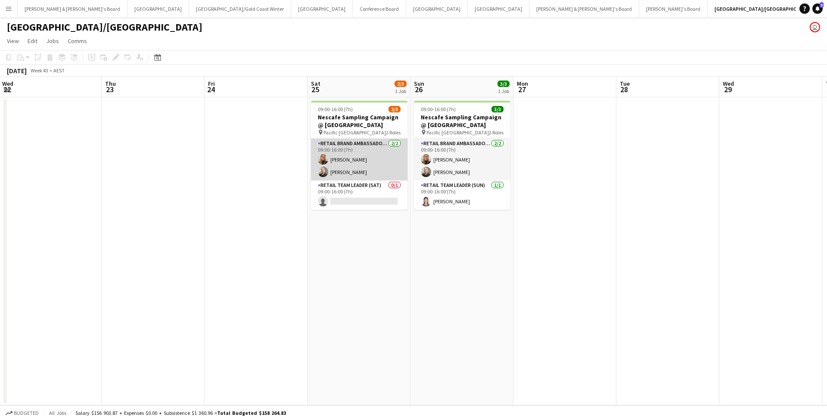
click at [382, 164] on app-card-role "RETAIL Brand Ambassador ([DATE]) [DATE] 09:00-16:00 (7h) [PERSON_NAME] [PERSON_…" at bounding box center [359, 160] width 96 height 42
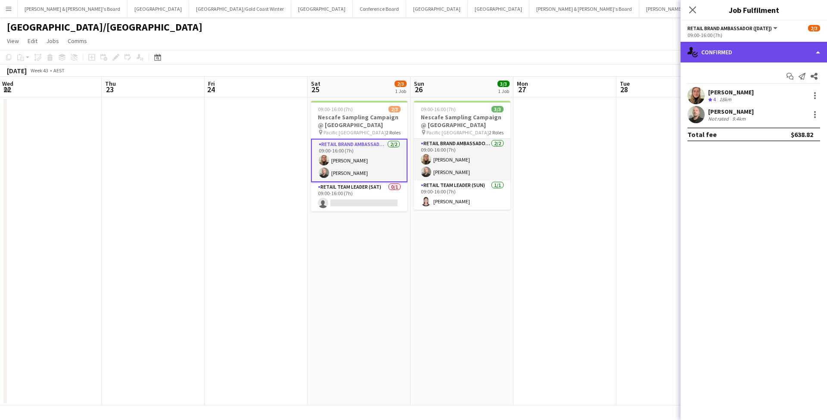
click at [633, 49] on div "single-neutral-actions-check-2 Confirmed" at bounding box center [753, 52] width 146 height 21
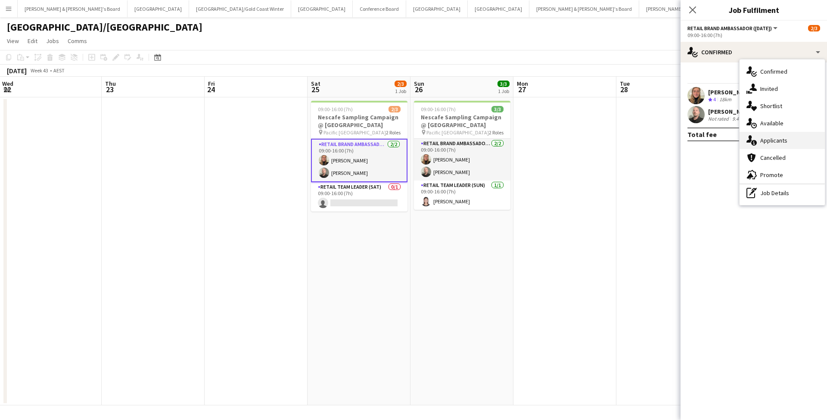
click at [633, 137] on div "single-neutral-actions-information Applicants" at bounding box center [781, 140] width 85 height 17
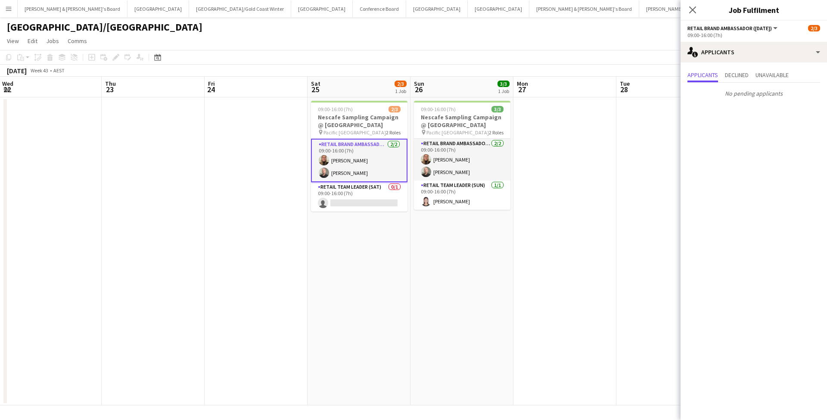
click at [614, 224] on app-date-cell at bounding box center [564, 251] width 103 height 308
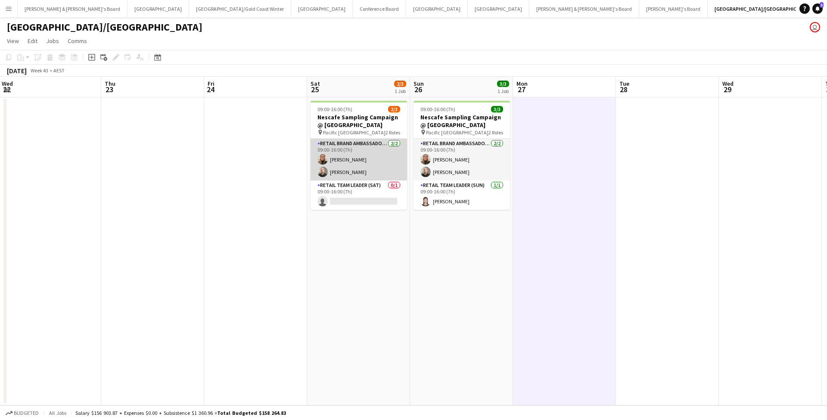
click at [382, 168] on app-card-role "RETAIL Brand Ambassador ([DATE]) [DATE] 09:00-16:00 (7h) [PERSON_NAME] [PERSON_…" at bounding box center [359, 160] width 96 height 42
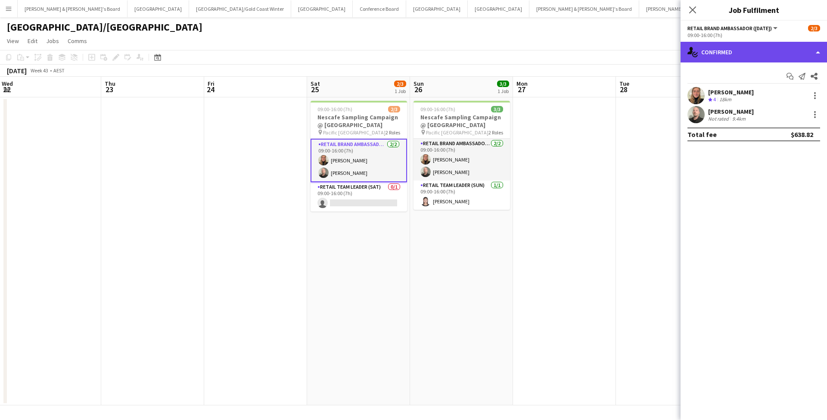
click at [633, 48] on div "single-neutral-actions-check-2 Confirmed" at bounding box center [753, 52] width 146 height 21
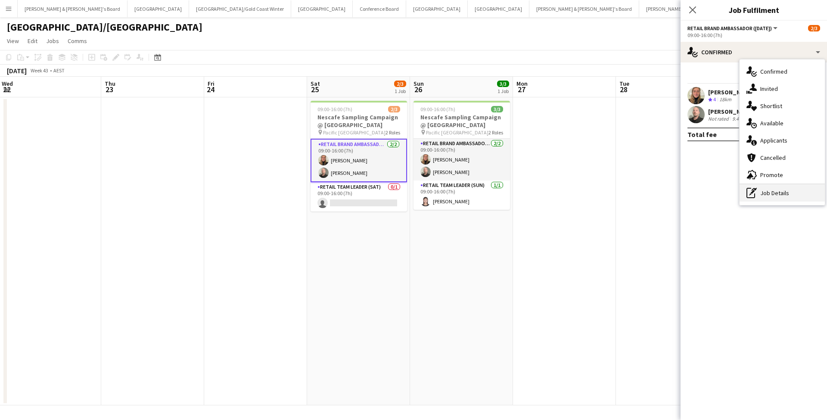
click at [633, 189] on div "pen-write Job Details" at bounding box center [781, 192] width 85 height 17
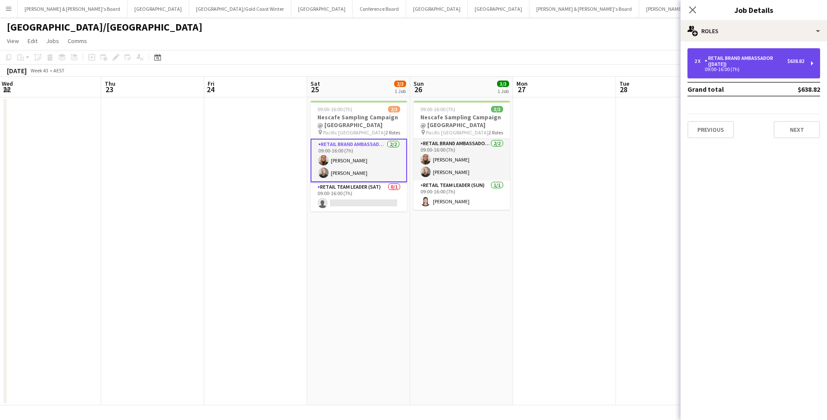
click at [633, 66] on div "RETAIL Brand Ambassador ([DATE])" at bounding box center [746, 61] width 83 height 12
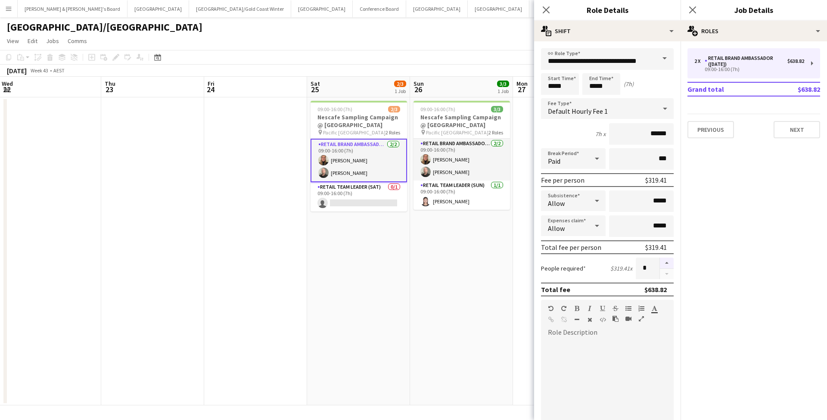
click at [633, 266] on button "button" at bounding box center [667, 263] width 14 height 11
type input "*"
click at [471, 272] on app-date-cell "09:00-16:00 (7h) 3/3 Nescafe Sampling Campaign @ [GEOGRAPHIC_DATA] pin Pacific …" at bounding box center [461, 251] width 103 height 308
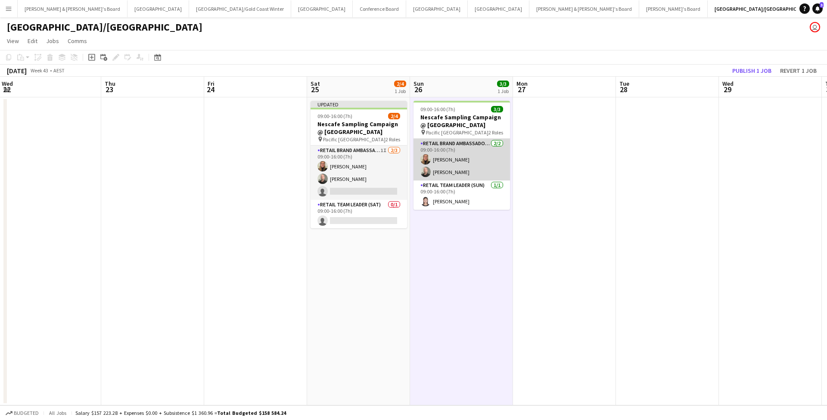
click at [465, 162] on app-card-role "RETAIL Brand Ambassador ([DATE]) [DATE] 09:00-16:00 (7h) [PERSON_NAME] [PERSON_…" at bounding box center [461, 160] width 96 height 42
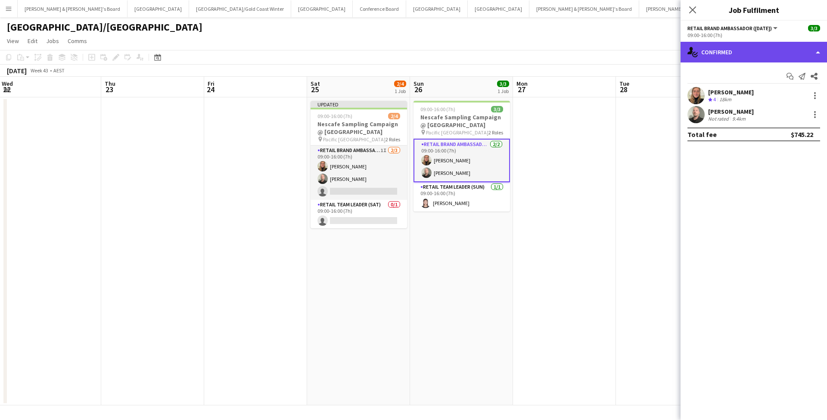
click at [633, 50] on div "single-neutral-actions-check-2 Confirmed" at bounding box center [753, 52] width 146 height 21
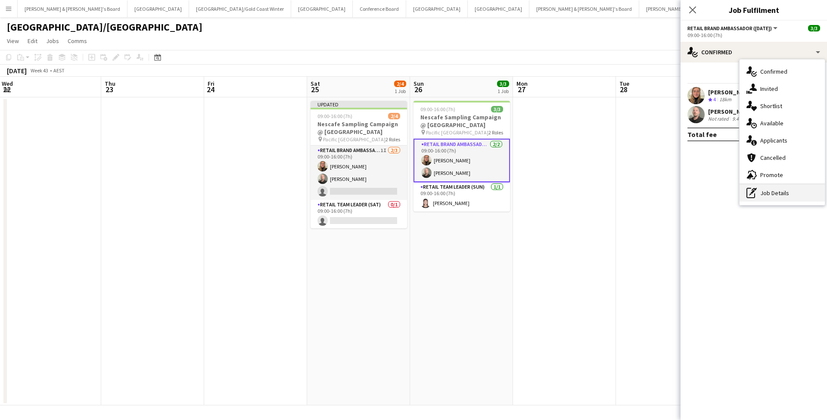
click at [633, 198] on div "pen-write Job Details" at bounding box center [781, 192] width 85 height 17
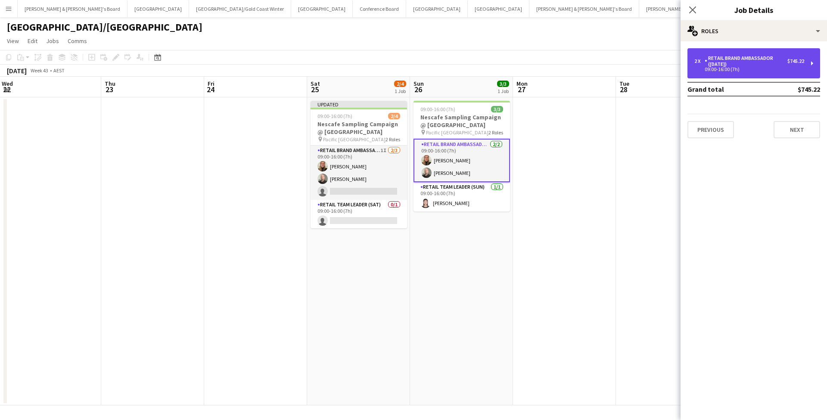
click at [633, 69] on div "09:00-16:00 (7h)" at bounding box center [749, 69] width 110 height 4
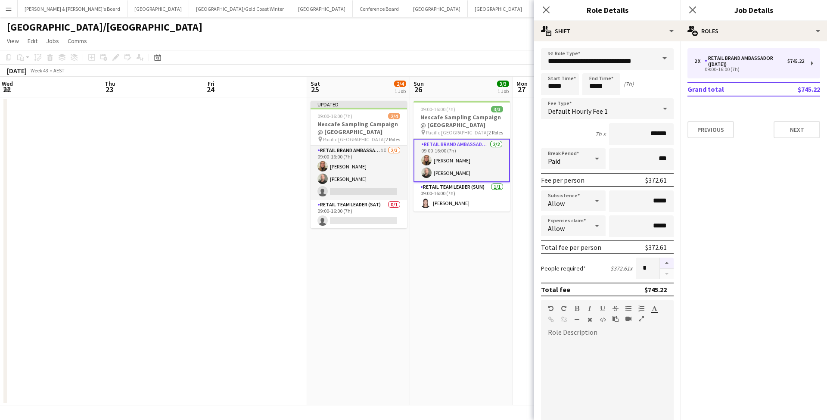
click at [633, 263] on button "button" at bounding box center [667, 263] width 14 height 11
type input "*"
click at [477, 261] on app-date-cell "09:00-16:00 (7h) 3/3 Nescafe Sampling Campaign @ [GEOGRAPHIC_DATA] pin Pacific …" at bounding box center [461, 251] width 103 height 308
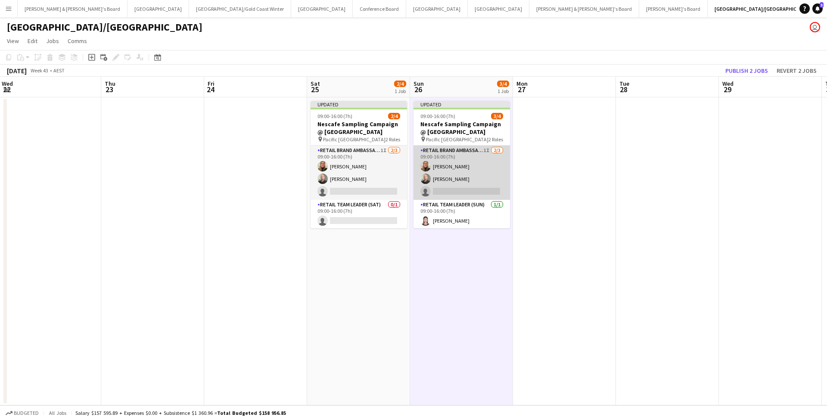
click at [491, 172] on app-card-role "RETAIL Brand Ambassador ([DATE]) 1I [DATE] 09:00-16:00 (7h) [PERSON_NAME] [PERS…" at bounding box center [461, 173] width 96 height 54
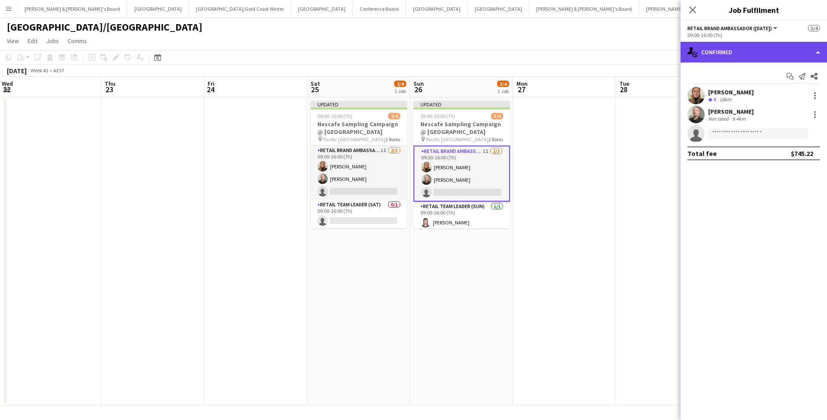
click at [633, 53] on div "single-neutral-actions-check-2 Confirmed" at bounding box center [753, 52] width 146 height 21
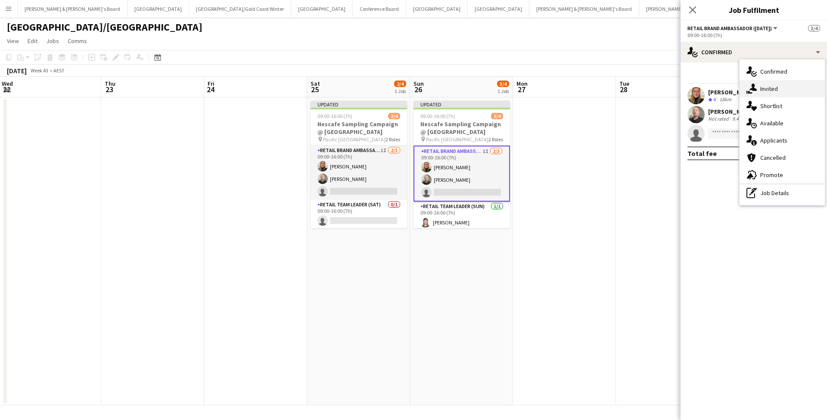
click at [633, 88] on span "Invited" at bounding box center [769, 89] width 18 height 8
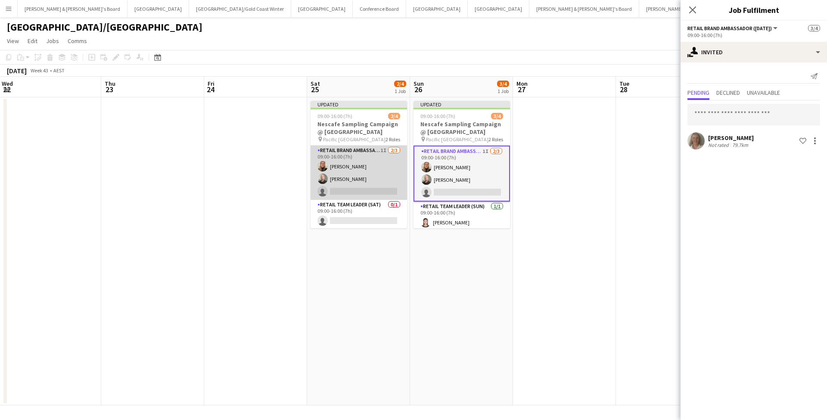
click at [387, 169] on app-card-role "RETAIL Brand Ambassador ([DATE]) 1I [DATE] 09:00-16:00 (7h) [PERSON_NAME] [PERS…" at bounding box center [359, 173] width 96 height 54
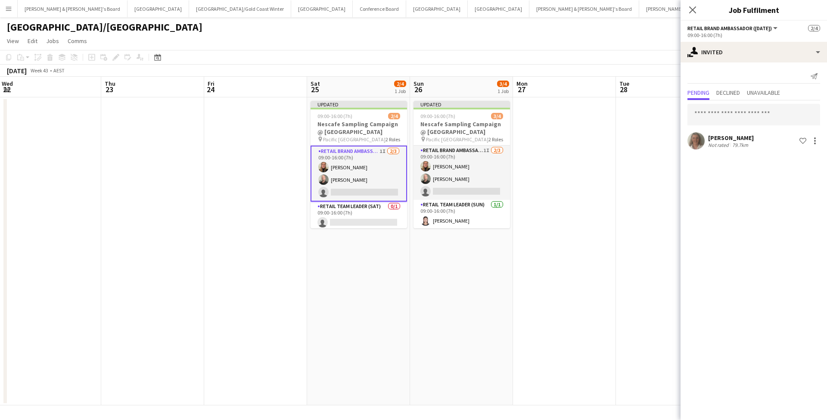
click at [633, 215] on app-date-cell at bounding box center [667, 251] width 103 height 308
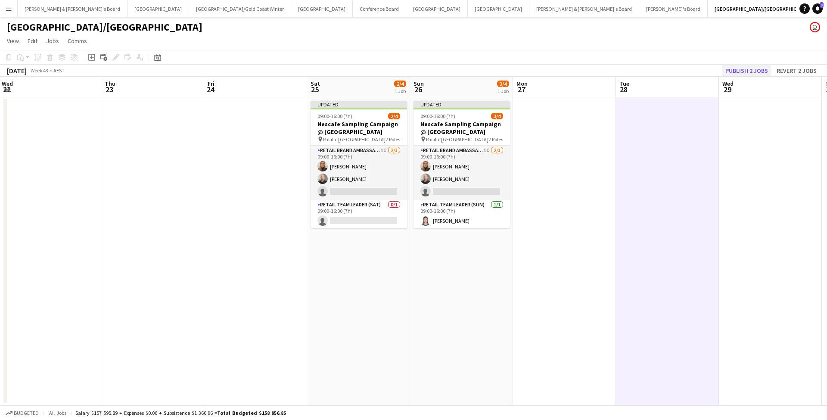
click at [633, 71] on button "Publish 2 jobs" at bounding box center [747, 70] width 50 height 11
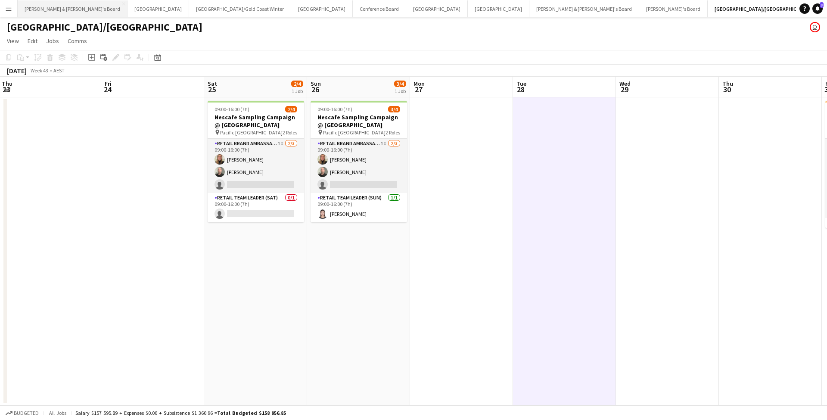
click at [58, 12] on button "[PERSON_NAME] & [PERSON_NAME]'s Board Close" at bounding box center [73, 8] width 110 height 17
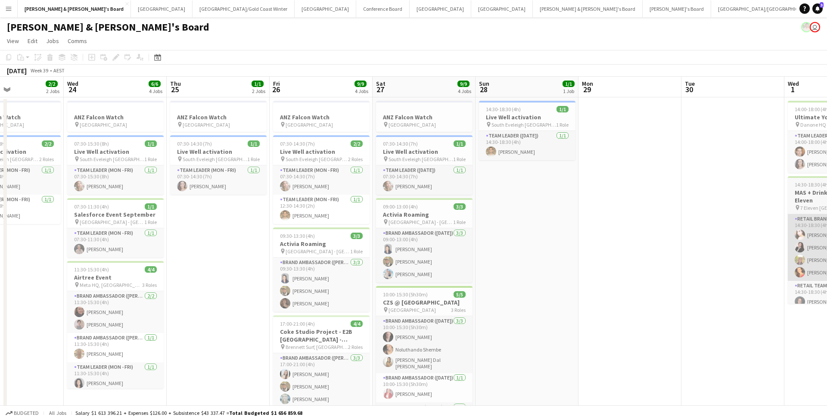
scroll to position [0, 245]
click at [52, 8] on button "[PERSON_NAME] & [PERSON_NAME]'s Board Close" at bounding box center [74, 8] width 113 height 17
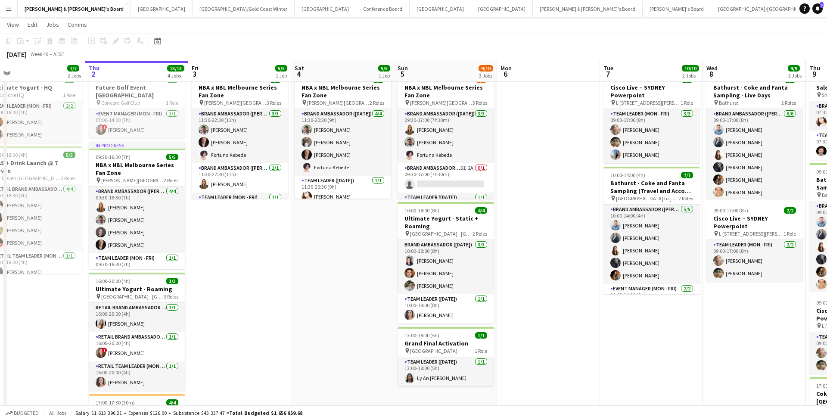
scroll to position [30, 0]
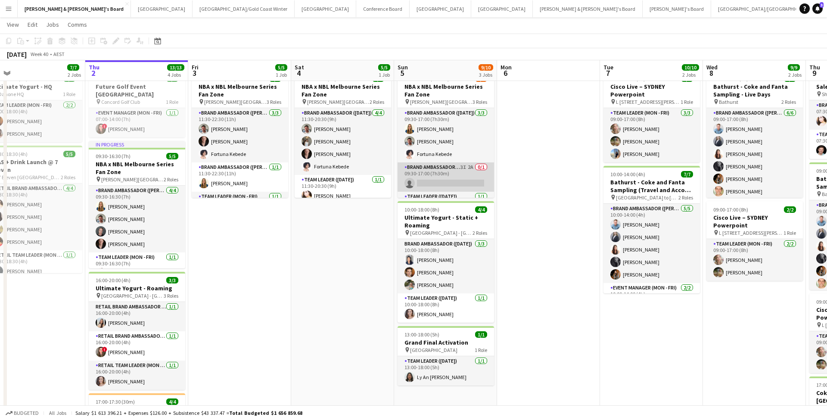
click at [454, 173] on app-card-role "Brand Ambassador ([DATE]) 3I 2A 0/1 09:30-17:00 (7h30m) single-neutral-actions" at bounding box center [446, 176] width 96 height 29
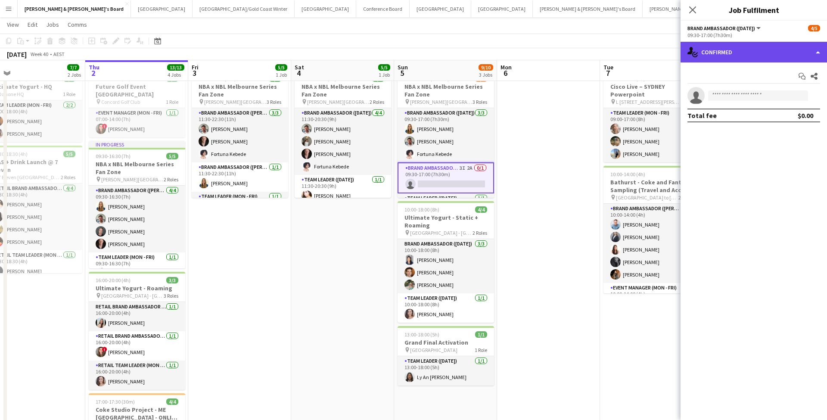
click at [633, 47] on div "single-neutral-actions-check-2 Confirmed" at bounding box center [753, 52] width 146 height 21
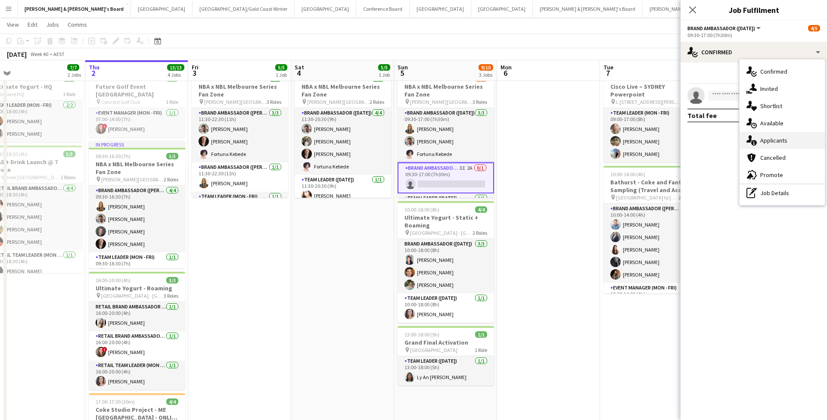
click at [633, 149] on div "single-neutral-actions-information Applicants" at bounding box center [781, 140] width 85 height 17
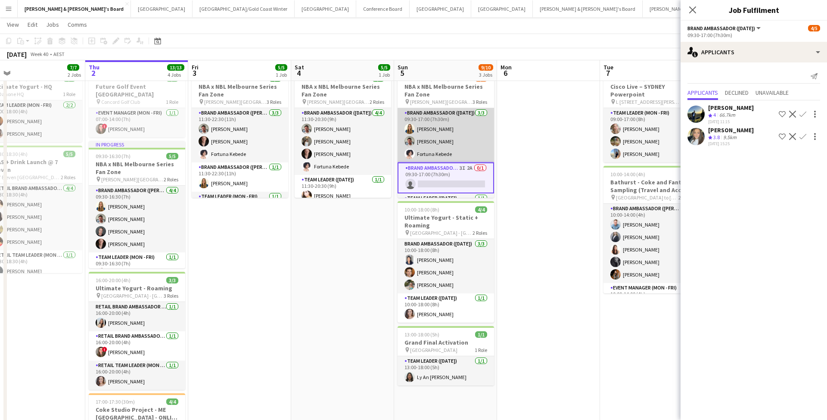
click at [481, 130] on app-card-role "Brand Ambassador ([DATE]) [DATE] 09:30-17:00 (7h30m) [PERSON_NAME] [PERSON_NAME…" at bounding box center [446, 135] width 96 height 54
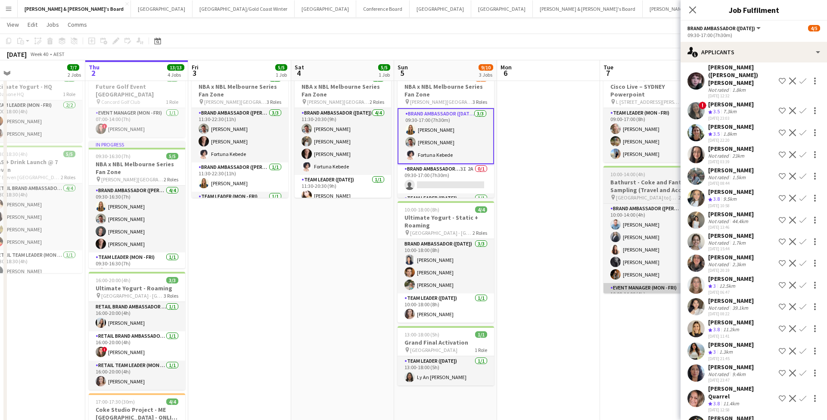
scroll to position [461, 0]
click at [576, 282] on app-date-cell at bounding box center [548, 298] width 103 height 463
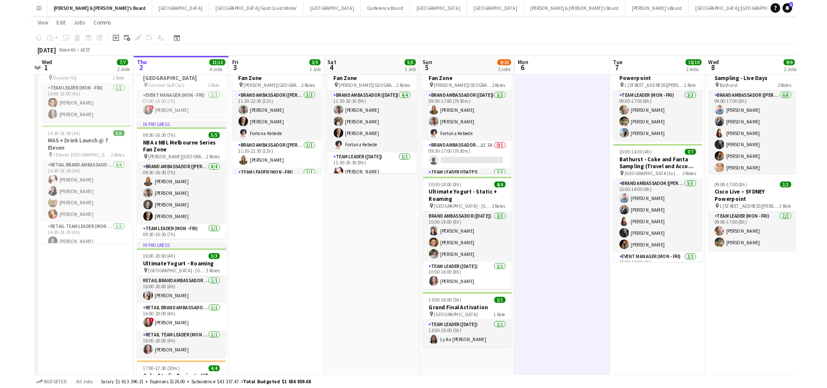
scroll to position [0, 191]
